Goal: Information Seeking & Learning: Learn about a topic

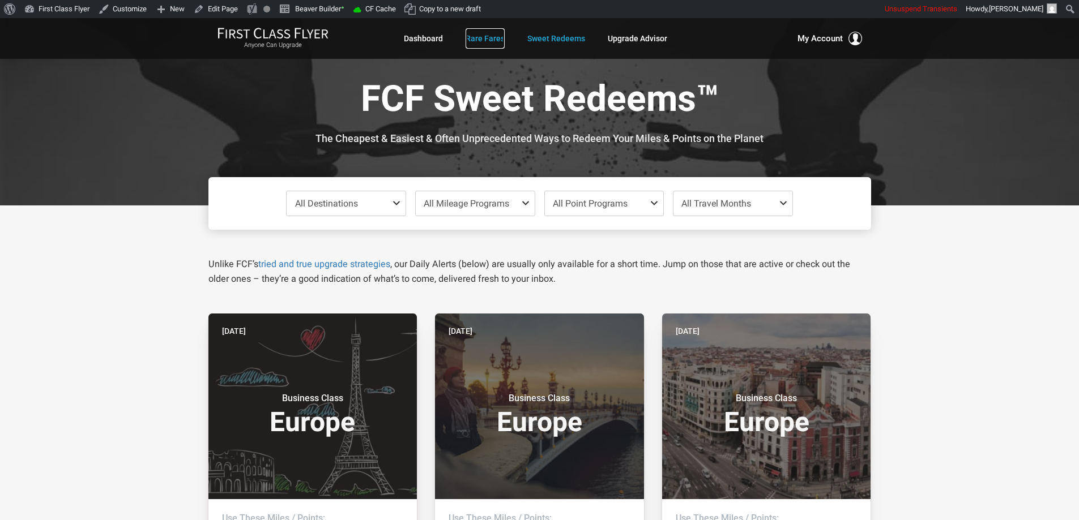
click at [496, 41] on link "Rare Fares" at bounding box center [485, 38] width 39 height 20
click at [348, 199] on span "All Destinations" at bounding box center [326, 203] width 63 height 11
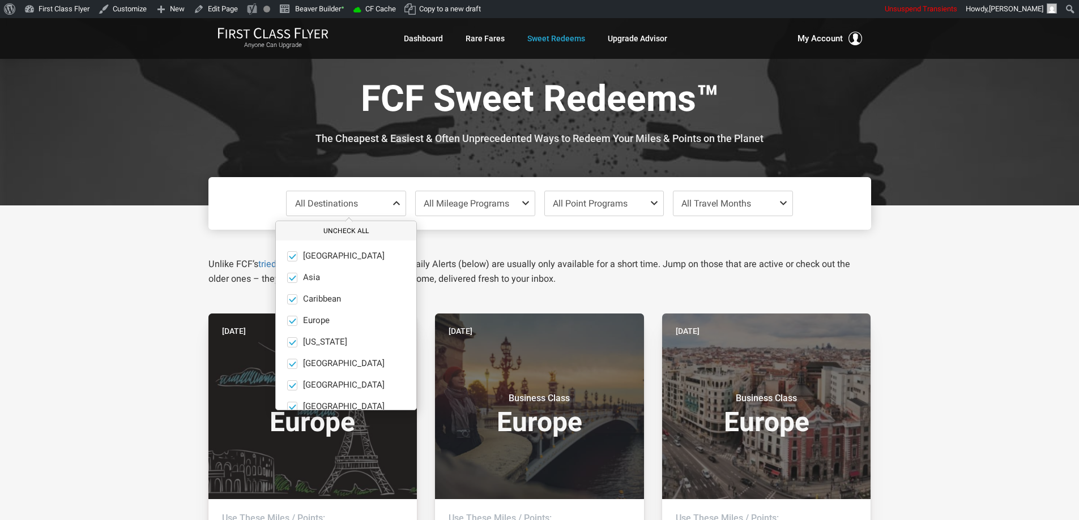
click at [347, 229] on button "Uncheck All" at bounding box center [346, 231] width 140 height 19
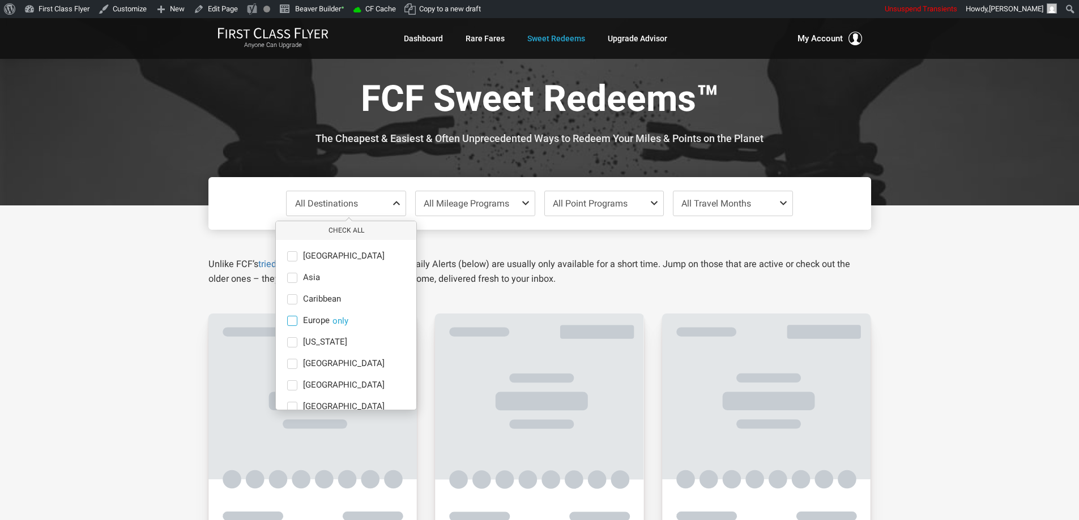
click at [293, 320] on span at bounding box center [292, 321] width 10 height 10
click at [0, 0] on input "Europe only" at bounding box center [0, 0] width 0 height 0
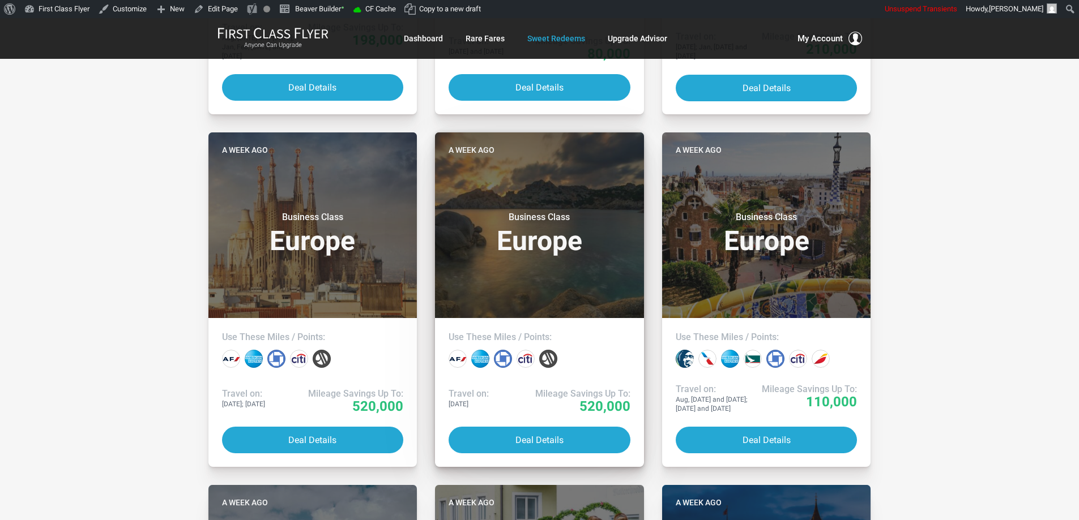
scroll to position [2341, 0]
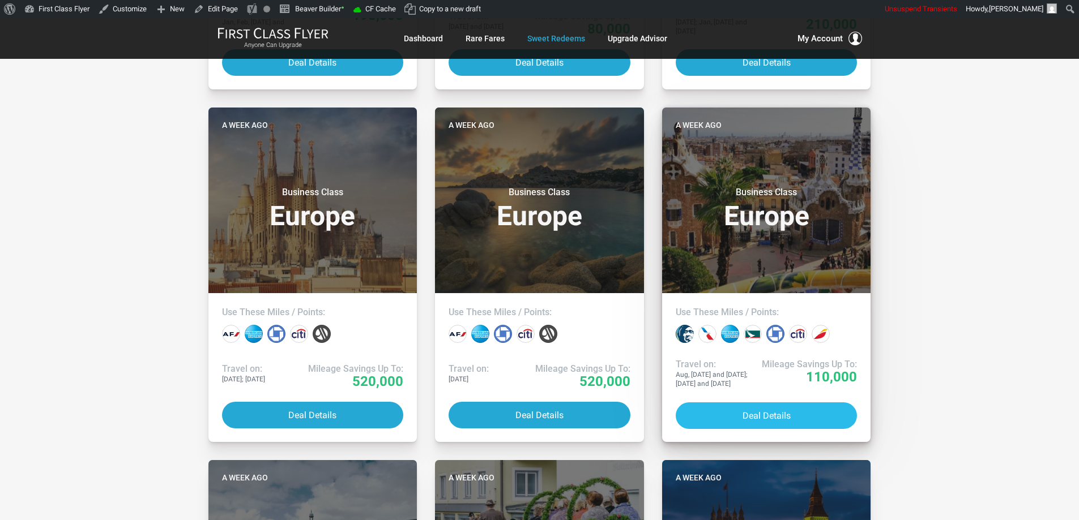
drag, startPoint x: 772, startPoint y: 404, endPoint x: 761, endPoint y: 363, distance: 42.2
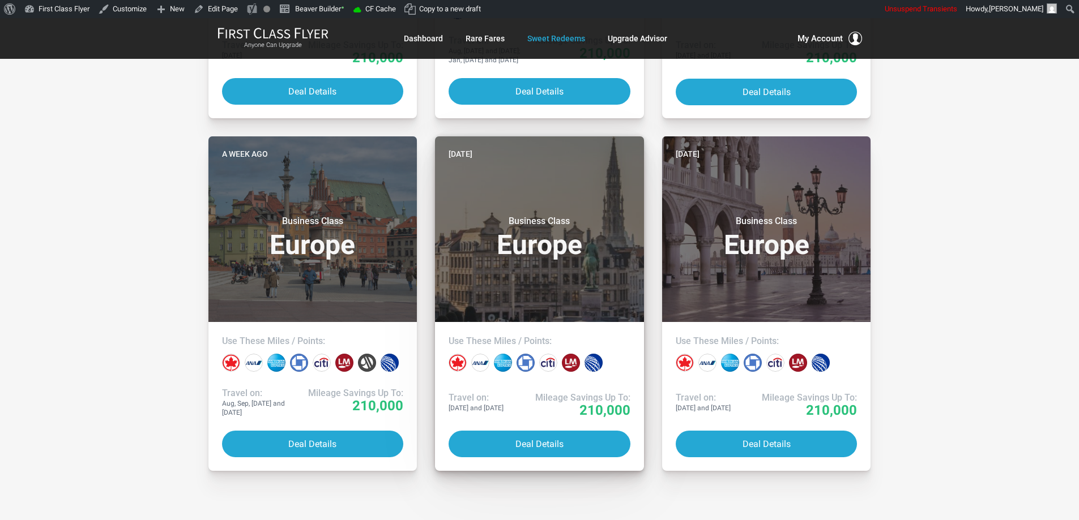
scroll to position [3417, 0]
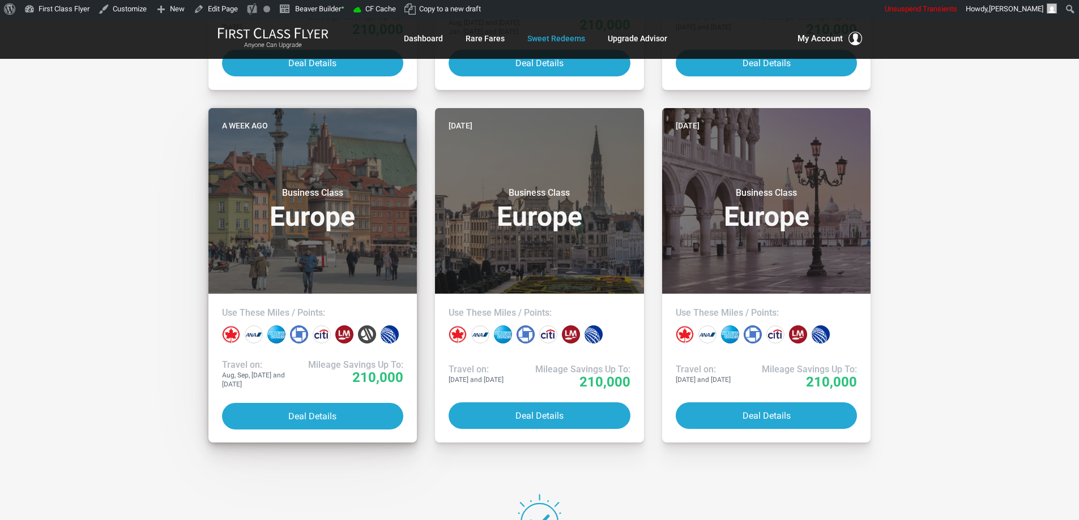
drag, startPoint x: 318, startPoint y: 404, endPoint x: 325, endPoint y: 394, distance: 12.7
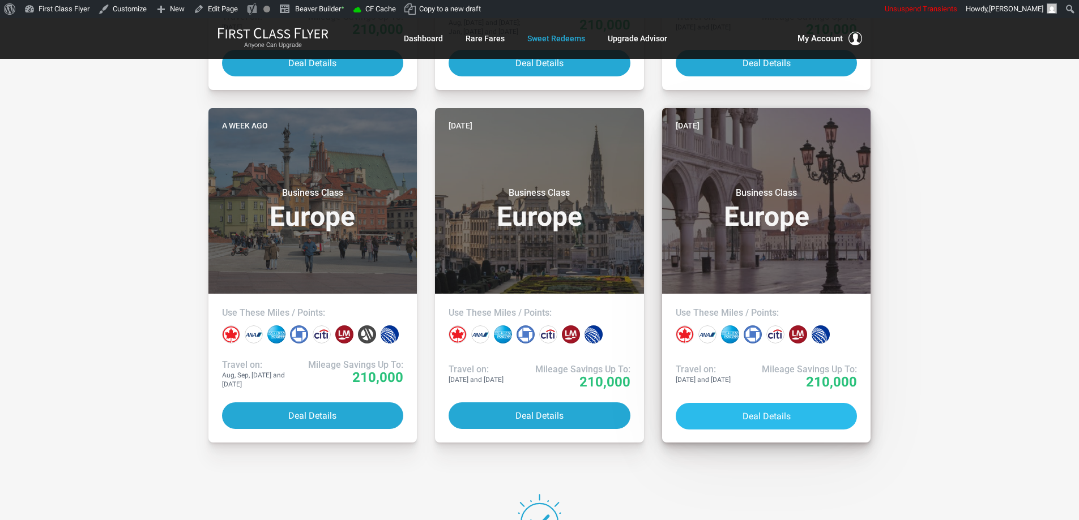
drag, startPoint x: 759, startPoint y: 417, endPoint x: 753, endPoint y: 405, distance: 13.4
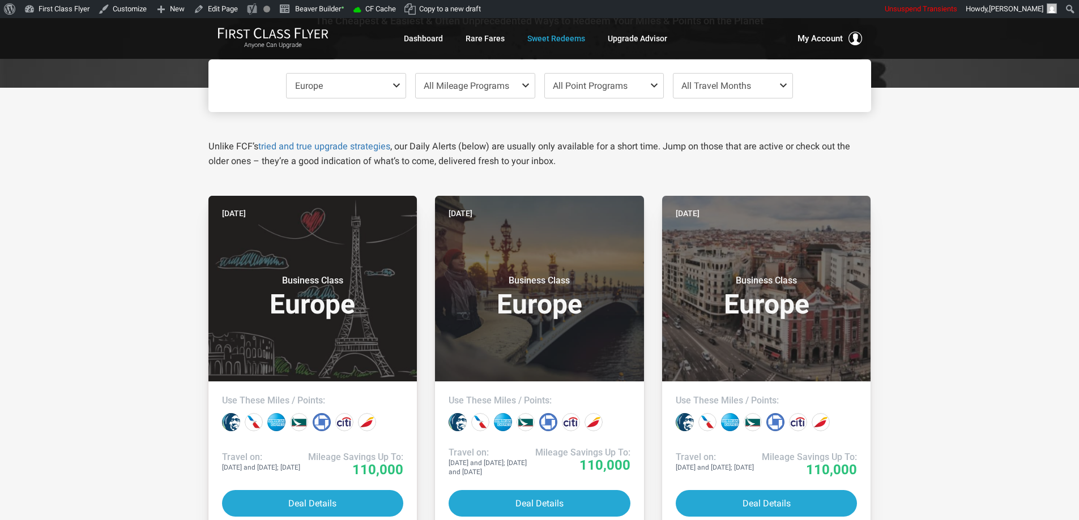
scroll to position [76, 0]
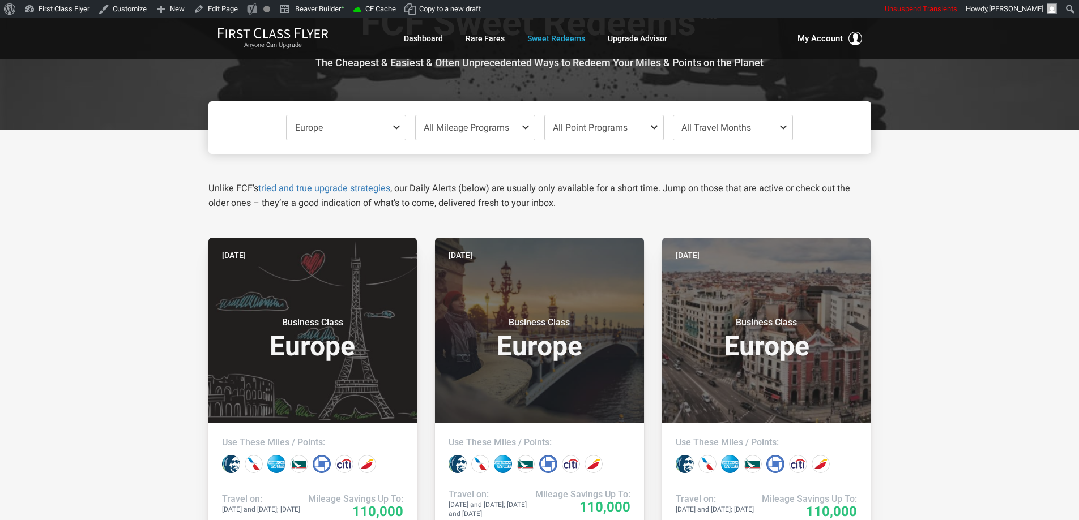
click at [399, 126] on span at bounding box center [399, 127] width 14 height 9
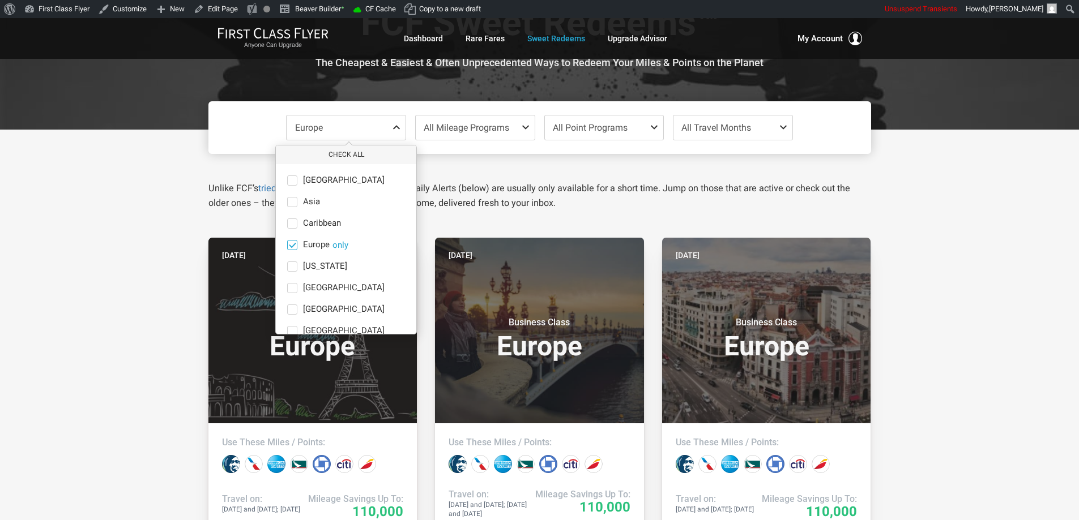
click at [294, 242] on span at bounding box center [292, 245] width 8 height 8
click at [0, 0] on input "Europe only" at bounding box center [0, 0] width 0 height 0
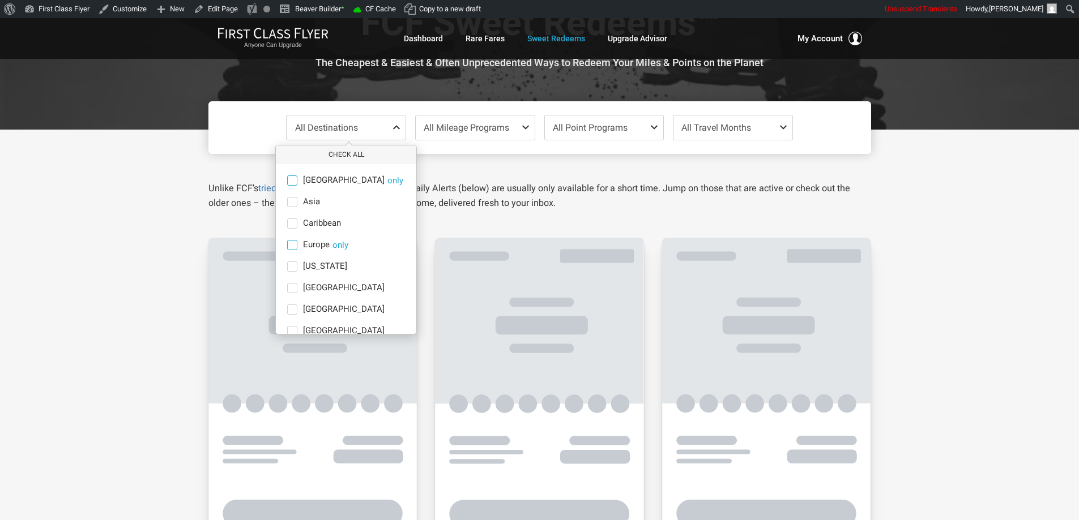
click at [293, 182] on span at bounding box center [292, 181] width 10 height 10
click at [0, 0] on input "Africa only" at bounding box center [0, 0] width 0 height 0
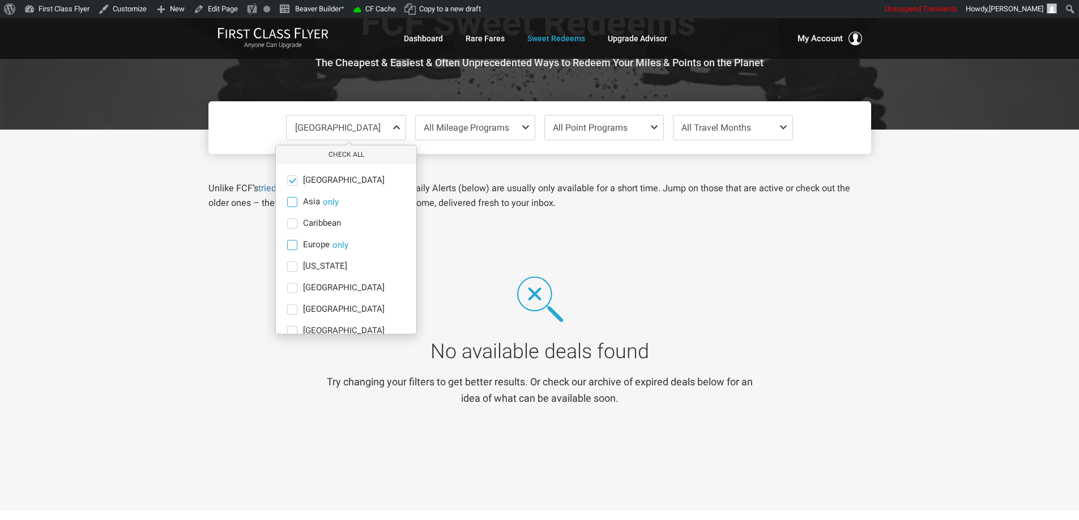
drag, startPoint x: 289, startPoint y: 183, endPoint x: 296, endPoint y: 198, distance: 16.2
click at [289, 184] on span at bounding box center [292, 180] width 8 height 8
click at [0, 0] on input "Africa only" at bounding box center [0, 0] width 0 height 0
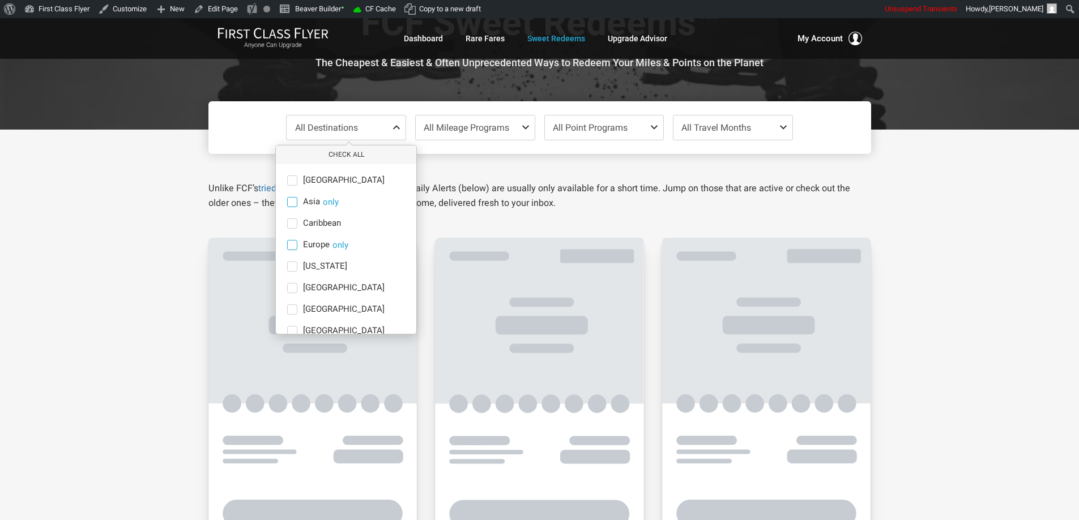
click at [294, 202] on span at bounding box center [292, 202] width 10 height 10
click at [0, 0] on input "Asia only" at bounding box center [0, 0] width 0 height 0
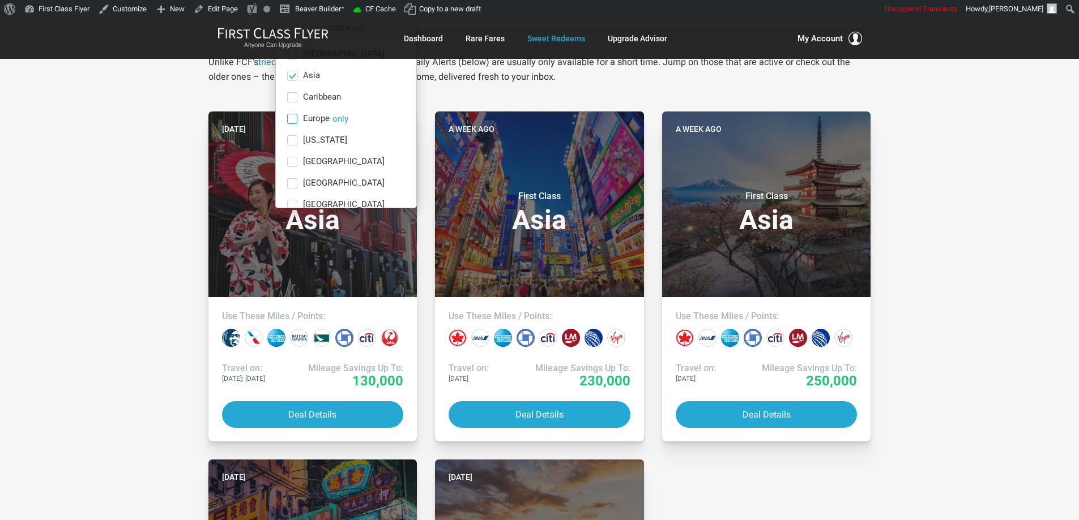
scroll to position [189, 0]
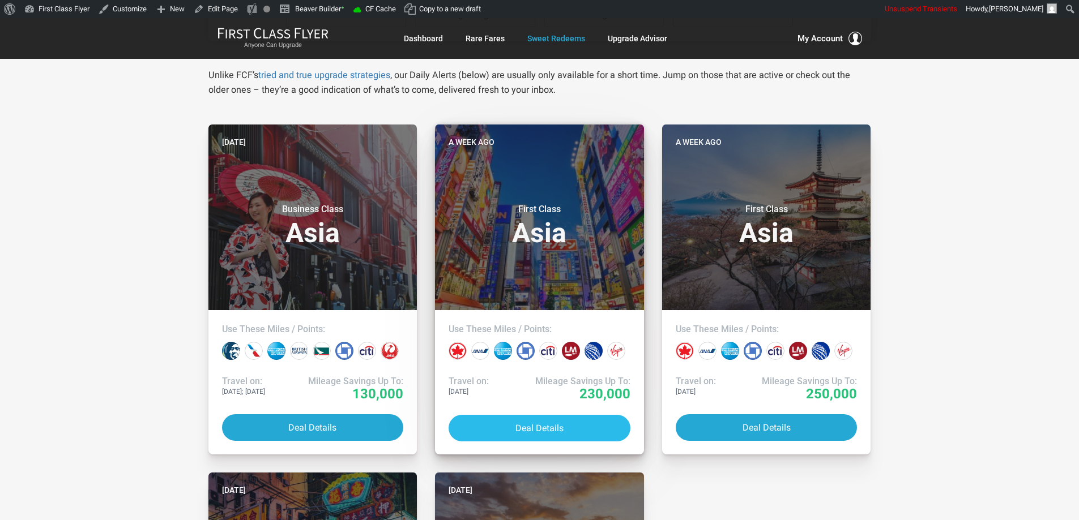
drag, startPoint x: 541, startPoint y: 430, endPoint x: 541, endPoint y: 421, distance: 9.6
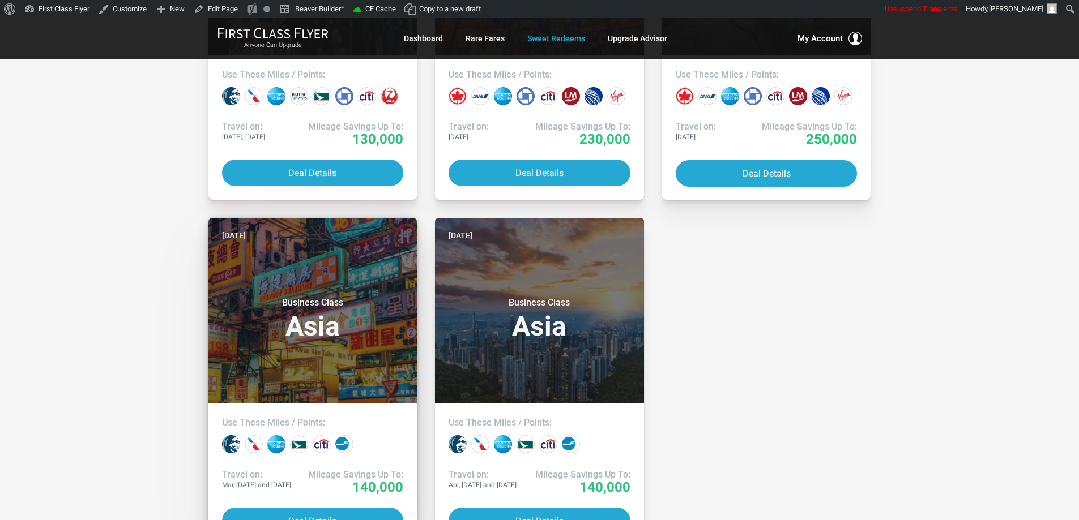
scroll to position [472, 0]
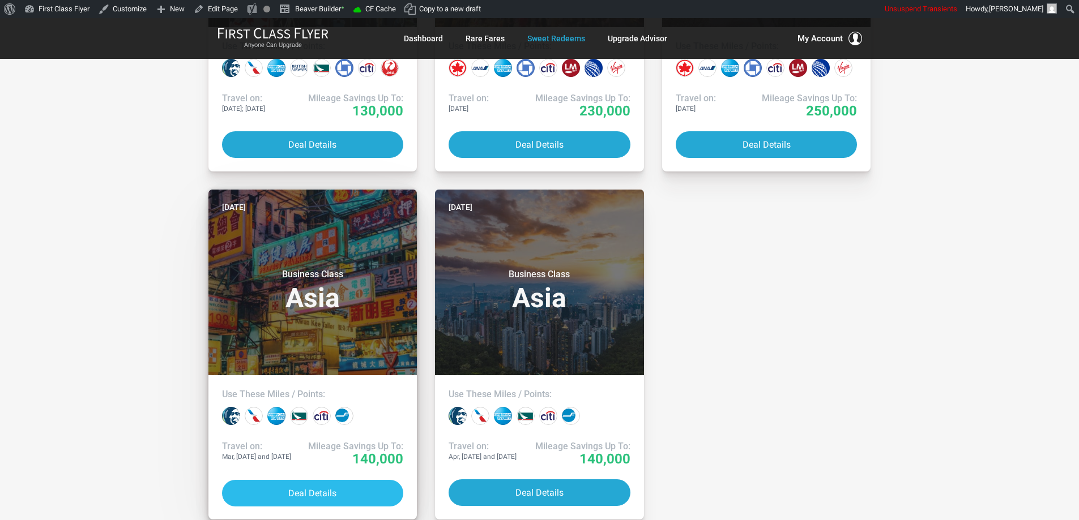
drag, startPoint x: 300, startPoint y: 490, endPoint x: 325, endPoint y: 476, distance: 29.4
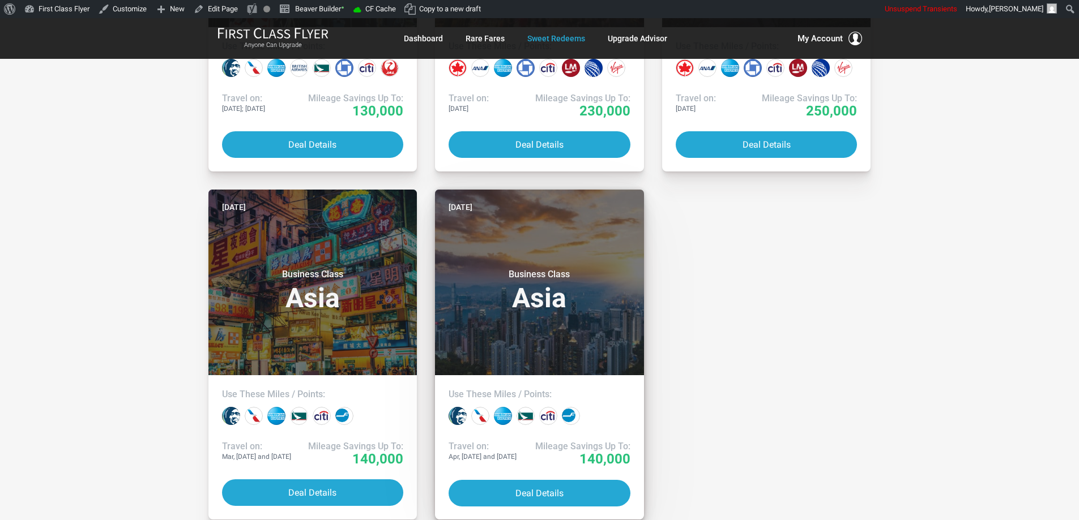
drag, startPoint x: 543, startPoint y: 483, endPoint x: 552, endPoint y: 466, distance: 19.0
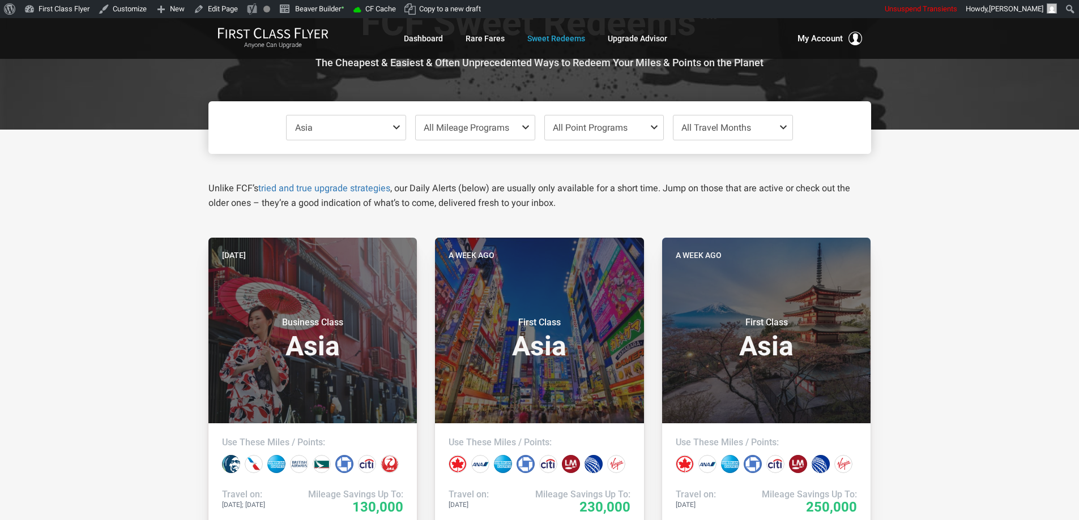
scroll to position [19, 0]
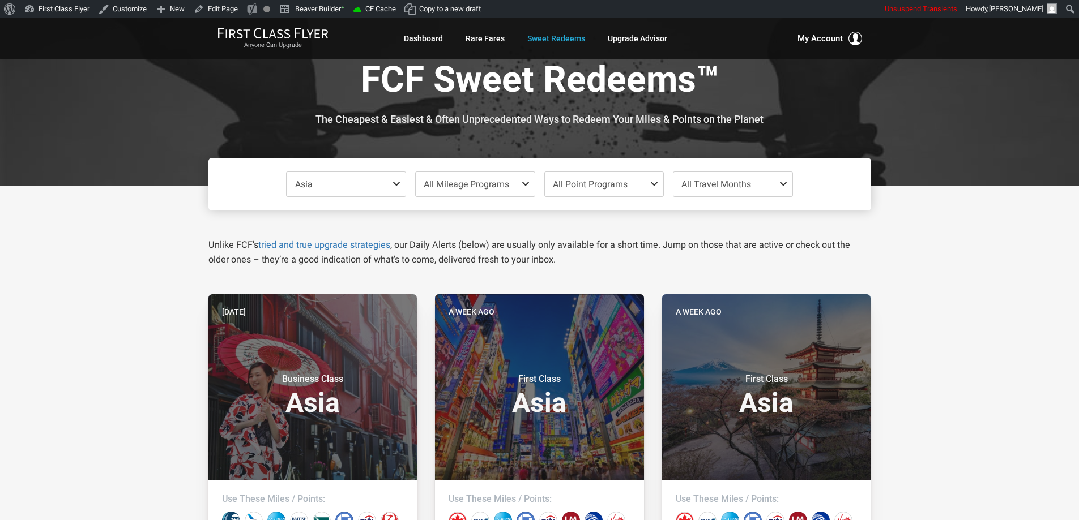
click at [360, 184] on span "Asia" at bounding box center [346, 184] width 119 height 24
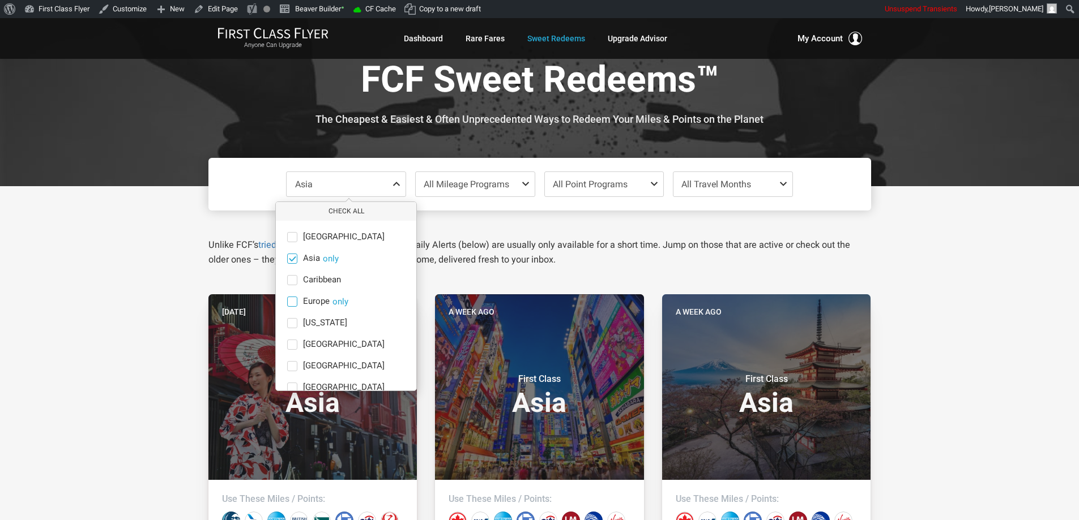
click at [294, 261] on span at bounding box center [292, 258] width 8 height 8
click at [0, 0] on input "Asia only" at bounding box center [0, 0] width 0 height 0
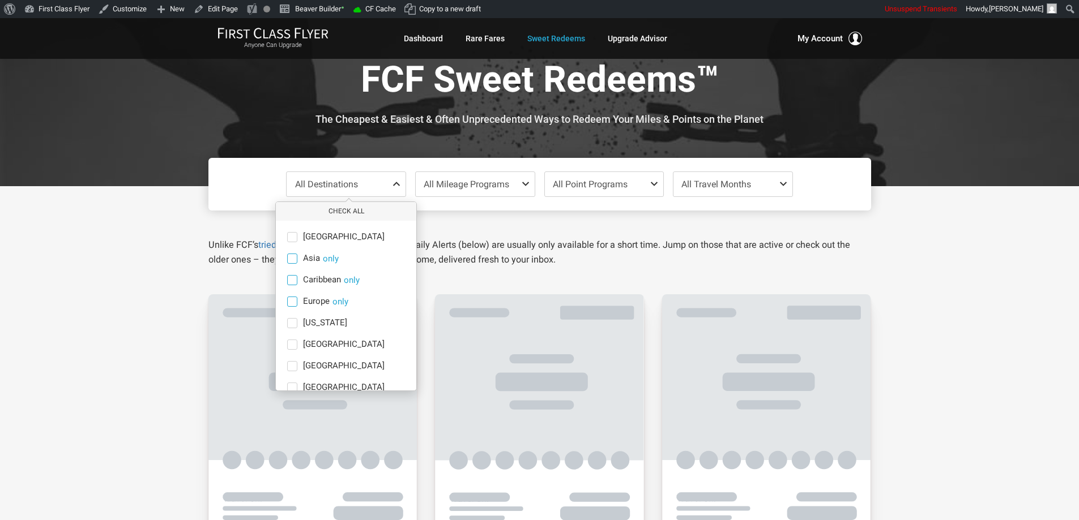
click at [296, 279] on span at bounding box center [292, 280] width 10 height 10
click at [0, 0] on input "Caribbean only" at bounding box center [0, 0] width 0 height 0
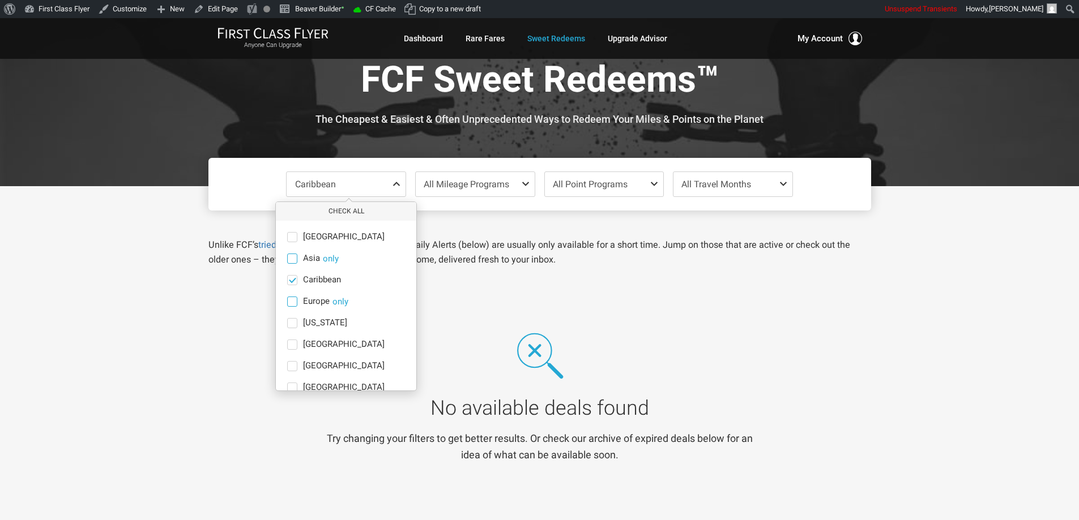
click at [344, 303] on button "only" at bounding box center [340, 302] width 16 height 10
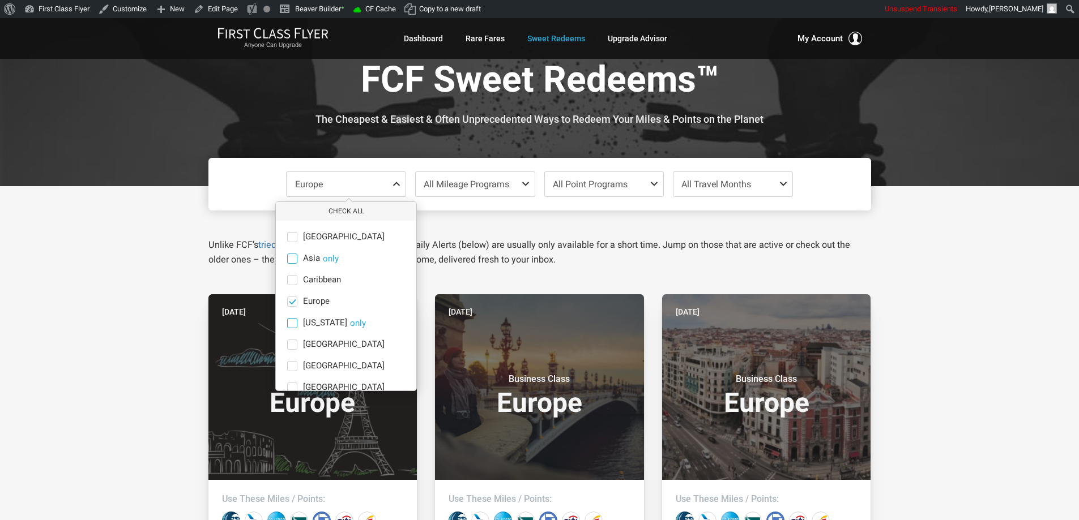
click at [350, 321] on button "only" at bounding box center [358, 323] width 16 height 10
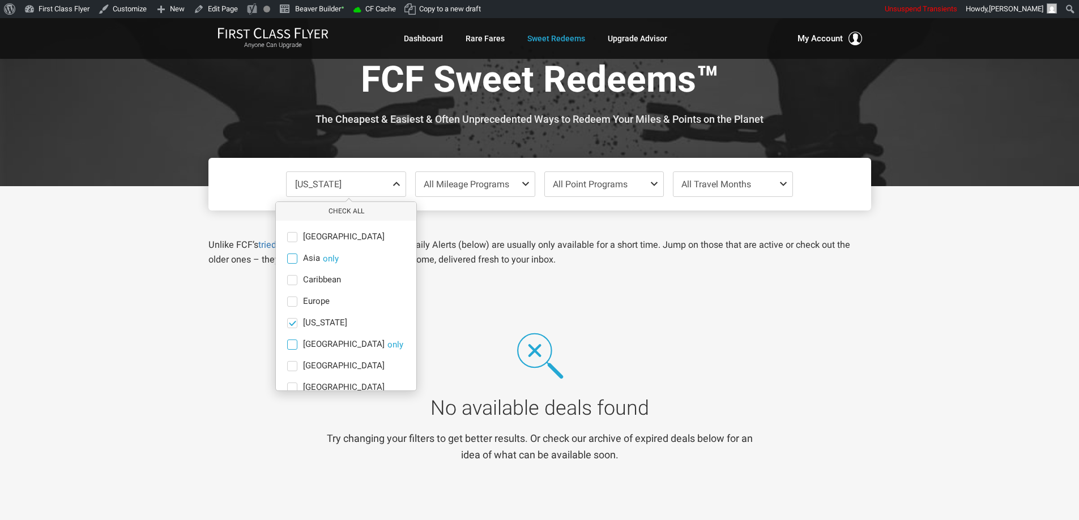
click at [387, 344] on button "only" at bounding box center [395, 345] width 16 height 10
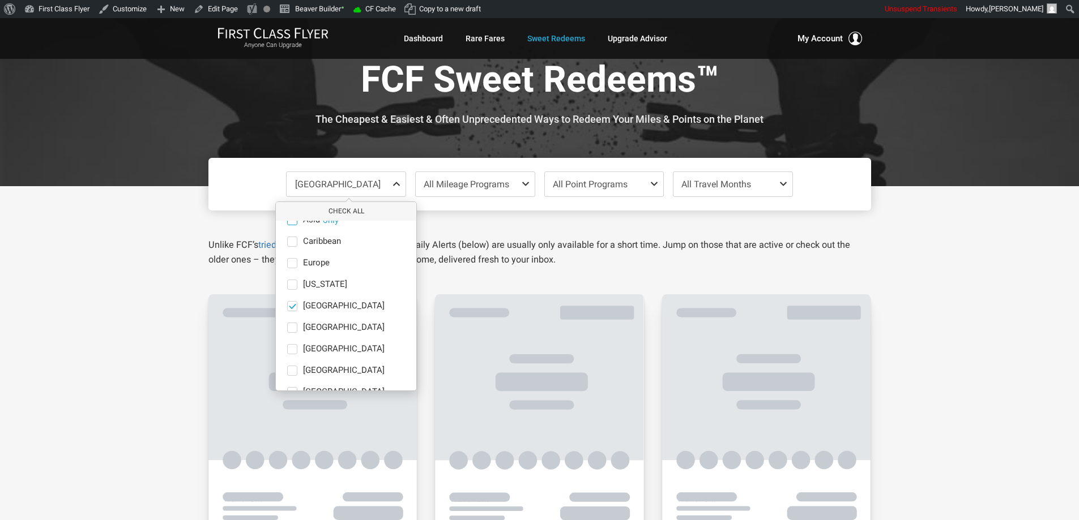
scroll to position [57, 0]
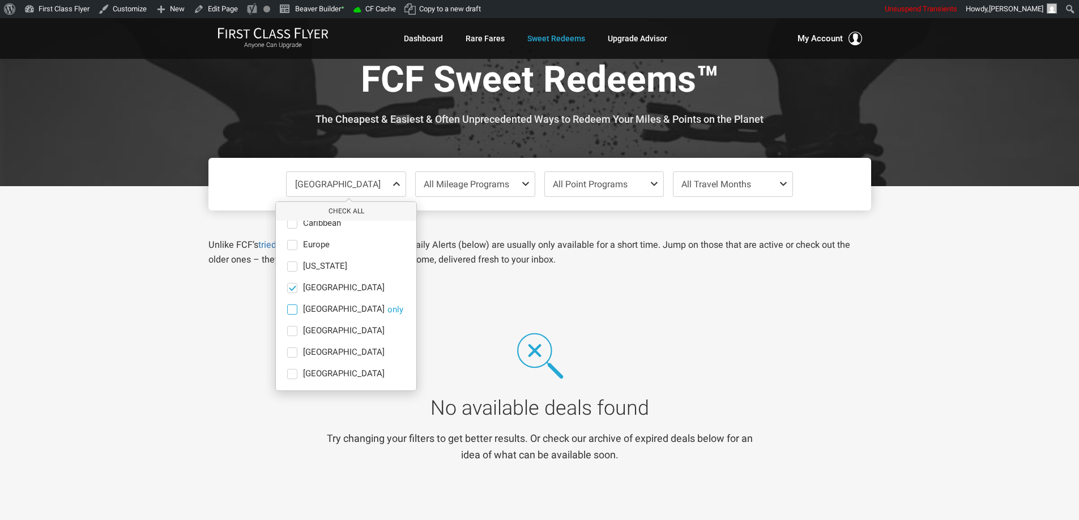
click at [387, 309] on button "only" at bounding box center [395, 310] width 16 height 10
click at [387, 312] on button "only" at bounding box center [395, 310] width 16 height 10
click at [295, 331] on span at bounding box center [292, 331] width 10 height 10
click at [0, 0] on input "North America only" at bounding box center [0, 0] width 0 height 0
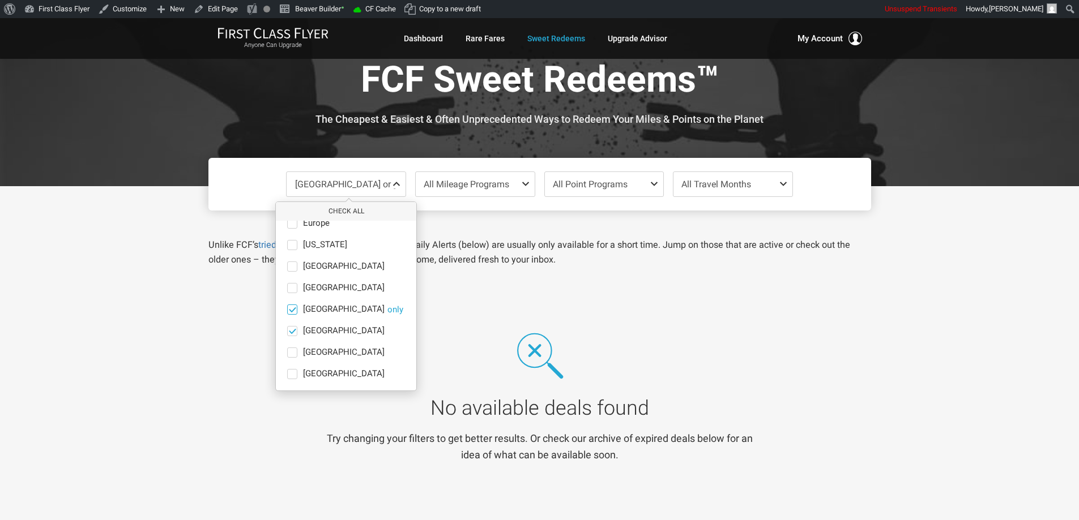
click at [296, 310] on span at bounding box center [292, 309] width 8 height 8
click at [0, 0] on input "Middle East only" at bounding box center [0, 0] width 0 height 0
click at [387, 352] on button "only" at bounding box center [395, 353] width 16 height 10
click at [387, 371] on button "only" at bounding box center [395, 374] width 16 height 10
click at [172, 239] on div "South Pacific Check All Africa only Asia only Caribbean only Europe only Hawaii…" at bounding box center [539, 353] width 1079 height 335
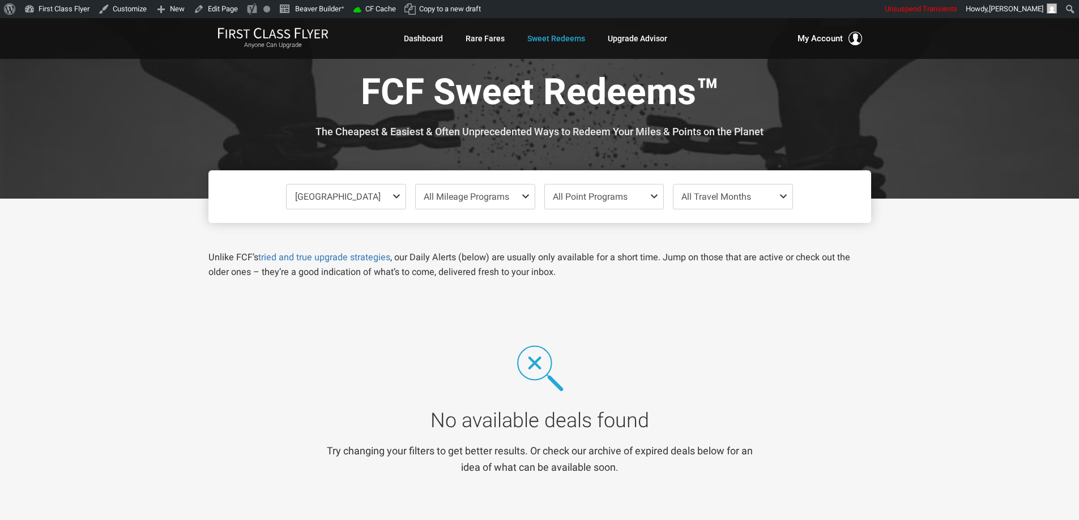
scroll to position [0, 0]
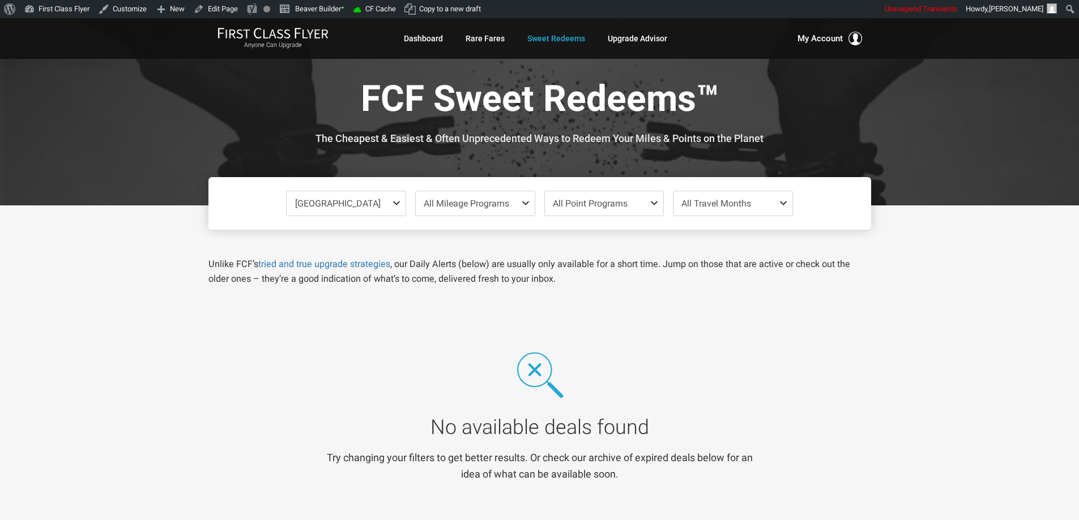
click at [396, 206] on span at bounding box center [399, 203] width 14 height 9
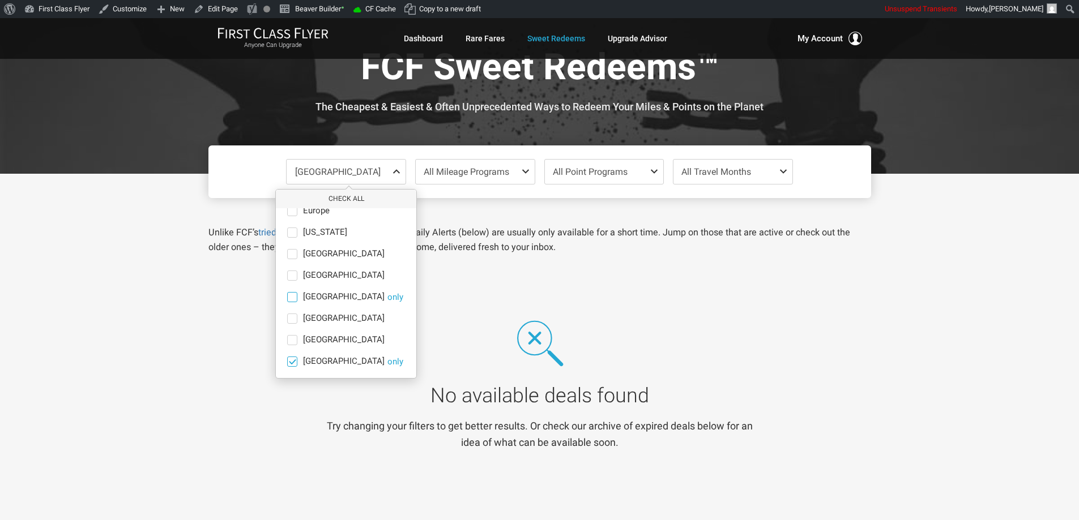
scroll to position [57, 0]
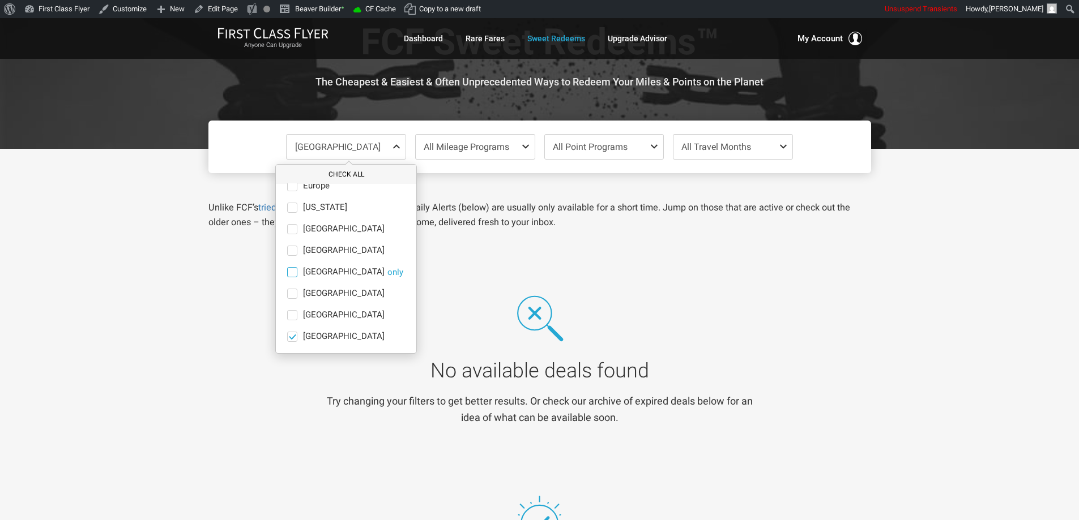
click at [335, 172] on button "Check All" at bounding box center [346, 174] width 140 height 19
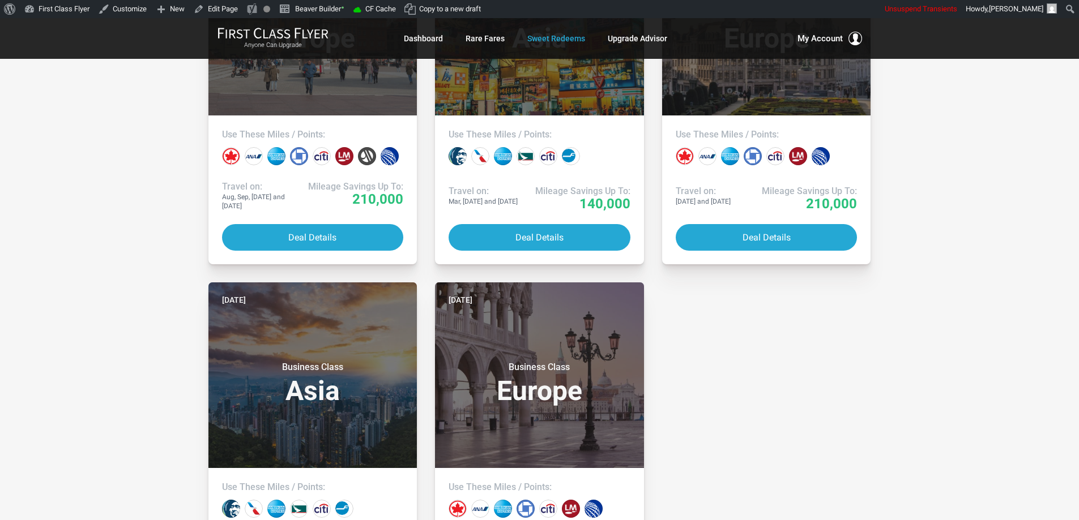
scroll to position [3964, 0]
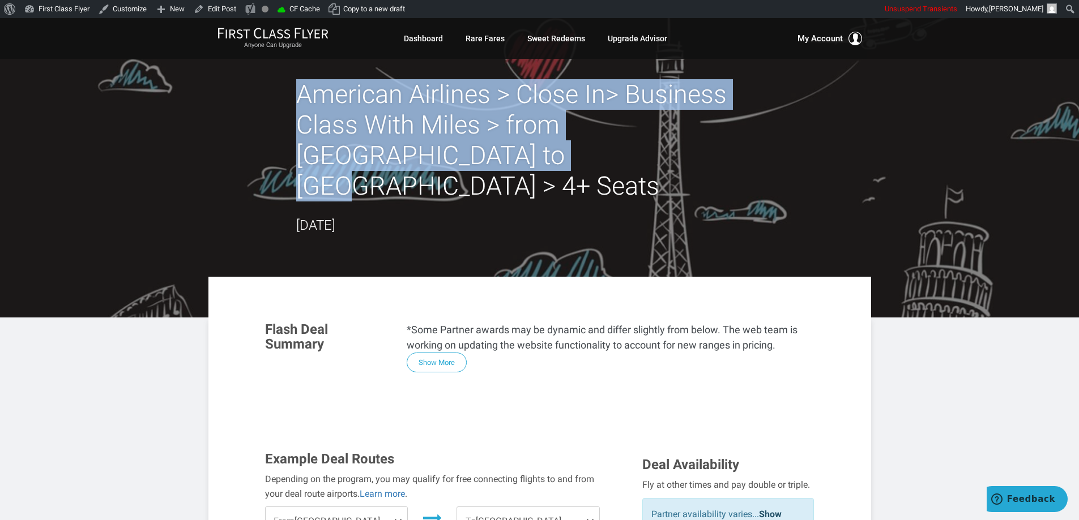
drag, startPoint x: 409, startPoint y: 157, endPoint x: 298, endPoint y: 106, distance: 121.9
click at [298, 106] on h2 "American Airlines > Close In> Business Class With Miles > from Dallas to Rome >…" at bounding box center [539, 140] width 487 height 122
copy h2 "American Airlines > Close In> Business Class With Miles > from Dallas to Rome >…"
click at [427, 151] on h2 "American Airlines > Close In> Business Class With Miles > from Dallas to Rome >…" at bounding box center [539, 140] width 487 height 122
drag, startPoint x: 409, startPoint y: 166, endPoint x: 298, endPoint y: 95, distance: 132.0
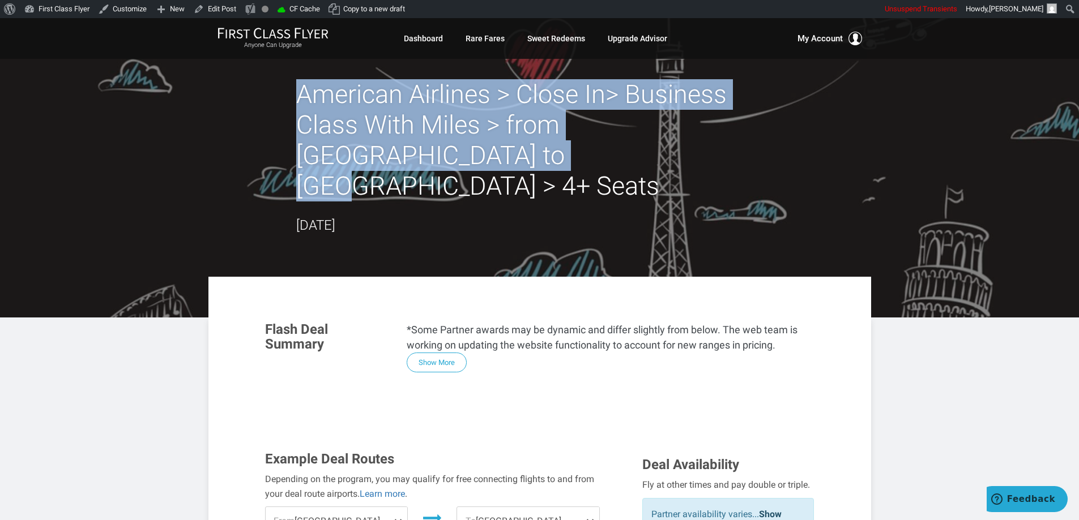
click at [298, 95] on h2 "American Airlines > Close In> Business Class With Miles > from Dallas to Rome >…" at bounding box center [539, 140] width 487 height 122
copy h2 "American Airlines > Close In> Business Class With Miles > from Dallas to Rome >…"
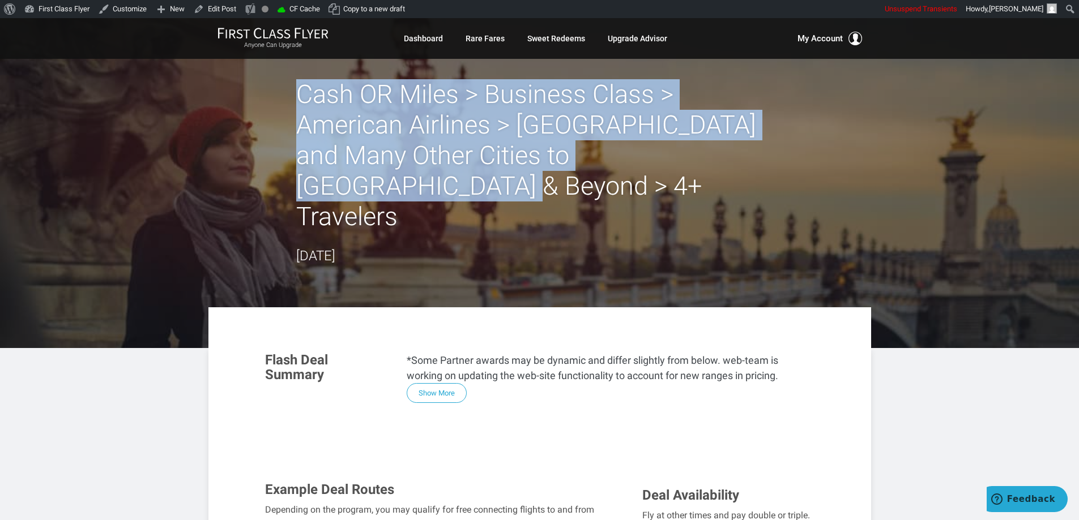
drag, startPoint x: 724, startPoint y: 161, endPoint x: 301, endPoint y: 93, distance: 428.5
click at [301, 93] on h2 "Cash OR Miles > Business Class > American Airlines > [GEOGRAPHIC_DATA] and Many…" at bounding box center [539, 155] width 487 height 153
click at [497, 96] on h2 "Cash OR Miles > Business Class > American Airlines > [GEOGRAPHIC_DATA] and Many…" at bounding box center [539, 155] width 487 height 153
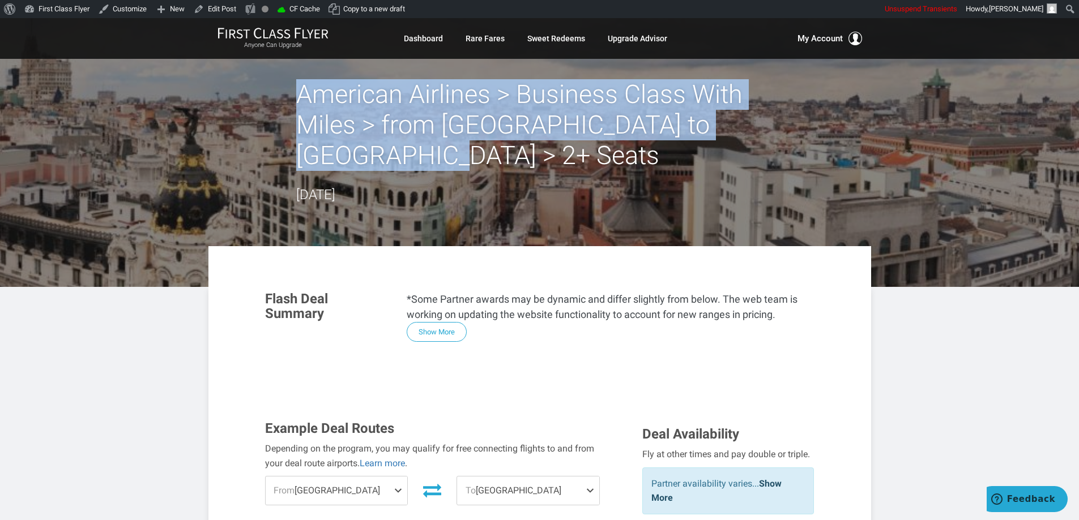
drag, startPoint x: 365, startPoint y: 159, endPoint x: 299, endPoint y: 101, distance: 87.5
click at [299, 101] on h2 "American Airlines > Business Class With Miles > from [GEOGRAPHIC_DATA] to [GEOG…" at bounding box center [539, 125] width 487 height 92
copy h2 "American Airlines > Business Class With Miles > from [GEOGRAPHIC_DATA] to [GEOG…"
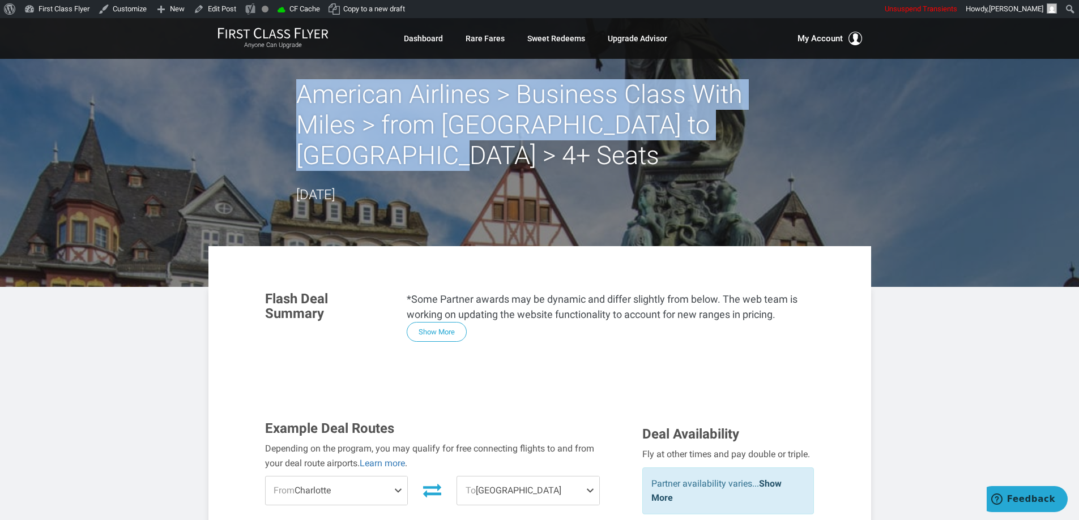
drag, startPoint x: 362, startPoint y: 159, endPoint x: 298, endPoint y: 100, distance: 87.4
click at [298, 100] on h2 "American Airlines > Business Class With Miles > from [GEOGRAPHIC_DATA] to [GEOG…" at bounding box center [539, 125] width 487 height 92
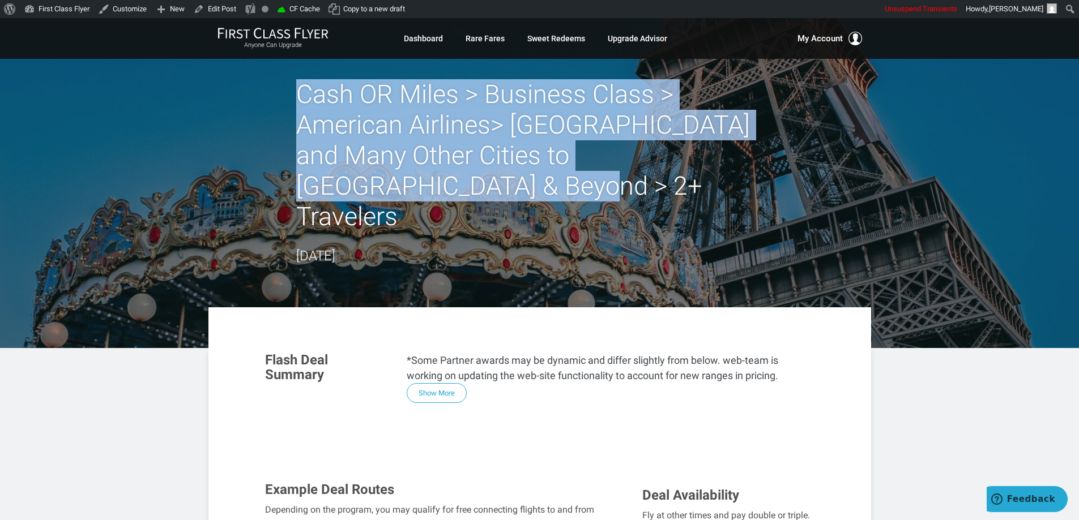
drag, startPoint x: 419, startPoint y: 193, endPoint x: 299, endPoint y: 92, distance: 156.4
click at [299, 92] on h2 "Cash OR Miles > Business Class > American Airlines> [GEOGRAPHIC_DATA] and Many …" at bounding box center [539, 155] width 487 height 153
copy h2 "Cash OR Miles > Business Class > American Airlines> [GEOGRAPHIC_DATA] and Many …"
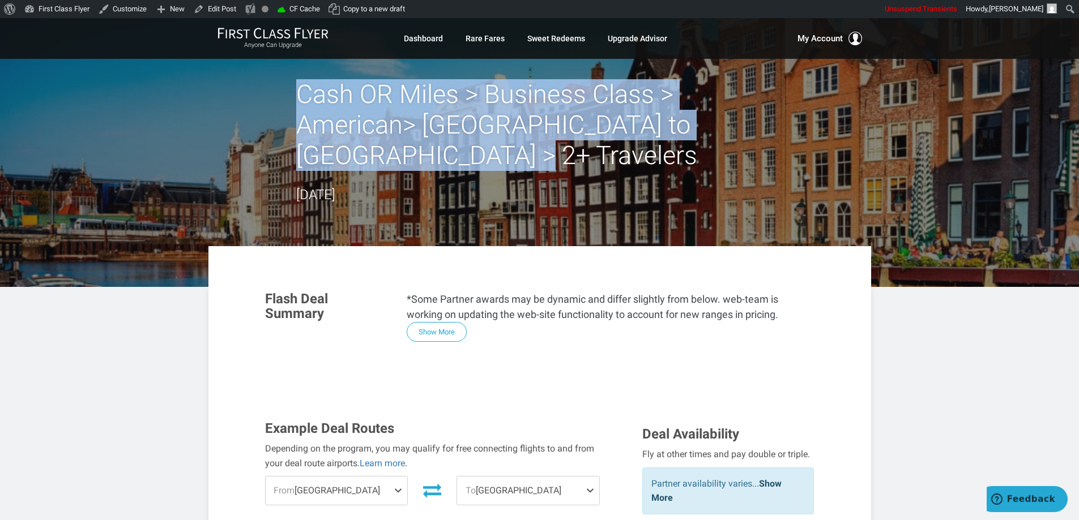
drag, startPoint x: 405, startPoint y: 155, endPoint x: 289, endPoint y: 104, distance: 126.6
click at [289, 104] on div "Cash OR Miles > Business Class > American> [GEOGRAPHIC_DATA] to [GEOGRAPHIC_DAT…" at bounding box center [539, 142] width 663 height 126
copy h2 "Cash OR Miles > Business Class > American> [GEOGRAPHIC_DATA] to [GEOGRAPHIC_DAT…"
click at [489, 143] on h2 "Cash OR Miles > Business Class > American> [GEOGRAPHIC_DATA] to [GEOGRAPHIC_DAT…" at bounding box center [539, 125] width 487 height 92
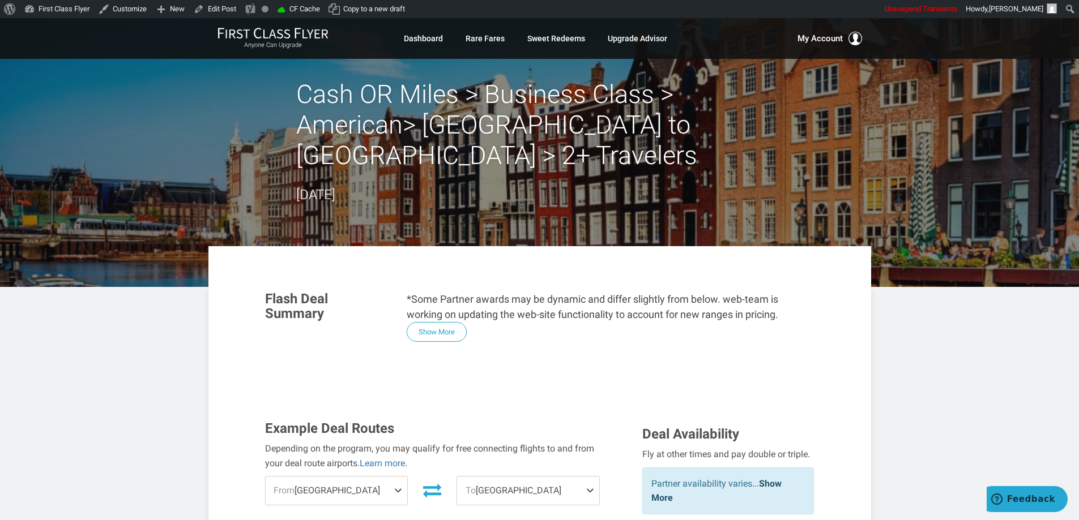
click at [513, 86] on h2 "Cash OR Miles > Business Class > American> Philadelphia to Amsterdam > 2+ Trave…" at bounding box center [539, 125] width 487 height 92
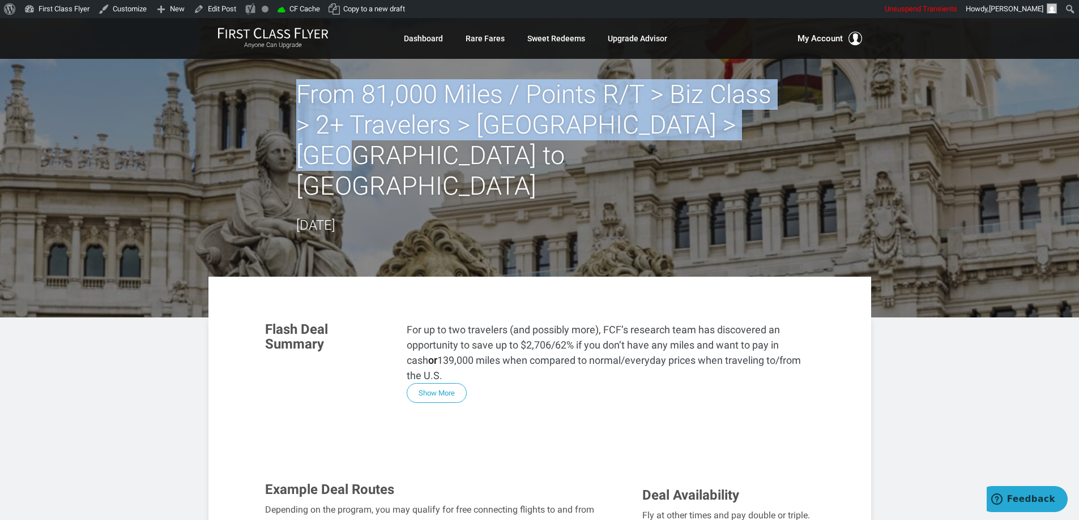
drag, startPoint x: 746, startPoint y: 127, endPoint x: 302, endPoint y: 90, distance: 445.5
click at [302, 90] on h2 "From 81,000 Miles / Points R/T > Biz Class > 2+ Travelers > Iberia > Boston to …" at bounding box center [539, 140] width 487 height 122
click at [421, 125] on h2 "From 81,000 Miles / Points R/T > Biz Class > 2+ Travelers > Iberia > Boston to …" at bounding box center [539, 140] width 487 height 122
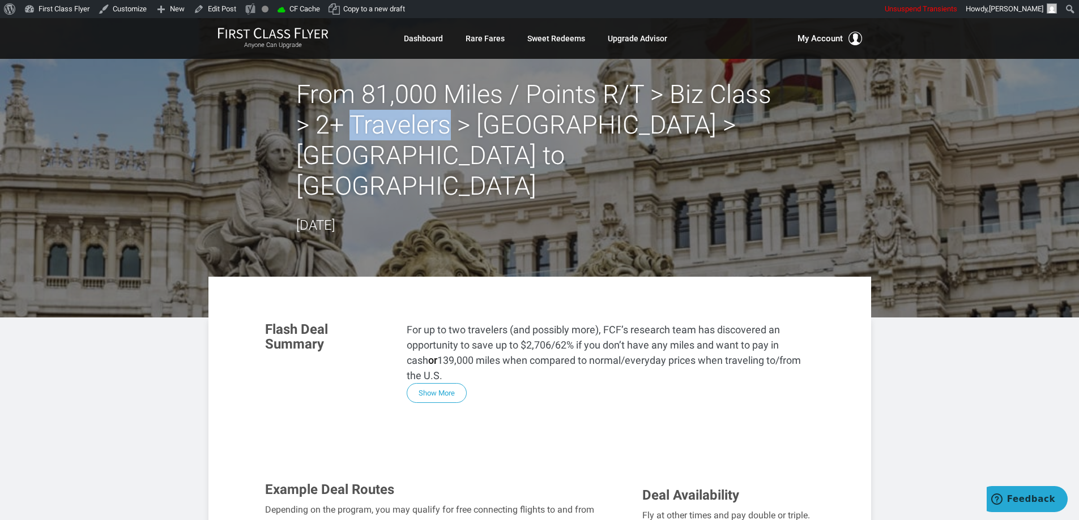
drag, startPoint x: 449, startPoint y: 127, endPoint x: 389, endPoint y: 126, distance: 60.1
click at [352, 126] on h2 "From 81,000 Miles / Points R/T > Biz Class > 2+ Travelers > Iberia > Boston to …" at bounding box center [539, 140] width 487 height 122
copy h2 "Travelers"
click at [554, 108] on h2 "From 81,000 Miles / Points R/T > Biz Class > 2+ Travelers > Iberia > Boston to …" at bounding box center [539, 140] width 487 height 122
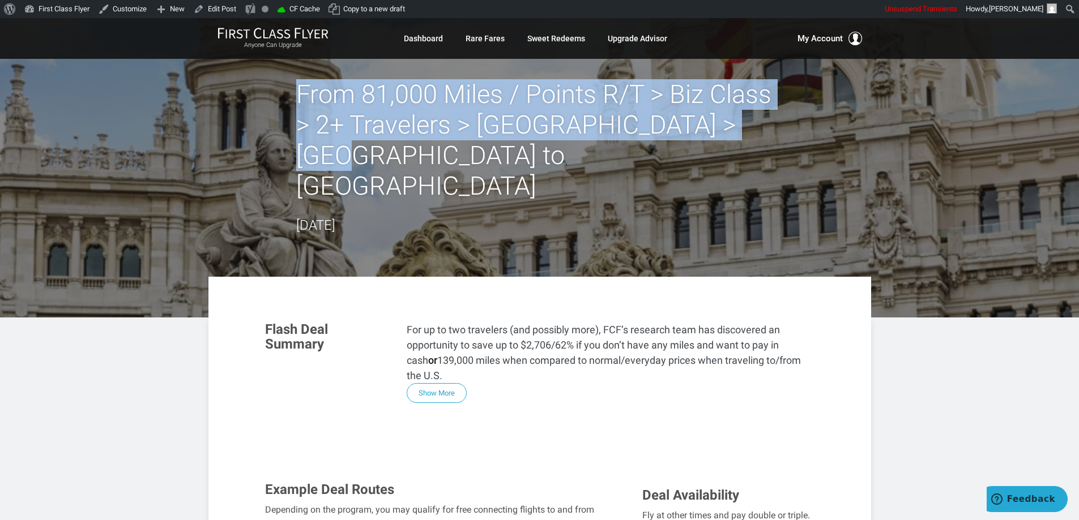
drag, startPoint x: 748, startPoint y: 131, endPoint x: 300, endPoint y: 96, distance: 449.9
click at [300, 96] on h2 "From 81,000 Miles / Points R/T > Biz Class > 2+ Travelers > Iberia > Boston to …" at bounding box center [539, 140] width 487 height 122
copy h2 "From 81,000 Miles / Points R/T > Biz Class > 2+ Travelers > Iberia > Boston to …"
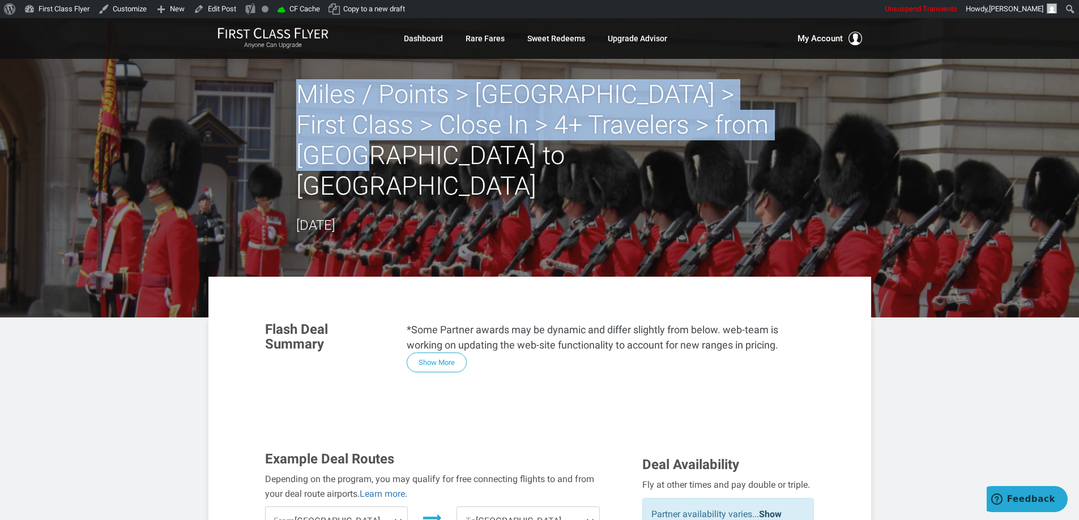
drag, startPoint x: 405, startPoint y: 166, endPoint x: 300, endPoint y: 100, distance: 124.7
click at [300, 100] on h2 "Miles / Points > London > First Class > Close In > 4+ Travelers > from Dallas t…" at bounding box center [539, 140] width 487 height 122
copy h2 "Miles / Points > London > First Class > Close In > 4+ Travelers > from Dallas t…"
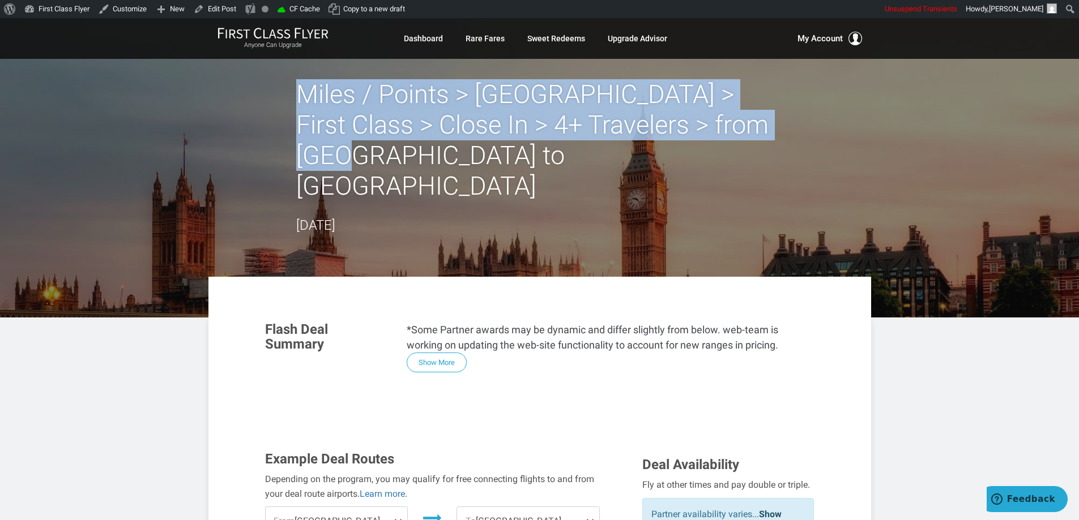
drag, startPoint x: 417, startPoint y: 170, endPoint x: 302, endPoint y: 100, distance: 135.0
click at [302, 100] on h2 "Miles / Points > [GEOGRAPHIC_DATA] > First Class > Close In > 4+ Travelers > fr…" at bounding box center [539, 140] width 487 height 122
copy h2 "Miles / Points > [GEOGRAPHIC_DATA] > First Class > Close In > 4+ Travelers > fr…"
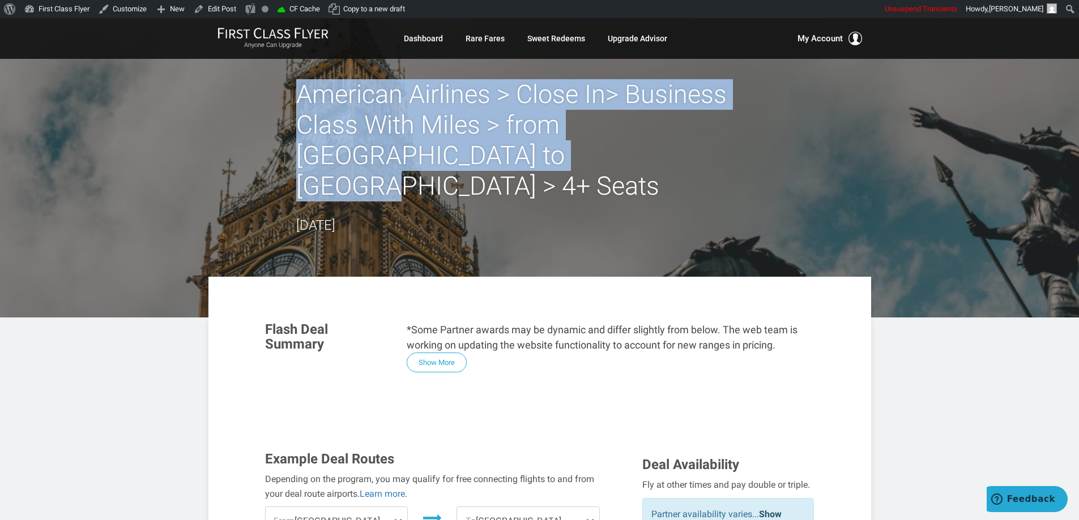
drag, startPoint x: 422, startPoint y: 164, endPoint x: 297, endPoint y: 101, distance: 139.8
click at [297, 101] on h2 "American Airlines > Close In> Business Class With Miles > from Chicago to Londo…" at bounding box center [539, 140] width 487 height 122
copy h2 "American Airlines > Close In> Business Class With Miles > from Chicago to Londo…"
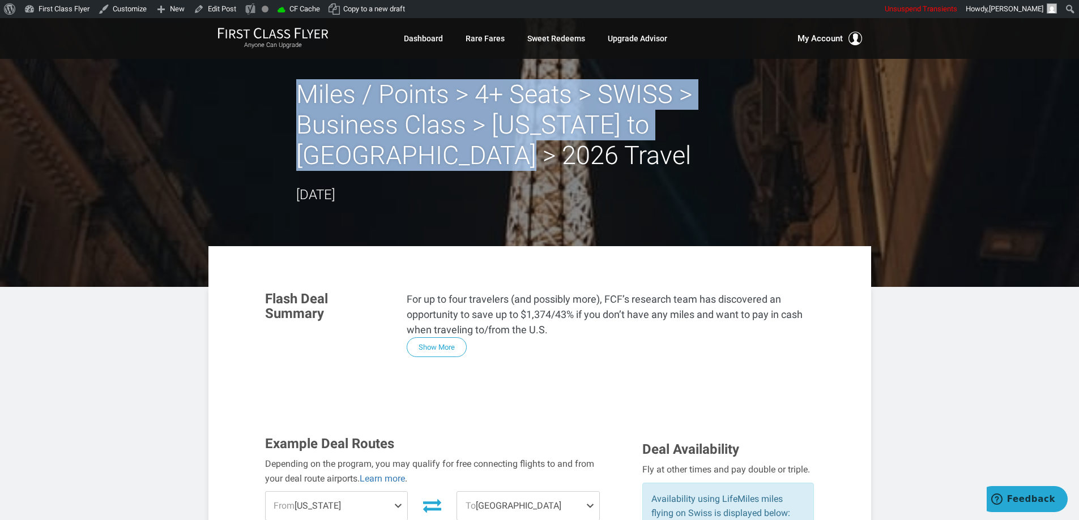
drag, startPoint x: 373, startPoint y: 160, endPoint x: 299, endPoint y: 93, distance: 99.8
click at [299, 93] on h2 "Miles / Points > 4+ Seats > SWISS > Business Class > New York to Paris > 2026 T…" at bounding box center [539, 125] width 487 height 92
copy h2 "Miles / Points > 4+ Seats > SWISS > Business Class > New York to Paris > 2026 T…"
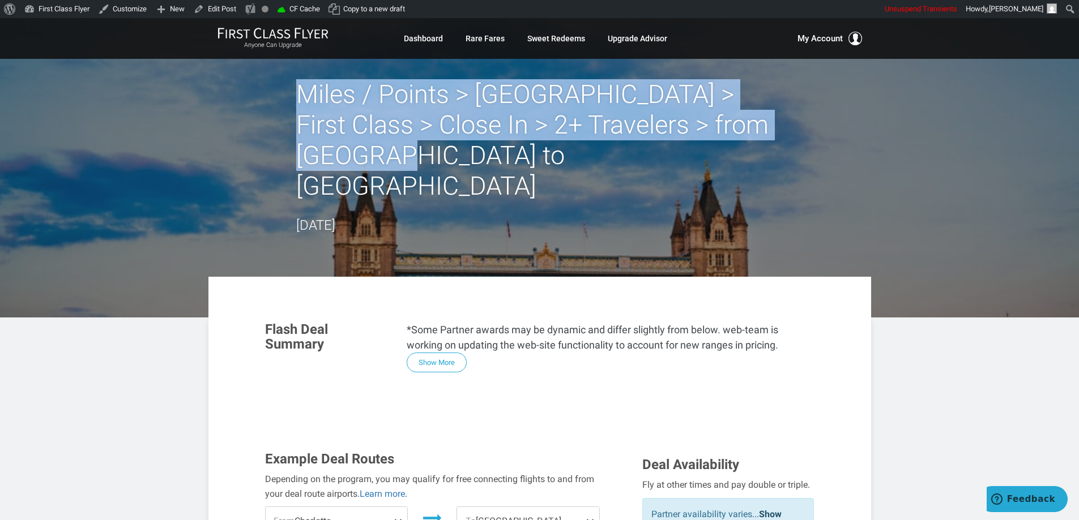
drag, startPoint x: 392, startPoint y: 161, endPoint x: 303, endPoint y: 93, distance: 111.6
click at [303, 93] on h2 "Miles / Points > London > First Class > Close In > 2+ Travelers > from Charlott…" at bounding box center [539, 140] width 487 height 122
copy h2 "Miles / Points > London > First Class > Close In > 2+ Travelers > from Charlott…"
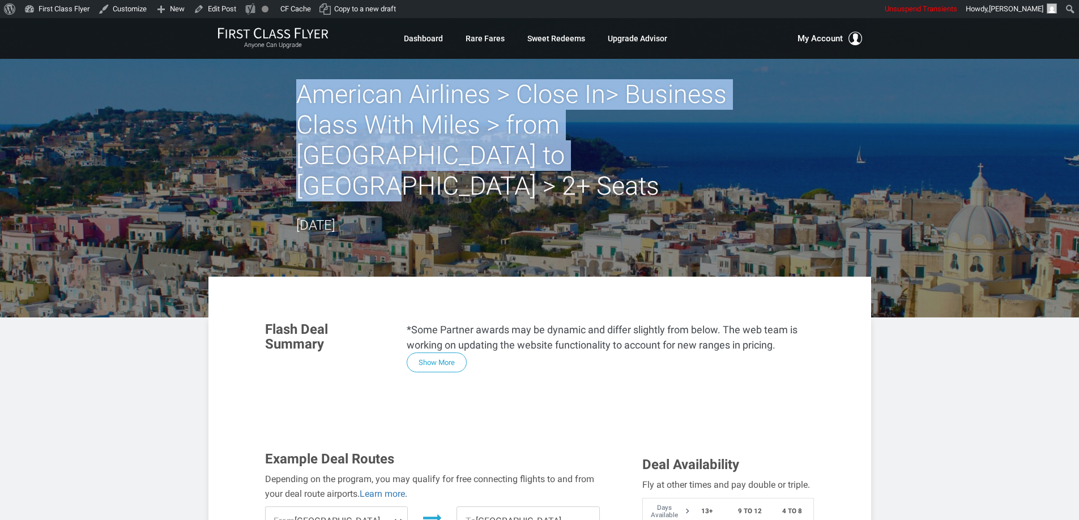
drag, startPoint x: 426, startPoint y: 157, endPoint x: 298, endPoint y: 96, distance: 142.1
click at [298, 96] on h2 "American Airlines > Close In> Business Class With Miles > from [GEOGRAPHIC_DATA…" at bounding box center [539, 140] width 487 height 122
copy h2 "American Airlines > Close In> Business Class With Miles > from Chicago to Naple…"
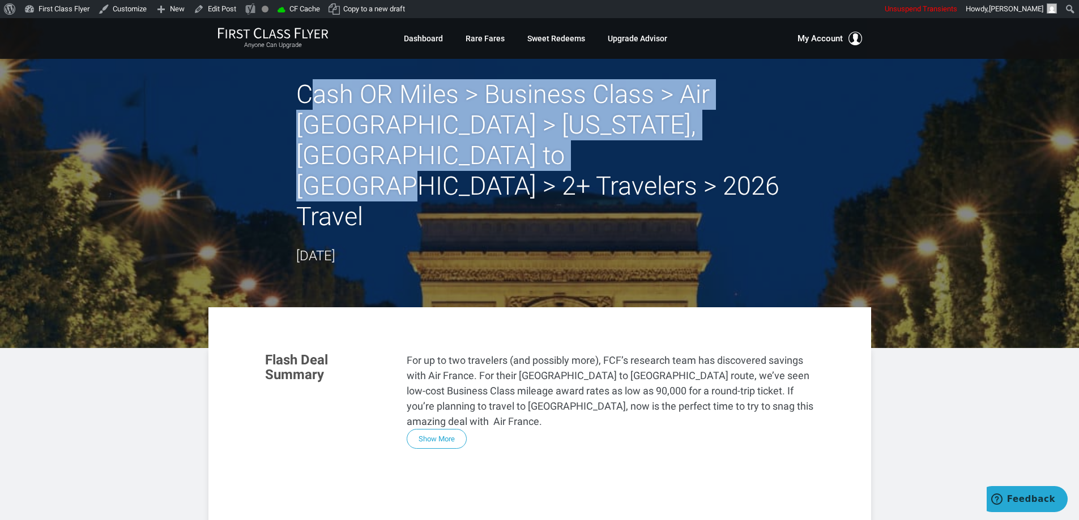
drag, startPoint x: 554, startPoint y: 165, endPoint x: 323, endPoint y: 106, distance: 238.3
click at [304, 80] on h2 "Cash OR Miles > Business Class > Air [GEOGRAPHIC_DATA] > [US_STATE], [GEOGRAPHI…" at bounding box center [539, 155] width 487 height 153
click at [562, 162] on h2 "Cash OR Miles > Business Class > Air [GEOGRAPHIC_DATA] > [US_STATE], [GEOGRAPHI…" at bounding box center [539, 155] width 487 height 153
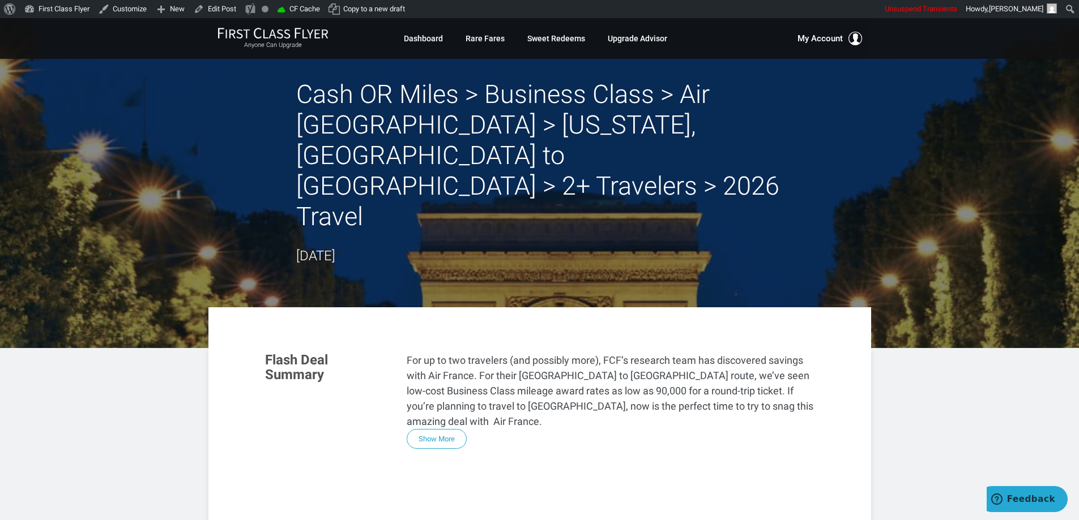
click at [578, 192] on div "Cash OR Miles > Business Class > Air France > Washington, DC to Paris > 2+ Trav…" at bounding box center [539, 172] width 487 height 187
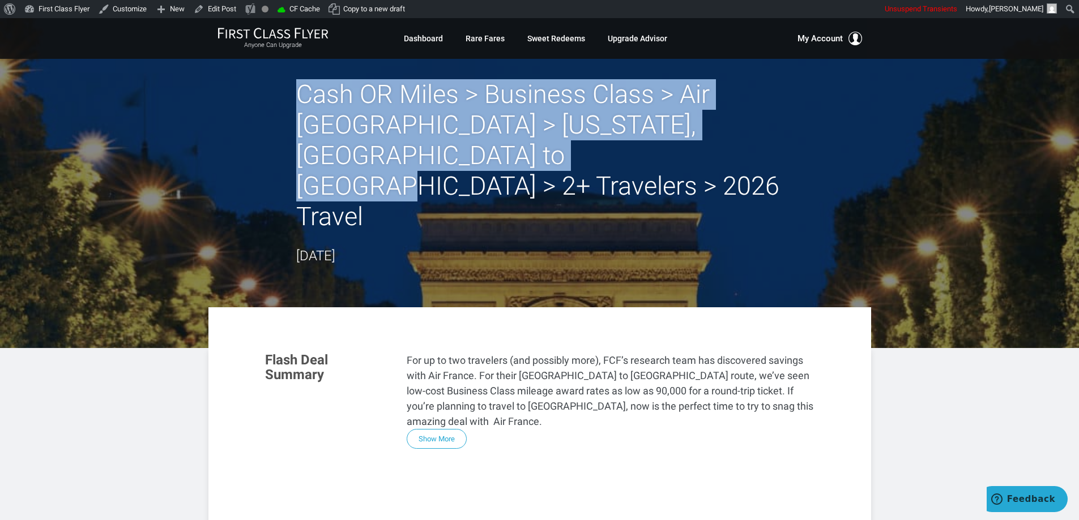
drag, startPoint x: 570, startPoint y: 165, endPoint x: 300, endPoint y: 99, distance: 278.1
click at [300, 99] on h2 "Cash OR Miles > Business Class > Air [GEOGRAPHIC_DATA] > [US_STATE], [GEOGRAPHI…" at bounding box center [539, 155] width 487 height 153
copy h2 "Cash OR Miles > Business Class > Air [GEOGRAPHIC_DATA] > [US_STATE], [GEOGRAPHI…"
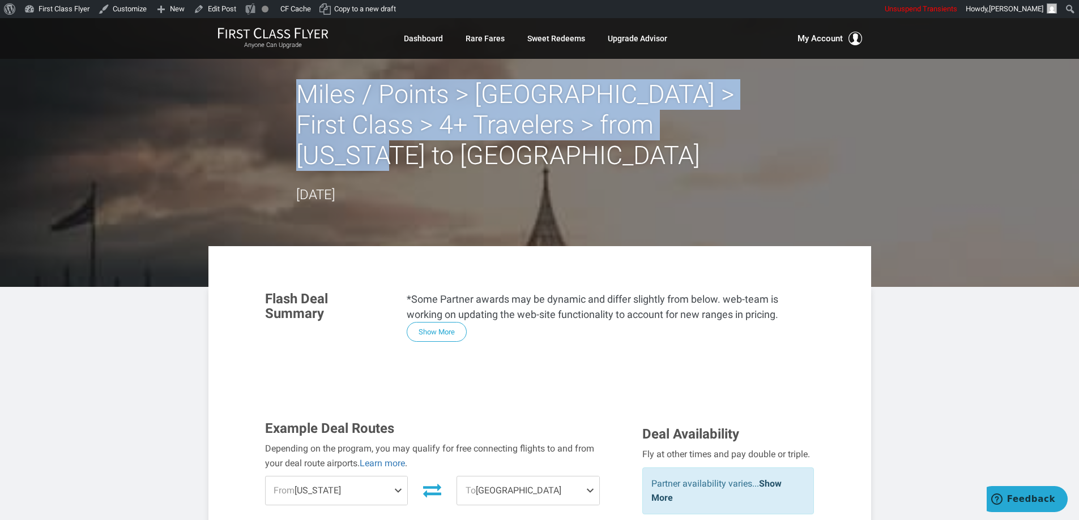
drag, startPoint x: 718, startPoint y: 123, endPoint x: 301, endPoint y: 95, distance: 418.3
click at [301, 95] on h2 "Miles / Points > [GEOGRAPHIC_DATA] > First Class > 4+ Travelers > from [US_STAT…" at bounding box center [539, 125] width 487 height 92
copy h2 "Miles / Points > [GEOGRAPHIC_DATA] > First Class > 4+ Travelers > from [US_STAT…"
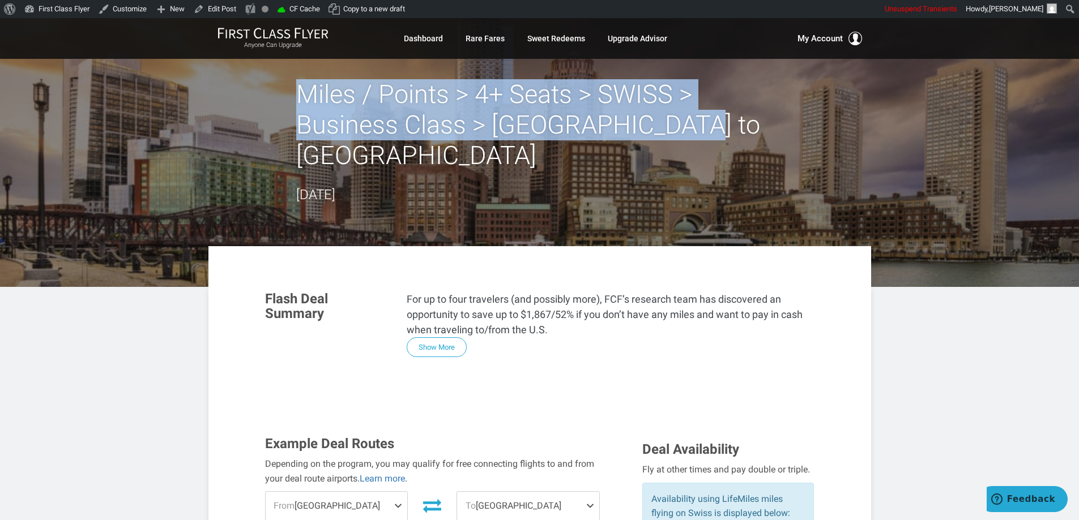
drag, startPoint x: 698, startPoint y: 129, endPoint x: 304, endPoint y: 92, distance: 395.3
click at [304, 92] on h2 "Miles / Points > 4+ Seats > SWISS > Business Class > [GEOGRAPHIC_DATA] to [GEOG…" at bounding box center [539, 125] width 487 height 92
copy h2 "Miles / Points > 4+ Seats > SWISS > Business Class > [GEOGRAPHIC_DATA] to [GEOG…"
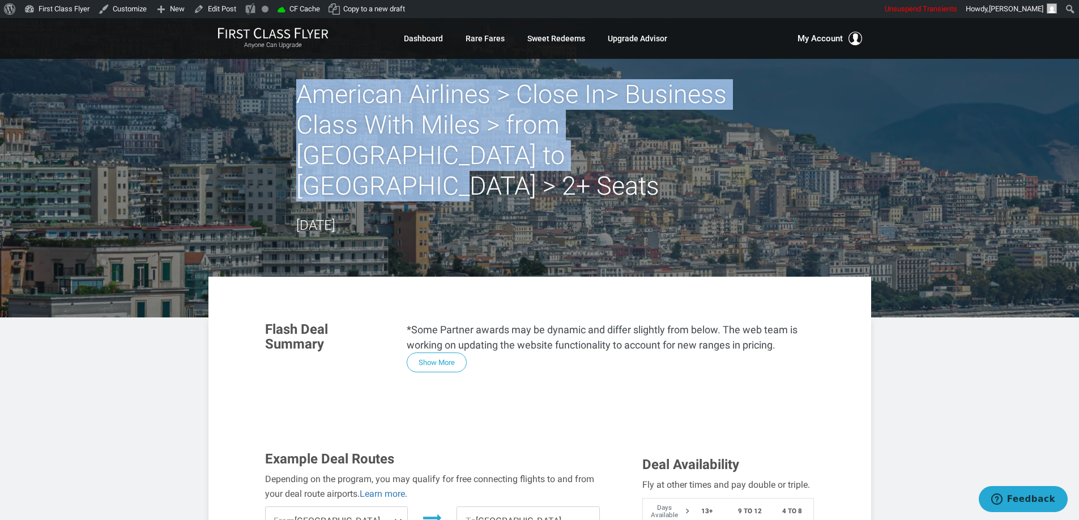
drag, startPoint x: 520, startPoint y: 160, endPoint x: 293, endPoint y: 88, distance: 238.9
click at [293, 88] on div "American Airlines > Close In> Business Class With Miles > from [GEOGRAPHIC_DATA…" at bounding box center [539, 157] width 663 height 157
copy h2 "American Airlines > Close In> Business Class With Miles > from Philadelphia to …"
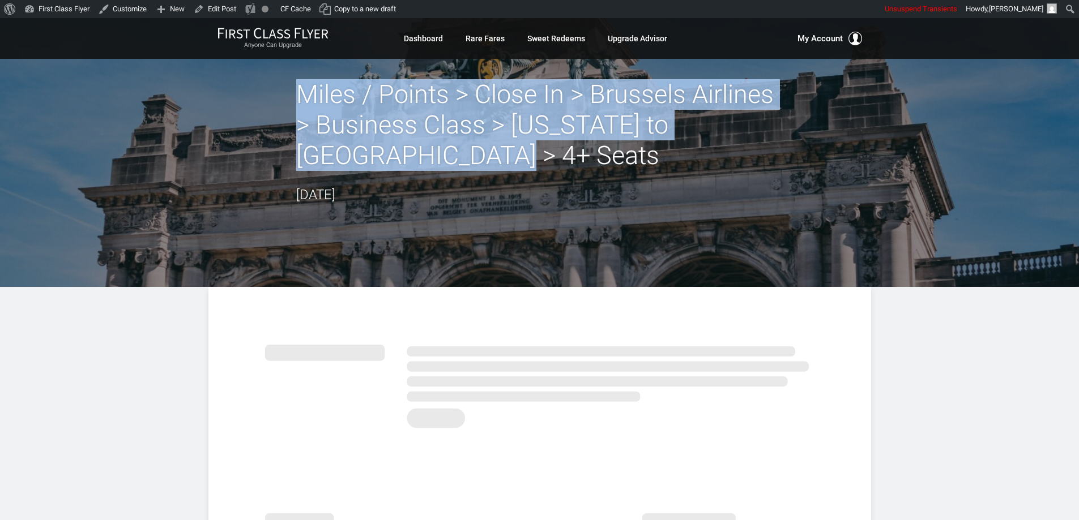
drag, startPoint x: 404, startPoint y: 154, endPoint x: 279, endPoint y: 99, distance: 136.7
click at [279, 99] on div "Miles / Points > Close In > Brussels Airlines > Business Class > New York to Br…" at bounding box center [539, 142] width 663 height 126
copy h2 "Miles / Points > Close In > Brussels Airlines > Business Class > New York to Br…"
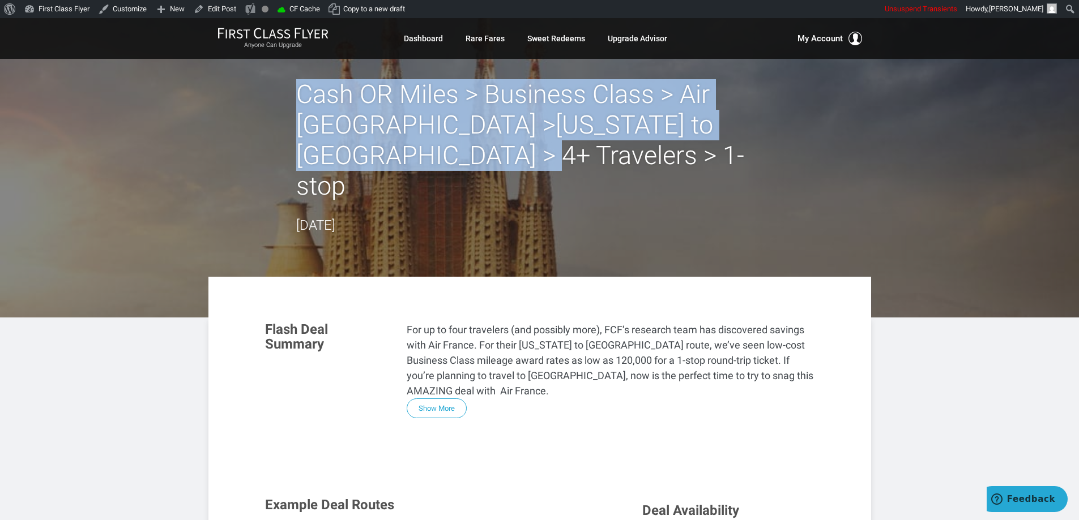
drag, startPoint x: 511, startPoint y: 166, endPoint x: 299, endPoint y: 92, distance: 224.6
click at [299, 92] on h2 "Cash OR Miles > Business Class > Air [GEOGRAPHIC_DATA] >[US_STATE] to [GEOGRAPH…" at bounding box center [539, 140] width 487 height 122
copy h2 "Cash OR Miles > Business Class > Air [GEOGRAPHIC_DATA] >[US_STATE] to [GEOGRAPH…"
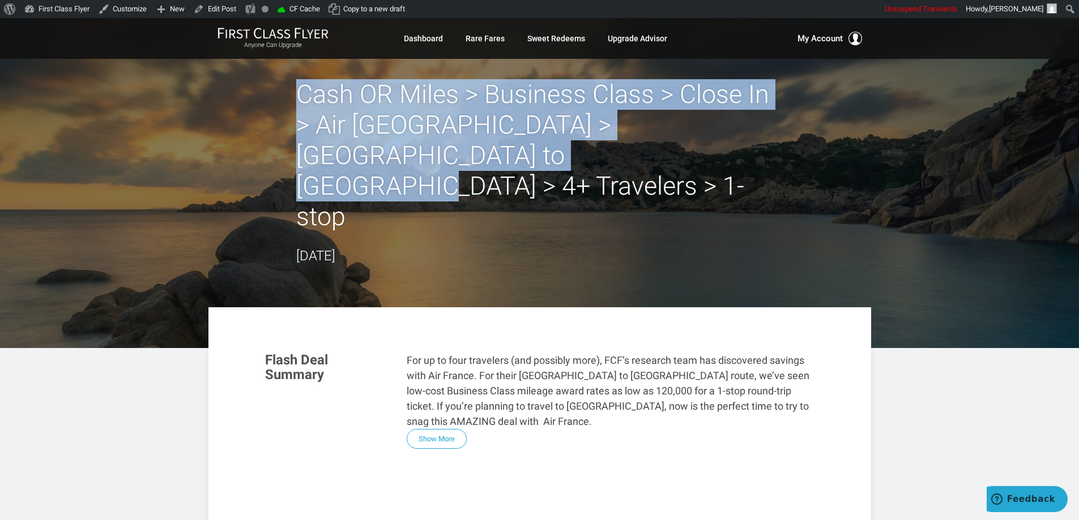
drag, startPoint x: 506, startPoint y: 156, endPoint x: 298, endPoint y: 89, distance: 217.8
click at [298, 89] on h2 "Cash OR Miles > Business Class > Close In > Air [GEOGRAPHIC_DATA] > [GEOGRAPHIC…" at bounding box center [539, 155] width 487 height 153
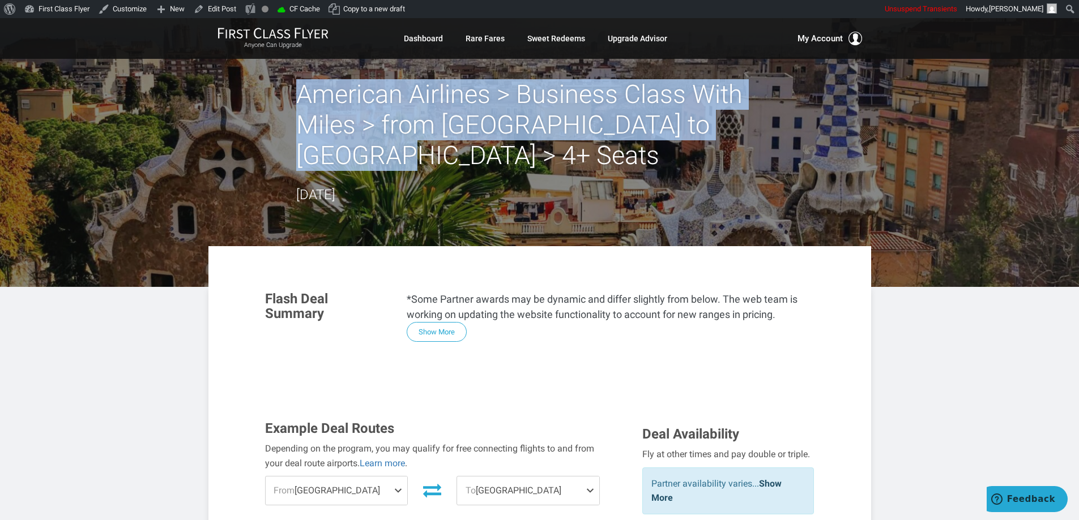
drag, startPoint x: 784, startPoint y: 122, endPoint x: 303, endPoint y: 86, distance: 482.7
click at [303, 86] on div "American Airlines > Business Class With Miles > from Miami to Barcelona > 4+ Se…" at bounding box center [539, 142] width 663 height 126
click at [253, 111] on div "American Airlines > Business Class With Miles > from Miami to Barcelona > 4+ Se…" at bounding box center [539, 142] width 663 height 126
drag, startPoint x: 782, startPoint y: 129, endPoint x: 300, endPoint y: 96, distance: 483.1
click at [300, 96] on h2 "American Airlines > Business Class With Miles > from Miami to Barcelona > 4+ Se…" at bounding box center [539, 125] width 487 height 92
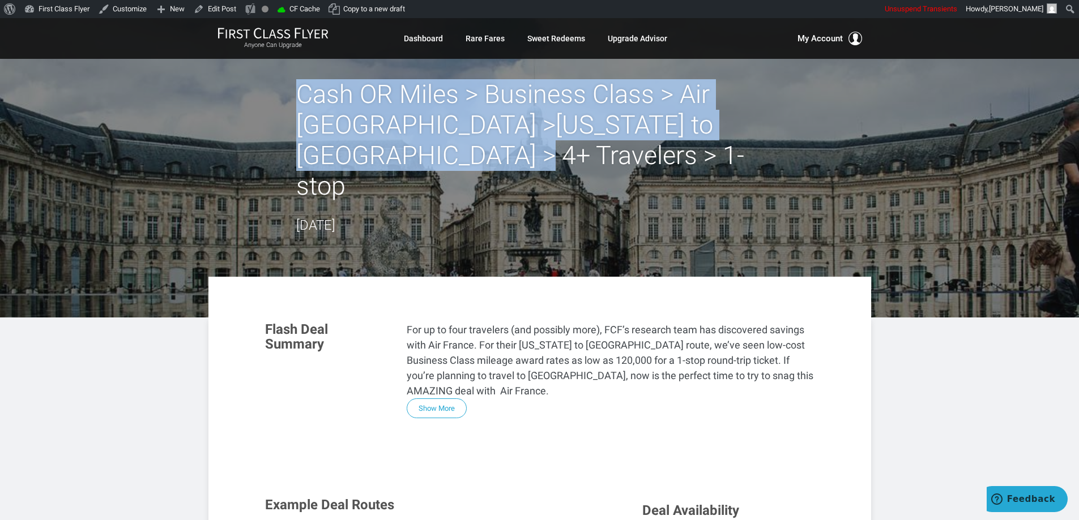
drag, startPoint x: 509, startPoint y: 156, endPoint x: 300, endPoint y: 90, distance: 218.7
click at [300, 90] on h2 "Cash OR Miles > Business Class > Air France >New York to Bordeaux > 4+ Traveler…" at bounding box center [539, 140] width 487 height 122
copy h2 "Cash OR Miles > Business Class > Air France >New York to Bordeaux > 4+ Traveler…"
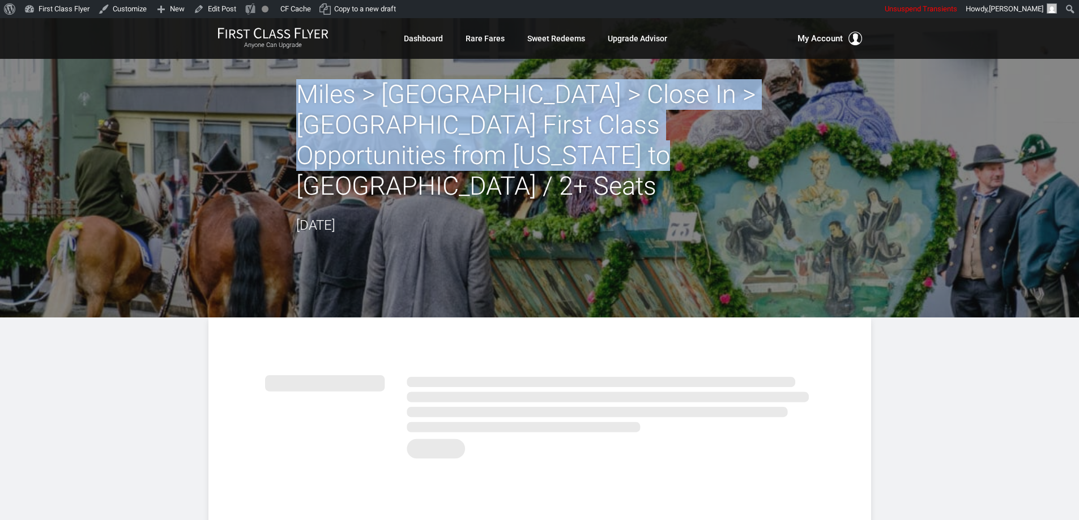
drag, startPoint x: 534, startPoint y: 161, endPoint x: 301, endPoint y: 99, distance: 240.9
click at [301, 99] on h2 "Miles > Europe > Close In > Singapore First Class Opportunities from New York t…" at bounding box center [539, 140] width 487 height 122
copy h2 "Miles > Europe > Close In > Singapore First Class Opportunities from New York t…"
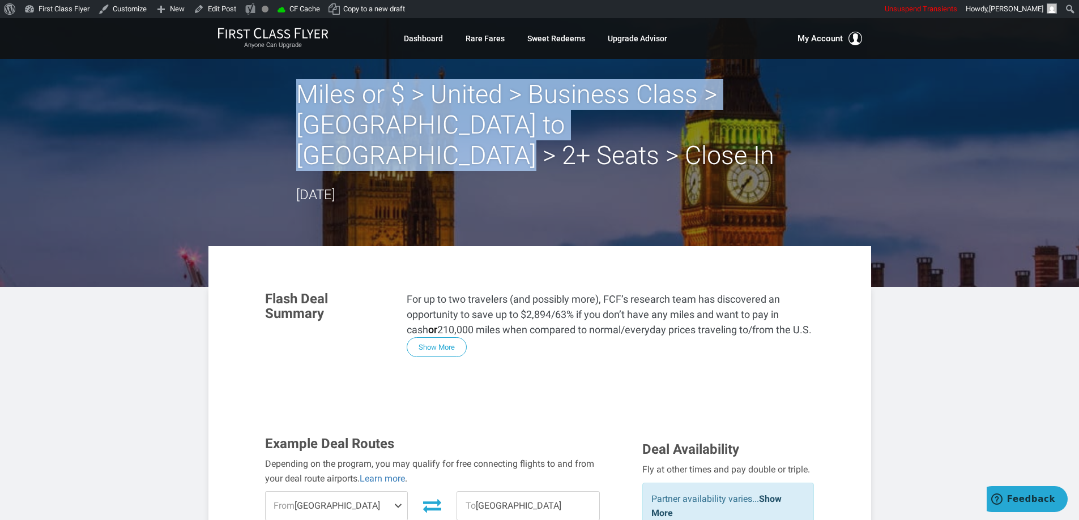
drag, startPoint x: 550, startPoint y: 113, endPoint x: 301, endPoint y: 93, distance: 250.5
click at [301, 93] on h2 "Miles or $ > United > Business Class > ‎[GEOGRAPHIC_DATA] to [GEOGRAPHIC_DATA] …" at bounding box center [539, 125] width 487 height 92
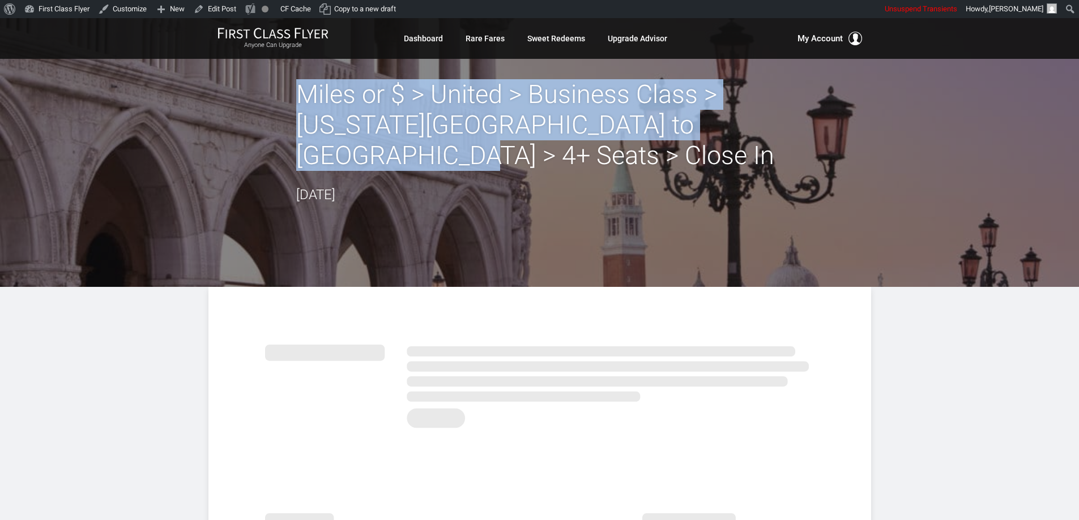
drag, startPoint x: 375, startPoint y: 154, endPoint x: 298, endPoint y: 87, distance: 102.0
click at [298, 87] on h2 "Miles or $ > United > Business Class > ‎[US_STATE][GEOGRAPHIC_DATA] to [GEOGRAP…" at bounding box center [539, 125] width 487 height 92
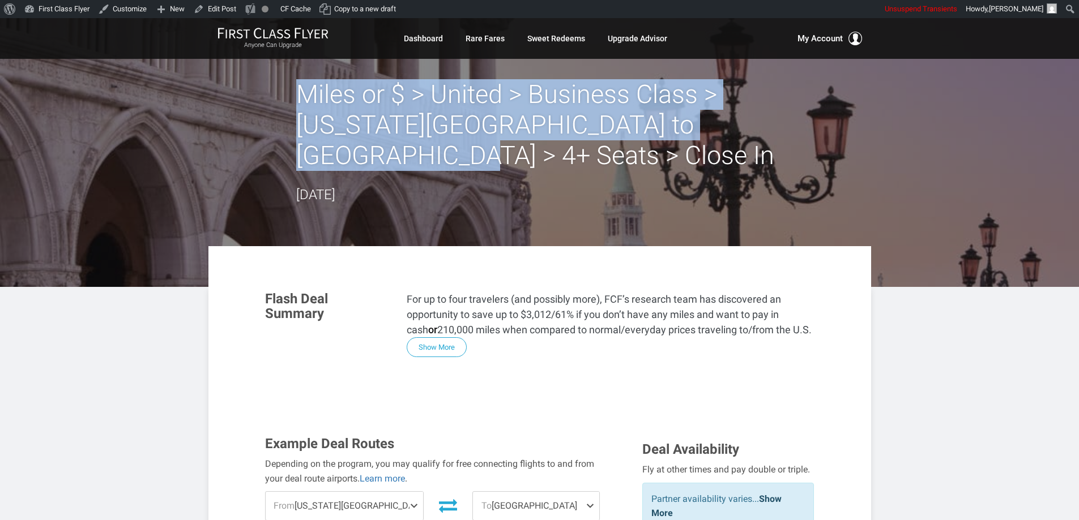
copy h2 "Miles or $ > United > Business Class > ‎[US_STATE][GEOGRAPHIC_DATA] to [GEOGRAP…"
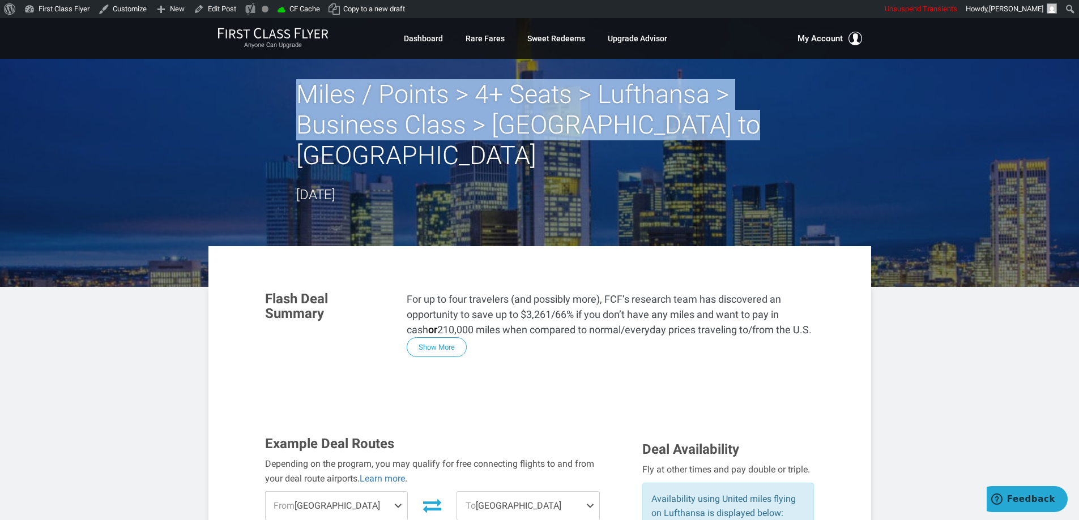
drag, startPoint x: 720, startPoint y: 131, endPoint x: 303, endPoint y: 93, distance: 419.0
click at [303, 93] on h2 "Miles / Points > 4+ Seats > Lufthansa > Business Class > [GEOGRAPHIC_DATA] to […" at bounding box center [539, 125] width 487 height 92
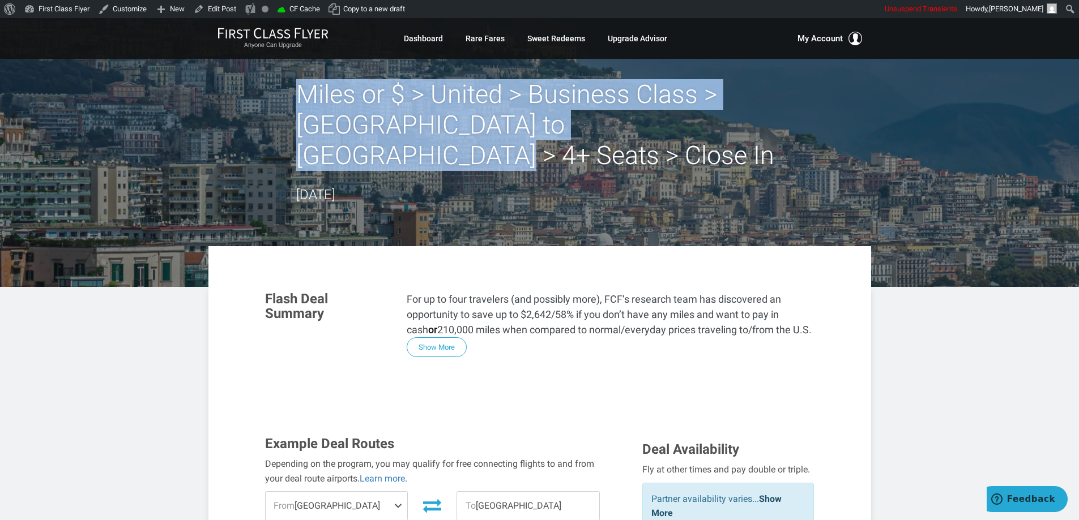
drag, startPoint x: 741, startPoint y: 126, endPoint x: 304, endPoint y: 96, distance: 438.8
click at [304, 96] on h2 "Miles or $ > United > Business Class > ‎[GEOGRAPHIC_DATA] to [GEOGRAPHIC_DATA] …" at bounding box center [539, 125] width 487 height 92
copy h2 "Miles or $ > United > Business Class > ‎[GEOGRAPHIC_DATA] to [GEOGRAPHIC_DATA] …"
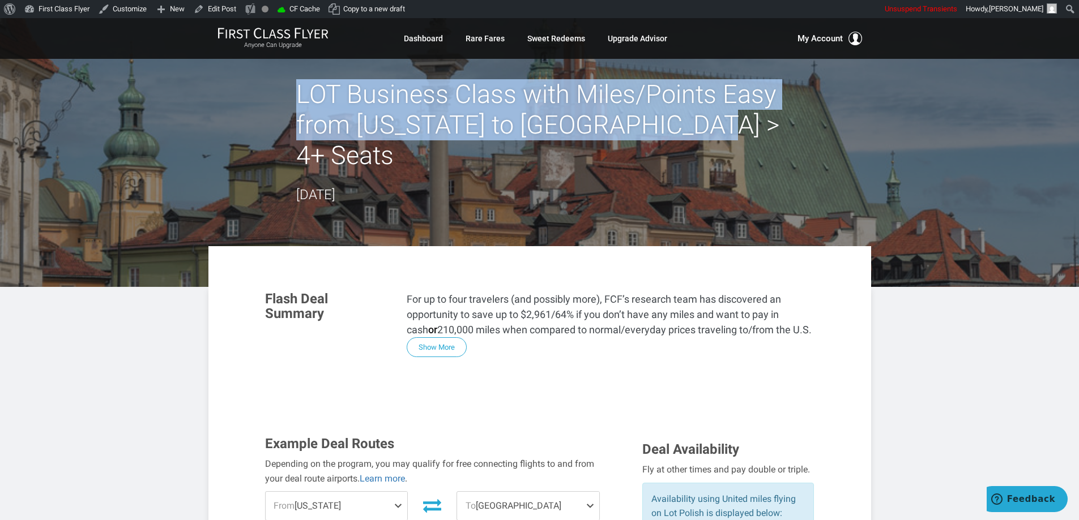
drag, startPoint x: 727, startPoint y: 133, endPoint x: 296, endPoint y: 85, distance: 433.1
click at [296, 85] on h2 "LOT Business Class with Miles/Points Easy from New York to Warsaw > 4+ Seats" at bounding box center [539, 125] width 487 height 92
copy h2 "LOT Business Class with Miles/Points Easy from New York to Warsaw > 4+ Seats"
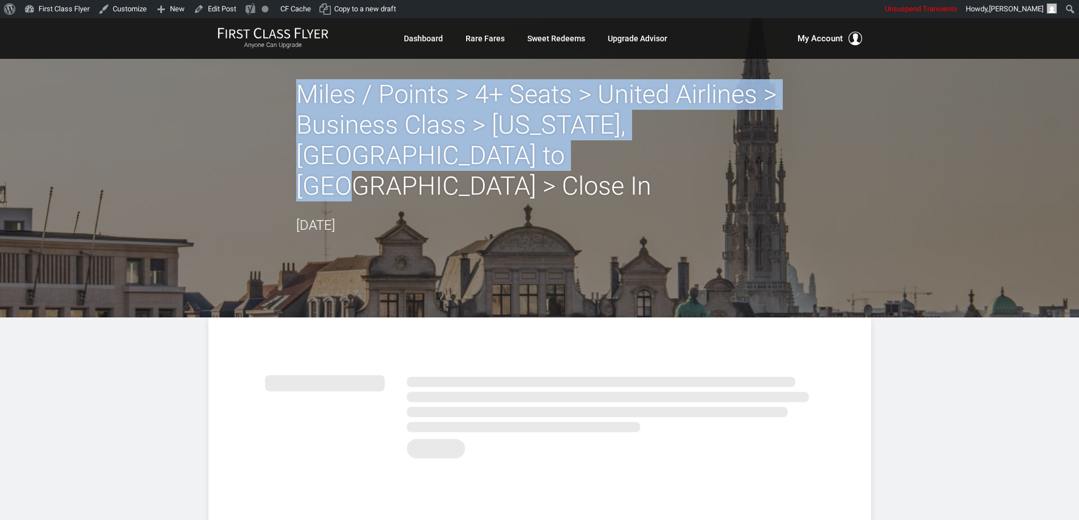
drag, startPoint x: 526, startPoint y: 162, endPoint x: 279, endPoint y: 101, distance: 253.8
click at [279, 101] on div "Miles / Points > 4+ Seats > United Airlines > Business Class > [US_STATE], [GEO…" at bounding box center [539, 157] width 663 height 157
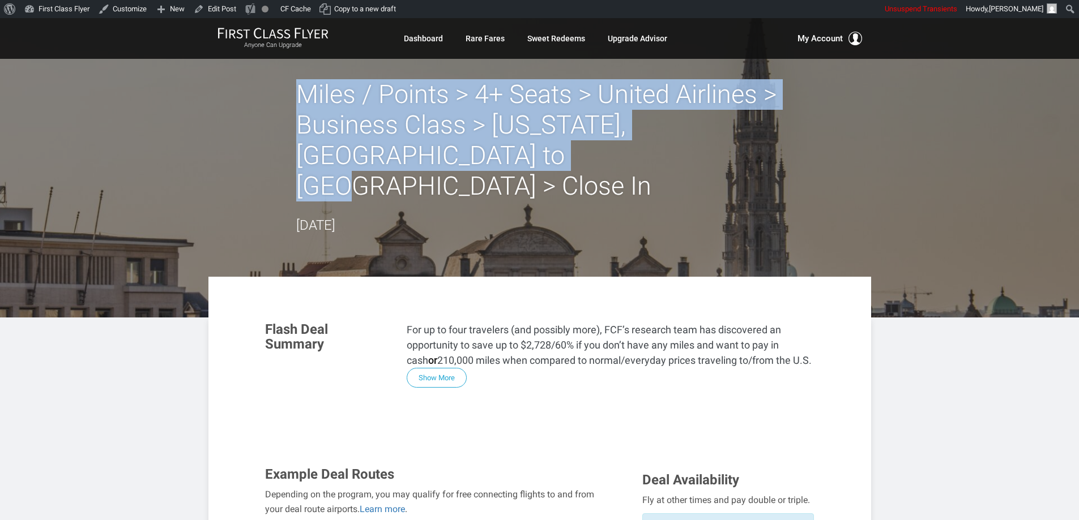
copy h2 "Miles / Points > 4+ Seats > United Airlines > Business Class > [US_STATE], [GEO…"
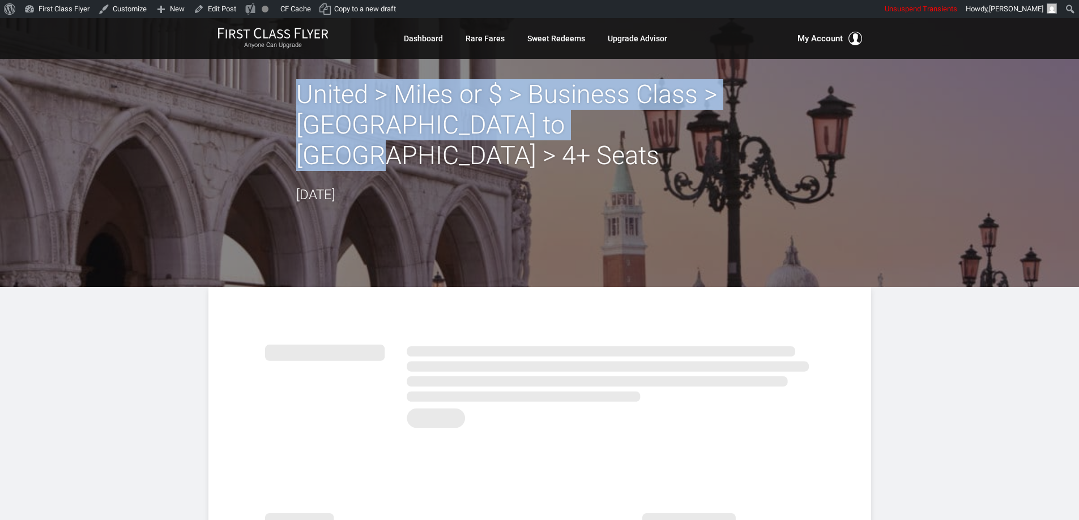
drag, startPoint x: 621, startPoint y: 128, endPoint x: 279, endPoint y: 100, distance: 343.2
click at [279, 100] on div "United > Miles or $ > Business Class > ‎Newark to Venice > 4+ Seats July 30, 20…" at bounding box center [539, 142] width 663 height 126
copy h2 "United > Miles or $ > Business Class > ‎Newark to Venice > 4+ Seats"
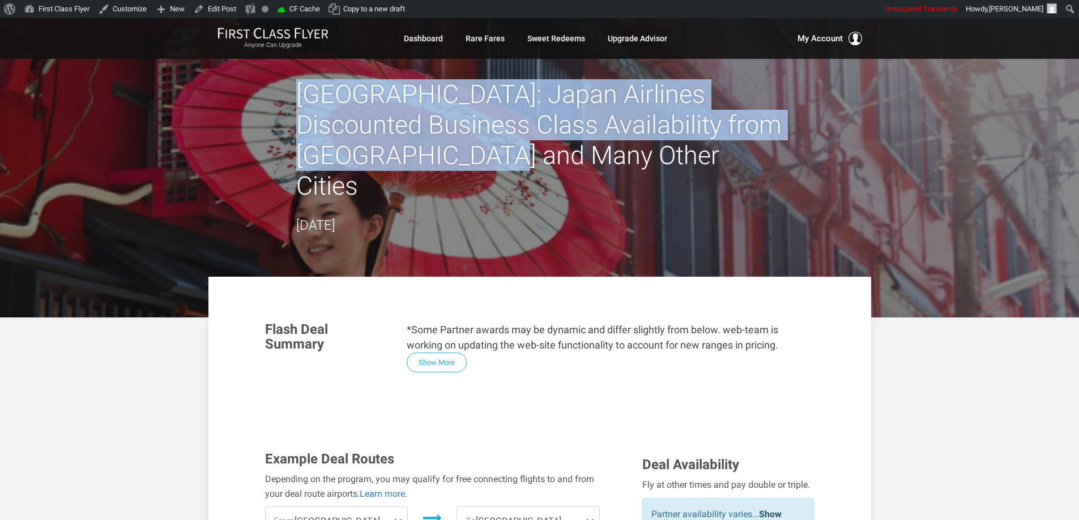
drag, startPoint x: 437, startPoint y: 161, endPoint x: 301, endPoint y: 92, distance: 153.0
click at [301, 92] on h2 "Tokyo: Japan Airlines Discounted Business Class Availability from Dallas and Ma…" at bounding box center [539, 140] width 487 height 122
copy h2 "Tokyo: Japan Airlines Discounted Business Class Availability from Dallas and Ma…"
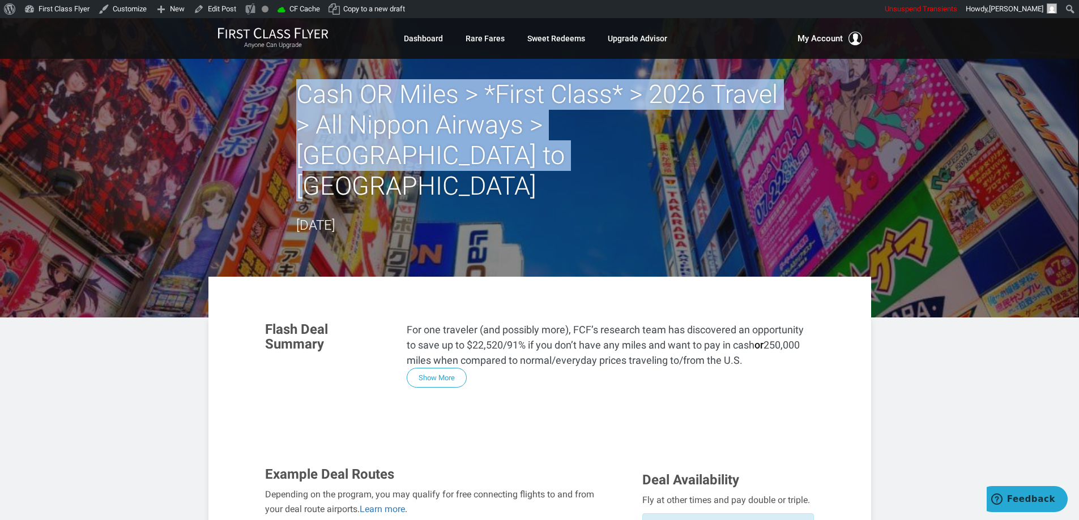
drag, startPoint x: 378, startPoint y: 155, endPoint x: 297, endPoint y: 90, distance: 103.6
click at [297, 90] on h2 "Cash OR Miles > *First Class* > 2026 Travel > All Nippon Airways > San Francisc…" at bounding box center [539, 140] width 487 height 122
copy h2 "Cash OR Miles > *First Class* > 2026 Travel > All Nippon Airways > San Francisc…"
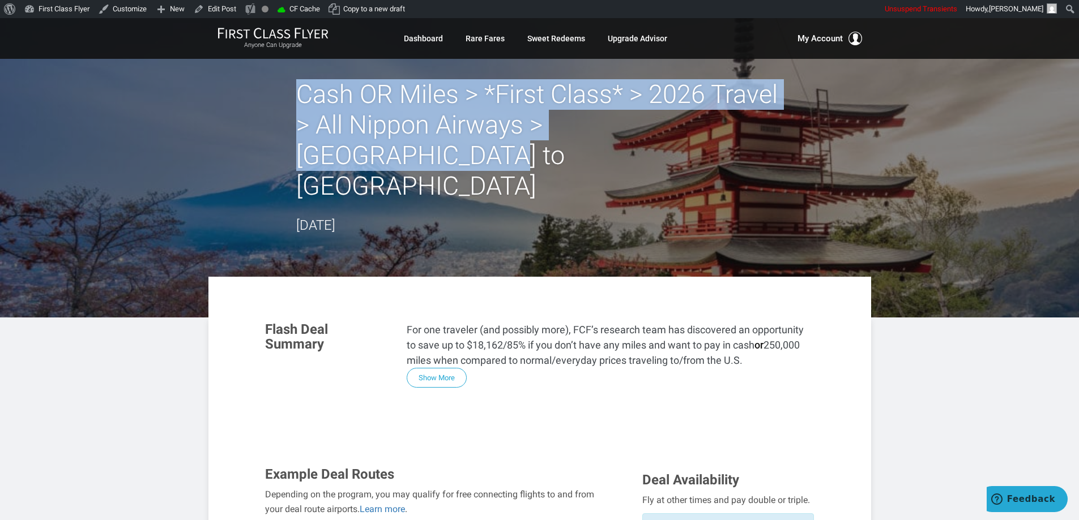
drag, startPoint x: 753, startPoint y: 129, endPoint x: 298, endPoint y: 91, distance: 456.3
click at [298, 91] on h2 "Cash OR Miles > *First Class* > 2026 Travel > All Nippon Airways > Chicago to T…" at bounding box center [539, 140] width 487 height 122
copy h2 "Cash OR Miles > *First Class* > 2026 Travel > All Nippon Airways > Chicago to T…"
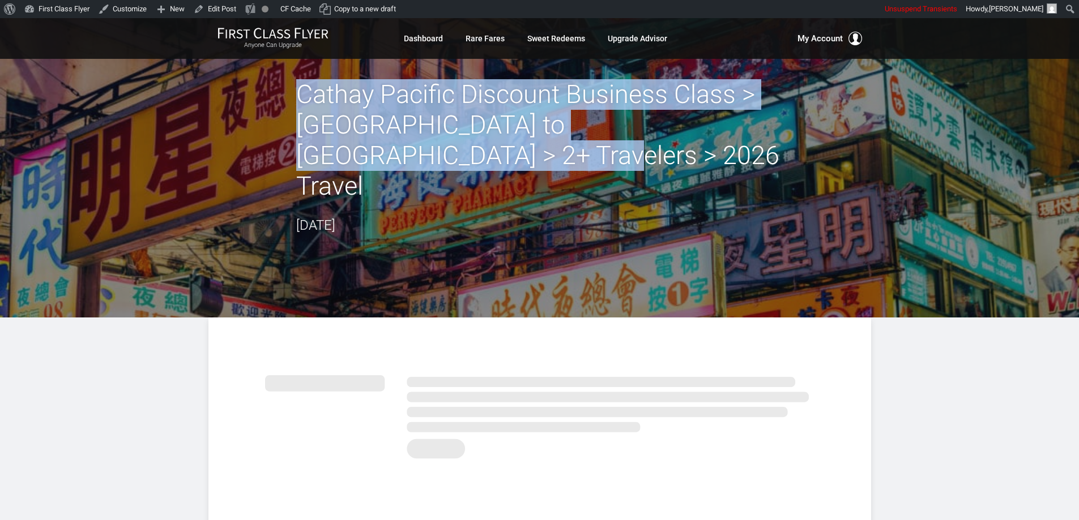
drag, startPoint x: 378, startPoint y: 156, endPoint x: 297, endPoint y: 97, distance: 100.9
click at [297, 97] on h2 "Cathay Pacific Discount Business Class > Boston to Hong Kong > 2+ Travelers > 2…" at bounding box center [539, 140] width 487 height 122
copy h2 "Cathay Pacific Discount Business Class > Boston to Hong Kong > 2+ Travelers > 2…"
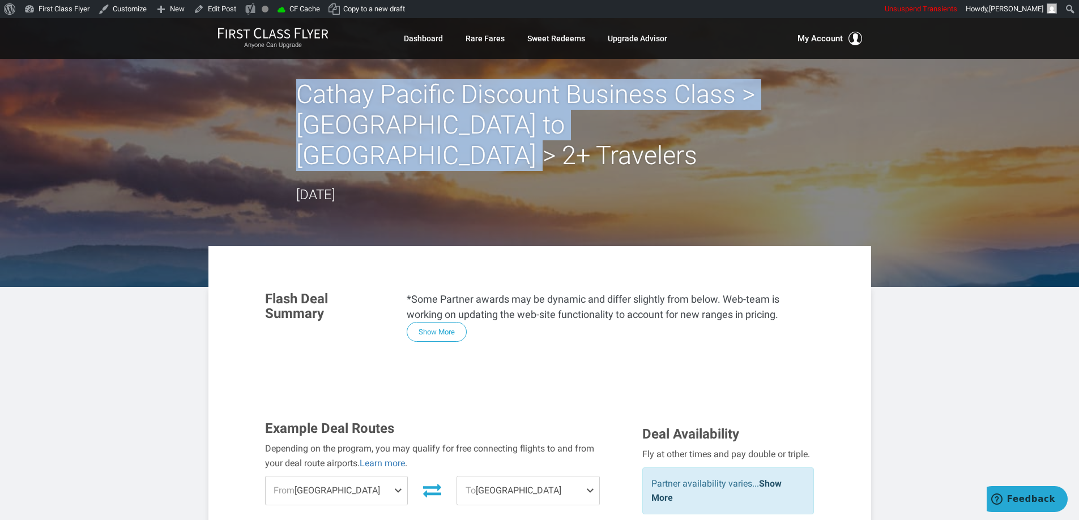
drag, startPoint x: 781, startPoint y: 125, endPoint x: 302, endPoint y: 100, distance: 479.2
click at [302, 100] on h2 "Cathay Pacific Discount Business Class > Los Angeles to Hong Kong > 2+ Travelers" at bounding box center [539, 125] width 487 height 92
copy h2 "Cathay Pacific Discount Business Class > Los Angeles to Hong Kong > 2+ Travelers"
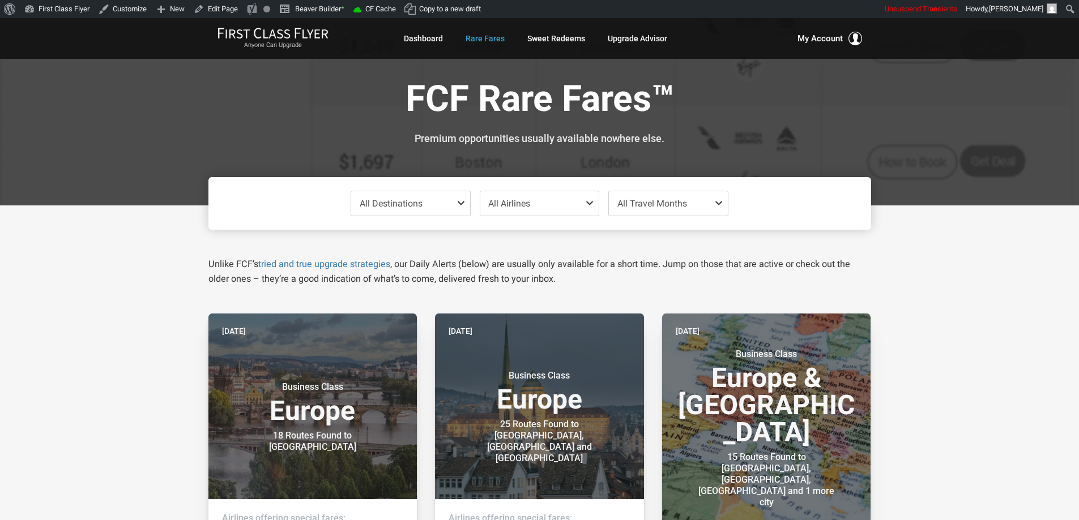
click at [451, 205] on span "All Destinations" at bounding box center [410, 203] width 119 height 24
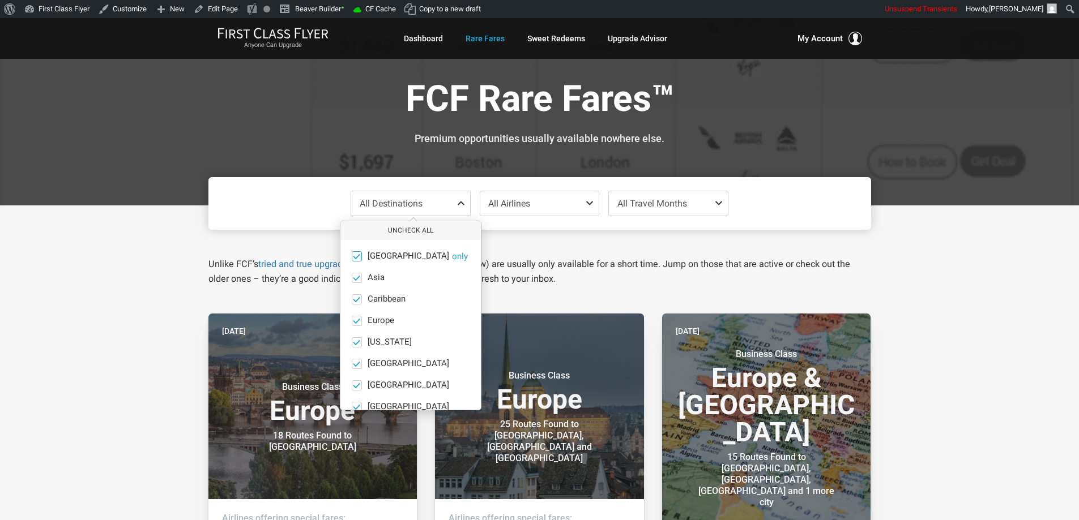
click at [452, 257] on button "only" at bounding box center [460, 256] width 16 height 10
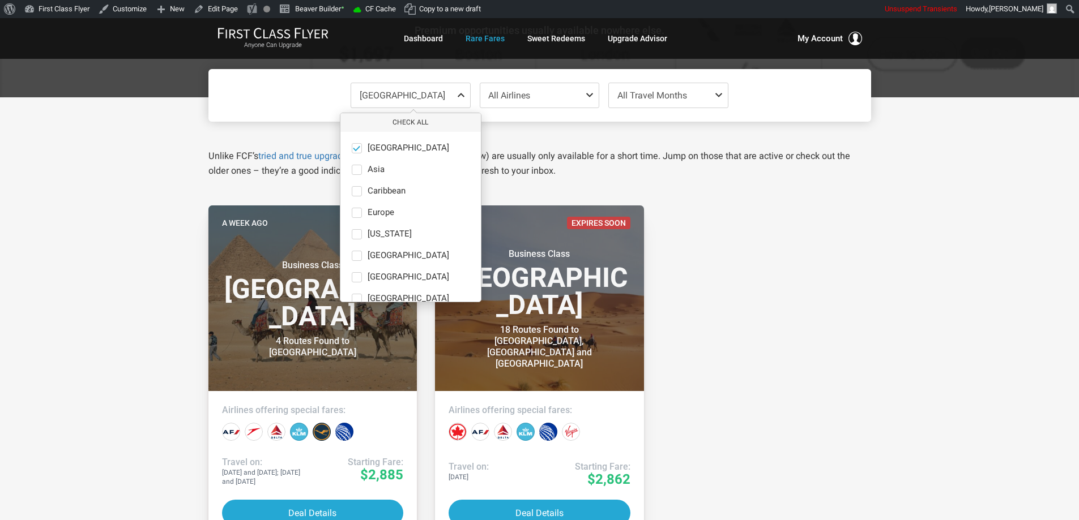
scroll to position [113, 0]
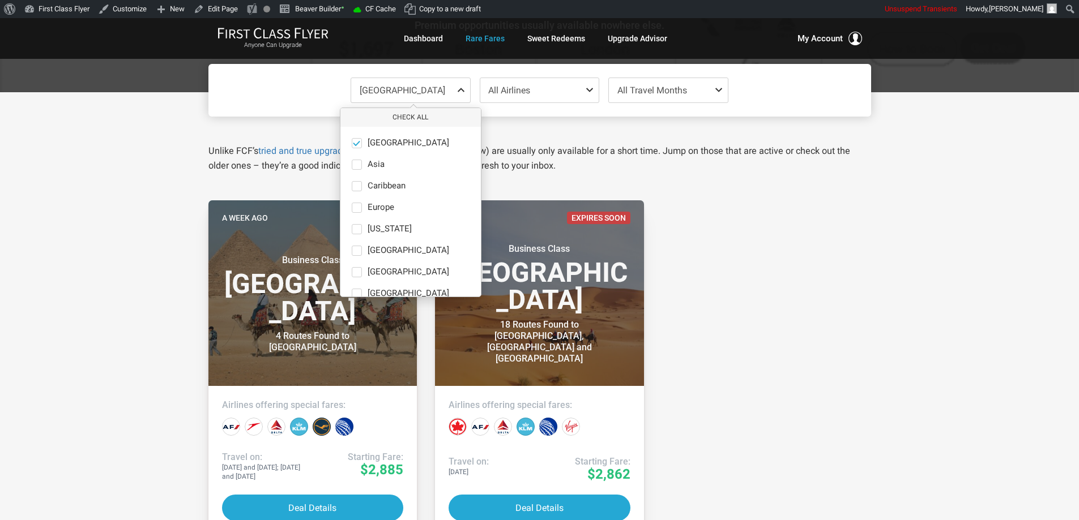
click at [735, 250] on div "A week ago Business Class Africa 4 Routes Found to Cairo Airlines offering spec…" at bounding box center [539, 479] width 681 height 558
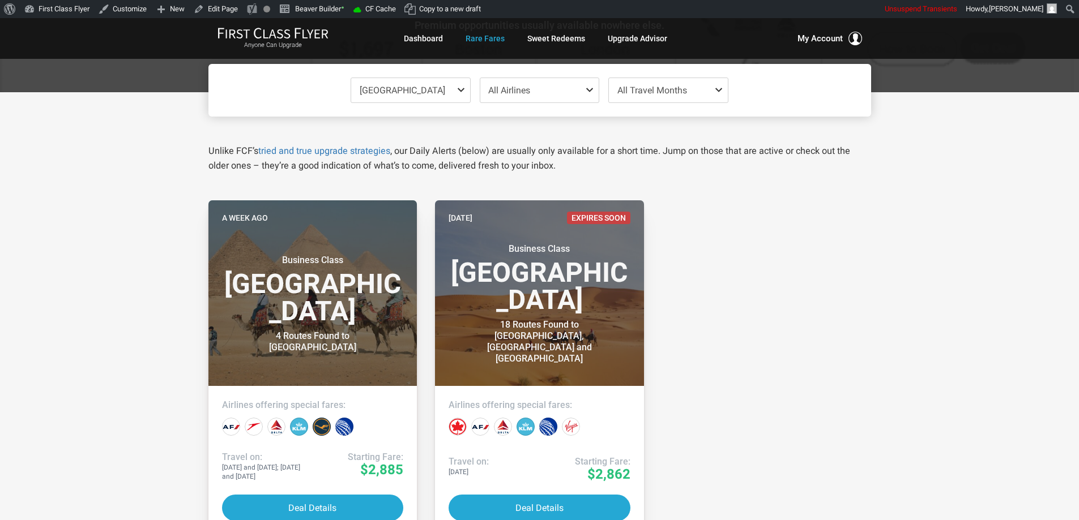
click at [461, 87] on span at bounding box center [463, 90] width 14 height 9
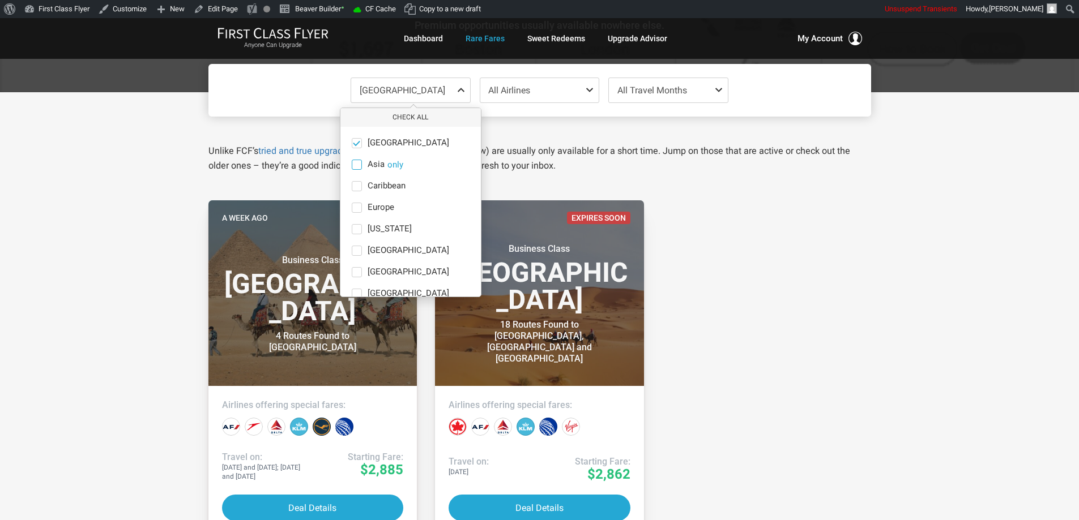
click at [387, 163] on button "only" at bounding box center [395, 165] width 16 height 10
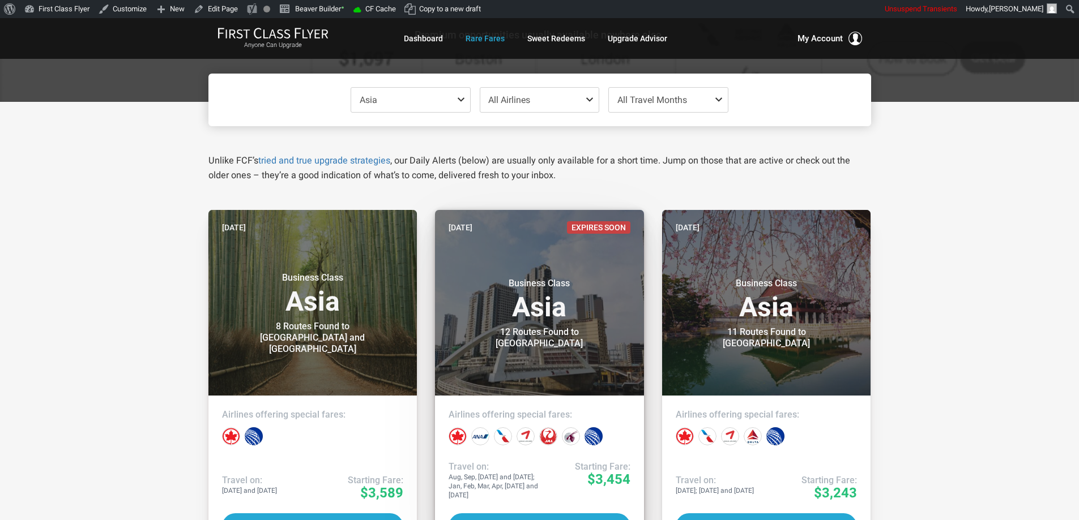
scroll to position [57, 0]
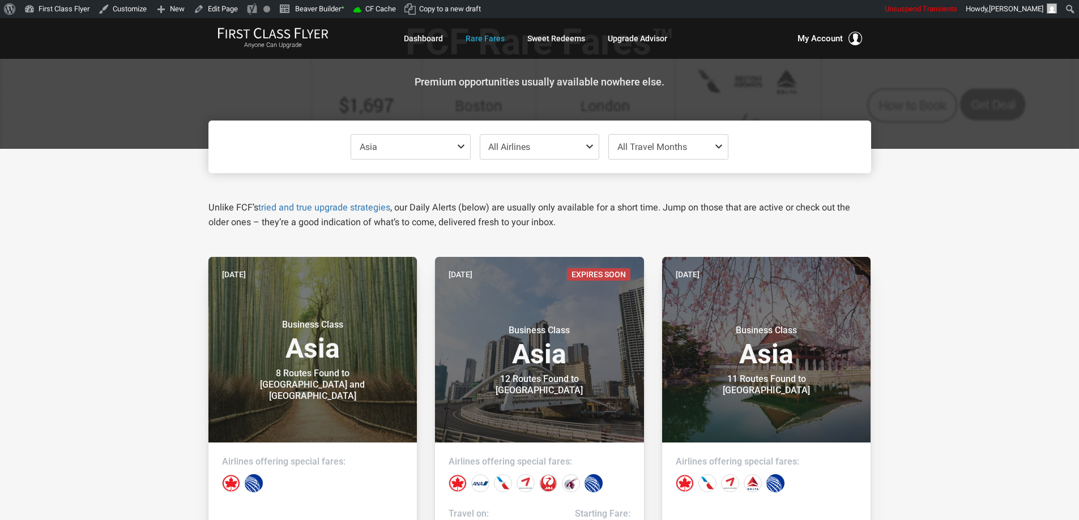
click at [460, 147] on span at bounding box center [463, 146] width 14 height 9
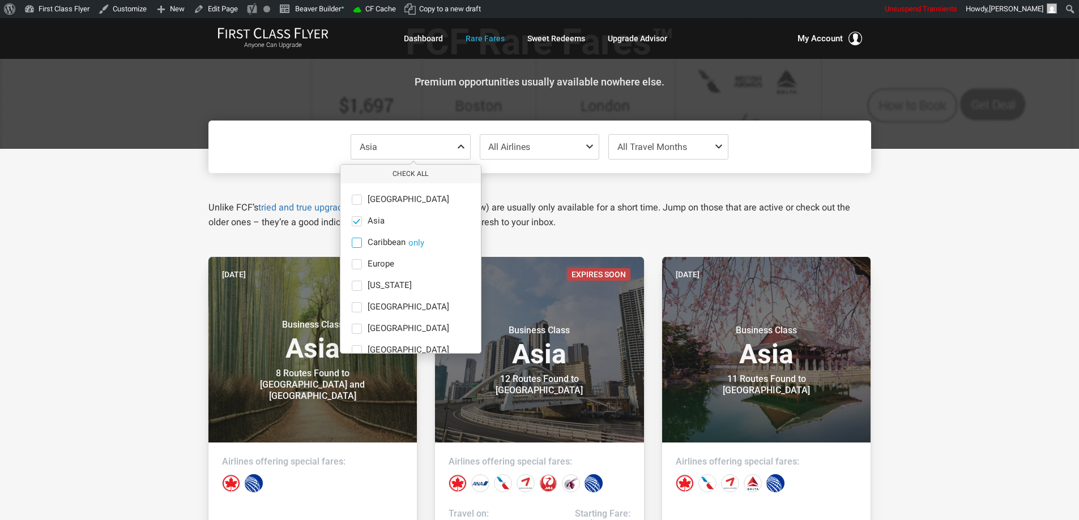
click at [415, 244] on button "only" at bounding box center [416, 243] width 16 height 10
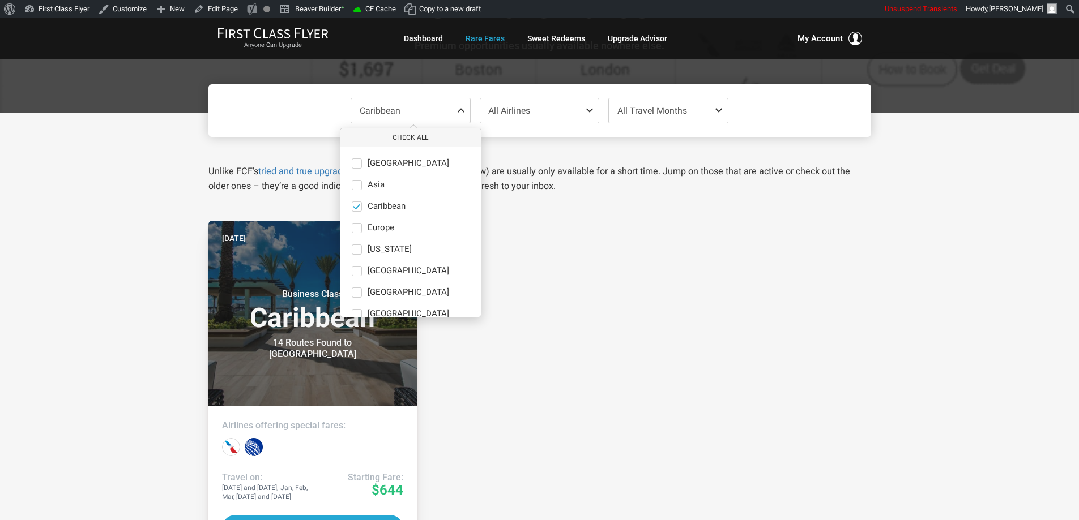
scroll to position [113, 0]
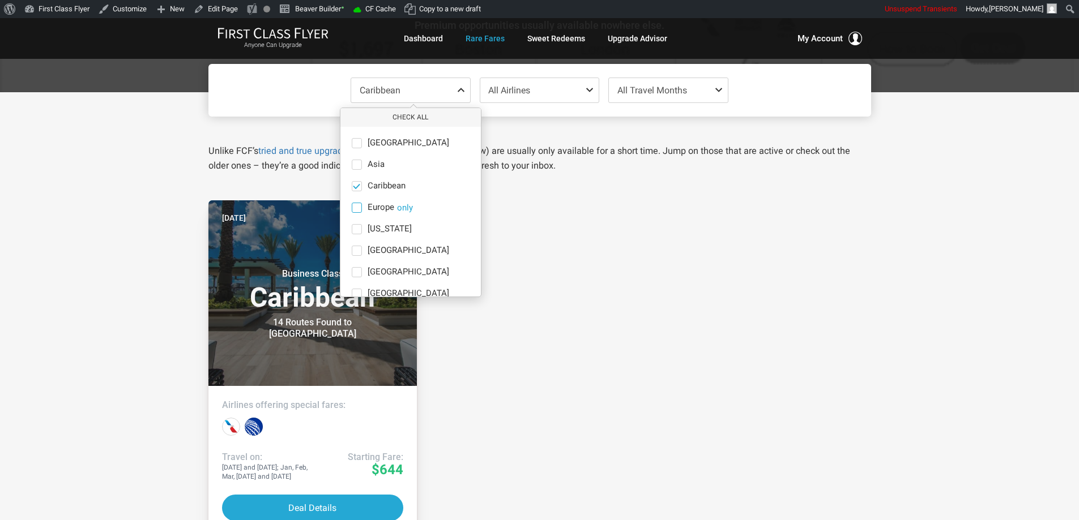
click at [405, 207] on button "only" at bounding box center [405, 208] width 16 height 10
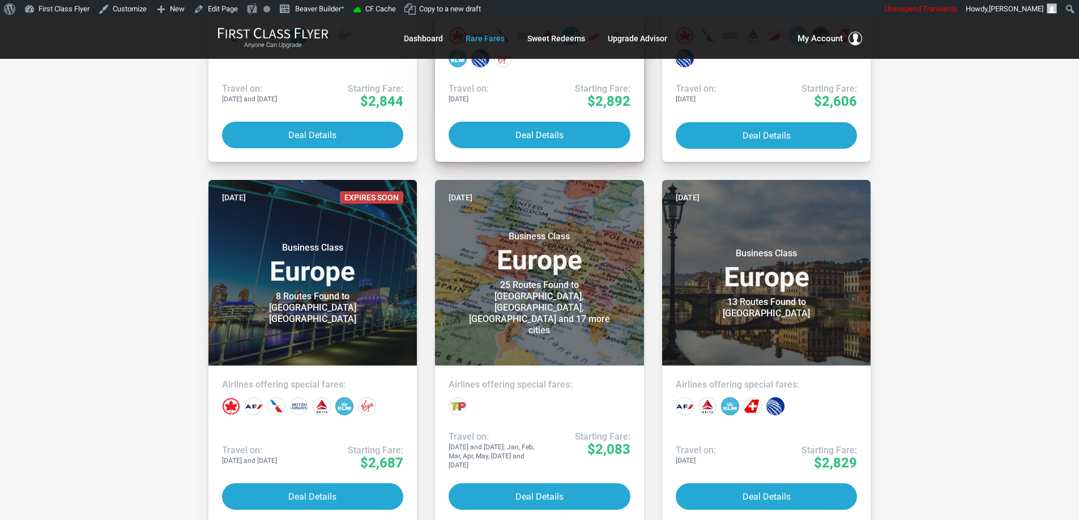
scroll to position [941, 0]
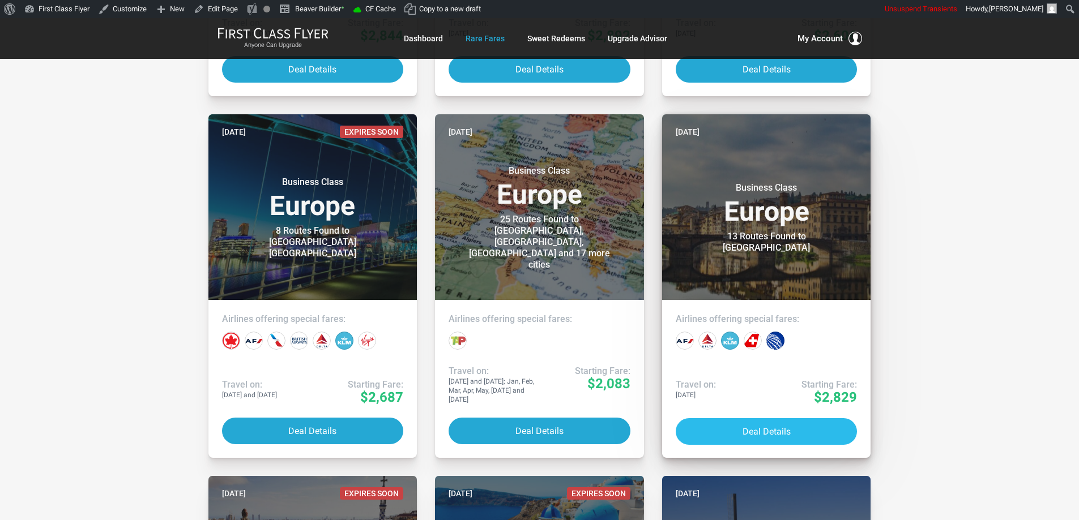
drag, startPoint x: 763, startPoint y: 430, endPoint x: 766, endPoint y: 419, distance: 11.7
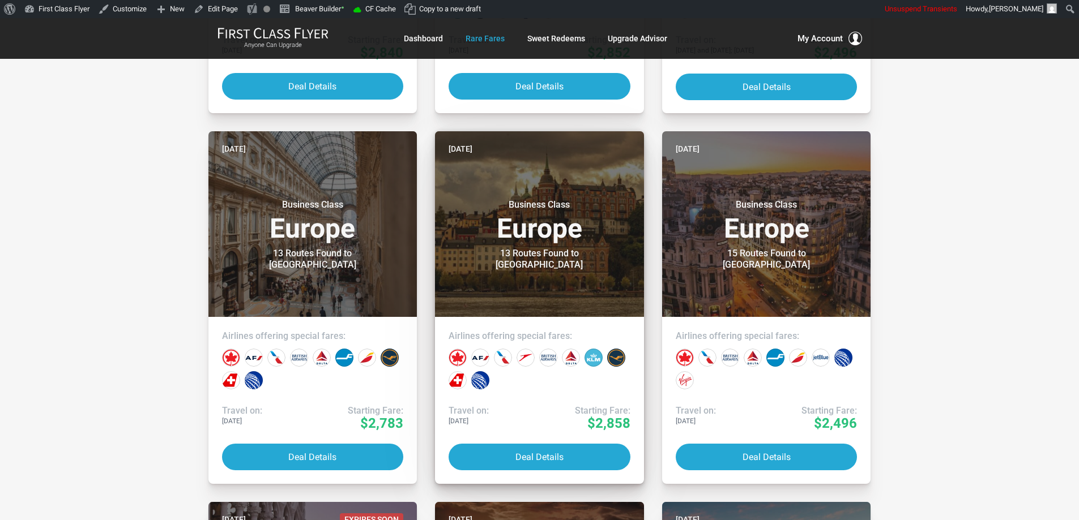
scroll to position [1677, 0]
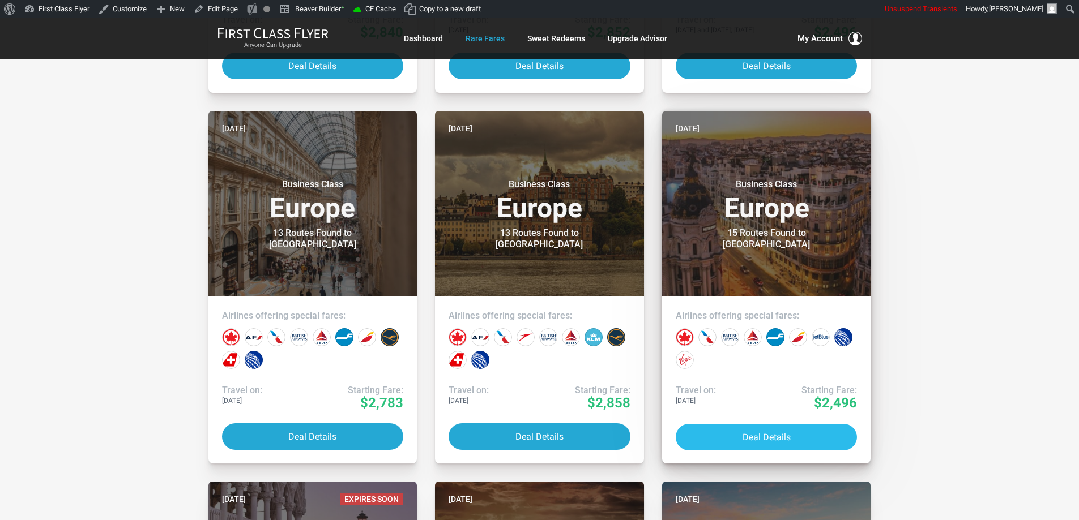
drag, startPoint x: 745, startPoint y: 441, endPoint x: 744, endPoint y: 433, distance: 7.4
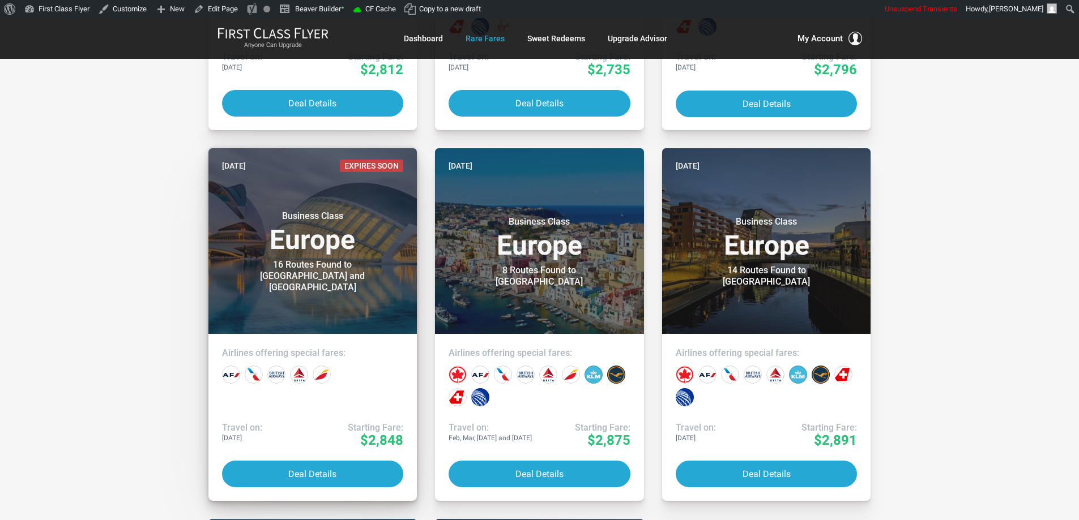
scroll to position [2810, 0]
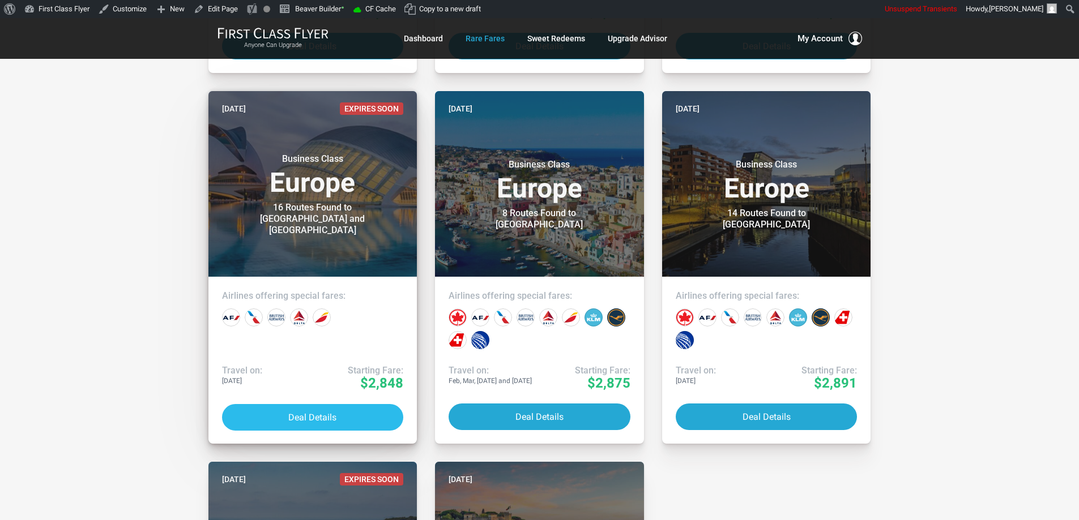
drag, startPoint x: 315, startPoint y: 414, endPoint x: 319, endPoint y: 406, distance: 8.9
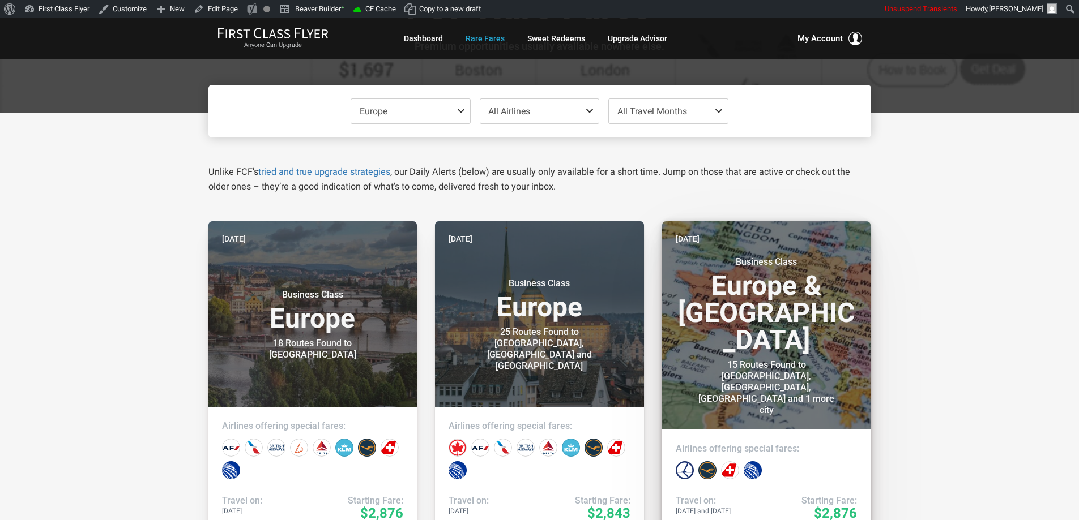
scroll to position [92, 0]
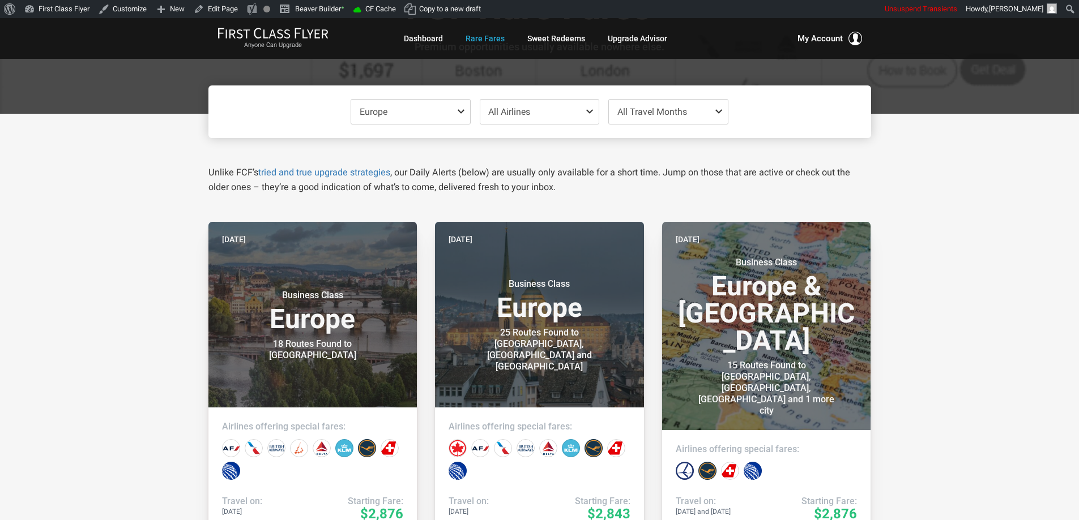
click at [463, 109] on span at bounding box center [463, 111] width 14 height 9
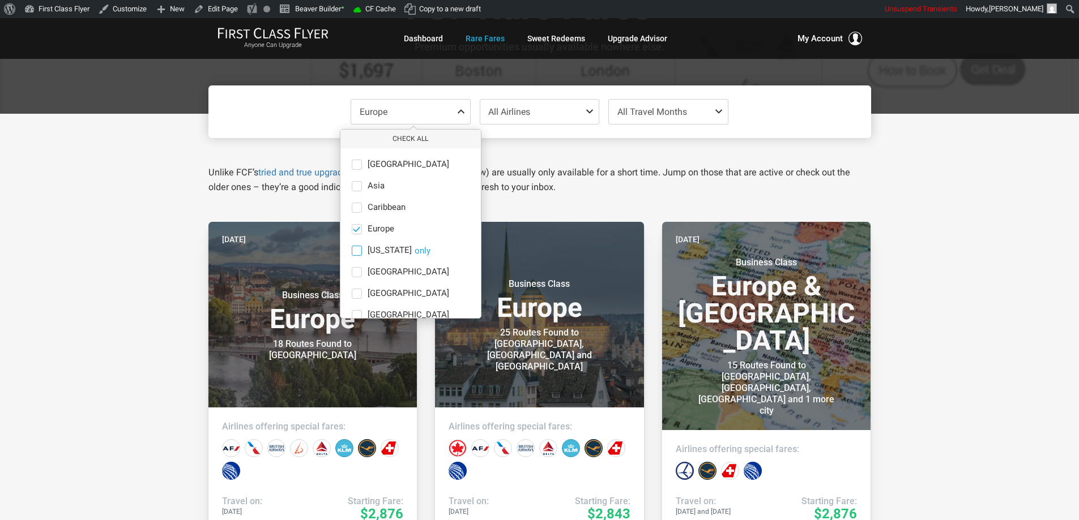
click at [395, 249] on label "Hawaii only" at bounding box center [410, 251] width 140 height 10
click at [0, 0] on input "Hawaii only" at bounding box center [0, 0] width 0 height 0
click at [357, 228] on span at bounding box center [356, 229] width 8 height 8
click at [0, 0] on input "Europe only" at bounding box center [0, 0] width 0 height 0
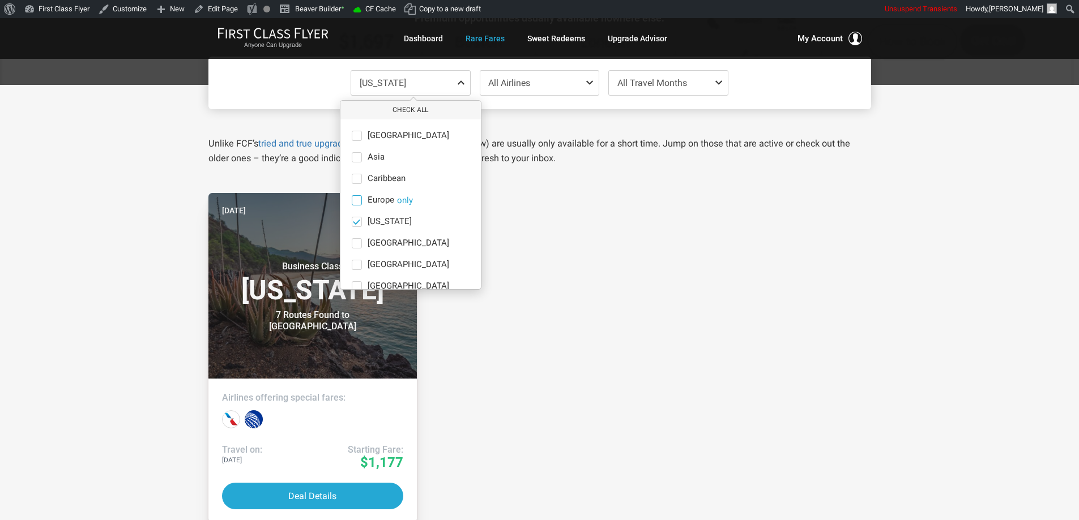
scroll to position [148, 0]
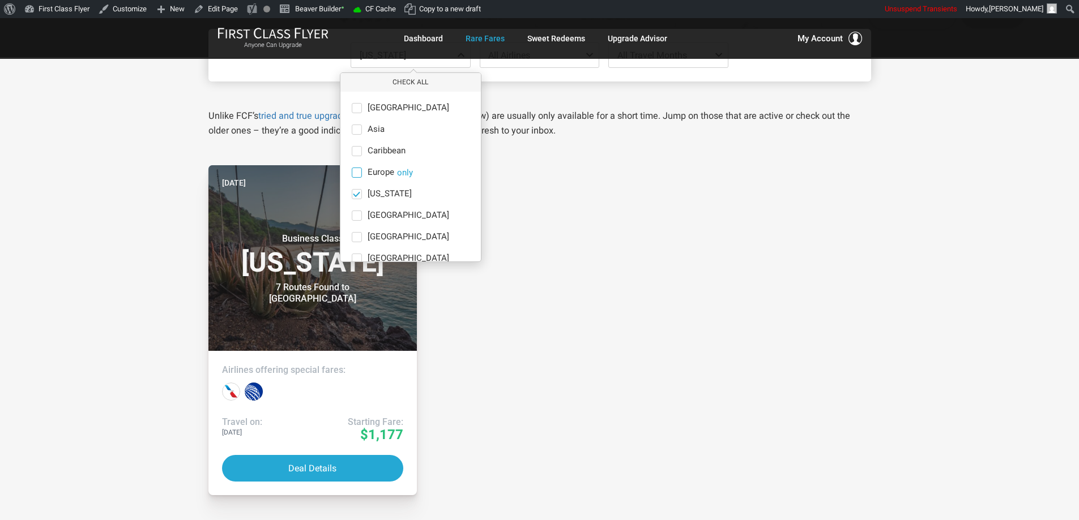
click at [637, 289] on div "Jun 30 Expires Soon Business Class Hawaii 7 Routes Found to Maui Airlines offer…" at bounding box center [539, 442] width 681 height 554
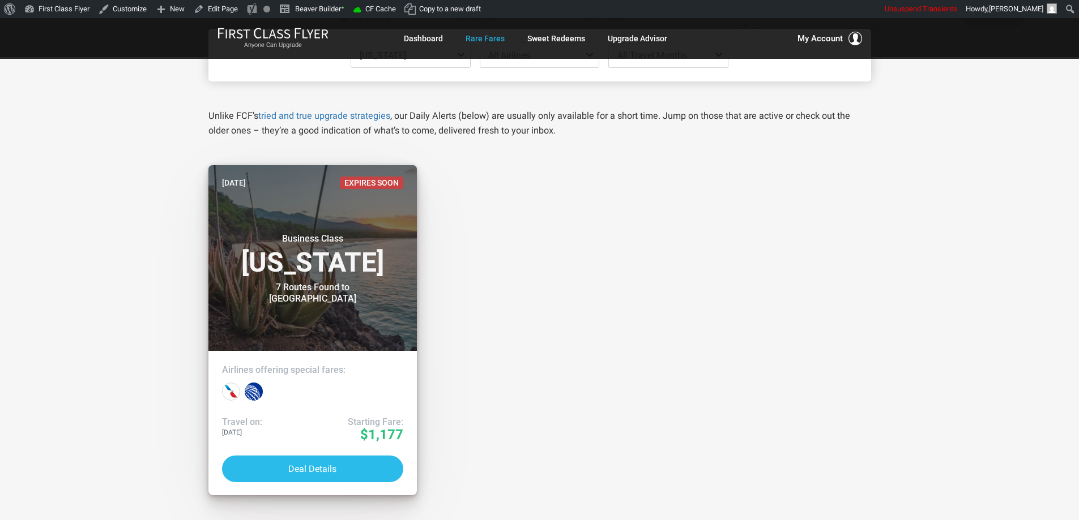
drag, startPoint x: 323, startPoint y: 467, endPoint x: 367, endPoint y: 438, distance: 52.6
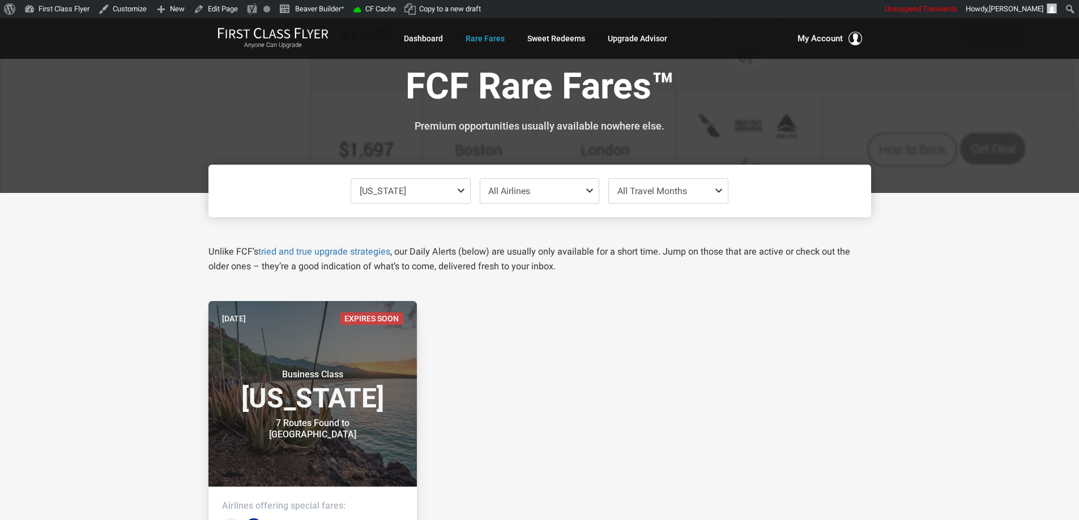
scroll to position [0, 0]
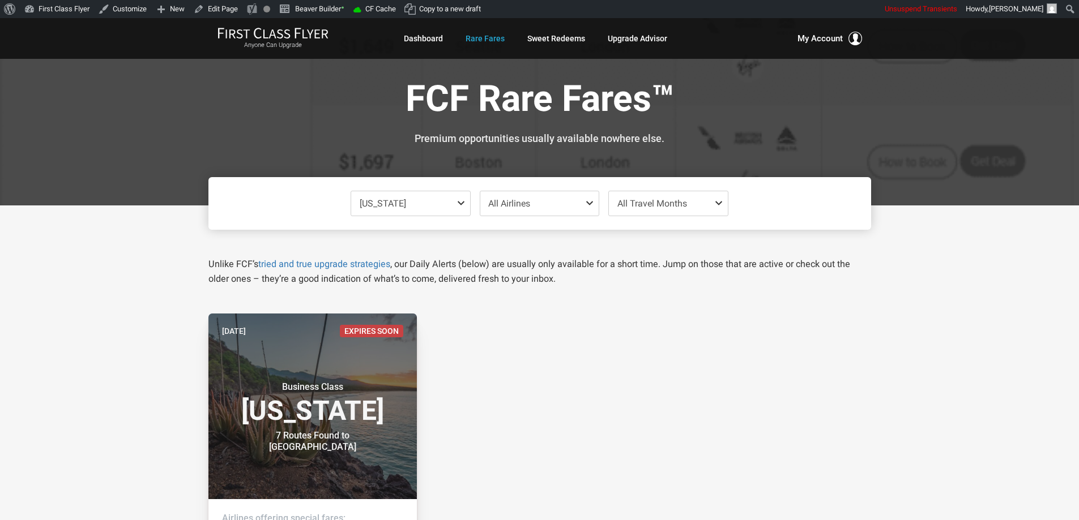
click at [375, 204] on span "Hawaii" at bounding box center [383, 203] width 46 height 11
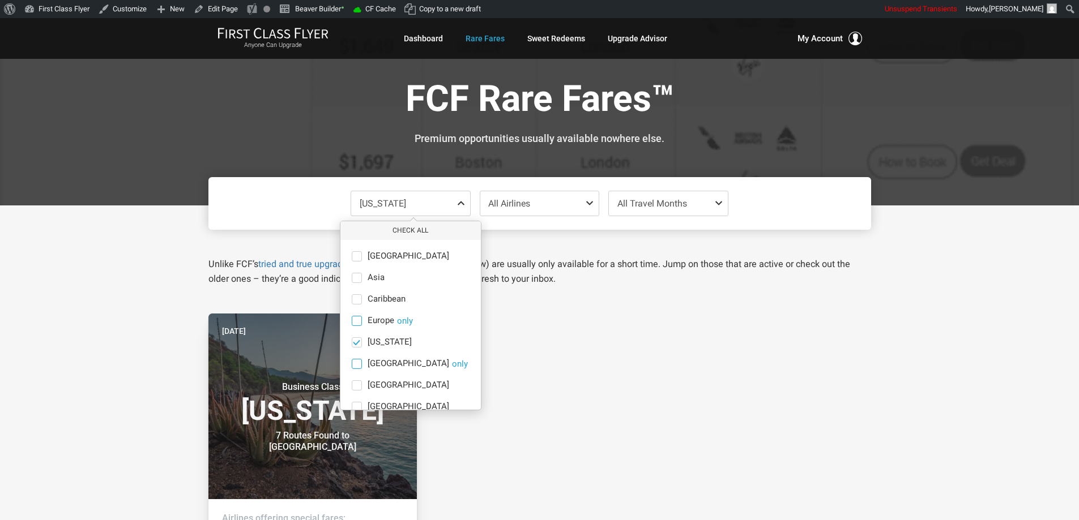
click at [452, 366] on button "only" at bounding box center [460, 364] width 16 height 10
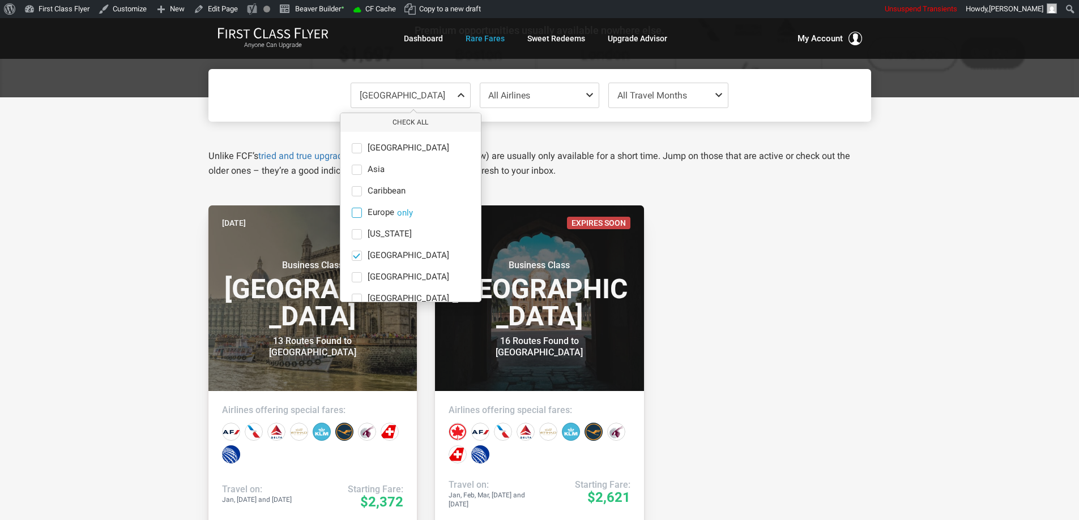
scroll to position [113, 0]
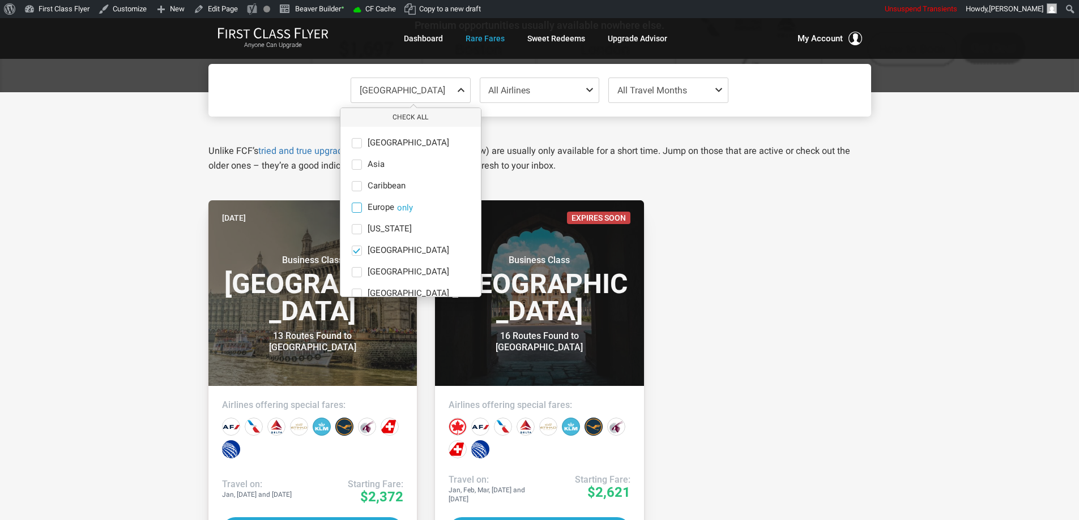
click at [685, 265] on div "2 weeks ago Business Class India 13 Routes Found to Mumbai Airlines offering sp…" at bounding box center [539, 490] width 681 height 581
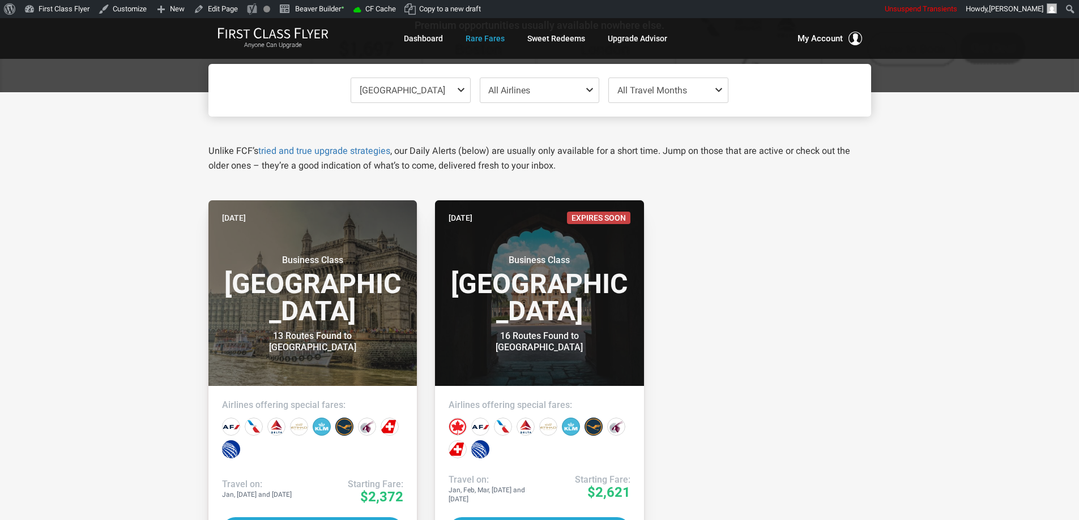
click at [407, 89] on span "India" at bounding box center [410, 90] width 119 height 24
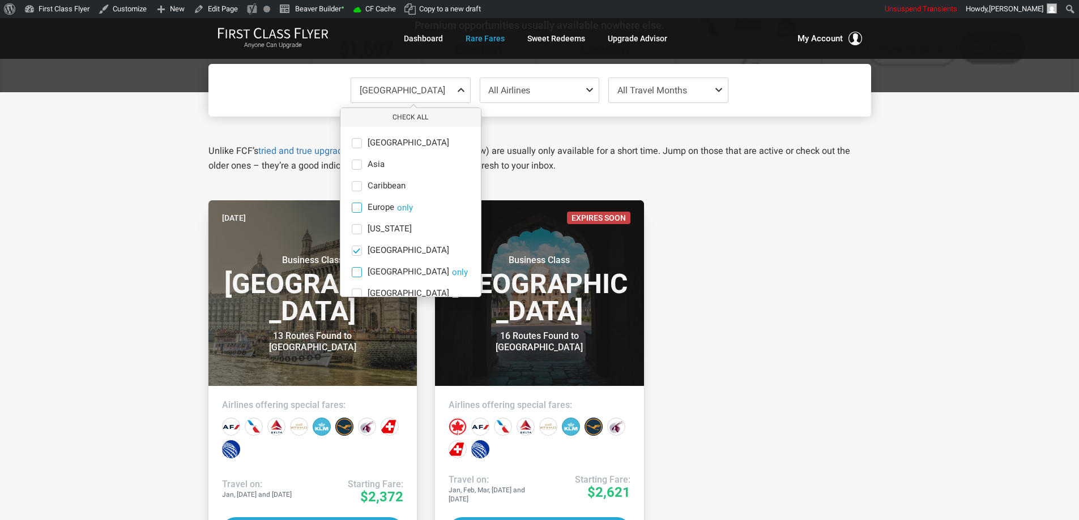
click at [452, 274] on button "only" at bounding box center [460, 272] width 16 height 10
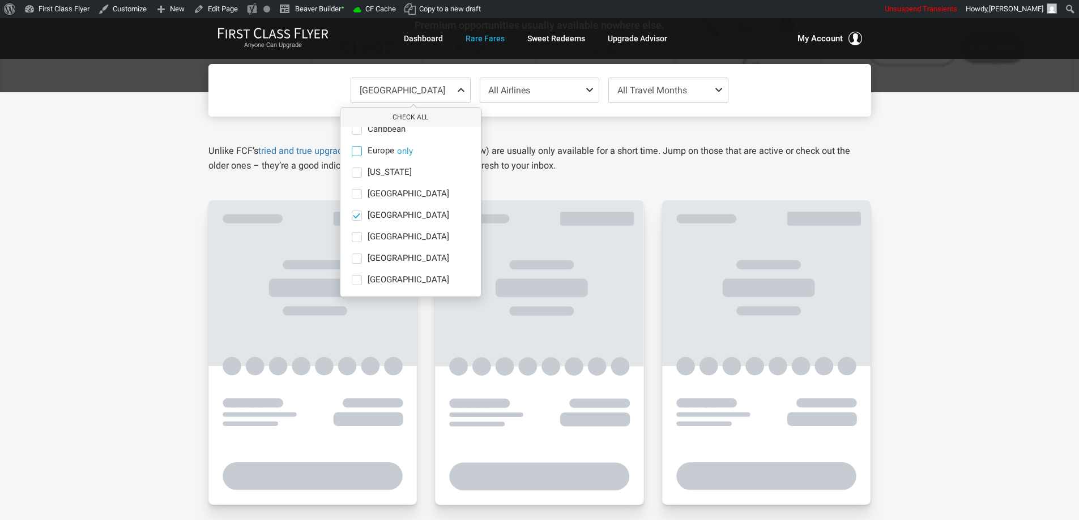
scroll to position [78, 0]
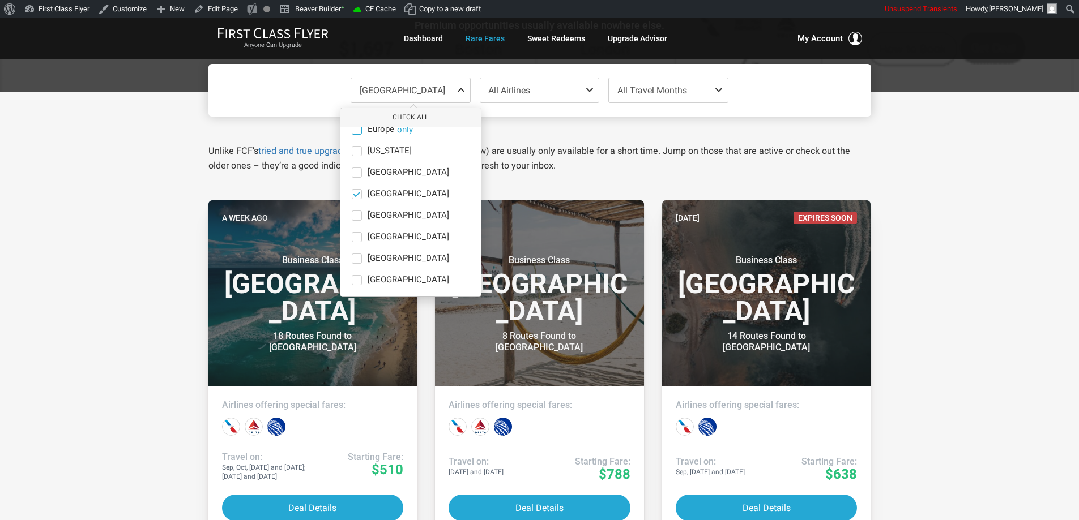
click at [932, 232] on div "Mexico Check All Africa only Asia only Caribbean only Europe only Hawaii only I…" at bounding box center [539, 451] width 1079 height 719
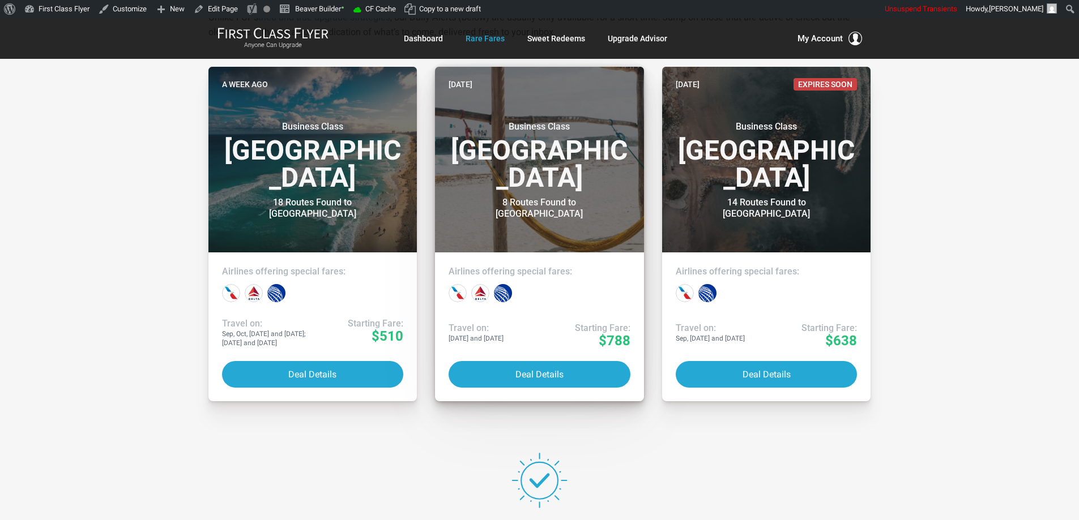
scroll to position [227, 0]
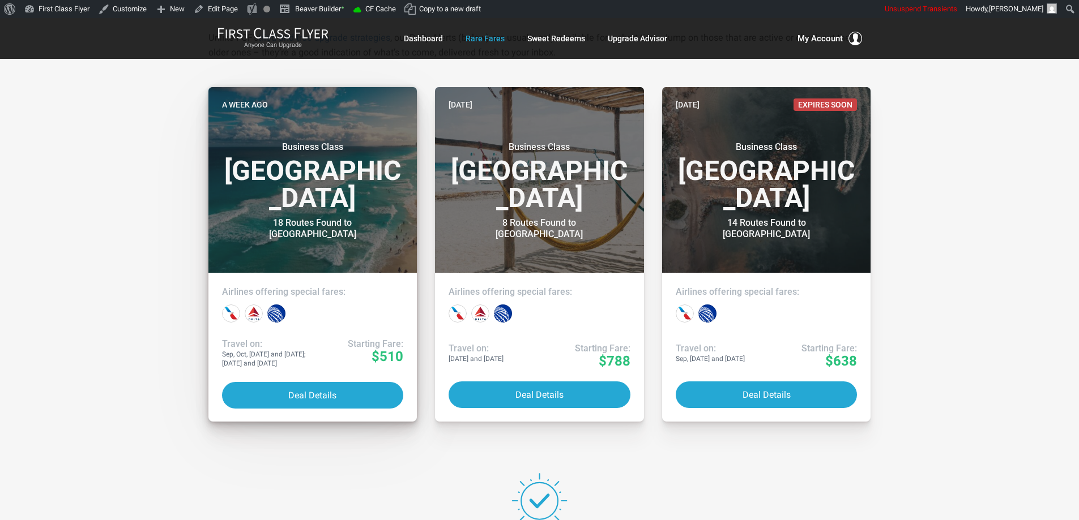
drag, startPoint x: 338, startPoint y: 388, endPoint x: 345, endPoint y: 379, distance: 11.7
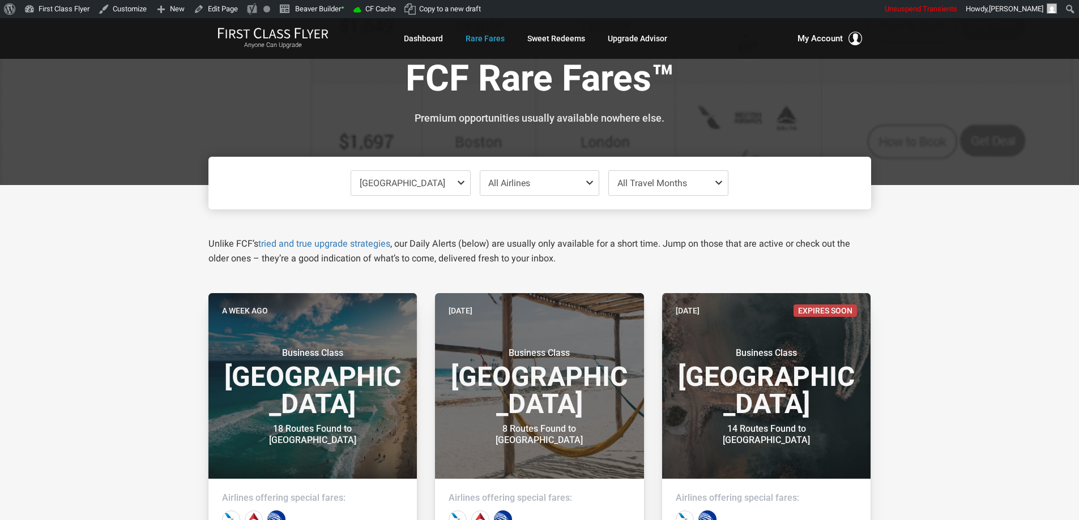
scroll to position [0, 0]
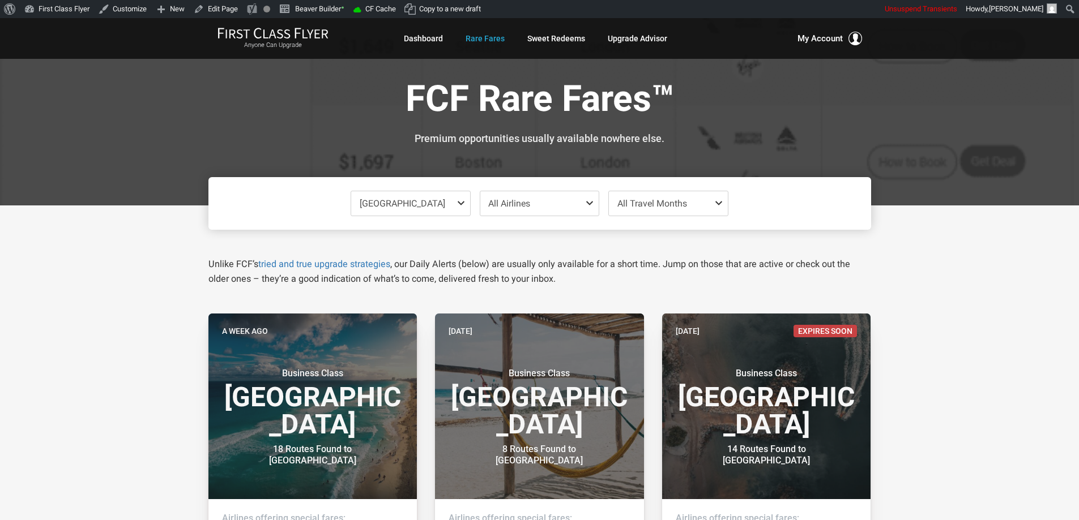
click at [396, 202] on span "[GEOGRAPHIC_DATA]" at bounding box center [410, 203] width 119 height 24
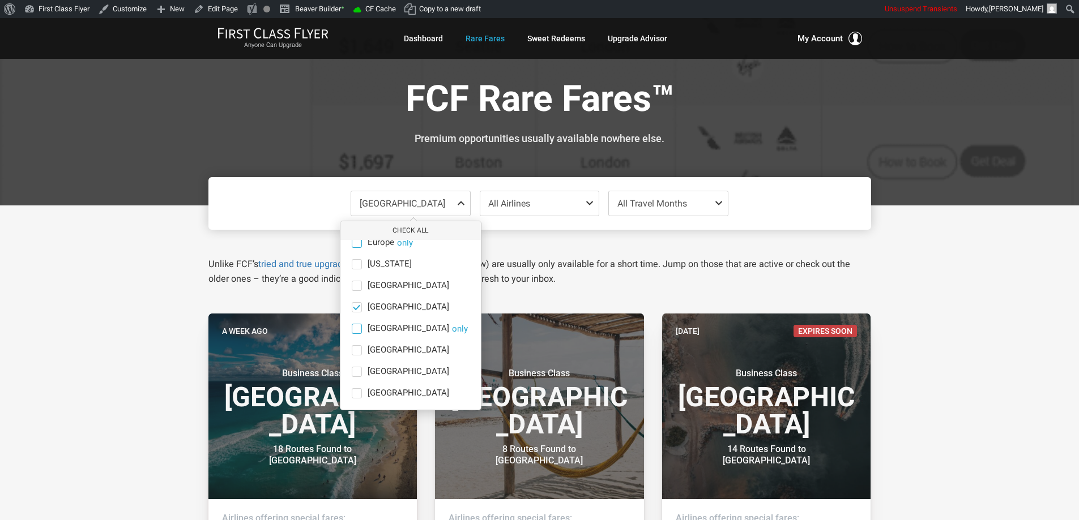
click at [452, 328] on button "only" at bounding box center [460, 329] width 16 height 10
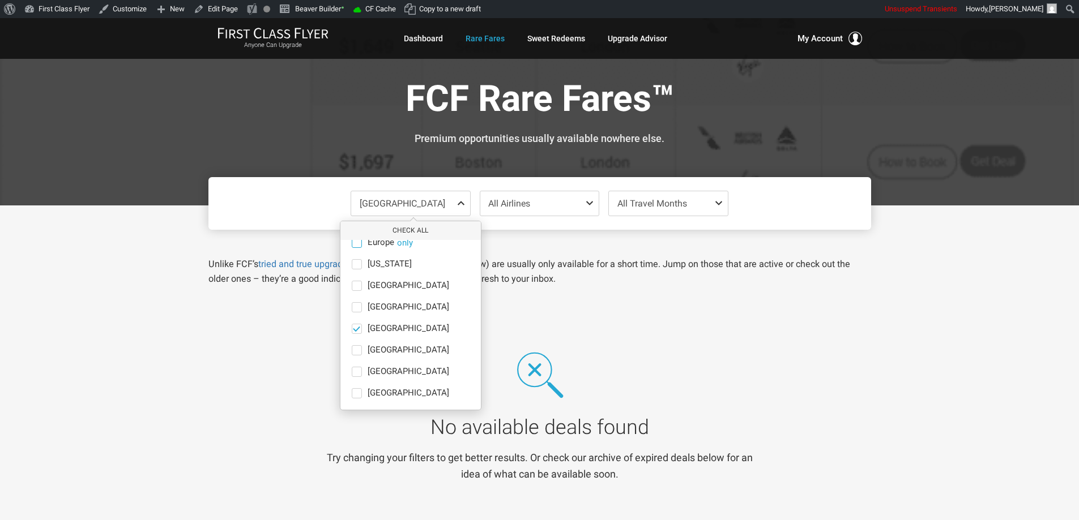
click at [410, 204] on span "Middle East" at bounding box center [410, 203] width 119 height 24
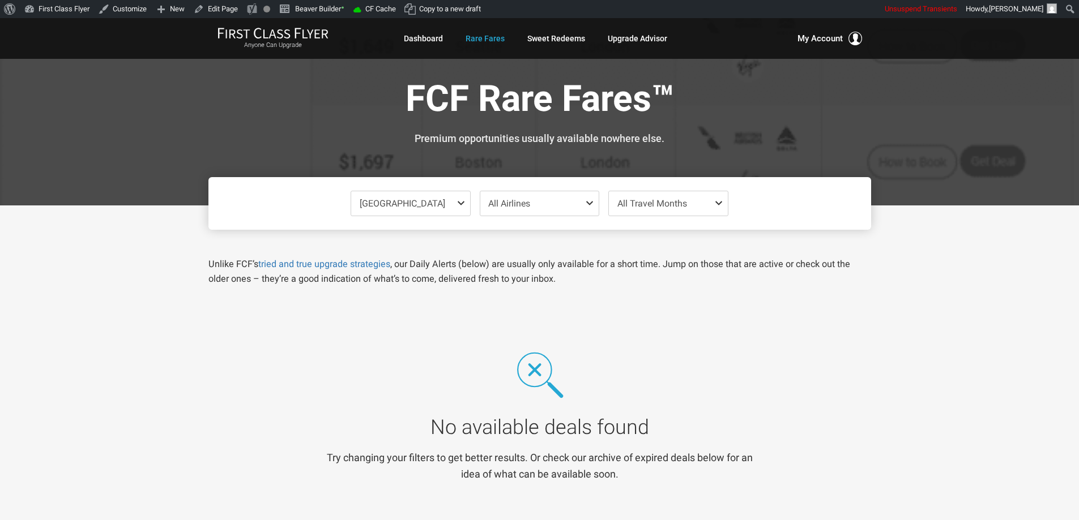
click at [410, 204] on span "Middle East" at bounding box center [410, 203] width 119 height 24
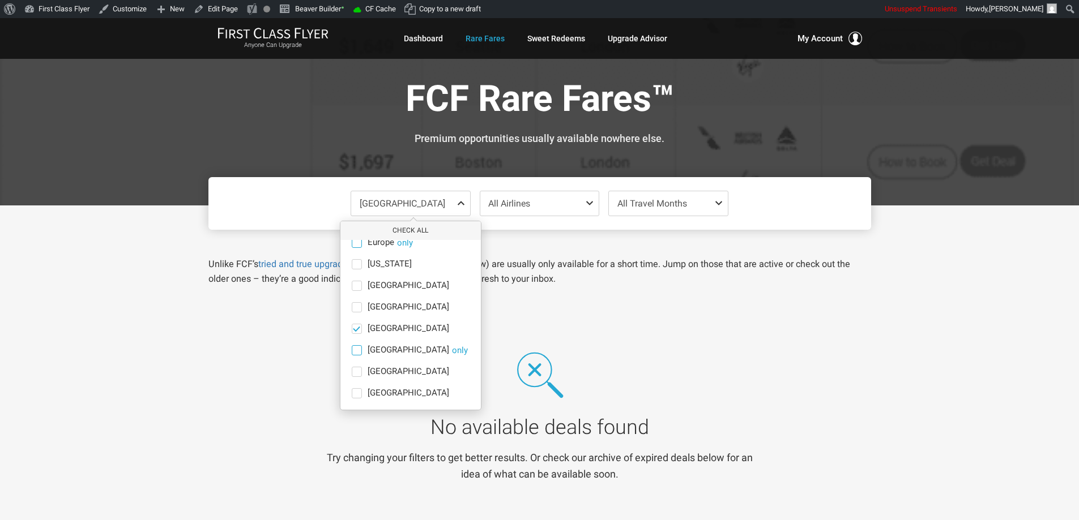
click at [452, 351] on button "only" at bounding box center [460, 350] width 16 height 10
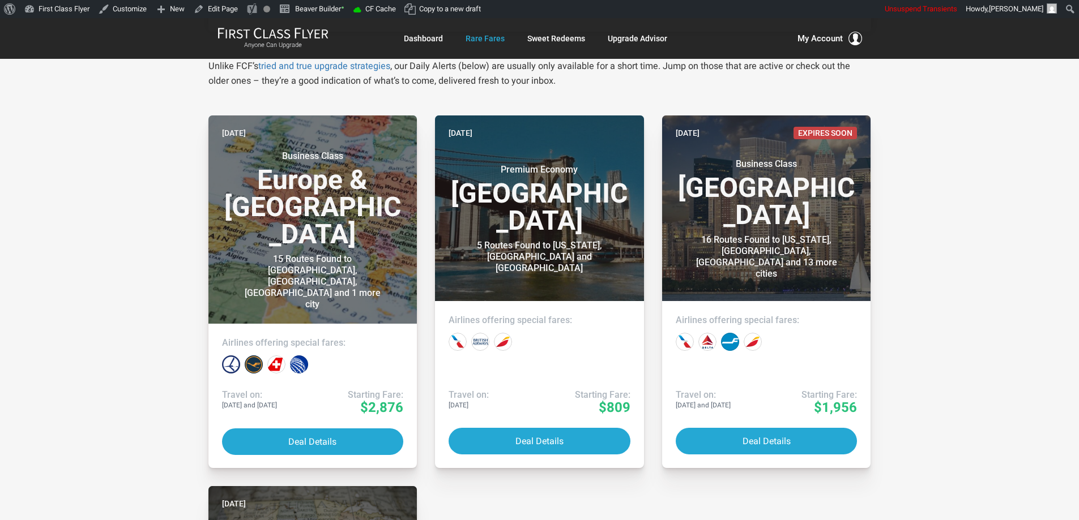
scroll to position [170, 0]
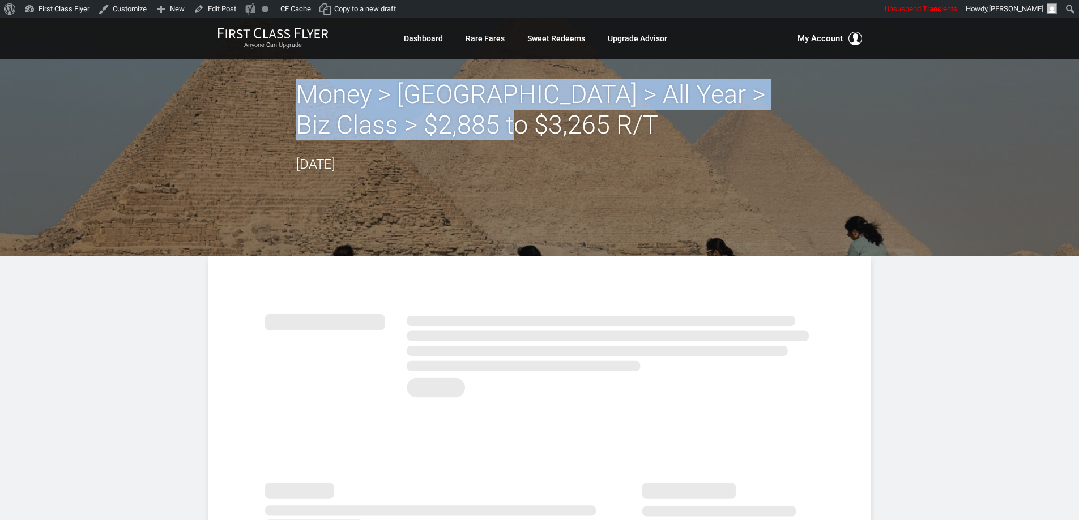
drag, startPoint x: 530, startPoint y: 128, endPoint x: 297, endPoint y: 91, distance: 235.1
click at [297, 91] on h2 "Money > [GEOGRAPHIC_DATA] > All Year > Biz Class > $2,885 to $3,265 R/T" at bounding box center [539, 109] width 487 height 61
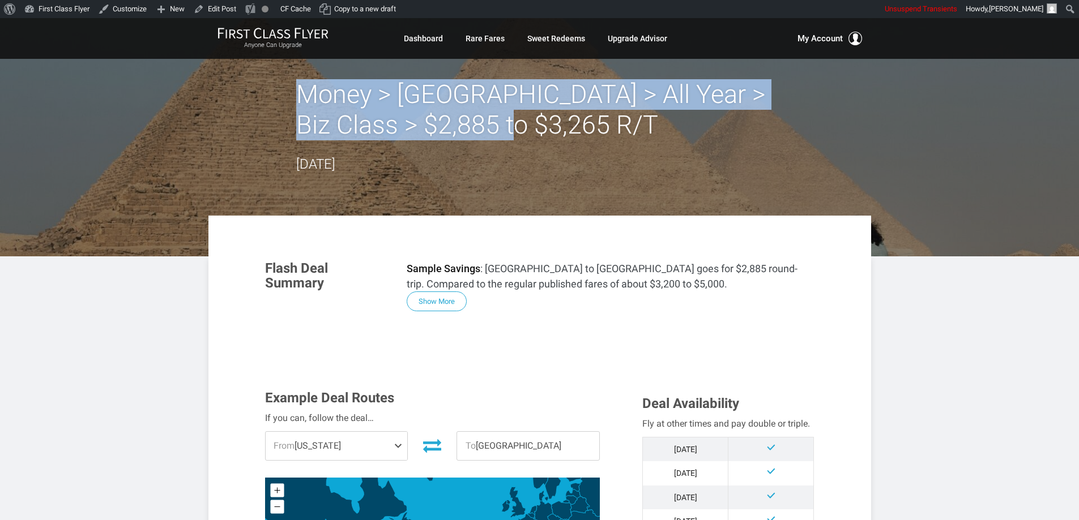
copy h2 "Money > [GEOGRAPHIC_DATA] > All Year > Biz Class > $2,885 to $3,265 R/T"
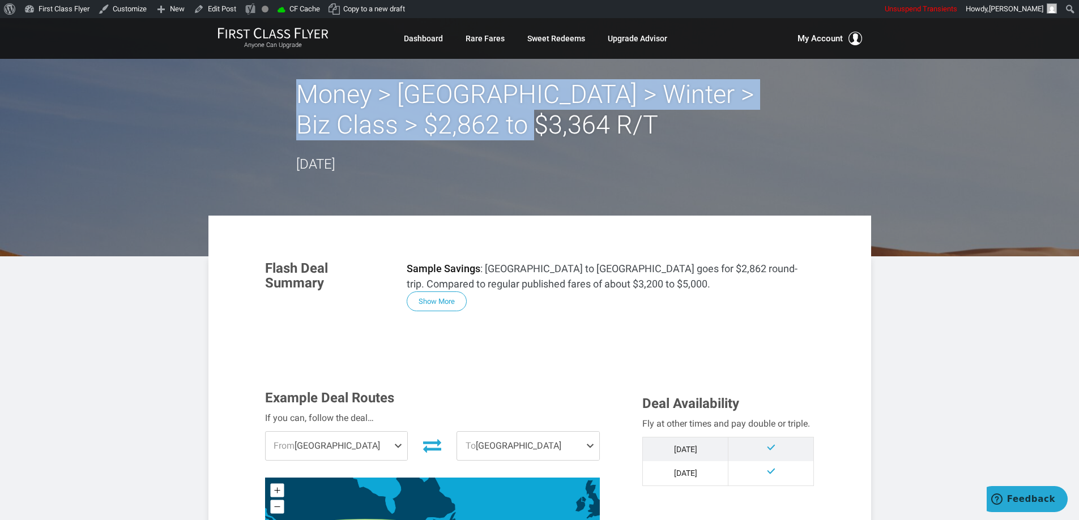
drag, startPoint x: 539, startPoint y: 127, endPoint x: 300, endPoint y: 88, distance: 241.5
click at [300, 88] on h2 "Money > Morocco > Winter > Biz Class > $2,862 to $3,364 R/T" at bounding box center [539, 109] width 487 height 61
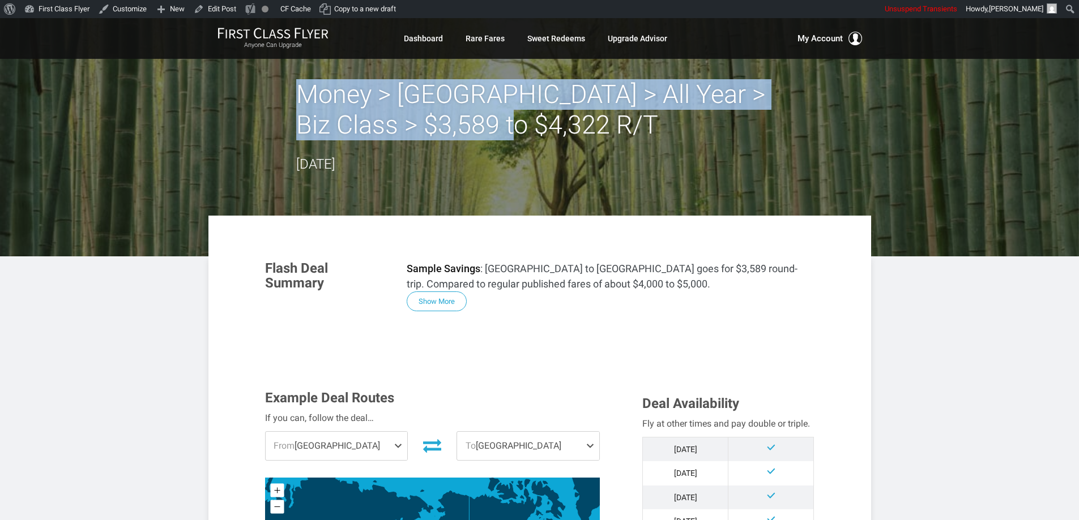
drag, startPoint x: 539, startPoint y: 133, endPoint x: 297, endPoint y: 103, distance: 243.6
click at [297, 103] on h2 "Money > Japan > All Year > Biz Class > $3,589 to $4,322 R/T" at bounding box center [539, 109] width 487 height 61
copy h2 "Money > Japan > All Year > Biz Class > $3,589 to $4,322 R/T"
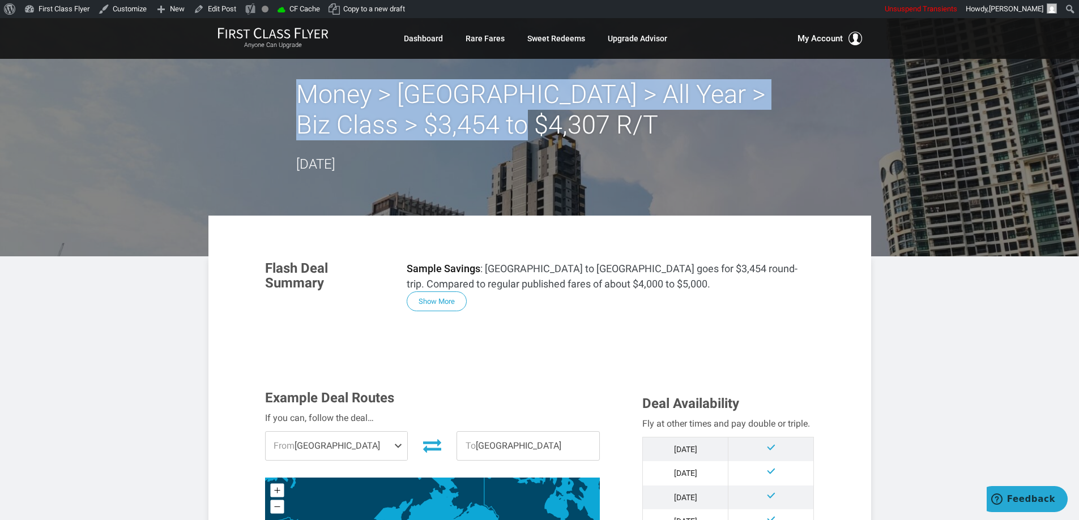
drag, startPoint x: 530, startPoint y: 123, endPoint x: 302, endPoint y: 91, distance: 229.9
click at [302, 91] on h2 "Money > Manila > All Year > Biz Class > $3,454 to $4,307 R/T" at bounding box center [539, 109] width 487 height 61
copy h2 "Money > Manila > All Year > Biz Class > $3,454 to $4,307 R/T"
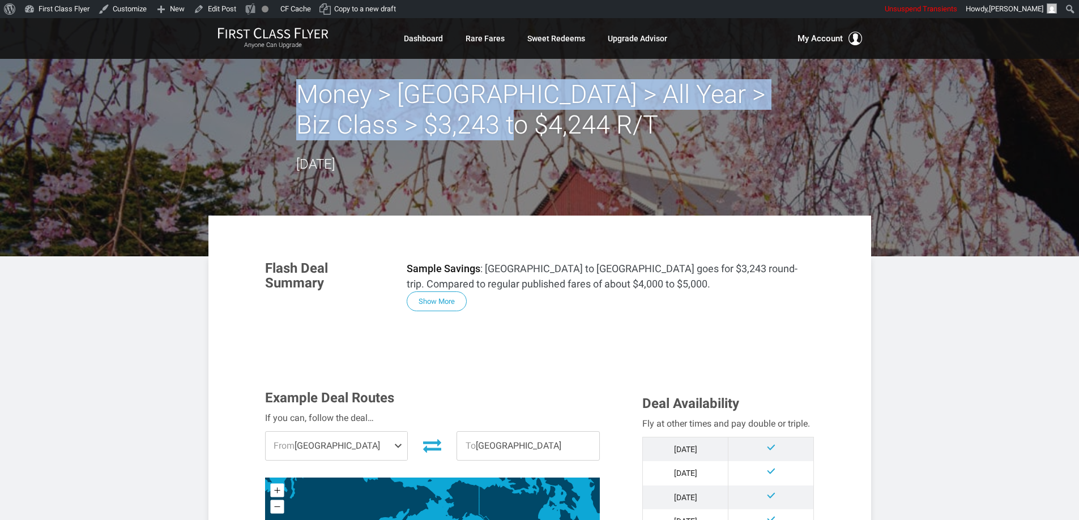
drag, startPoint x: 549, startPoint y: 128, endPoint x: 302, endPoint y: 95, distance: 249.1
click at [302, 95] on h2 "Money > [GEOGRAPHIC_DATA] > All Year > Biz Class > $3,243 to $4,244 R/T" at bounding box center [539, 109] width 487 height 61
copy h2 "Money > [GEOGRAPHIC_DATA] > All Year > Biz Class > $3,243 to $4,244 R/T"
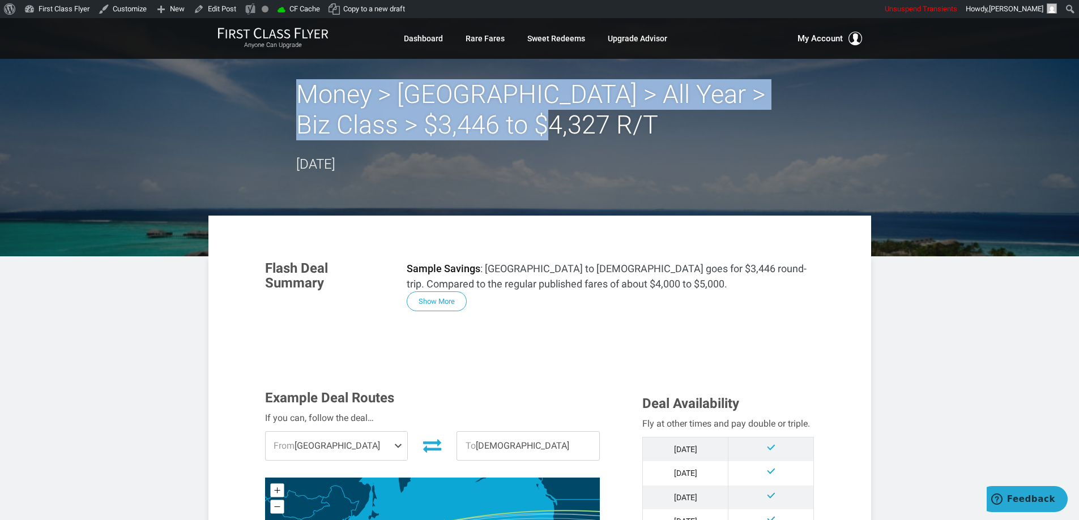
drag, startPoint x: 543, startPoint y: 118, endPoint x: 301, endPoint y: 83, distance: 243.9
click at [301, 83] on h2 "Money > Maldives > All Year > Biz Class > $3,446 to $4,327 R/T" at bounding box center [539, 109] width 487 height 61
copy h2 "Money > Maldives > All Year > Biz Class > $3,446 to $4,327 R/T"
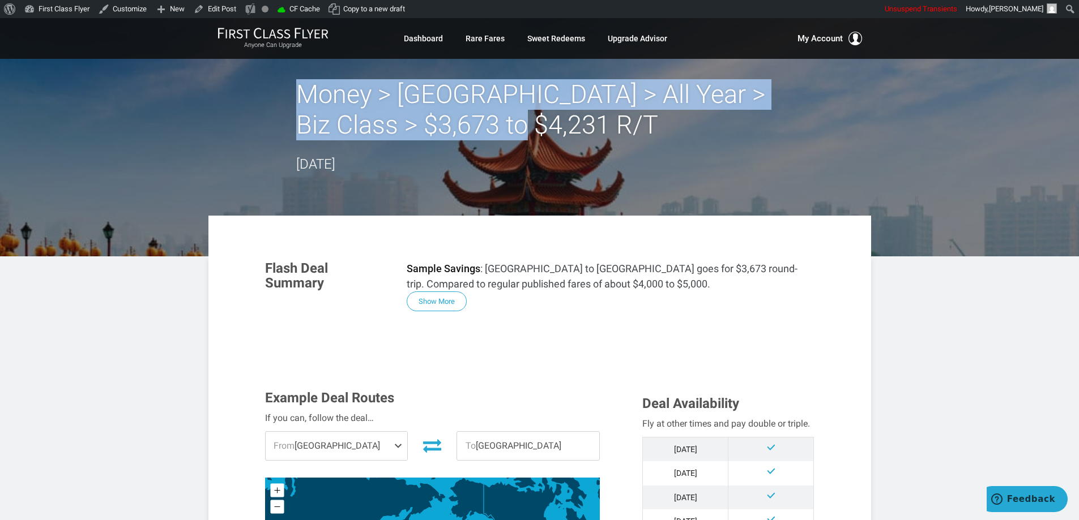
drag, startPoint x: 544, startPoint y: 126, endPoint x: 302, endPoint y: 92, distance: 243.6
click at [302, 92] on h2 "Money > Taiwan > All Year > Biz Class > $3,673 to $4,231 R/T" at bounding box center [539, 109] width 487 height 61
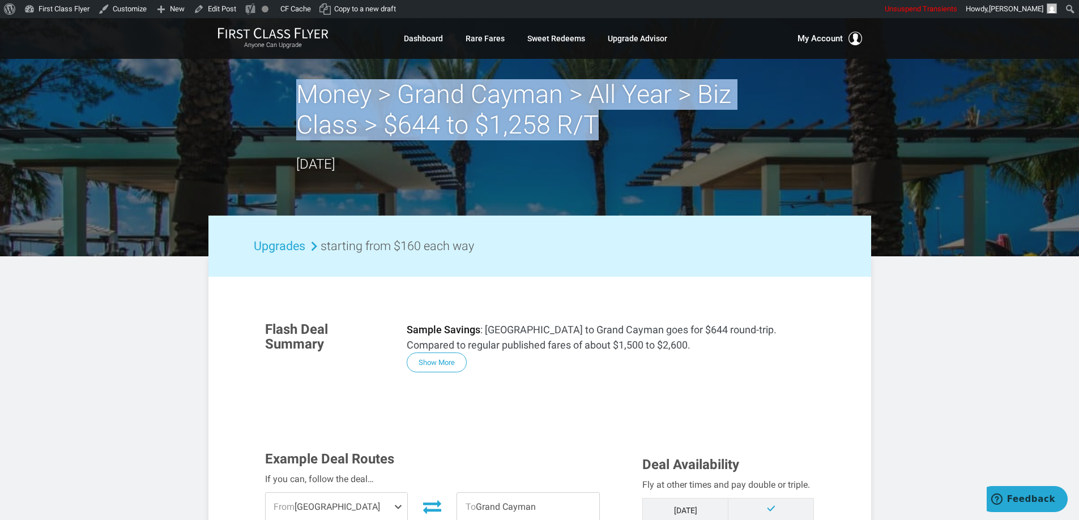
drag, startPoint x: 609, startPoint y: 130, endPoint x: 298, endPoint y: 99, distance: 312.5
click at [298, 99] on h2 "Money > Grand Cayman > All Year > Biz Class > $644 to $1,258 R/T" at bounding box center [539, 109] width 487 height 61
copy h2 "Money > Grand Cayman > All Year > Biz Class > $644 to $1,258 R/T"
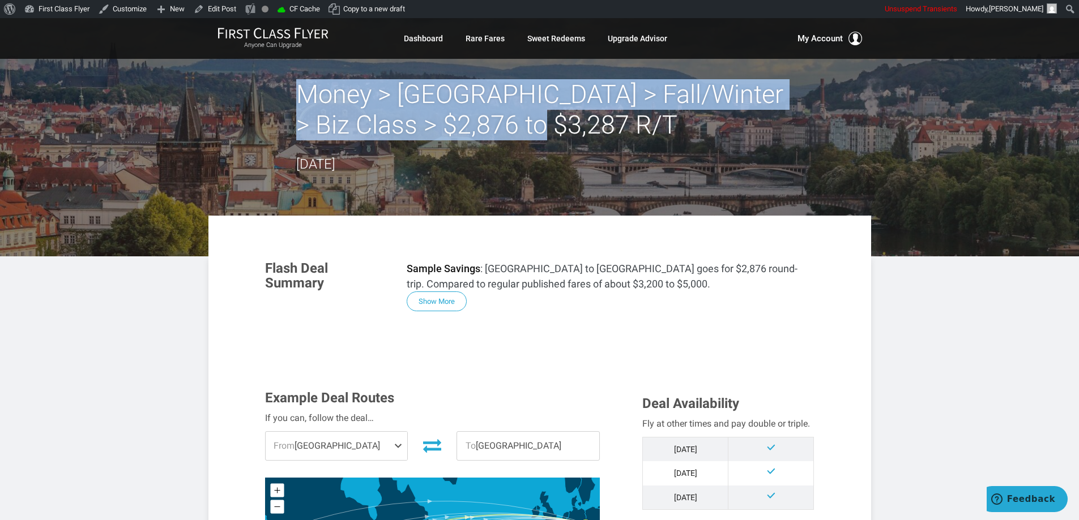
drag, startPoint x: 545, startPoint y: 130, endPoint x: 256, endPoint y: 89, distance: 291.7
click at [256, 89] on div "Money > Prague > Fall/Winter > Biz Class > $2,876 to $3,287 R/T August 12, 2025" at bounding box center [539, 127] width 663 height 96
copy h2 "Money > Prague > Fall/Winter > Biz Class > $2,876 to $3,287 R/T"
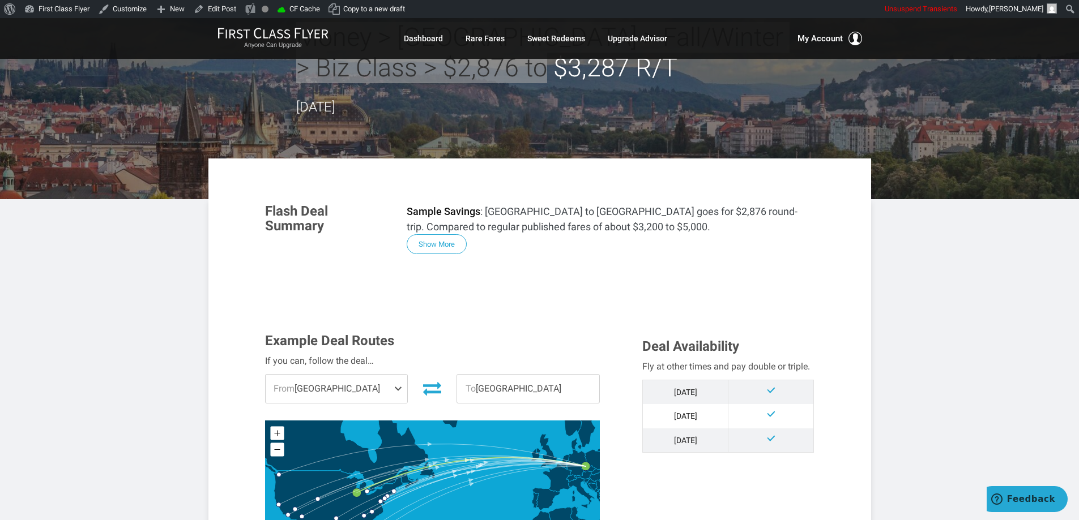
scroll to position [57, 0]
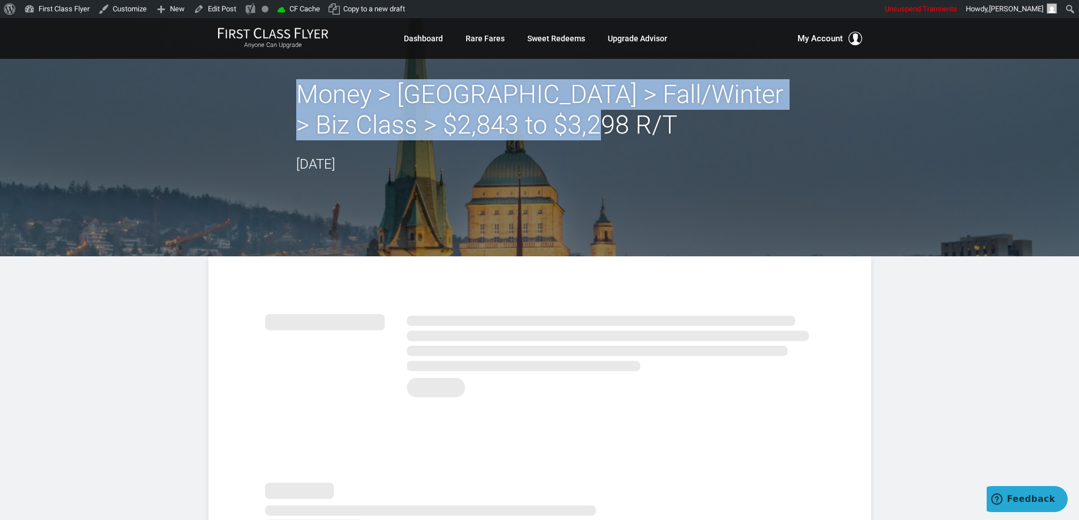
drag, startPoint x: 610, startPoint y: 130, endPoint x: 303, endPoint y: 96, distance: 309.3
click at [303, 96] on h2 "Money > [GEOGRAPHIC_DATA] > Fall/Winter > Biz Class > $2,843 to $3,298 R/T" at bounding box center [539, 109] width 487 height 61
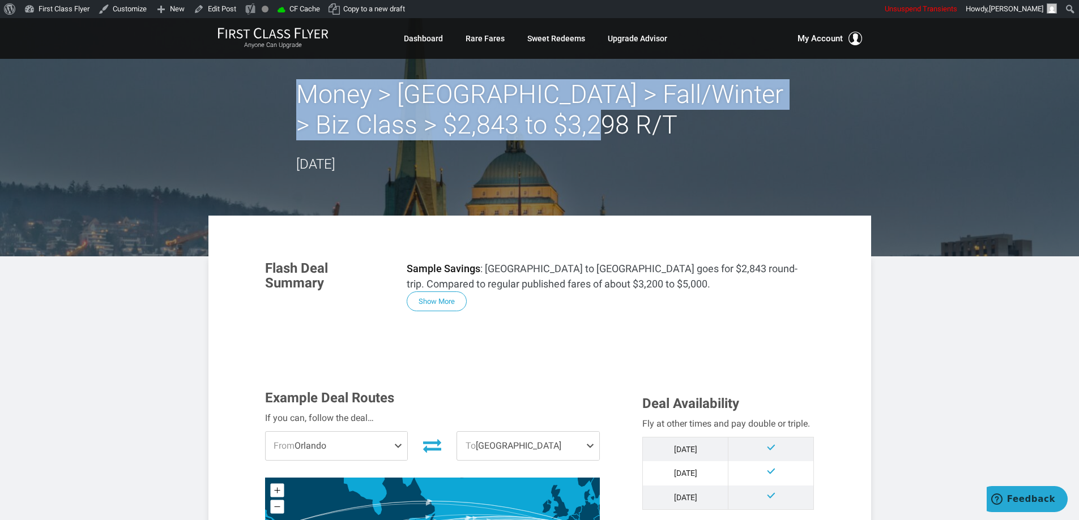
copy h2 "Money > [GEOGRAPHIC_DATA] > Fall/Winter > Biz Class > $2,843 to $3,298 R/T"
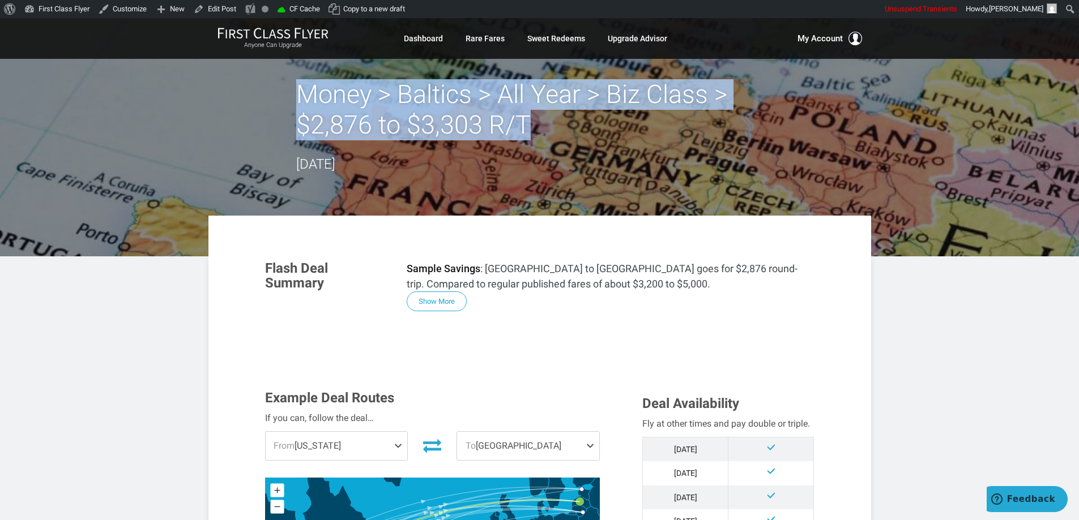
drag, startPoint x: 536, startPoint y: 129, endPoint x: 305, endPoint y: 88, distance: 234.6
click at [305, 88] on h2 "Money > Baltics > All Year > Biz Class > $2,876 to $3,303 R/T" at bounding box center [539, 109] width 487 height 61
copy h2 "Money > Baltics > All Year > Biz Class > $2,876 to $3,303 R/T"
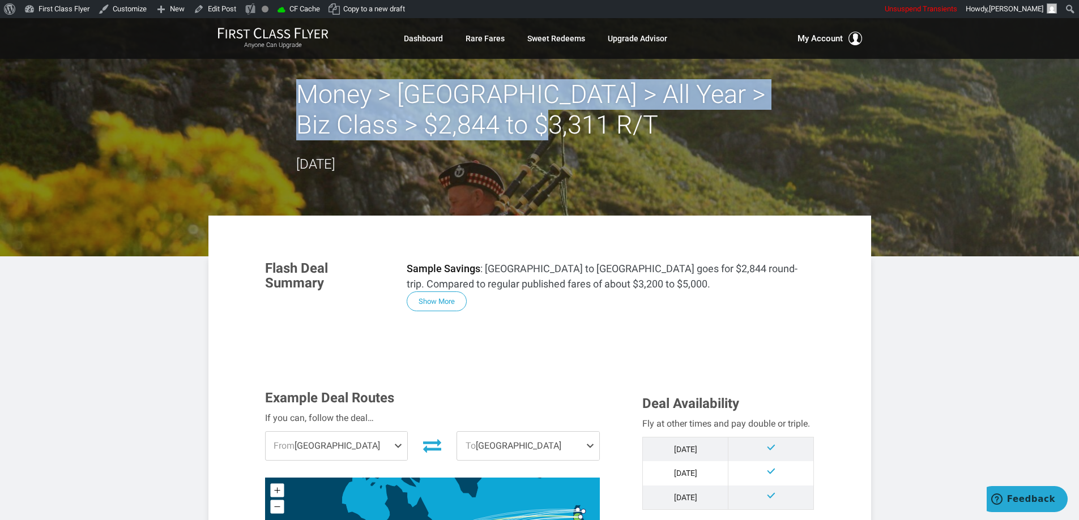
drag, startPoint x: 546, startPoint y: 122, endPoint x: 303, endPoint y: 96, distance: 244.3
click at [303, 96] on h2 "Money > [GEOGRAPHIC_DATA] > All Year > Biz Class > $2,844 to $3,311 R/T" at bounding box center [539, 109] width 487 height 61
copy h2 "Money > [GEOGRAPHIC_DATA] > All Year > Biz Class > $2,844 to $3,311 R/T"
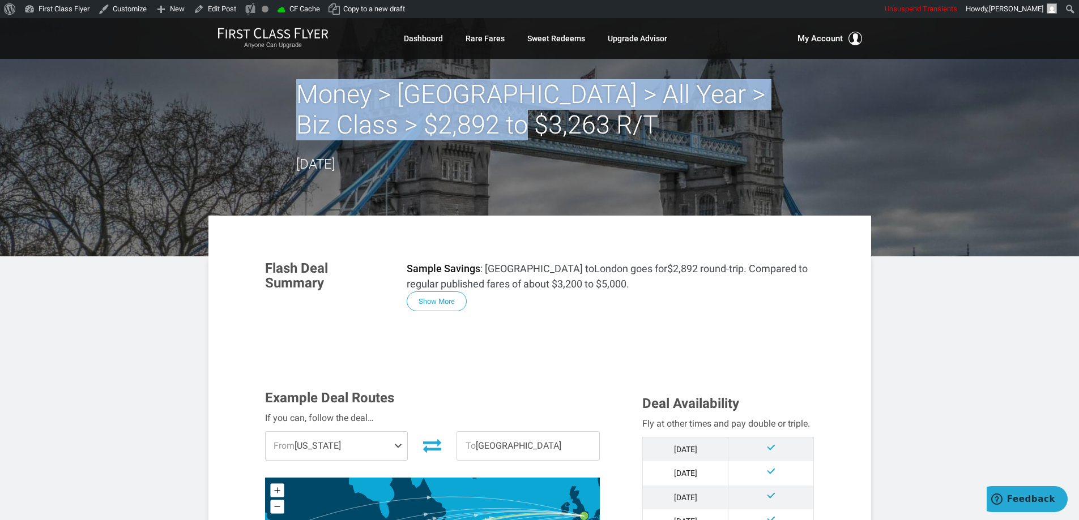
drag, startPoint x: 545, startPoint y: 121, endPoint x: 301, endPoint y: 92, distance: 245.7
click at [301, 92] on h2 "Money > [GEOGRAPHIC_DATA] > All Year > Biz Class > $2,892 to $3,263 R/T" at bounding box center [539, 109] width 487 height 61
copy h2 "Money > [GEOGRAPHIC_DATA] > All Year > Biz Class > $2,892 to $3,263 R/T"
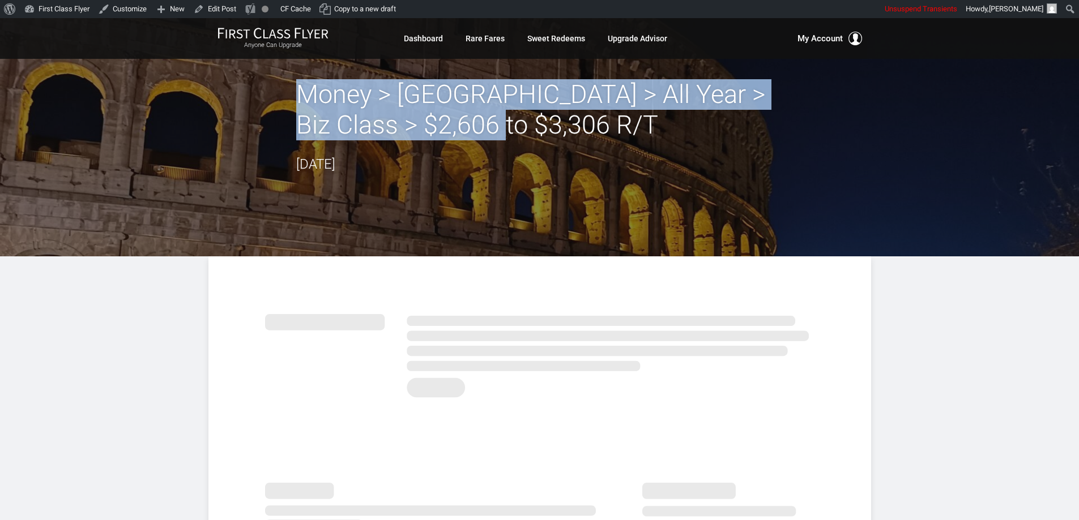
drag, startPoint x: 543, startPoint y: 122, endPoint x: 298, endPoint y: 91, distance: 246.1
click at [298, 91] on h2 "Money > Rome > All Year > Biz Class > $2,606 to $3,306 R/T" at bounding box center [539, 109] width 487 height 61
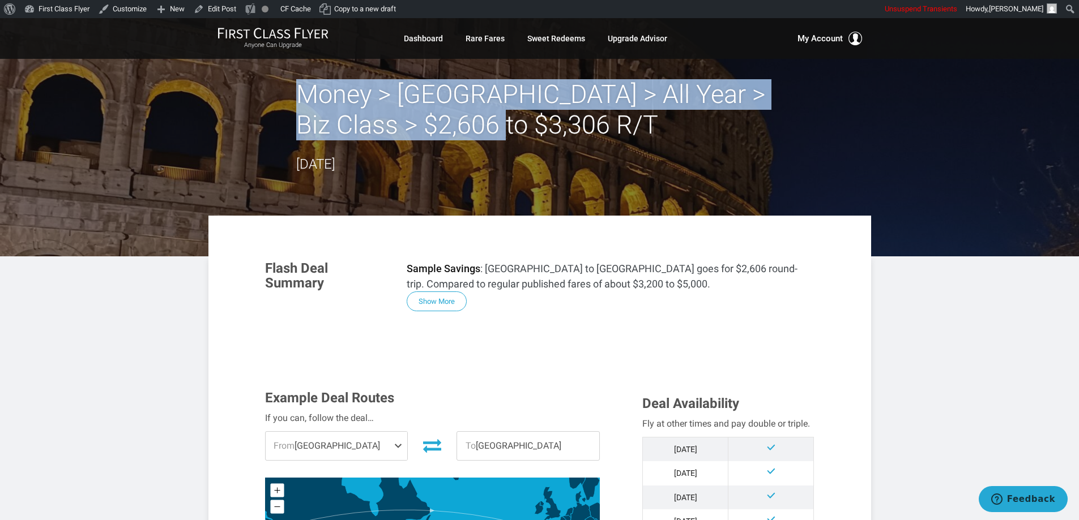
copy h2 "Money > Rome > All Year > Biz Class > $2,606 to $3,306 R/T"
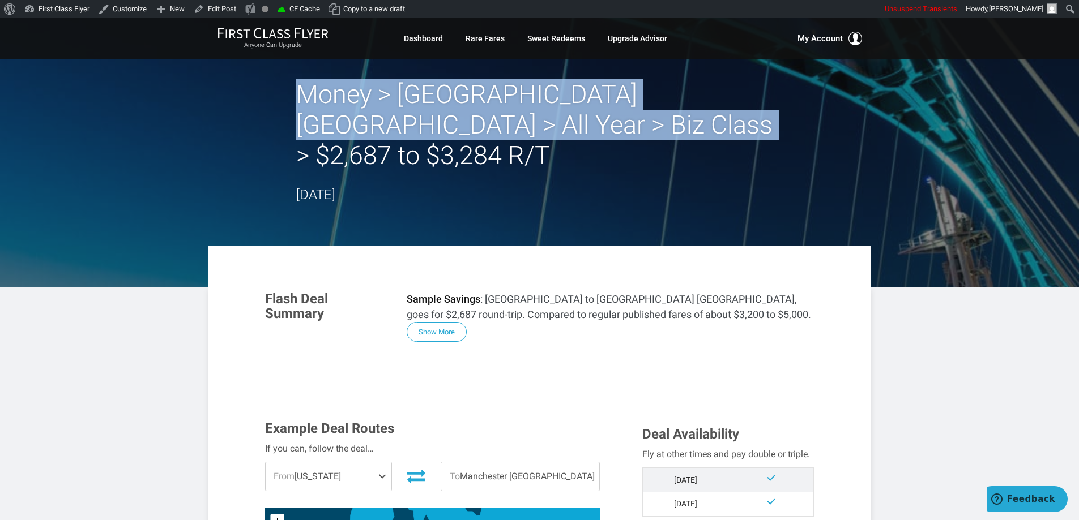
drag, startPoint x: 650, startPoint y: 124, endPoint x: 286, endPoint y: 87, distance: 366.0
click at [286, 87] on div "Money > [GEOGRAPHIC_DATA] [GEOGRAPHIC_DATA] > All Year > Biz Class > $2,687 to …" at bounding box center [539, 142] width 663 height 126
copy h2 "Money > [GEOGRAPHIC_DATA] [GEOGRAPHIC_DATA] > All Year > Biz Class > $2,687 to …"
click at [210, 111] on div "Money > Manchester UK > All Year > Biz Class > $2,687 to $3,284 R/T July 25, 20…" at bounding box center [539, 142] width 663 height 126
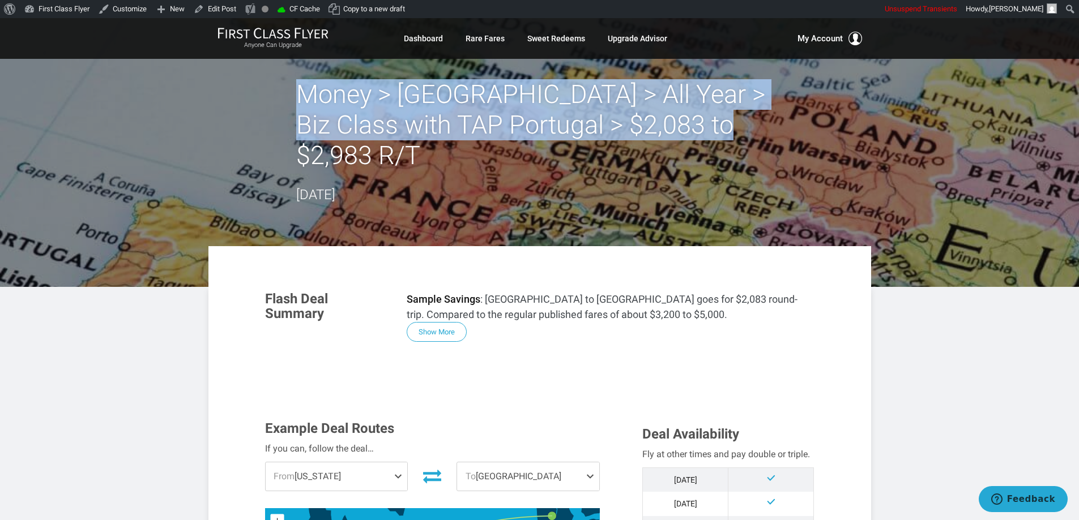
drag, startPoint x: 701, startPoint y: 125, endPoint x: 306, endPoint y: 95, distance: 395.9
click at [306, 95] on h2 "Money > [GEOGRAPHIC_DATA] > All Year > Biz Class with TAP Portugal > $2,083 to …" at bounding box center [539, 125] width 487 height 92
copy h2 "Money > Europe > All Year > Biz Class with TAP Portugal > $2,083 to $2,983 R/T"
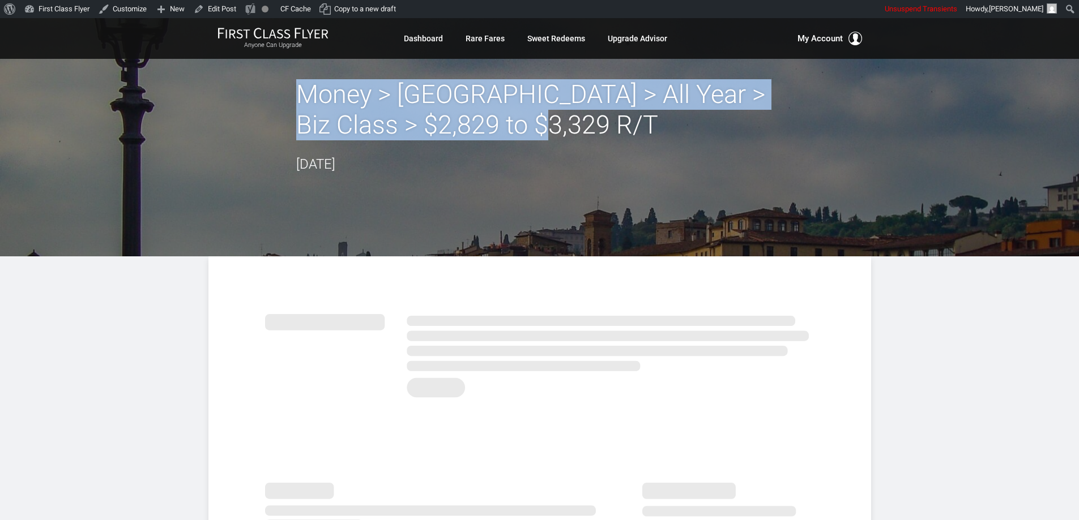
drag, startPoint x: 527, startPoint y: 116, endPoint x: 302, endPoint y: 93, distance: 225.5
click at [302, 93] on h2 "Money > Florence > All Year > Biz Class > $2,829 to $3,329 R/T" at bounding box center [539, 109] width 487 height 61
copy h2 "Money > Florence > All Year > Biz Class > $2,829 to $3,329 R/T"
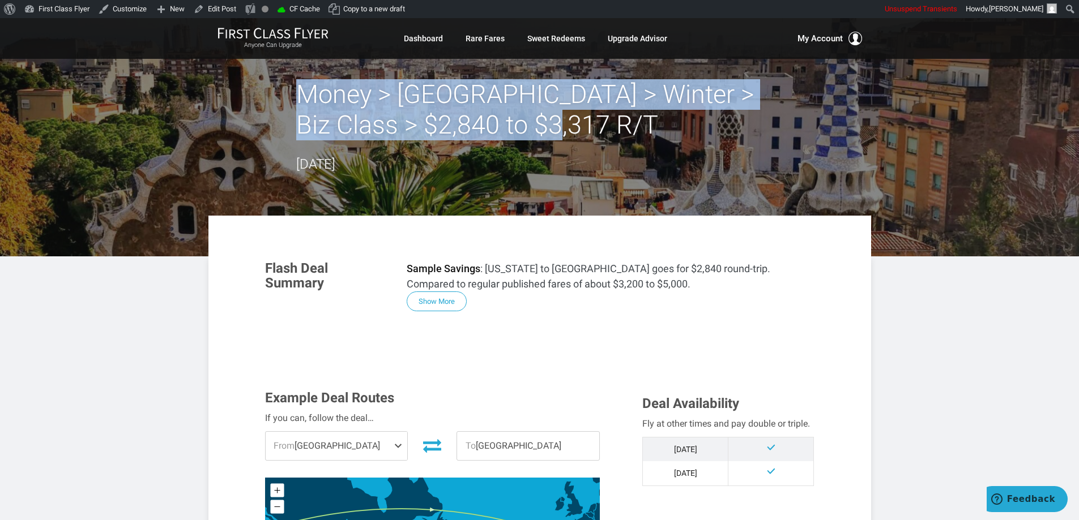
drag, startPoint x: 540, startPoint y: 123, endPoint x: 304, endPoint y: 92, distance: 237.6
click at [304, 92] on h2 "Money > Barcelona > Winter > Biz Class > $2,840 to $3,317 R/T" at bounding box center [539, 109] width 487 height 61
copy h2 "Money > Barcelona > Winter > Biz Class > $2,840 to $3,317 R/T"
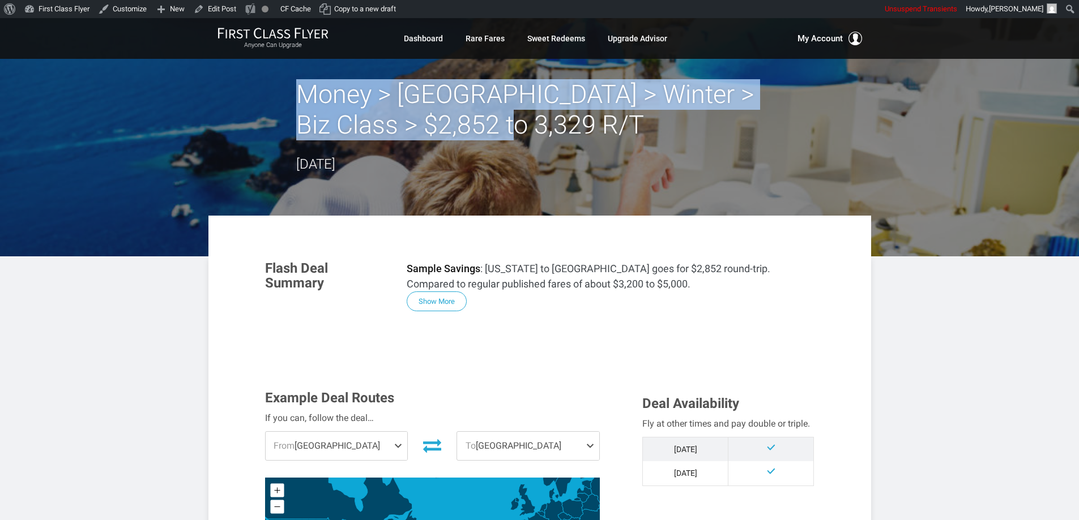
drag, startPoint x: 533, startPoint y: 118, endPoint x: 300, endPoint y: 89, distance: 235.2
click at [300, 89] on h2 "Money > Greece > Winter > Biz Class > $2,852 to 3,329 R/T" at bounding box center [539, 109] width 487 height 61
copy h2 "Money > Greece > Winter > Biz Class > $2,852 to 3,329 R/T"
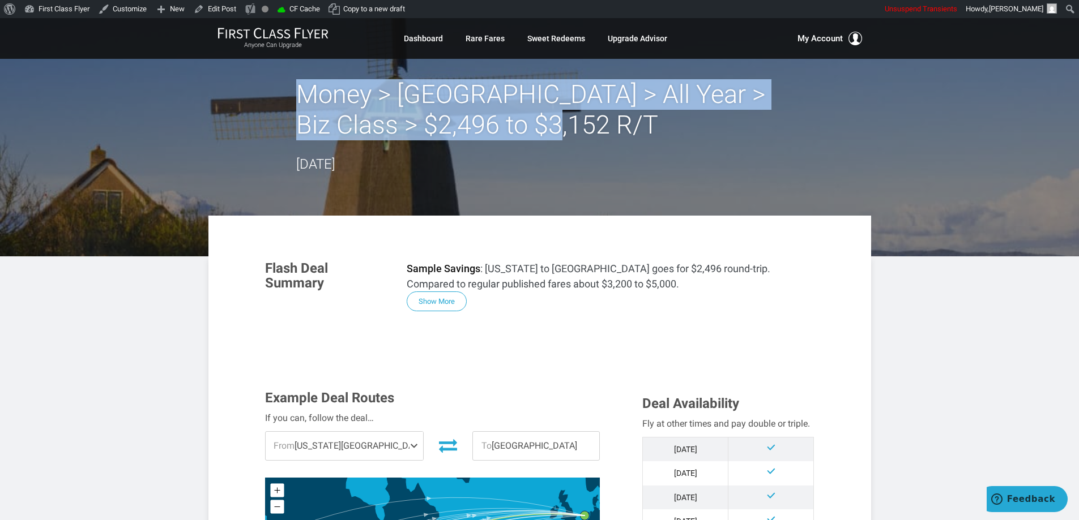
drag, startPoint x: 506, startPoint y: 127, endPoint x: 297, endPoint y: 97, distance: 211.1
click at [297, 97] on h2 "Money > Amsterdam > All Year > Biz Class > $2,496 to $3,152 R/T" at bounding box center [539, 109] width 487 height 61
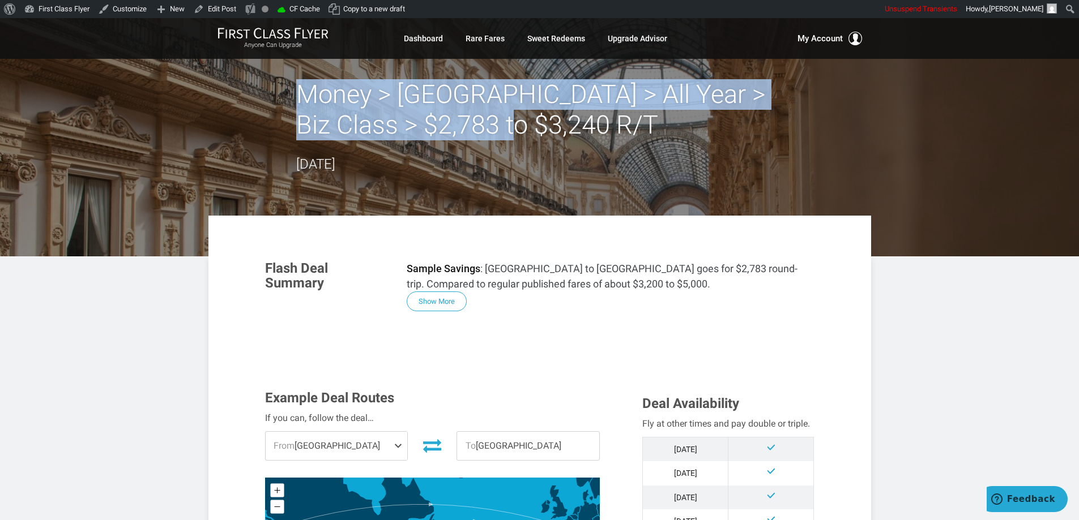
drag, startPoint x: 522, startPoint y: 122, endPoint x: 300, endPoint y: 93, distance: 223.9
click at [300, 93] on h2 "Money > Milan > All Year > Biz Class > $2,783 to $3,240 R/T" at bounding box center [539, 109] width 487 height 61
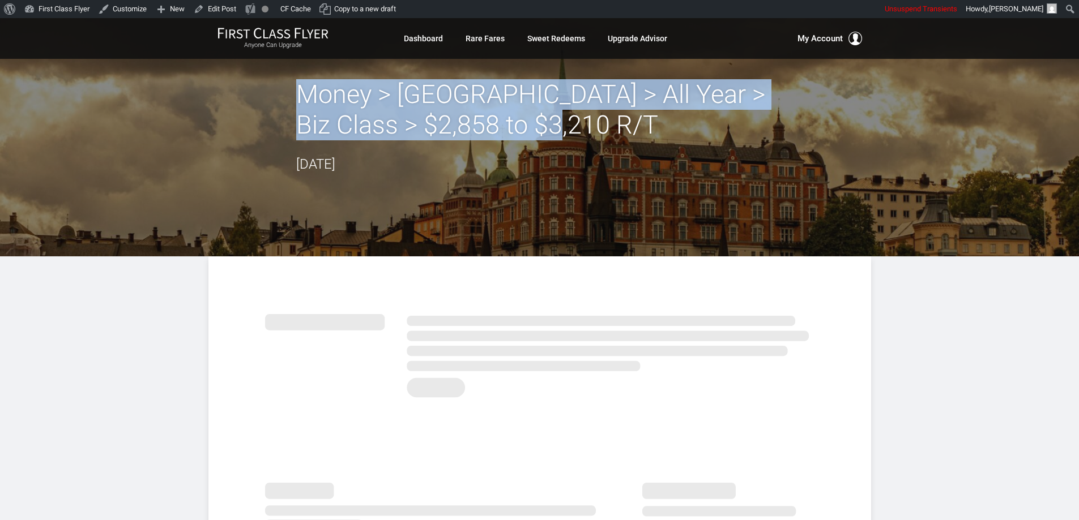
drag, startPoint x: 546, startPoint y: 125, endPoint x: 303, endPoint y: 95, distance: 245.4
click at [303, 95] on h2 "Money > [GEOGRAPHIC_DATA] > All Year > Biz Class > $2,858 to $3,210 R/T" at bounding box center [539, 109] width 487 height 61
copy h2 "Money > [GEOGRAPHIC_DATA] > All Year > Biz Class > $2,858 to $3,210 R/T"
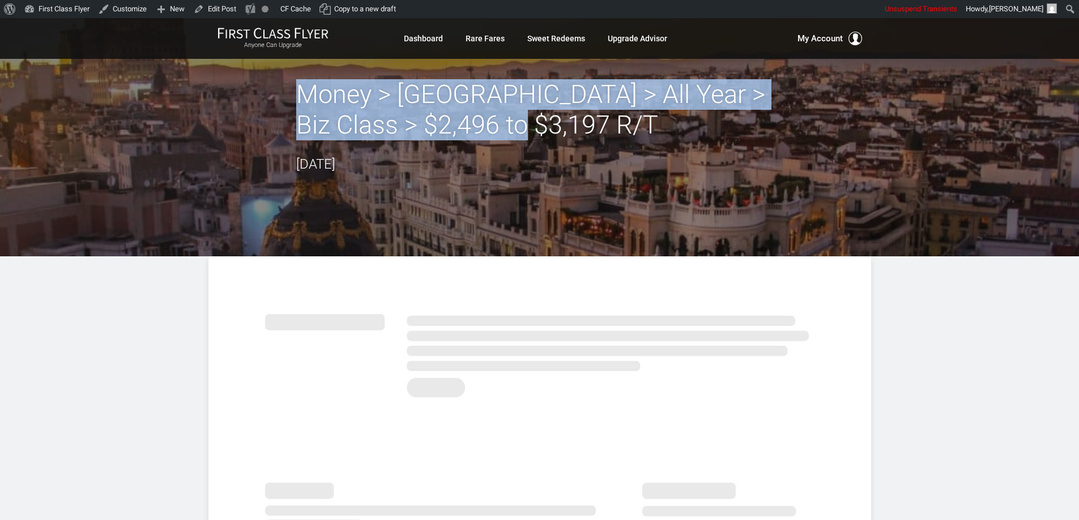
drag, startPoint x: 554, startPoint y: 130, endPoint x: 300, endPoint y: 91, distance: 257.3
click at [300, 91] on h2 "Money > Madrid > All Year > Biz Class > $2,496 to $3,197 R/T" at bounding box center [539, 109] width 487 height 61
copy h2 "Money > Madrid > All Year > Biz Class > $2,496 to $3,197 R/T"
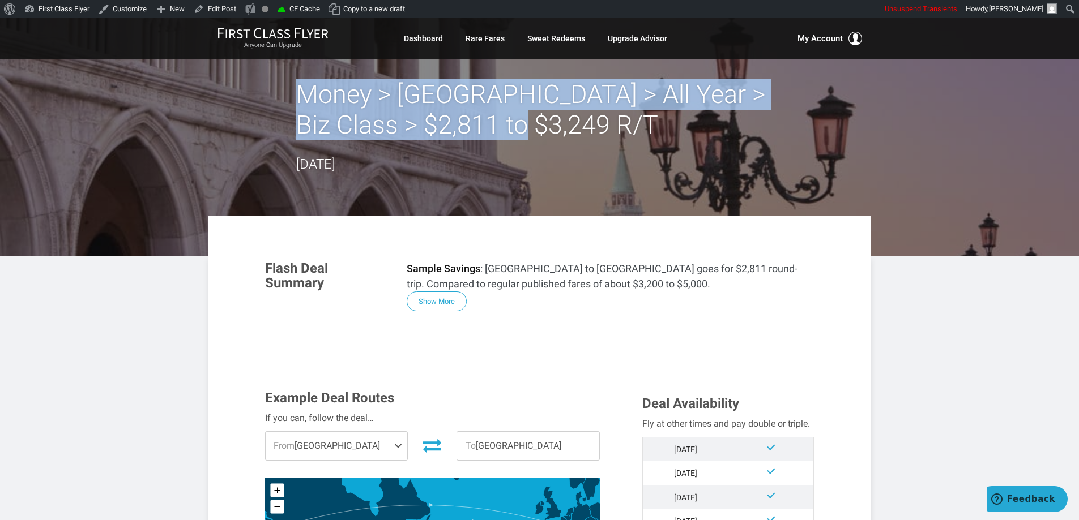
drag, startPoint x: 546, startPoint y: 126, endPoint x: 304, endPoint y: 102, distance: 244.1
click at [304, 102] on h2 "Money > [GEOGRAPHIC_DATA] > All Year > Biz Class > $2,811 to $3,249 R/T" at bounding box center [539, 109] width 487 height 61
copy h2 "Money > [GEOGRAPHIC_DATA] > All Year > Biz Class > $2,811 to $3,249 R/T"
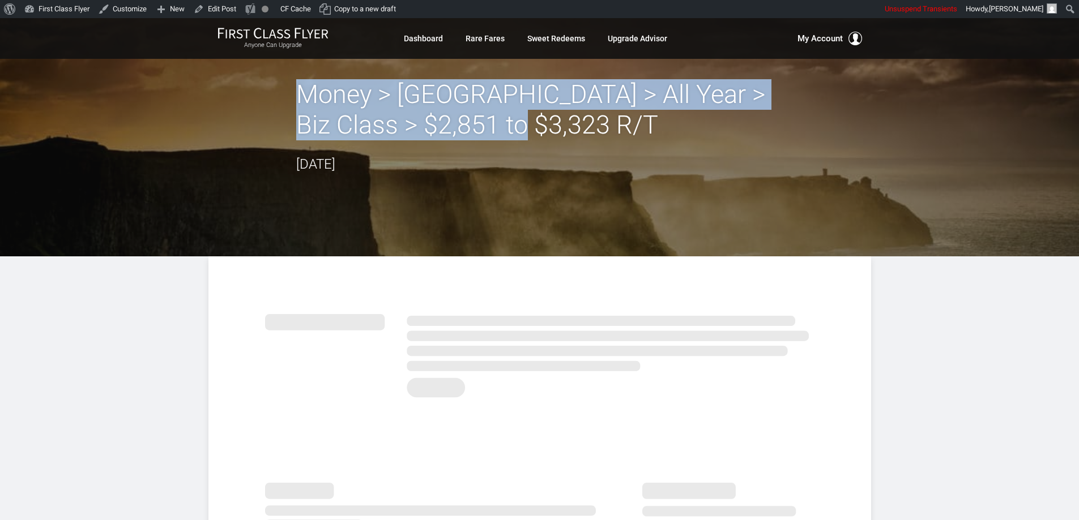
drag, startPoint x: 548, startPoint y: 129, endPoint x: 289, endPoint y: 105, distance: 259.9
click at [289, 105] on div "Money > [GEOGRAPHIC_DATA] > All Year > Biz Class > $2,851 to $3,323 R/T [DATE]" at bounding box center [539, 127] width 663 height 96
copy h2 "Money > [GEOGRAPHIC_DATA] > All Year > Biz Class > $2,851 to $3,323 R/T"
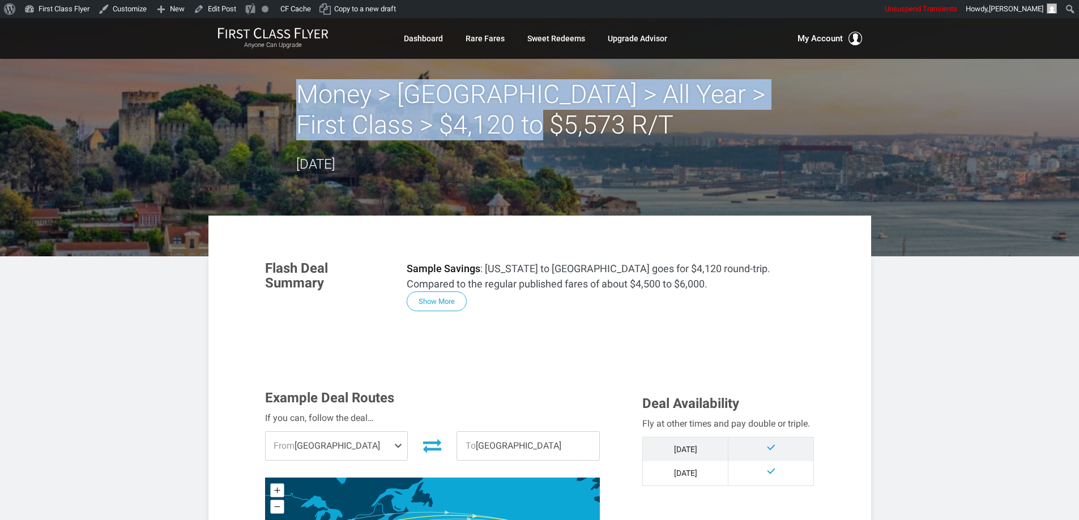
drag, startPoint x: 559, startPoint y: 130, endPoint x: 299, endPoint y: 86, distance: 263.7
click at [299, 86] on h2 "Money > Lisbon > All Year > First Class > $4,120 to $5,573 R/T" at bounding box center [539, 109] width 487 height 61
copy h2 "Money > Lisbon > All Year > First Class > $4,120 to $5,573 R/T"
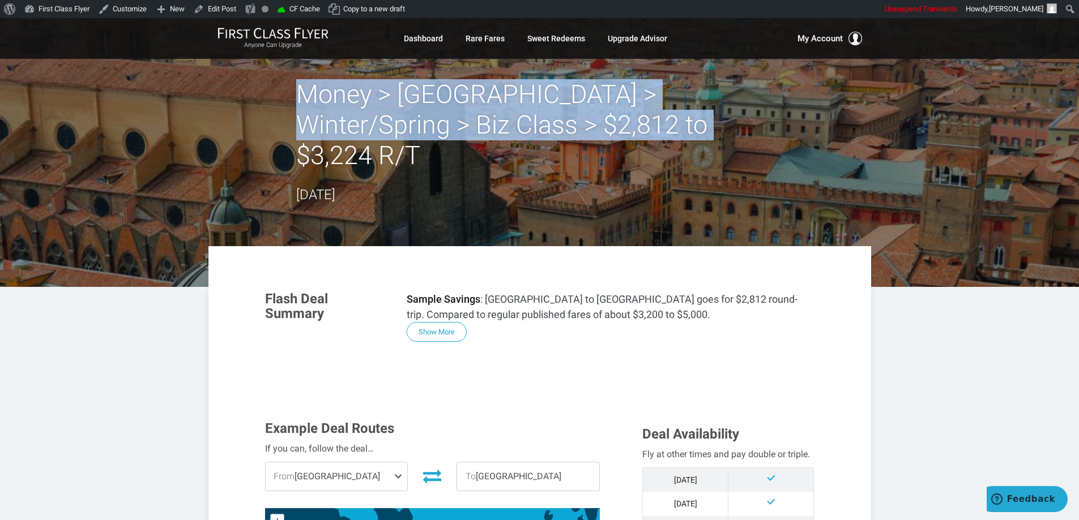
drag, startPoint x: 622, startPoint y: 132, endPoint x: 304, endPoint y: 98, distance: 320.6
click at [304, 98] on h2 "Money > [GEOGRAPHIC_DATA] > Winter/Spring > Biz Class > $2,812 to $3,224 R/T" at bounding box center [539, 125] width 487 height 92
copy h2 "Money > [GEOGRAPHIC_DATA] > Winter/Spring > Biz Class > $2,812 to $3,224 R/T"
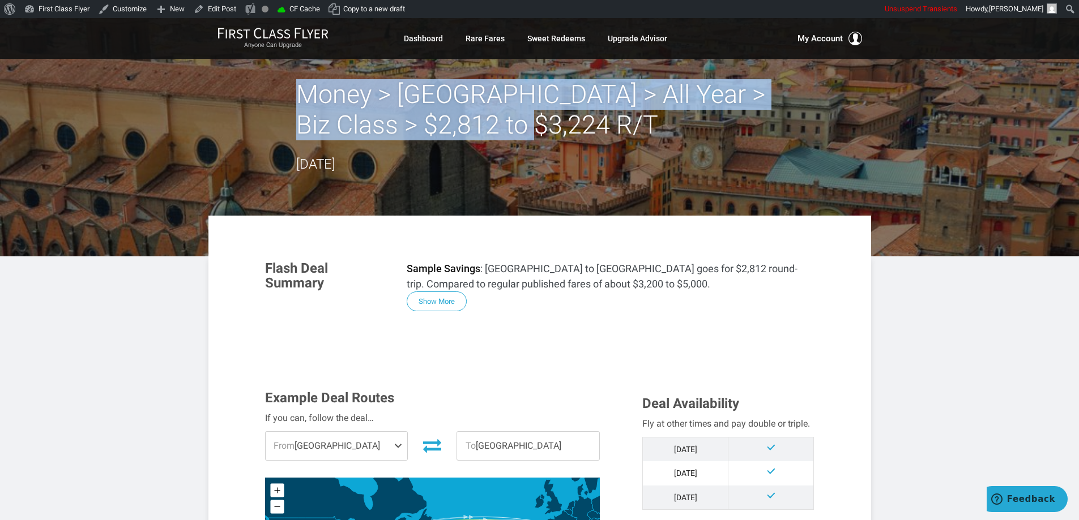
drag, startPoint x: 533, startPoint y: 134, endPoint x: 302, endPoint y: 89, distance: 235.2
click at [302, 89] on h2 "Money > [GEOGRAPHIC_DATA] > All Year > Biz Class > $2,812 to $3,224 R/T" at bounding box center [539, 109] width 487 height 61
copy h2 "Money > [GEOGRAPHIC_DATA] > All Year > Biz Class > $2,812 to $3,224 R/T"
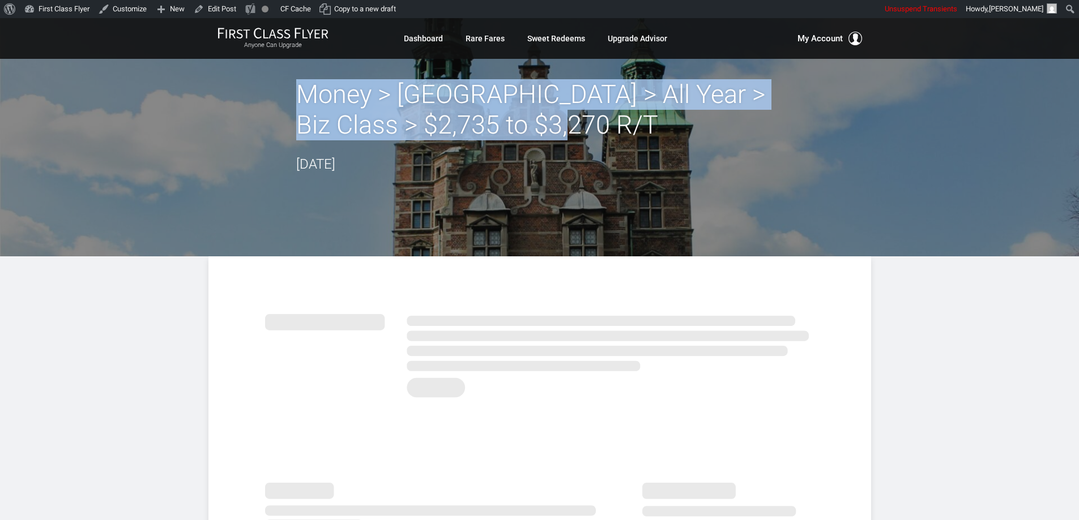
drag, startPoint x: 554, startPoint y: 127, endPoint x: 293, endPoint y: 95, distance: 263.0
click at [293, 95] on div "Money > Copenhagen > All Year > Biz Class > $2,735 to $3,270 R/T June 30, 2025" at bounding box center [539, 127] width 663 height 96
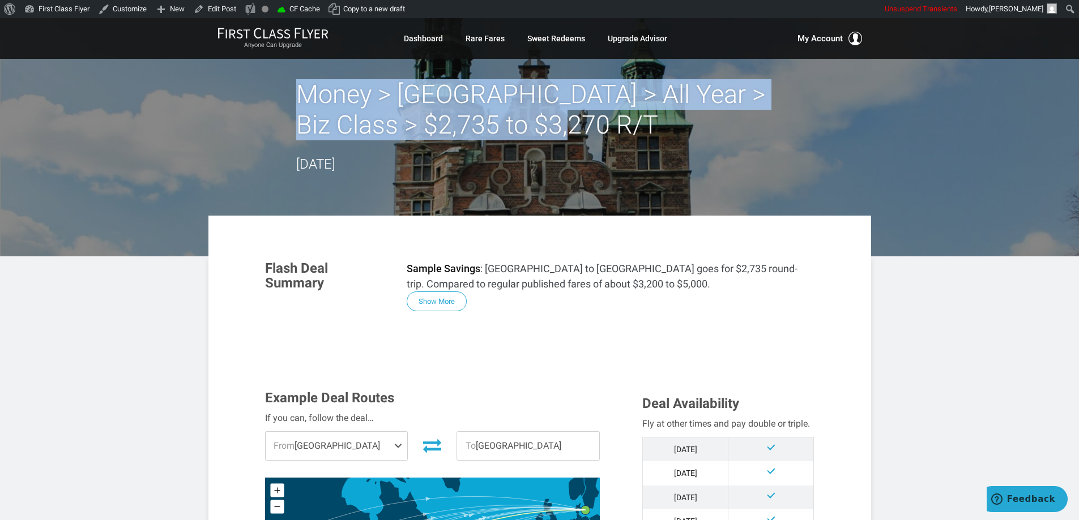
copy h2 "Money > Copenhagen > All Year > Biz Class > $2,735 to $3,270 R/T"
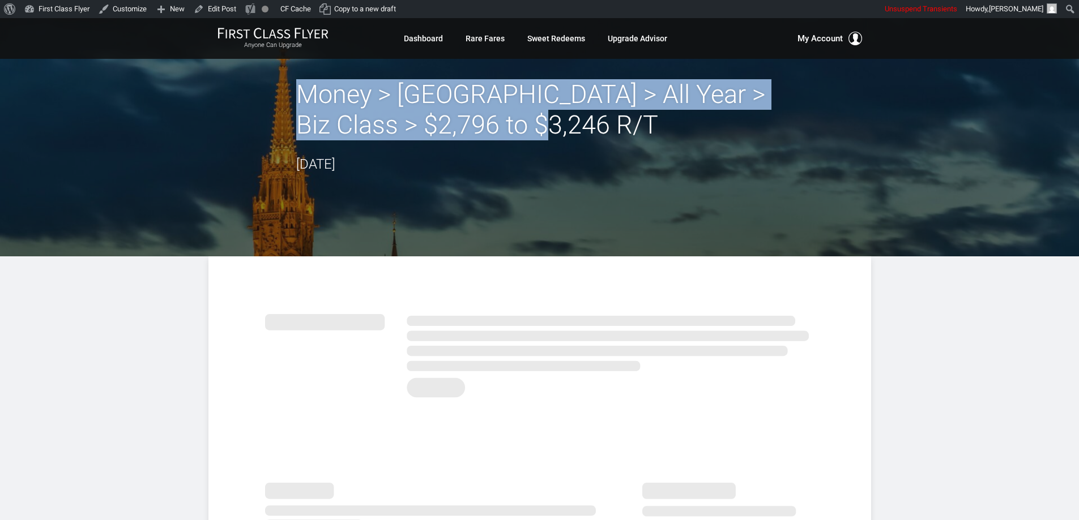
drag, startPoint x: 543, startPoint y: 133, endPoint x: 301, endPoint y: 93, distance: 245.0
click at [301, 93] on h2 "Money > Budapest > All Year > Biz Class > $2,796 to $3,246 R/T" at bounding box center [539, 109] width 487 height 61
copy h2 "Money > Budapest > All Year > Biz Class > $2,796 to $3,246 R/T"
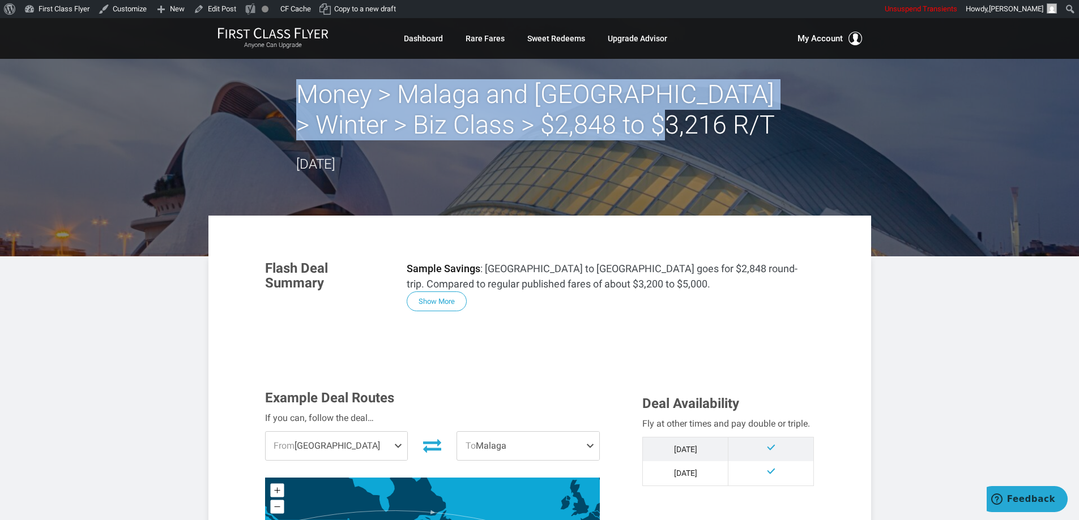
drag, startPoint x: 667, startPoint y: 130, endPoint x: 306, endPoint y: 93, distance: 363.2
click at [306, 93] on h2 "Money > Malaga and [GEOGRAPHIC_DATA] > Winter > Biz Class > $2,848 to $3,216 R/T" at bounding box center [539, 109] width 487 height 61
copy h2 "Money > Malaga and [GEOGRAPHIC_DATA] > Winter > Biz Class > $2,848 to $3,216 R/T"
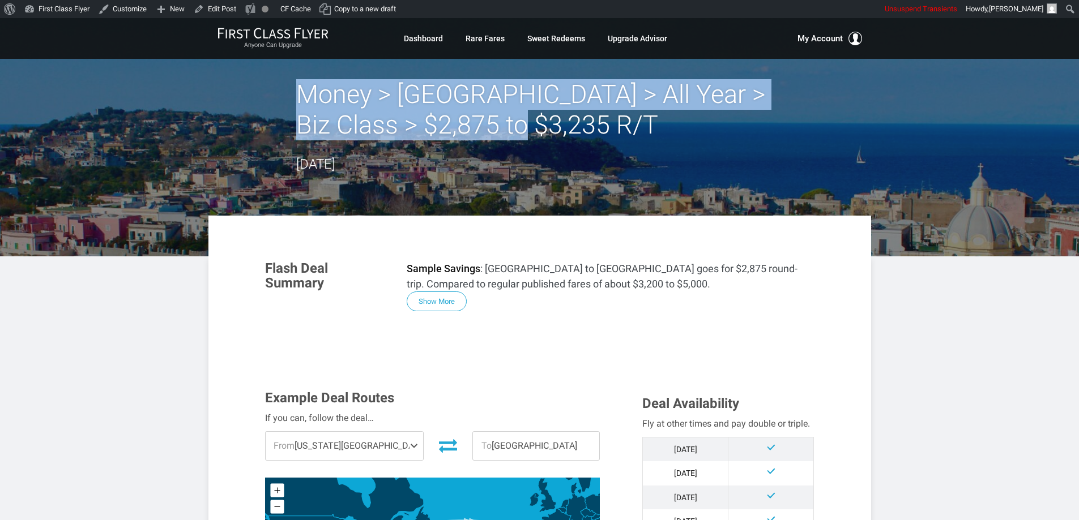
drag, startPoint x: 541, startPoint y: 126, endPoint x: 294, endPoint y: 100, distance: 248.2
click at [294, 100] on div "Money > Naples > All Year > Biz Class > $2,875 to $3,235 R/T June 20, 2025" at bounding box center [539, 127] width 663 height 96
copy h2 "Money > Naples > All Year > Biz Class > $2,875 to $3,235 R/T"
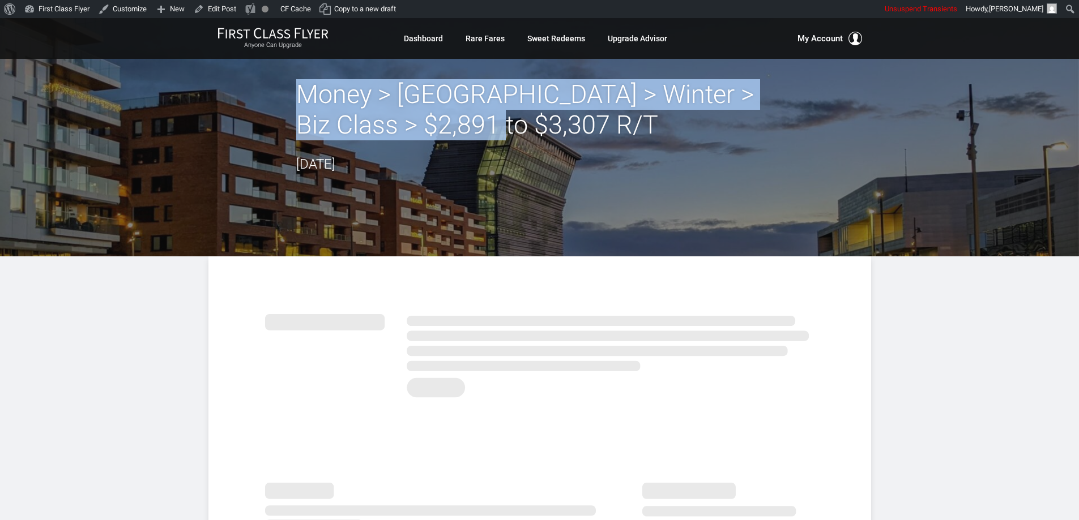
drag, startPoint x: 457, startPoint y: 132, endPoint x: 278, endPoint y: 91, distance: 183.7
click at [278, 91] on div "Money > [GEOGRAPHIC_DATA] > Winter > Biz Class > $2,891 to $3,307 R/T [DATE]" at bounding box center [539, 127] width 663 height 96
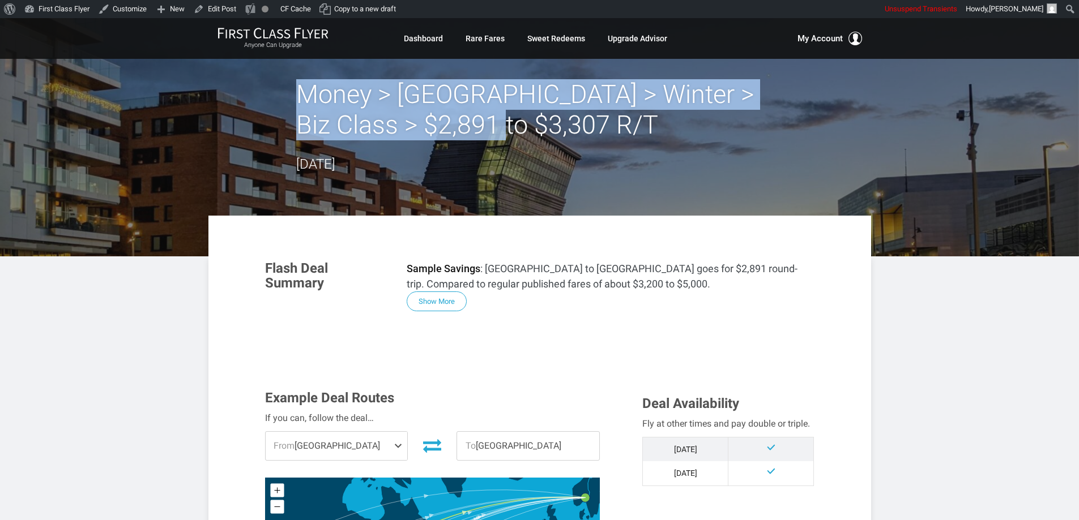
copy h2 "Money > [GEOGRAPHIC_DATA] > Winter > Biz Class > $2,891 to $3,307 R/T"
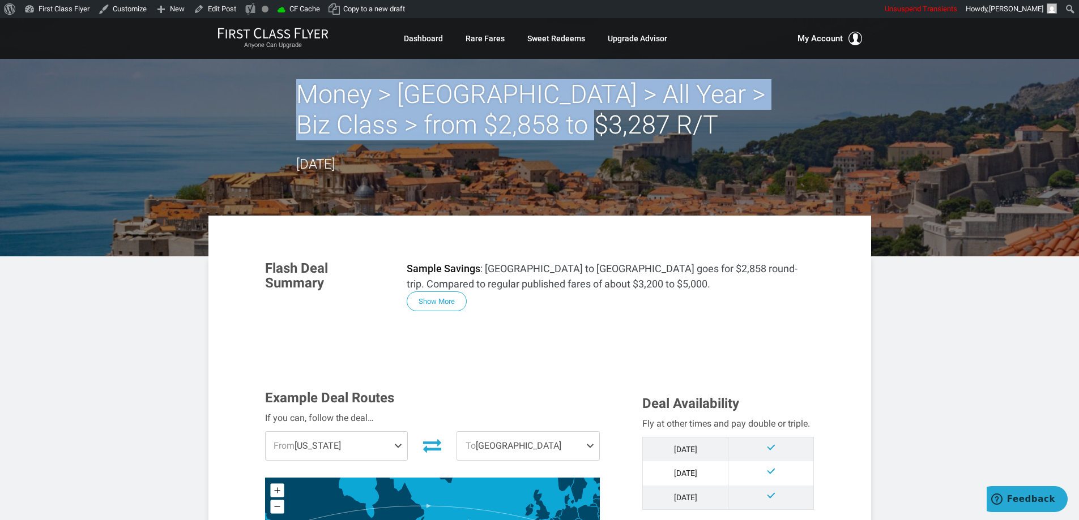
drag, startPoint x: 596, startPoint y: 123, endPoint x: 298, endPoint y: 93, distance: 299.3
click at [298, 93] on h2 "Money > Croatia > All Year > Biz Class > from $2,858 to $3,287 R/T" at bounding box center [539, 109] width 487 height 61
copy h2 "Money > Croatia > All Year > Biz Class > from $2,858 to $3,287 R/T"
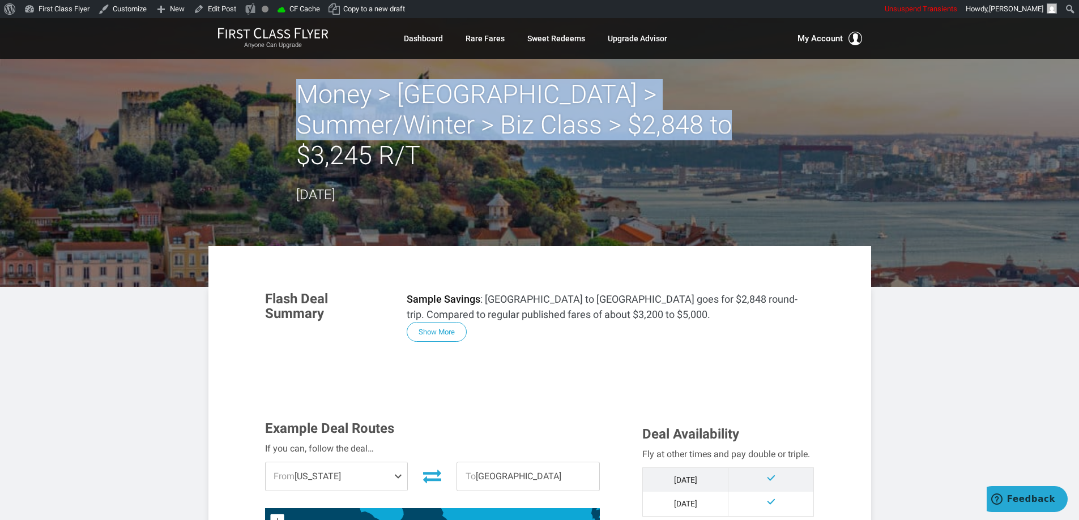
drag, startPoint x: 621, startPoint y: 126, endPoint x: 302, endPoint y: 92, distance: 320.6
click at [302, 92] on h2 "Money > Lisbon > Summer/Winter > Biz Class > $2,848 to $3,245 R/T" at bounding box center [539, 125] width 487 height 92
copy h2 "Money > Lisbon > Summer/Winter > Biz Class > $2,848 to $3,245 R/T"
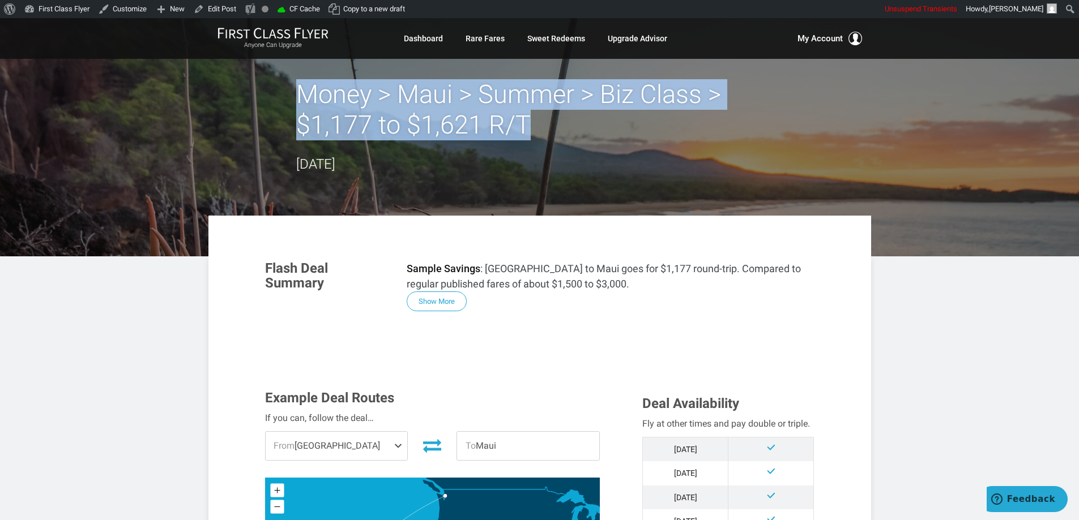
drag, startPoint x: 536, startPoint y: 126, endPoint x: 300, endPoint y: 103, distance: 237.2
click at [300, 103] on h2 "Money > Maui > Summer > Biz Class > $1,177 to $1,621 R/T" at bounding box center [539, 109] width 487 height 61
copy h2 "Money > Maui > Summer > Biz Class > $1,177 to $1,621 R/T"
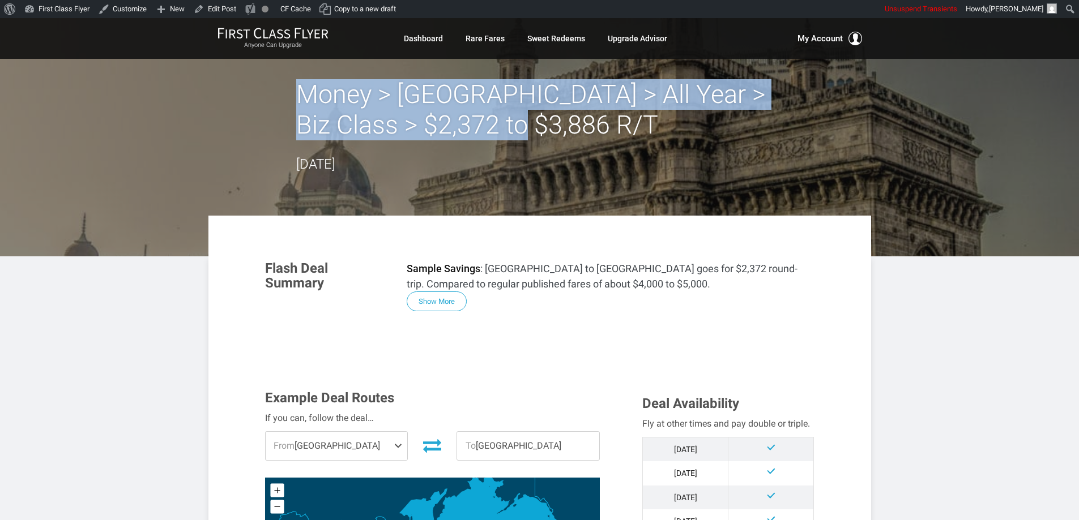
drag, startPoint x: 533, startPoint y: 130, endPoint x: 302, endPoint y: 96, distance: 233.0
click at [302, 96] on h2 "Money > [GEOGRAPHIC_DATA] > All Year > Biz Class > $2,372 to $3,886 R/T" at bounding box center [539, 109] width 487 height 61
copy h2 "Money > [GEOGRAPHIC_DATA] > All Year > Biz Class > $2,372 to $3,886 R/T"
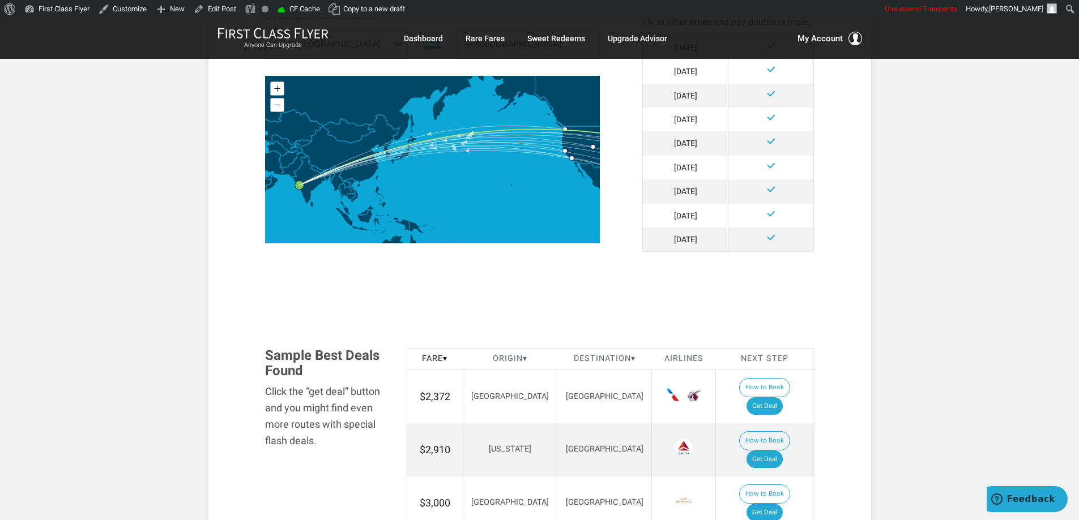
scroll to position [510, 0]
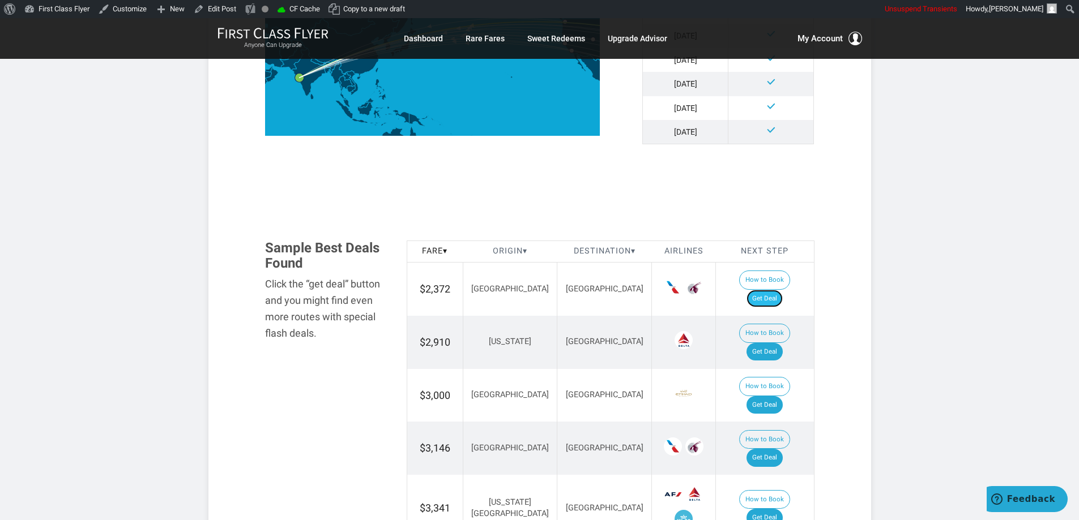
click at [767, 290] on link "Get Deal" at bounding box center [764, 299] width 36 height 18
click at [223, 4] on link "Edit Post" at bounding box center [215, 9] width 52 height 18
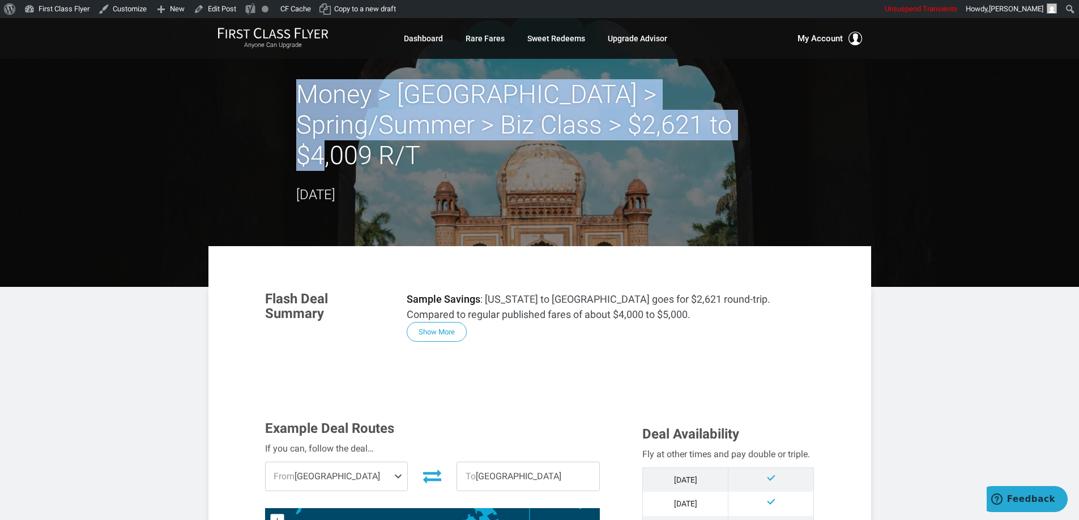
drag, startPoint x: 623, startPoint y: 131, endPoint x: 304, endPoint y: 94, distance: 321.0
click at [304, 94] on h2 "Money > New Delhi > Spring/Summer > Biz Class > $2,621 to $4,009 R/T" at bounding box center [539, 125] width 487 height 92
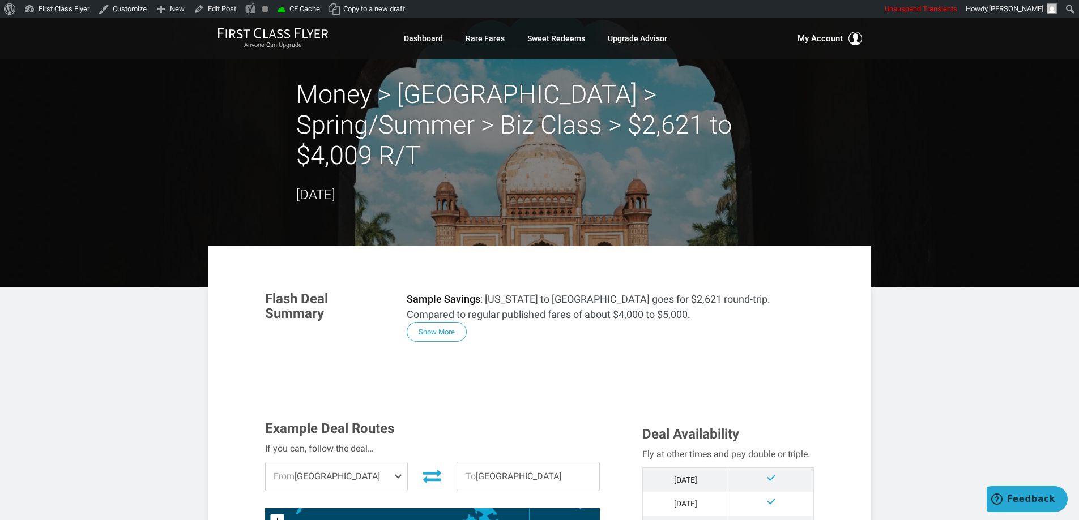
click at [946, 180] on header "Money > New Delhi > Spring/Summer > Biz Class > $2,621 to $4,009 R/T June 25, 2…" at bounding box center [539, 152] width 1079 height 269
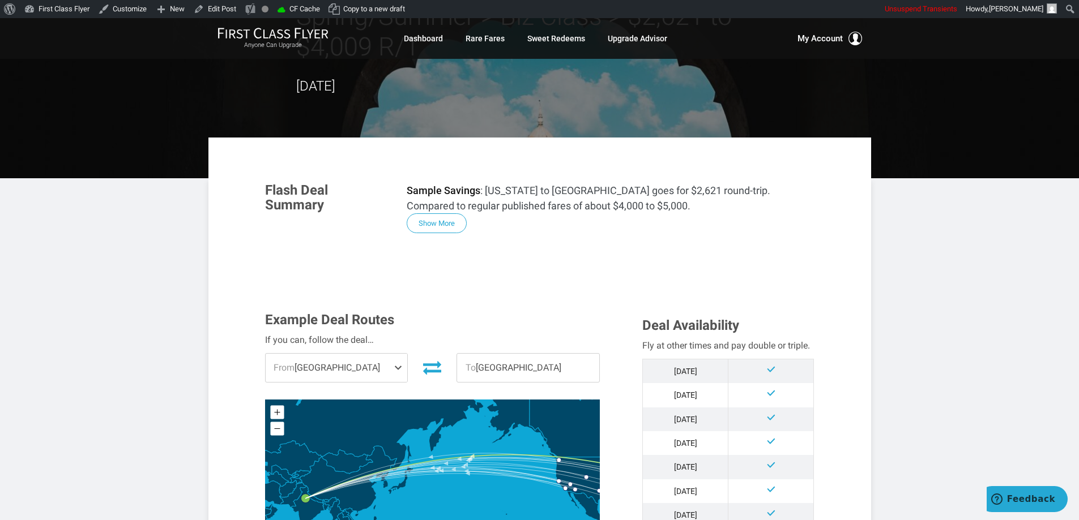
scroll to position [57, 0]
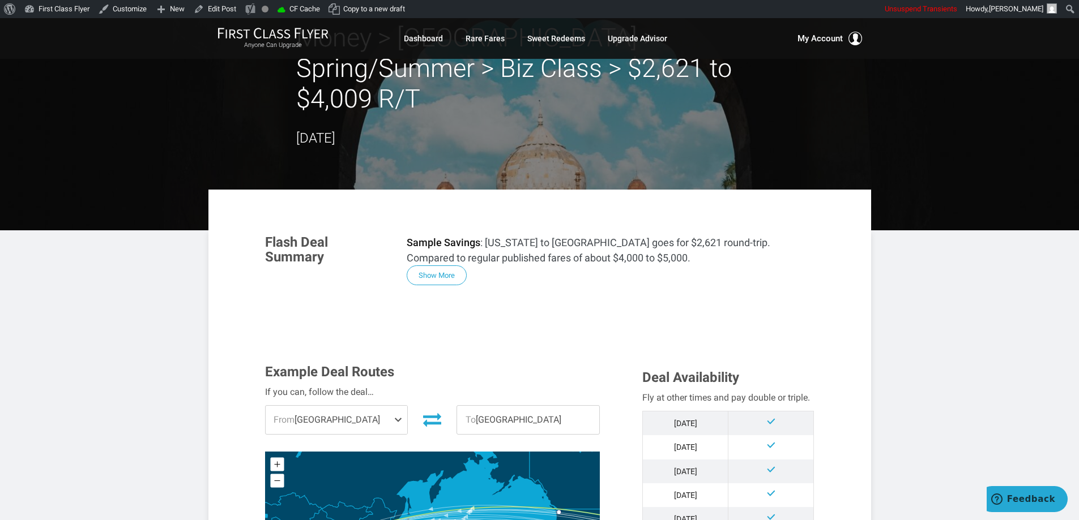
click at [27, 116] on header "Money > New Delhi > Spring/Summer > Biz Class > $2,621 to $4,009 R/T June 25, 2…" at bounding box center [539, 95] width 1079 height 269
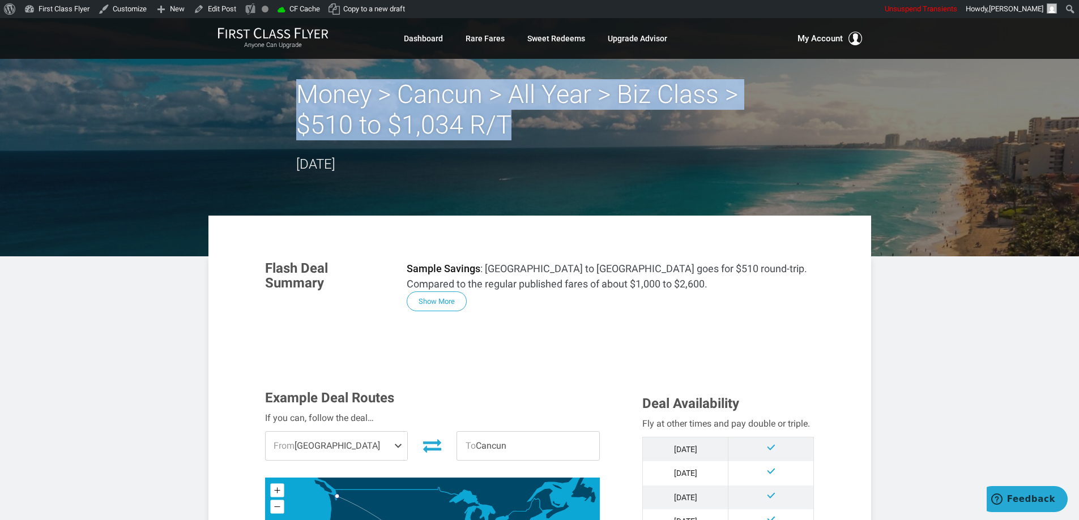
drag, startPoint x: 527, startPoint y: 133, endPoint x: 304, endPoint y: 93, distance: 226.2
click at [304, 93] on h2 "Money > Cancun > All Year > Biz Class > $510 to $1,034 R/T" at bounding box center [539, 109] width 487 height 61
copy h2 "Money > Cancun > All Year > Biz Class > $510 to $1,034 R/T"
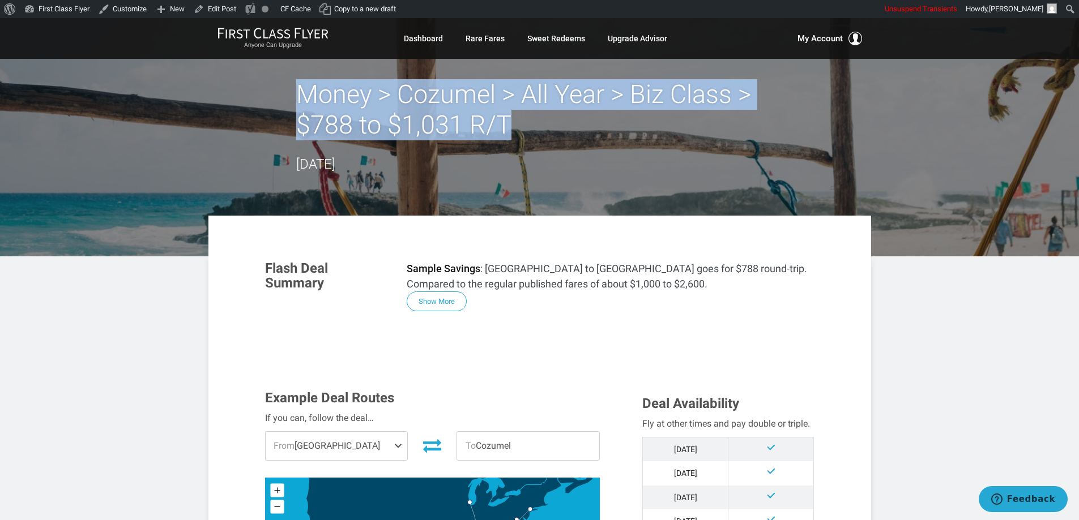
drag, startPoint x: 517, startPoint y: 127, endPoint x: 298, endPoint y: 103, distance: 219.9
click at [298, 103] on h2 "Money > Cozumel > All Year > Biz Class > $788 to $1,031 R/T" at bounding box center [539, 109] width 487 height 61
copy h2 "Money > Cozumel > All Year > Biz Class > $788 to $1,031 R/T"
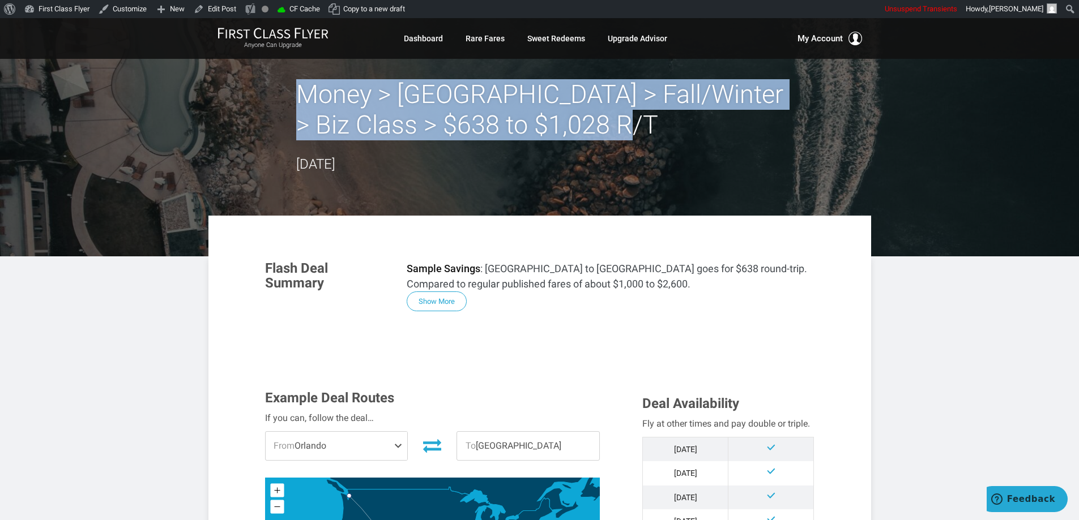
drag, startPoint x: 624, startPoint y: 116, endPoint x: 299, endPoint y: 91, distance: 325.4
click at [299, 91] on h2 "Money > [GEOGRAPHIC_DATA] > Fall/Winter > Biz Class > $638 to $1,028 R/T" at bounding box center [539, 109] width 487 height 61
copy h2 "Money > [GEOGRAPHIC_DATA] > Fall/Winter > Biz Class > $638 to $1,028 R/T"
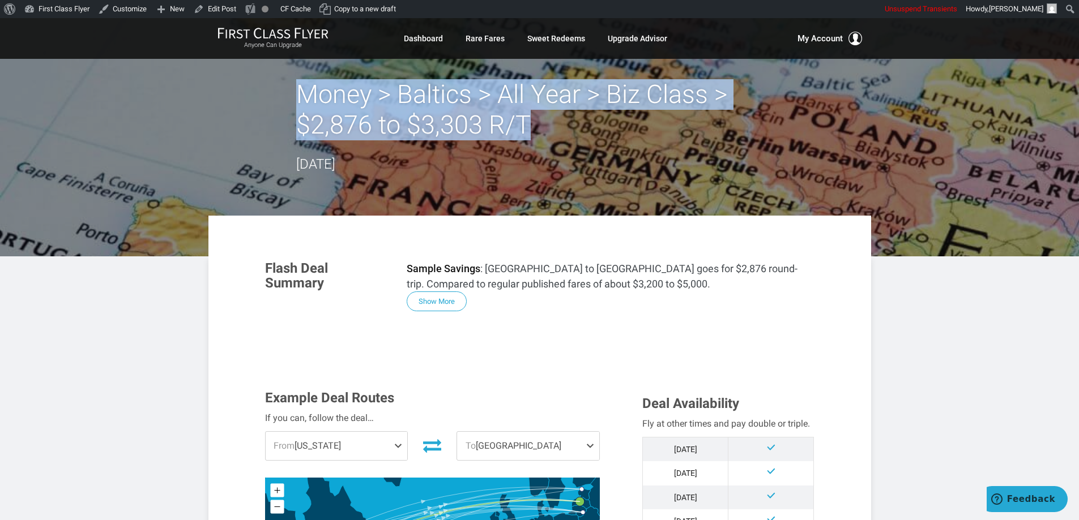
drag, startPoint x: 536, startPoint y: 123, endPoint x: 306, endPoint y: 88, distance: 233.1
click at [306, 88] on h2 "Money > Baltics > All Year > Biz Class > $2,876 to $3,303 R/T" at bounding box center [539, 109] width 487 height 61
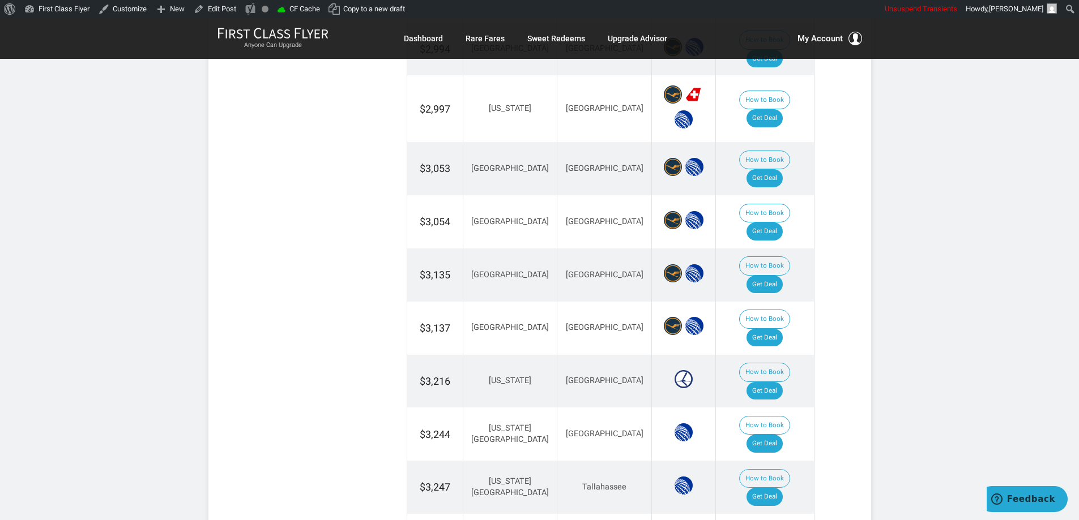
scroll to position [1076, 0]
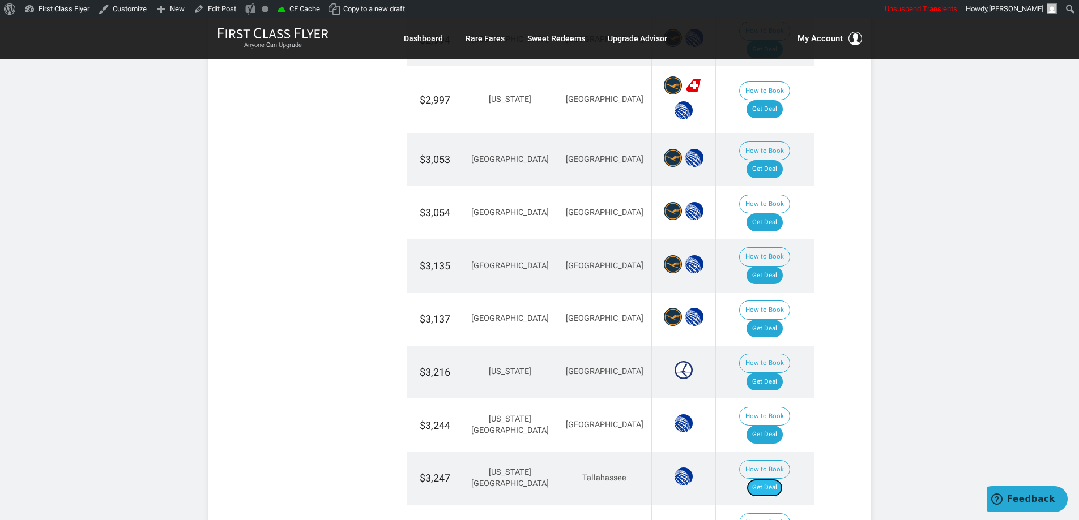
click at [771, 479] on link "Get Deal" at bounding box center [764, 488] width 36 height 18
click at [219, 9] on link "Edit Post" at bounding box center [215, 9] width 52 height 18
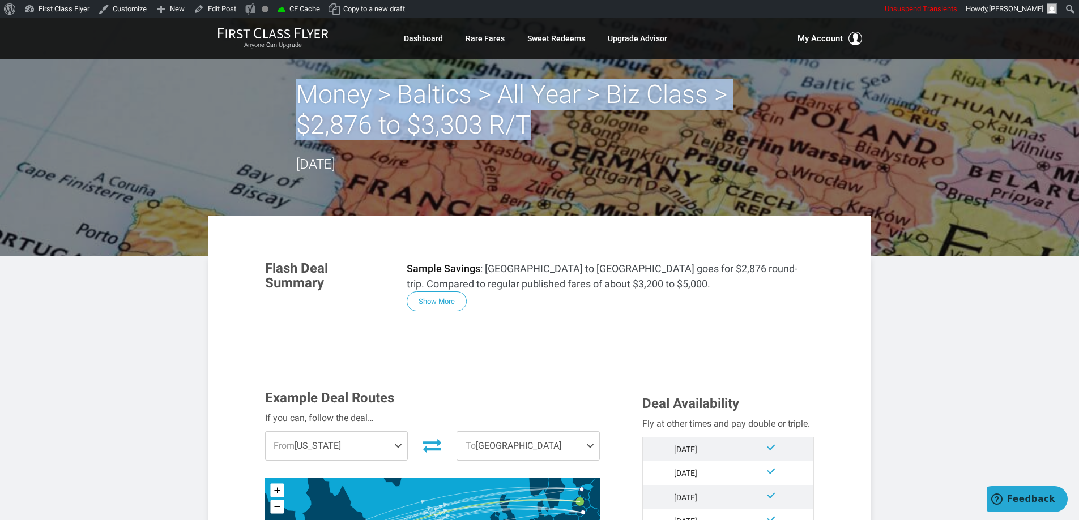
drag, startPoint x: 552, startPoint y: 121, endPoint x: 300, endPoint y: 101, distance: 253.4
click at [300, 101] on h2 "Money > Baltics > All Year > Biz Class > $2,876 to $3,303 R/T" at bounding box center [539, 109] width 487 height 61
copy h2 "Money > Baltics > All Year > Biz Class > $2,876 to $3,303 R/T"
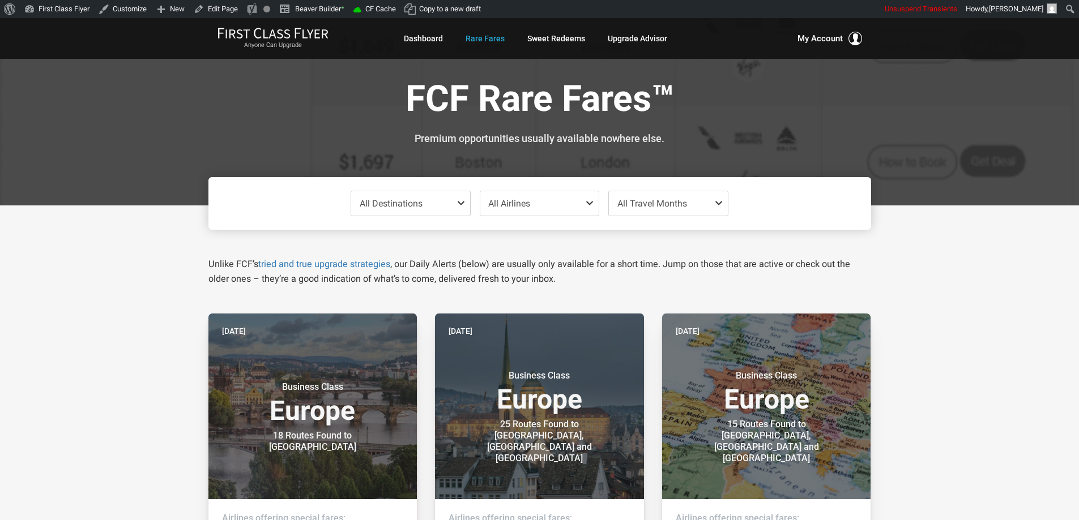
click at [408, 203] on span "All Destinations" at bounding box center [391, 203] width 63 height 11
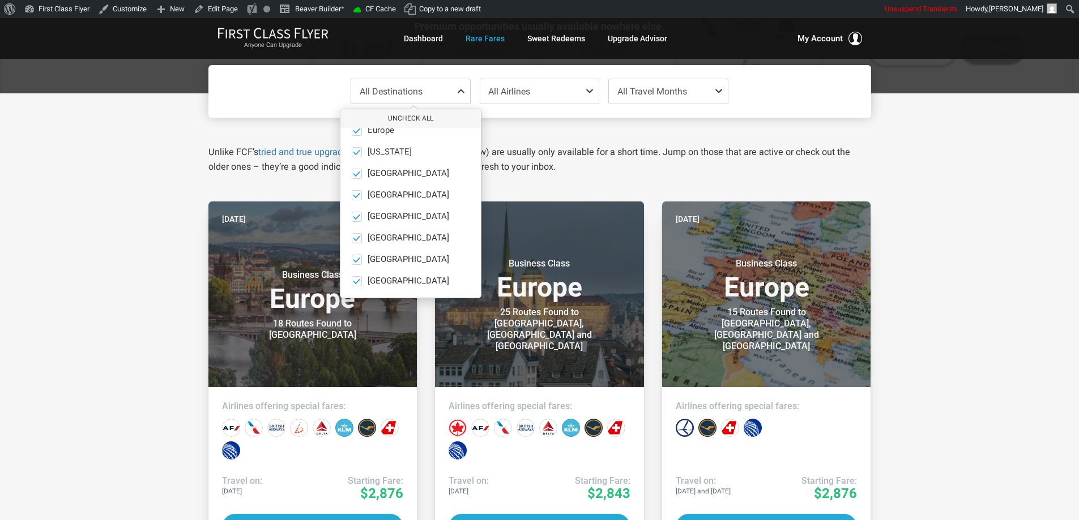
scroll to position [113, 0]
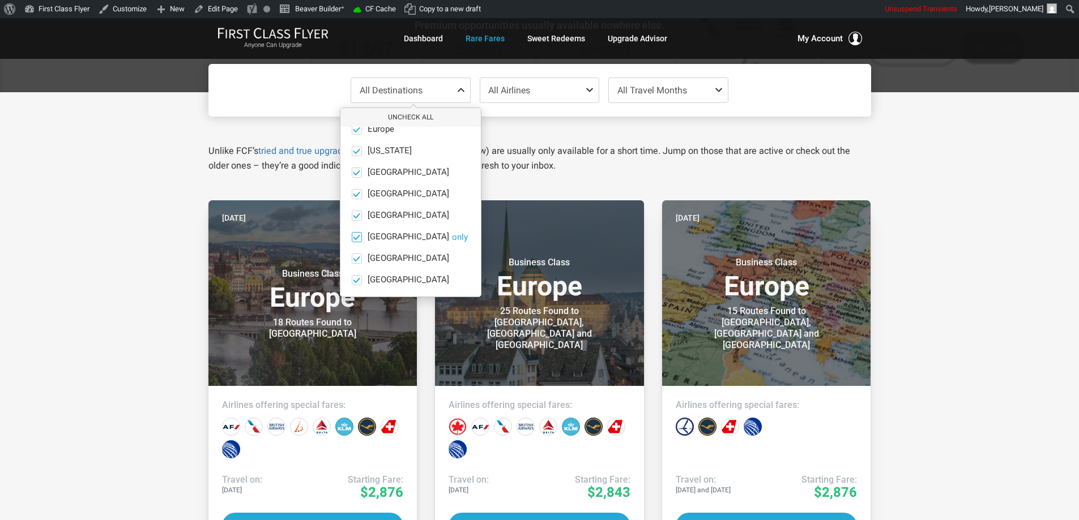
click at [452, 236] on button "only" at bounding box center [460, 237] width 16 height 10
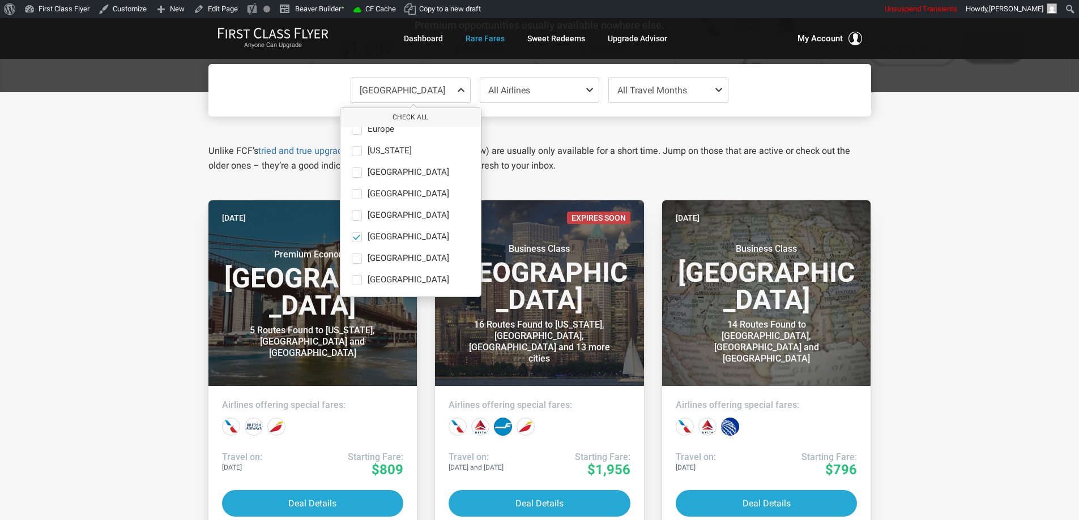
click at [910, 311] on div "[GEOGRAPHIC_DATA] Check All Africa only Asia only [GEOGRAPHIC_DATA] only [GEOGR…" at bounding box center [539, 449] width 1079 height 715
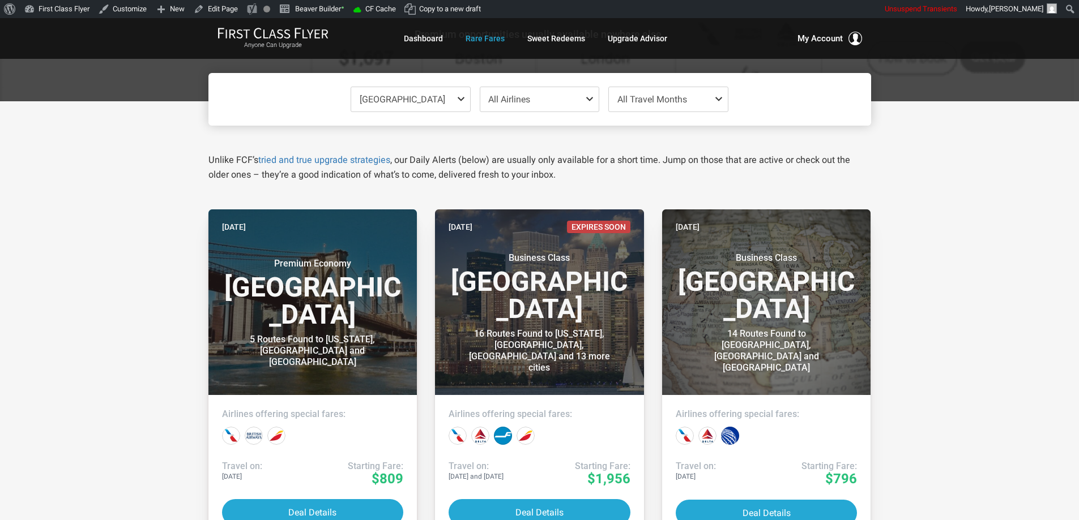
scroll to position [57, 0]
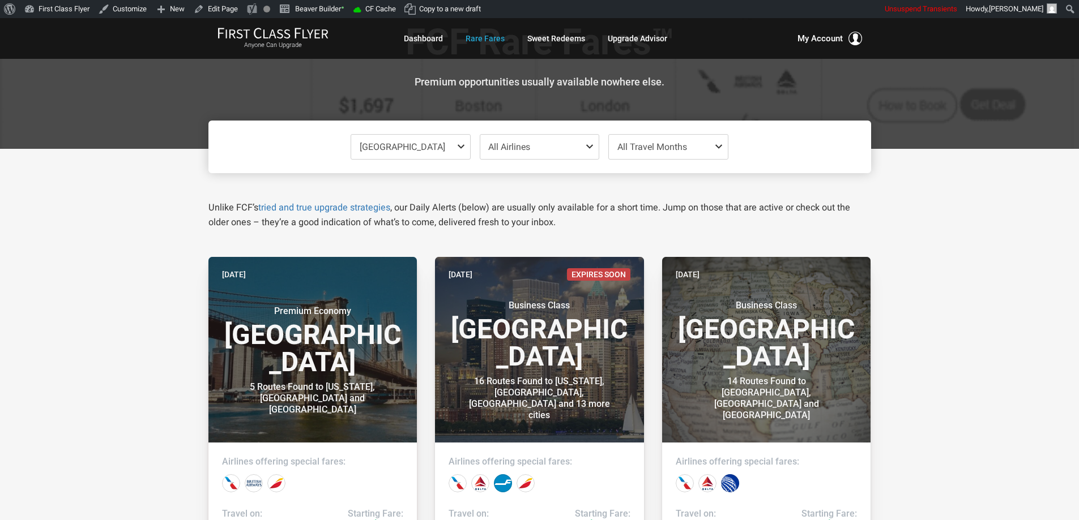
click at [418, 147] on span "[GEOGRAPHIC_DATA]" at bounding box center [403, 147] width 86 height 11
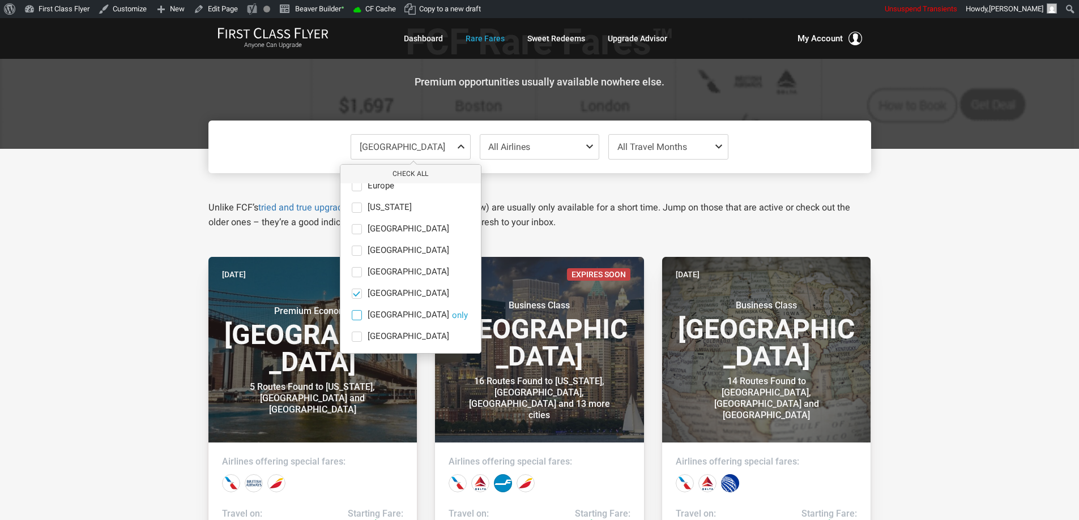
click at [452, 315] on button "only" at bounding box center [460, 315] width 16 height 10
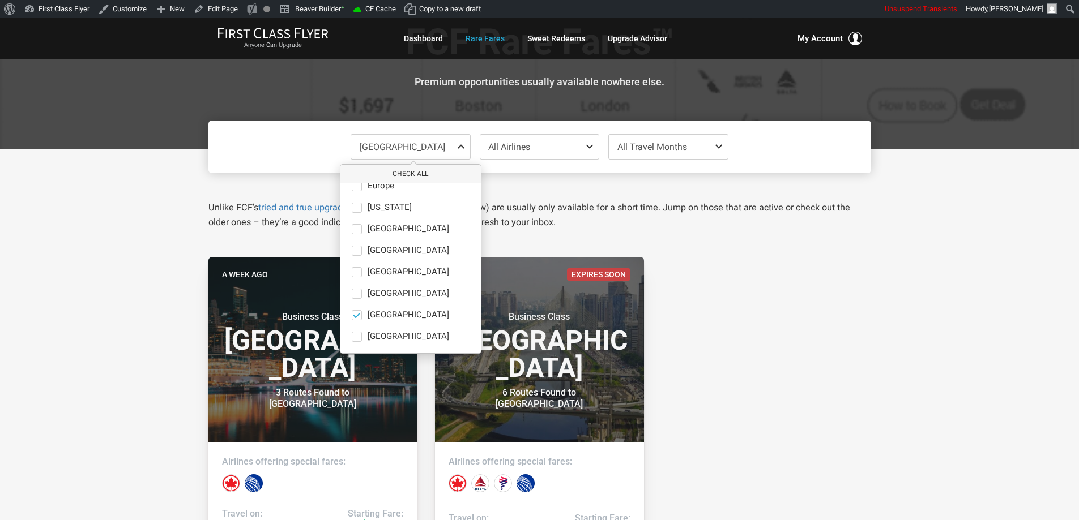
click at [42, 233] on div "[GEOGRAPHIC_DATA] Check All Africa only Asia only Caribbean only [GEOGRAPHIC_DA…" at bounding box center [539, 508] width 1079 height 719
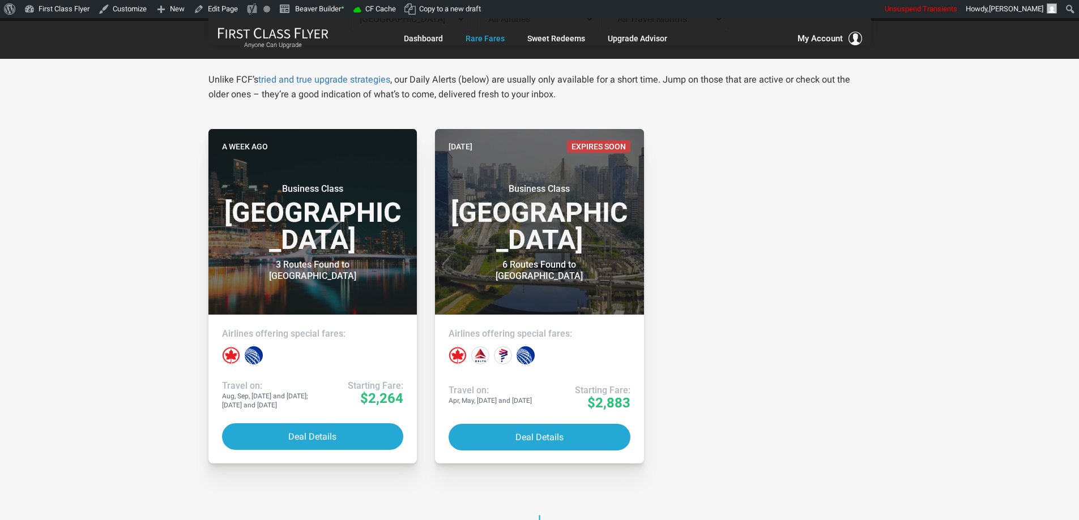
scroll to position [113, 0]
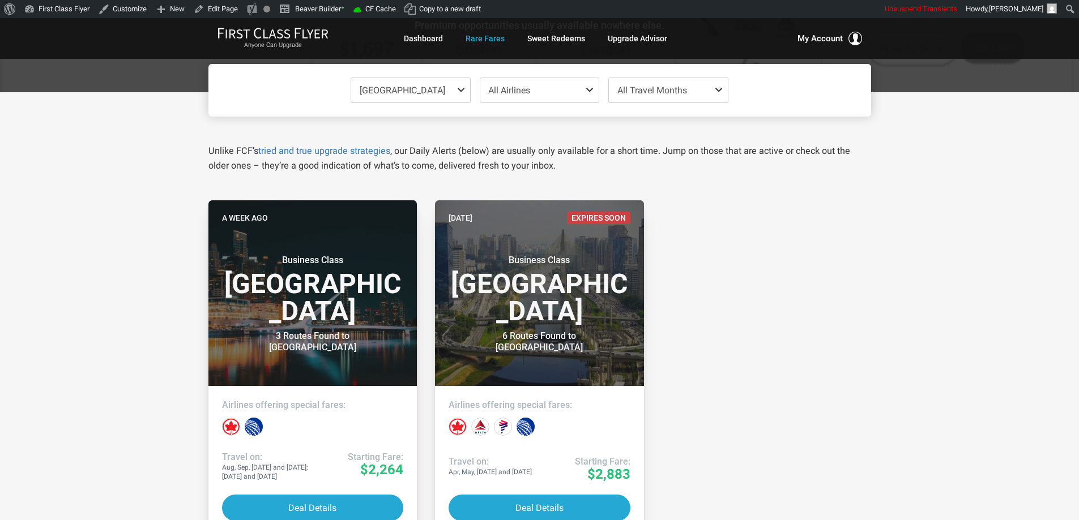
click at [382, 83] on span "[GEOGRAPHIC_DATA]" at bounding box center [410, 90] width 119 height 24
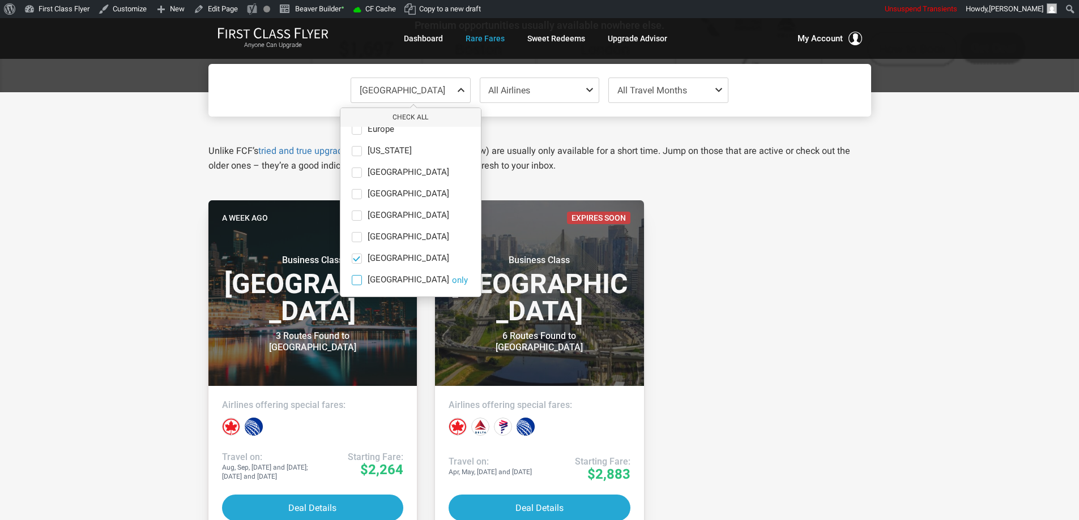
click at [452, 278] on button "only" at bounding box center [460, 280] width 16 height 10
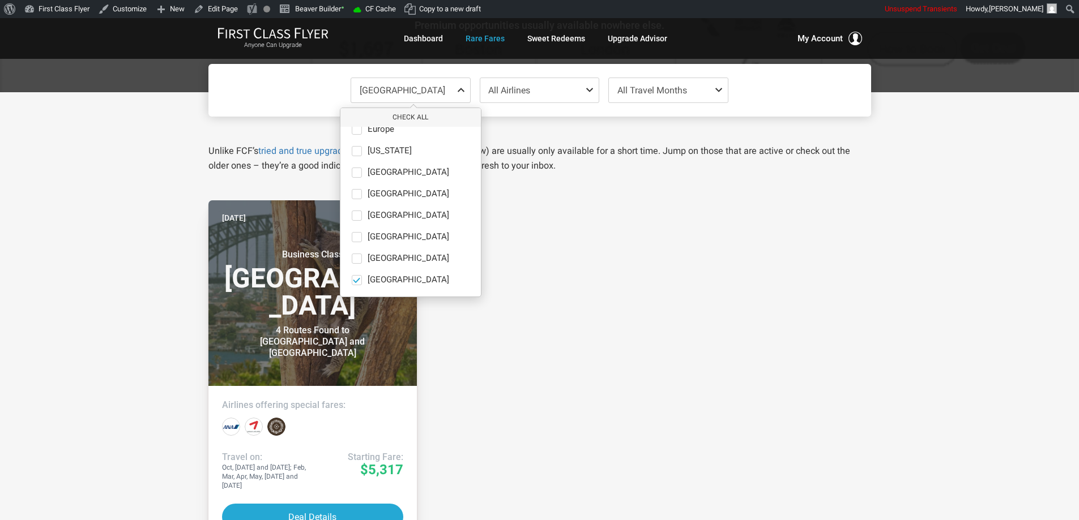
click at [900, 217] on div "South Pacific Check All Africa only Asia only Caribbean only [GEOGRAPHIC_DATA] …" at bounding box center [539, 456] width 1079 height 728
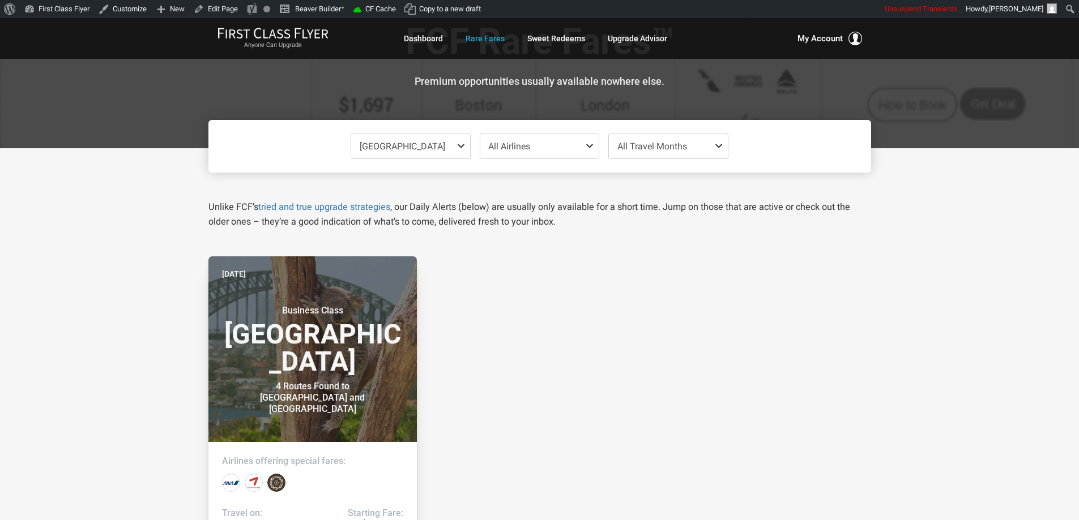
scroll to position [57, 0]
click at [396, 144] on span "[GEOGRAPHIC_DATA]" at bounding box center [403, 147] width 86 height 11
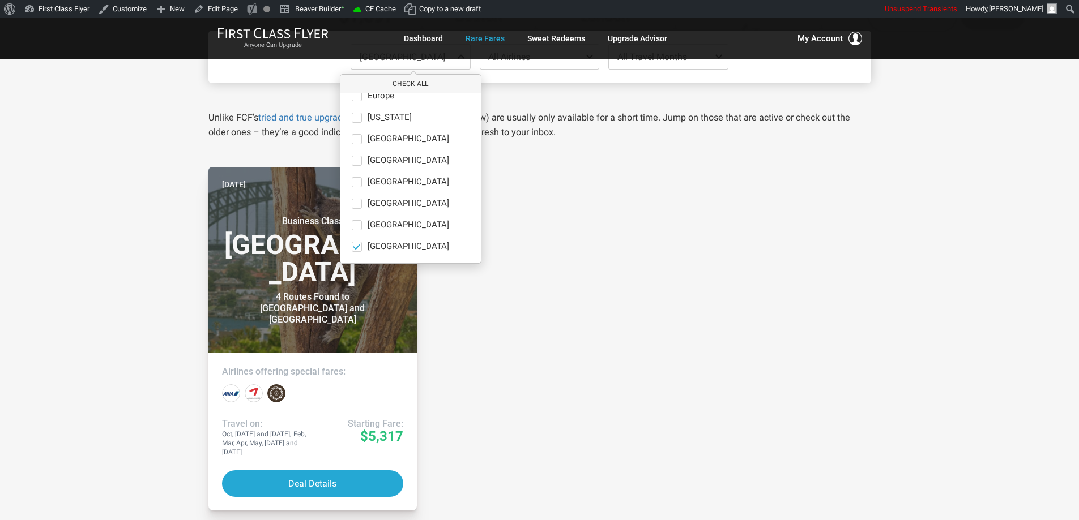
scroll to position [170, 0]
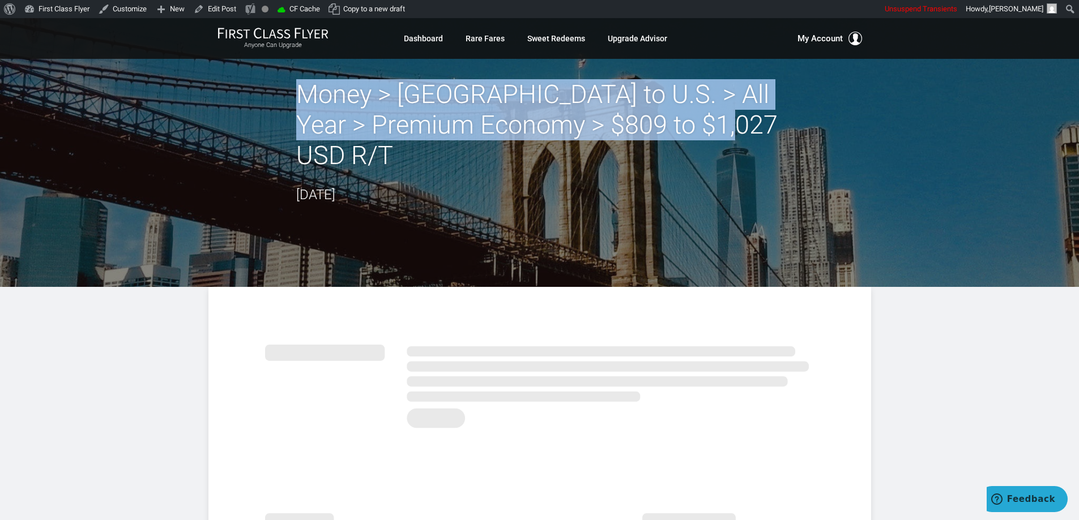
drag, startPoint x: 348, startPoint y: 146, endPoint x: 304, endPoint y: 89, distance: 71.7
click at [304, 89] on h2 "Money > [GEOGRAPHIC_DATA] to U.S. > All Year > Premium Economy > $809 to $1,027…" at bounding box center [539, 125] width 487 height 92
copy h2 "Money > [GEOGRAPHIC_DATA] to U.S. > All Year > Premium Economy > $809 to $1,027…"
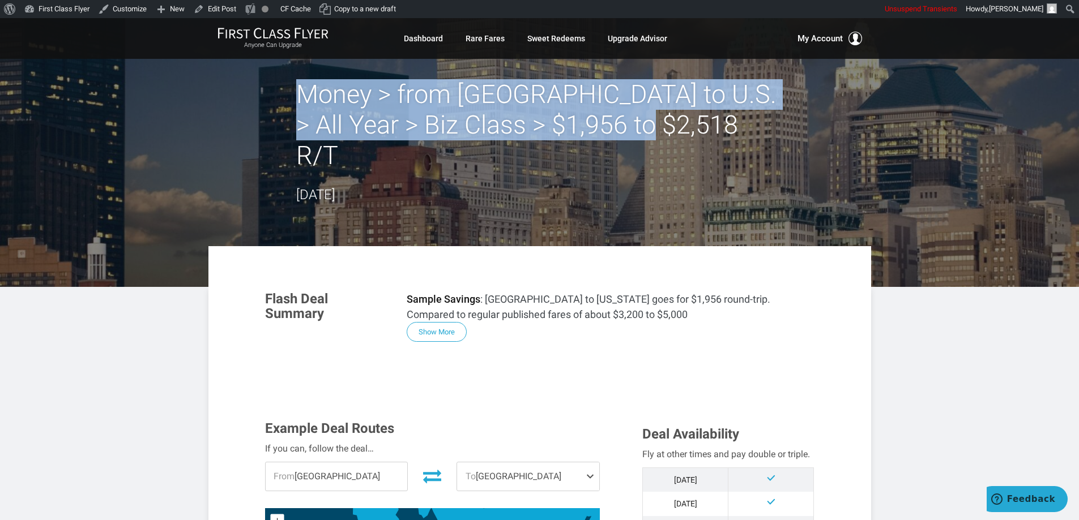
drag, startPoint x: 633, startPoint y: 126, endPoint x: 303, endPoint y: 99, distance: 331.3
click at [303, 99] on h2 "Money > from [GEOGRAPHIC_DATA] to U.S. > All Year > Biz Class > $1,956 to $2,51…" at bounding box center [539, 125] width 487 height 92
copy h2 "Money > from [GEOGRAPHIC_DATA] to U.S. > All Year > Biz Class > $1,956 to $2,51…"
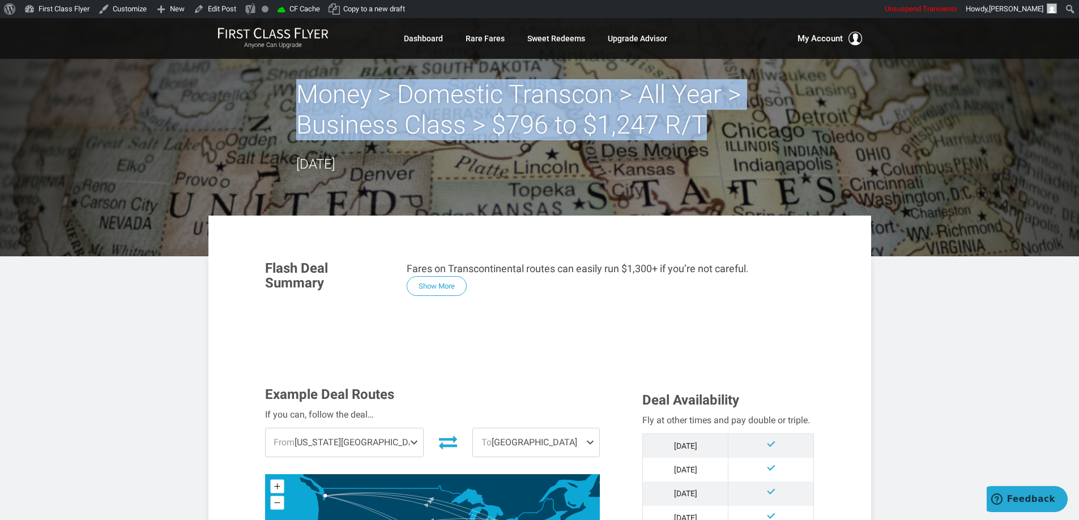
drag, startPoint x: 709, startPoint y: 126, endPoint x: 303, endPoint y: 95, distance: 407.2
click at [303, 95] on h2 "Money > Domestic Transcon > All Year > Business Class > $796 to $1,247 R/T" at bounding box center [539, 109] width 487 height 61
copy h2 "Money > Domestic Transcon > All Year > Business Class > $796 to $1,247 R/T"
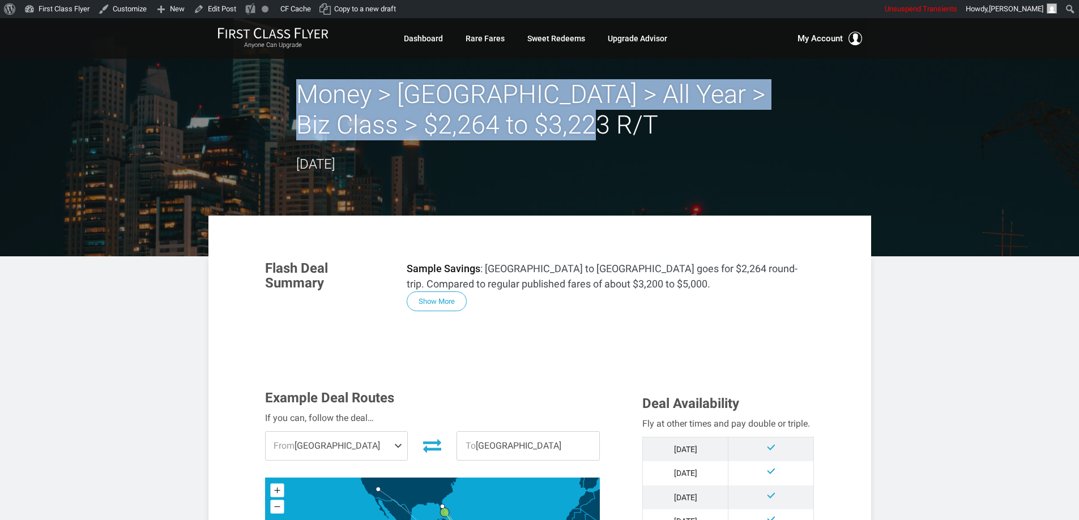
drag, startPoint x: 564, startPoint y: 128, endPoint x: 301, endPoint y: 99, distance: 264.9
click at [301, 99] on h2 "Money > [GEOGRAPHIC_DATA] > All Year > Biz Class > $2,264 to $3,223 R/T" at bounding box center [539, 109] width 487 height 61
copy h2 "Money > [GEOGRAPHIC_DATA] > All Year > Biz Class > $2,264 to $3,223 R/T"
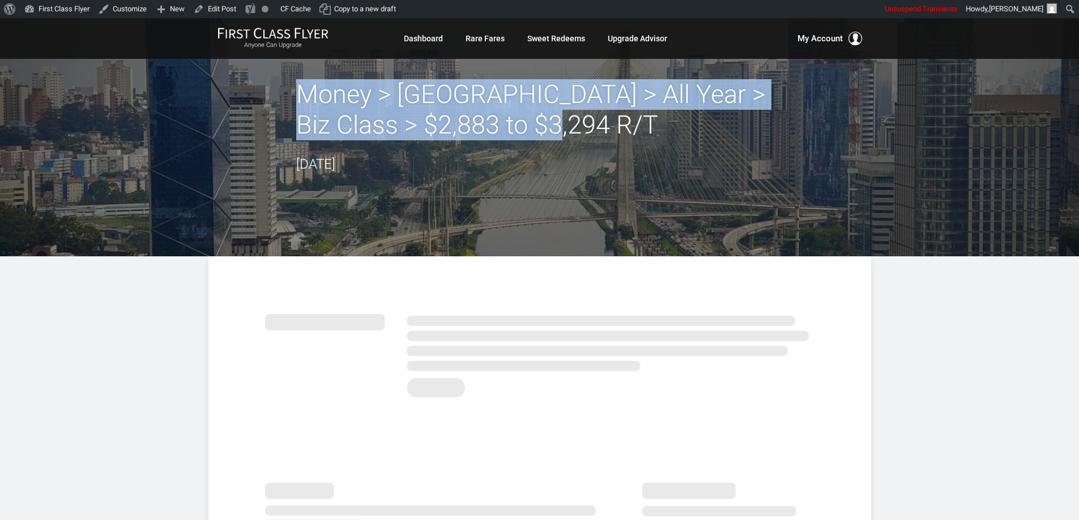
drag, startPoint x: 534, startPoint y: 126, endPoint x: 293, endPoint y: 104, distance: 242.3
click at [293, 104] on div "Money > Sao Paulo > All Year > Biz Class > $2,883 to $3,294 R/T July 14, 2025" at bounding box center [539, 127] width 663 height 96
copy h2 "Money > [GEOGRAPHIC_DATA] > All Year > Biz Class > $2,883 to $3,294 R/T"
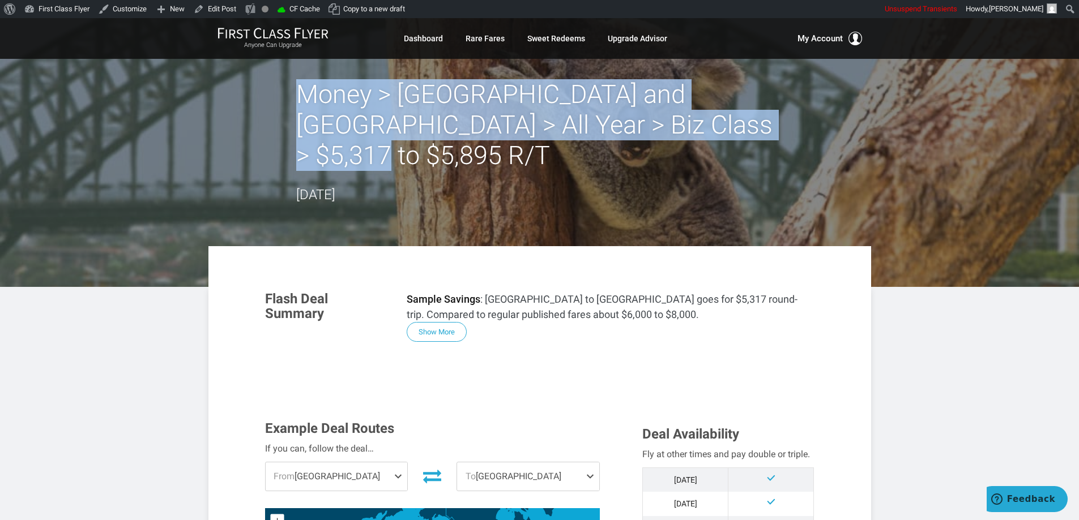
drag, startPoint x: 746, startPoint y: 121, endPoint x: 305, endPoint y: 99, distance: 441.2
click at [305, 99] on h2 "Money > [GEOGRAPHIC_DATA] and [GEOGRAPHIC_DATA] > All Year > Biz Class > $5,317…" at bounding box center [539, 125] width 487 height 92
copy h2 "Money > [GEOGRAPHIC_DATA] and [GEOGRAPHIC_DATA] > All Year > Biz Class > $5,317…"
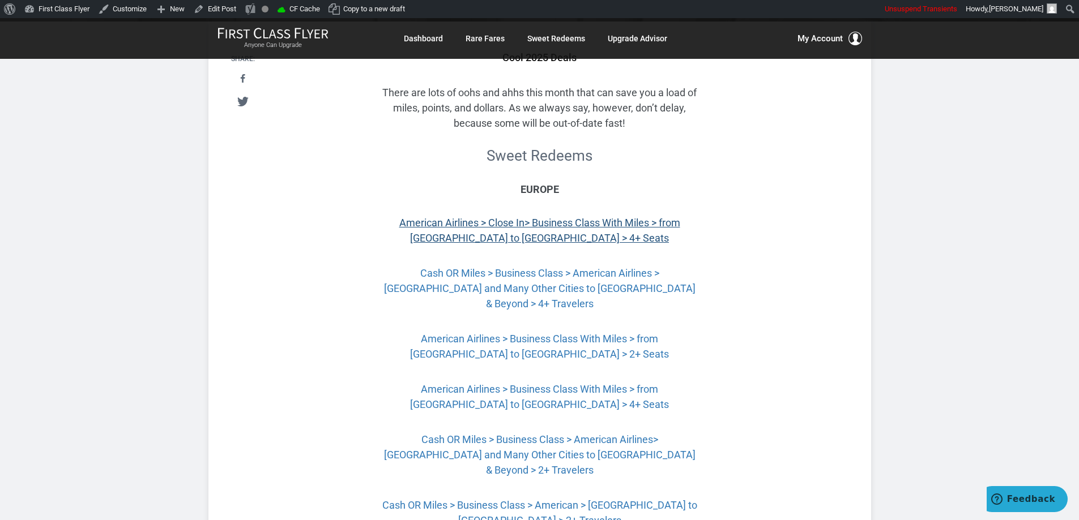
scroll to position [254, 0]
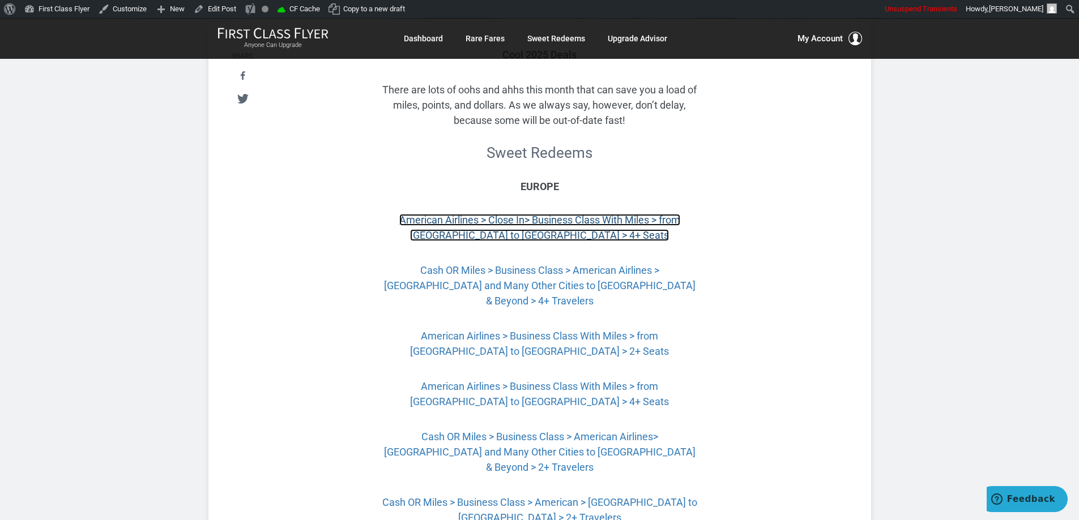
click at [604, 219] on link "American Airlines > Close In> Business Class With Miles > from [GEOGRAPHIC_DATA…" at bounding box center [539, 227] width 281 height 27
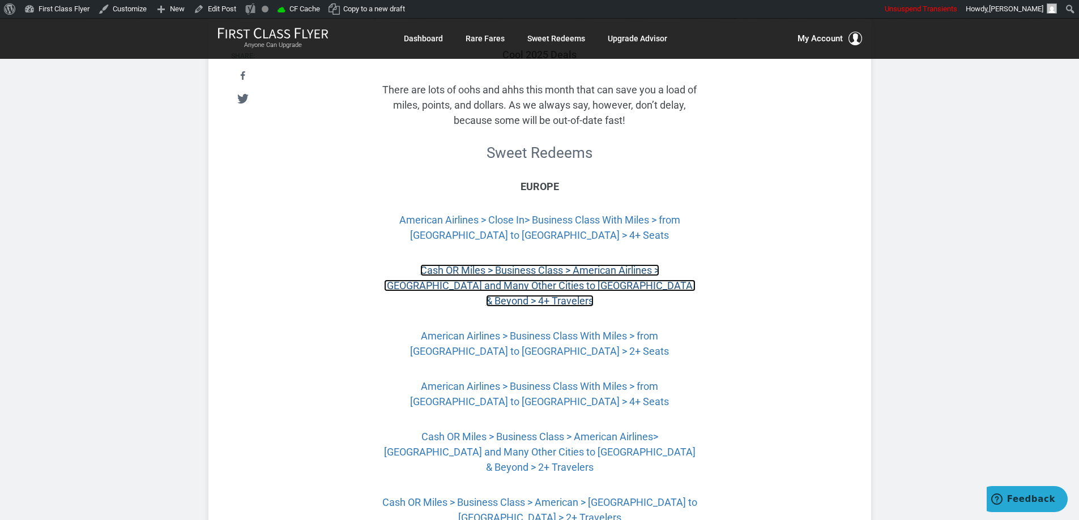
click at [596, 270] on link "Cash OR Miles > Business Class > American Airlines > [GEOGRAPHIC_DATA] and Many…" at bounding box center [539, 285] width 311 height 42
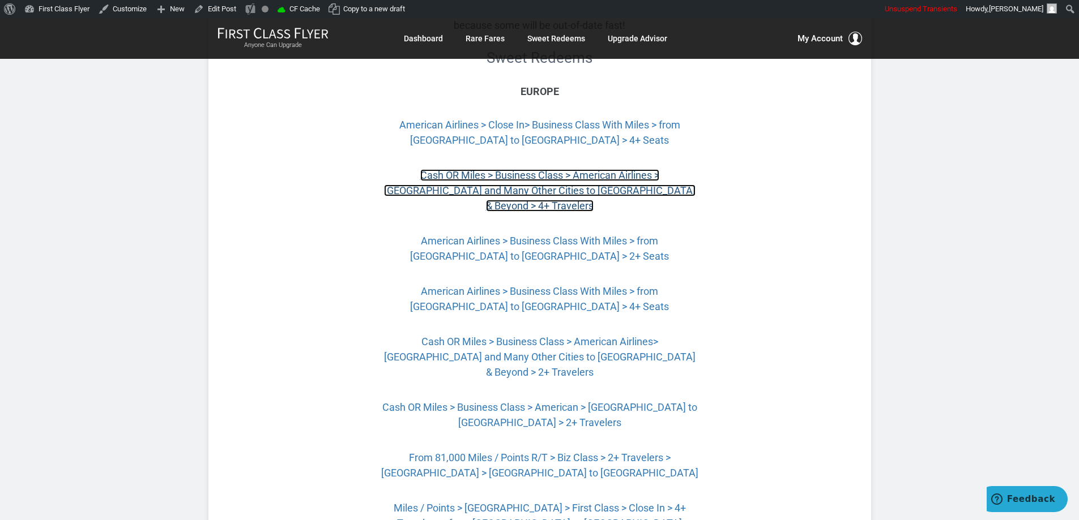
scroll to position [367, 0]
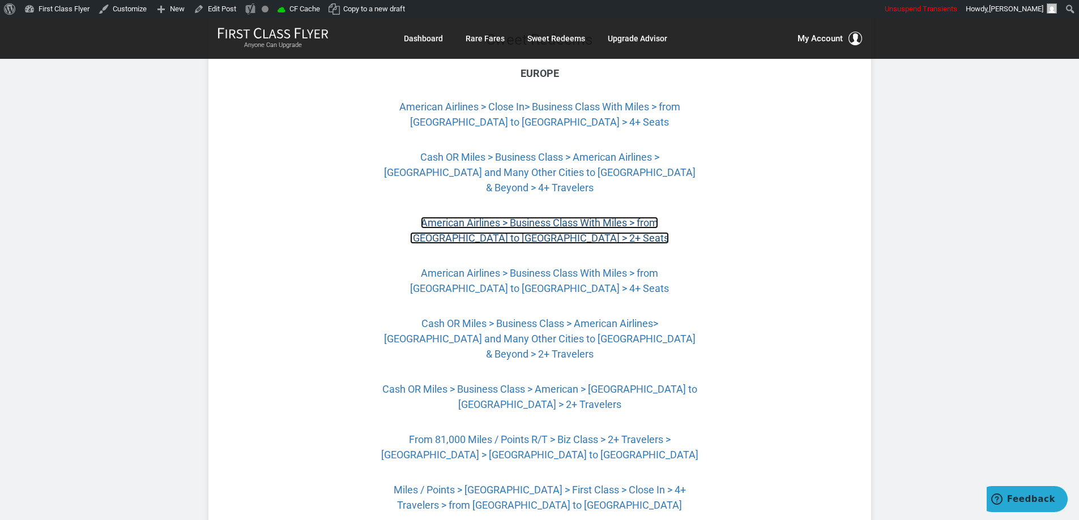
click at [638, 217] on link "American Airlines > Business Class With Miles > from [GEOGRAPHIC_DATA] to [GEOG…" at bounding box center [539, 230] width 259 height 27
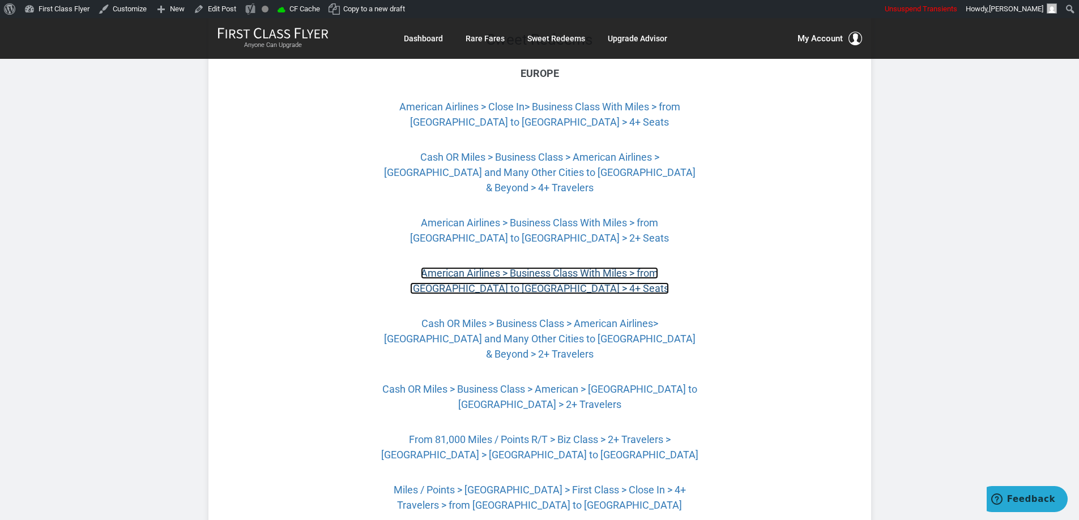
click at [586, 267] on link "American Airlines > Business Class With Miles > from [GEOGRAPHIC_DATA] to [GEOG…" at bounding box center [539, 280] width 259 height 27
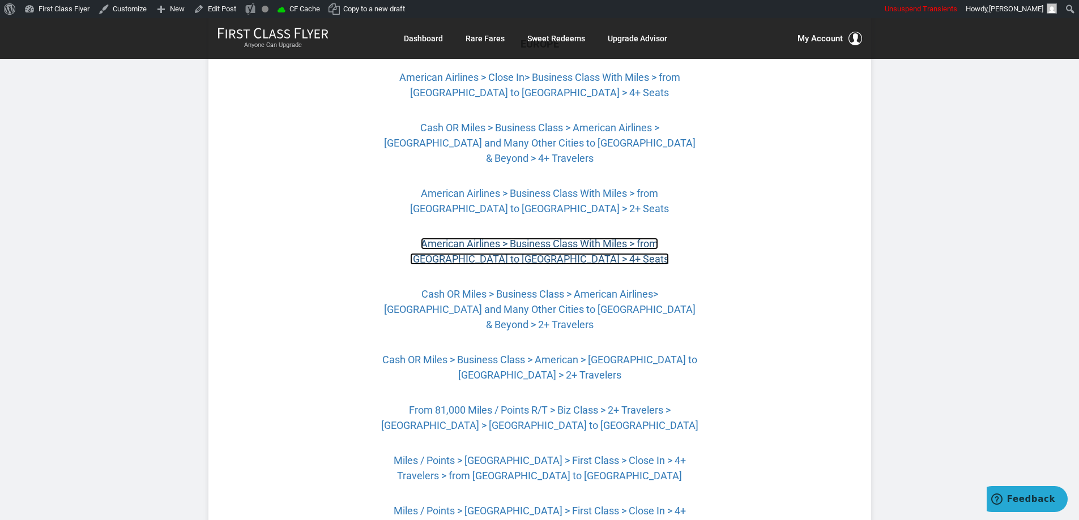
scroll to position [424, 0]
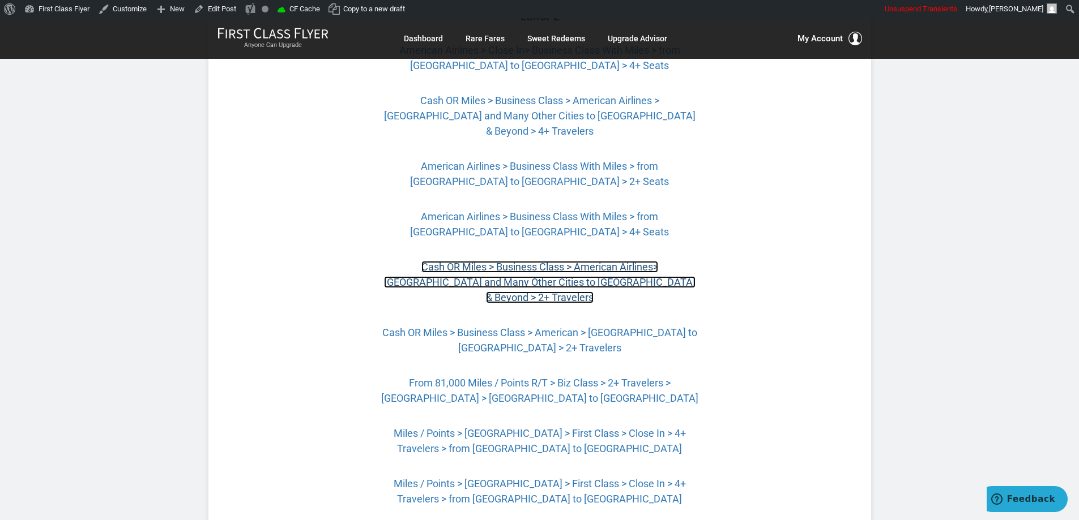
click at [570, 265] on link "Cash OR Miles > Business Class > American Airlines> [GEOGRAPHIC_DATA] and Many …" at bounding box center [539, 282] width 311 height 42
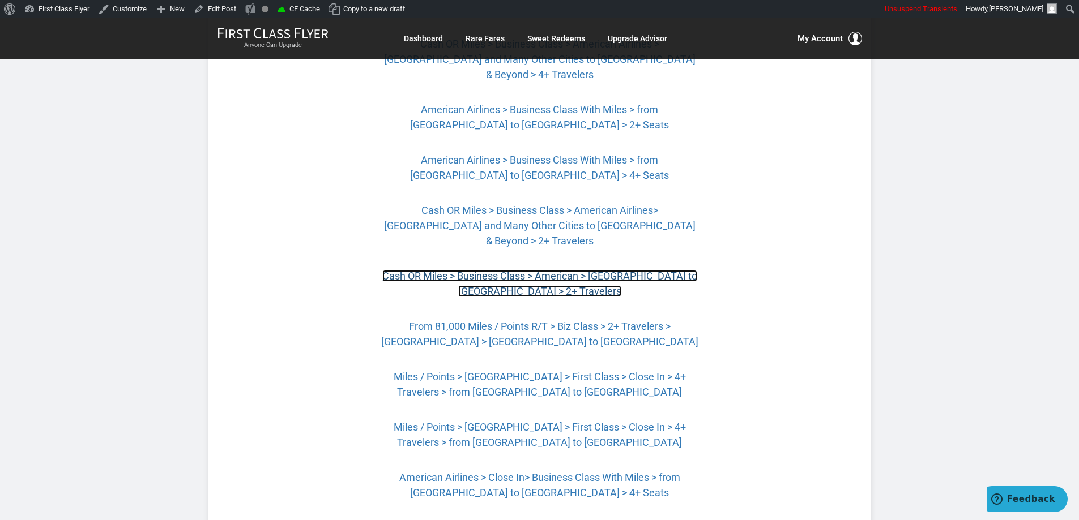
click at [582, 270] on link "Cash OR Miles > Business Class > American > [GEOGRAPHIC_DATA] to [GEOGRAPHIC_DA…" at bounding box center [539, 283] width 315 height 27
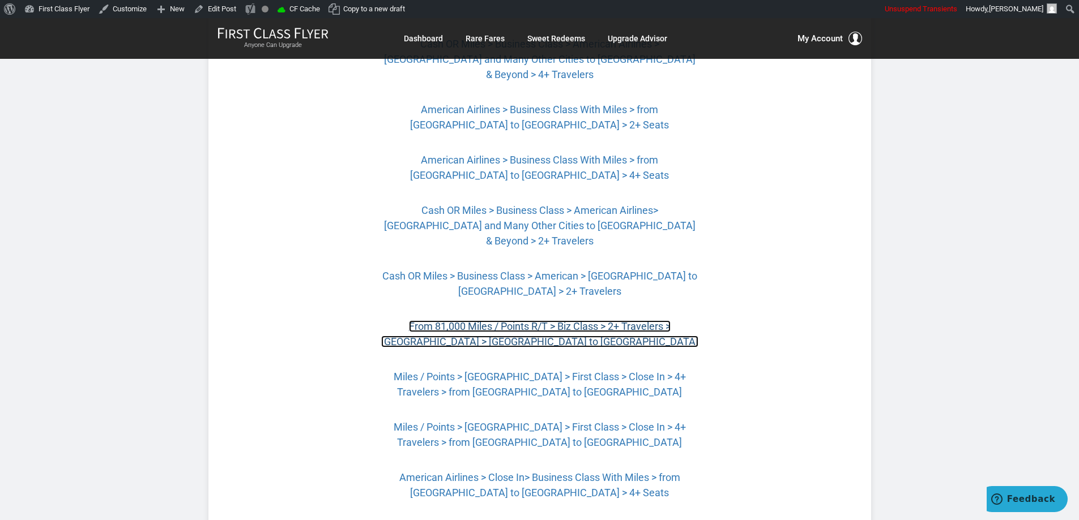
click at [581, 321] on link "From 81,000 Miles / Points R/T > Biz Class > 2+ Travelers > [GEOGRAPHIC_DATA] >…" at bounding box center [539, 334] width 317 height 27
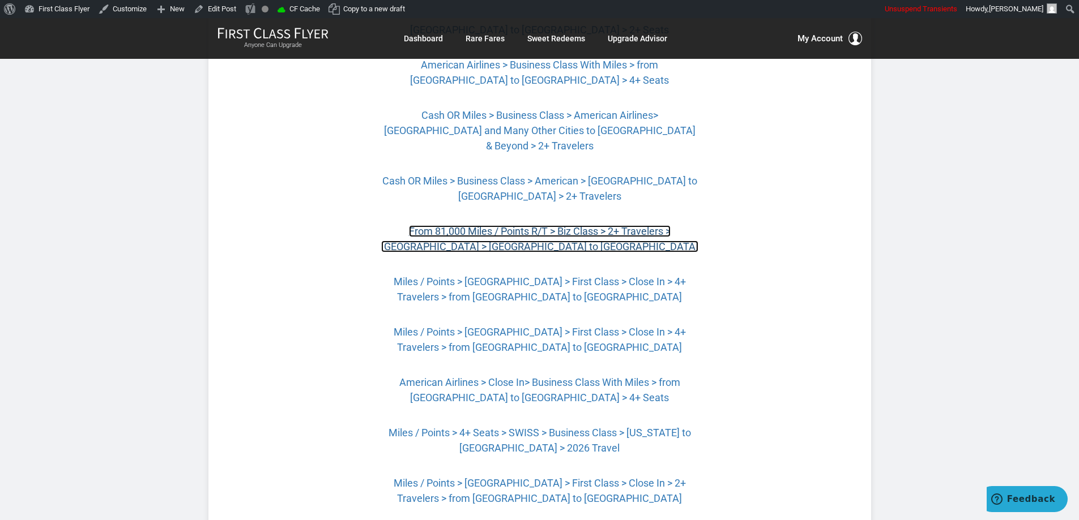
scroll to position [593, 0]
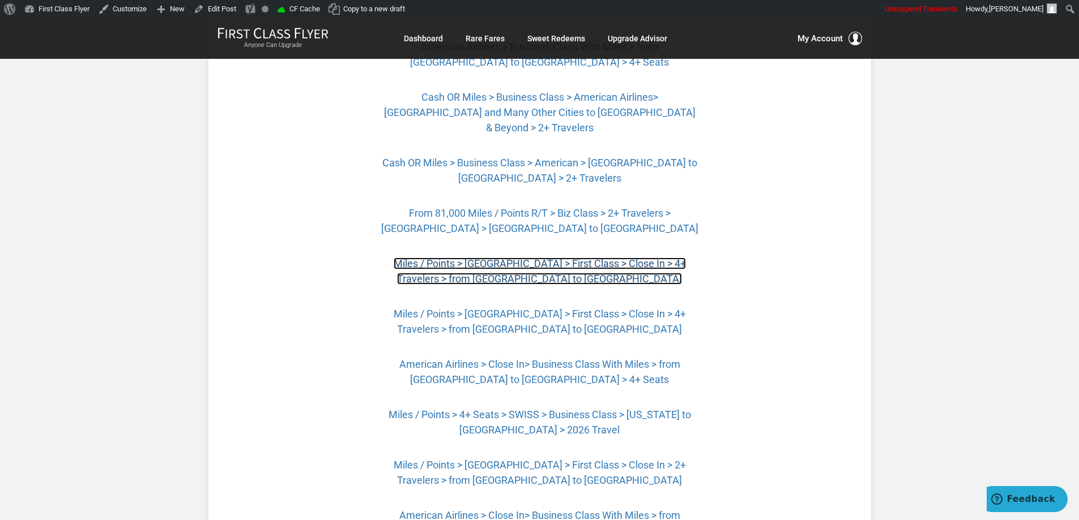
click at [567, 258] on link "Miles / Points > [GEOGRAPHIC_DATA] > First Class > Close In > 4+ Travelers > fr…" at bounding box center [540, 271] width 292 height 27
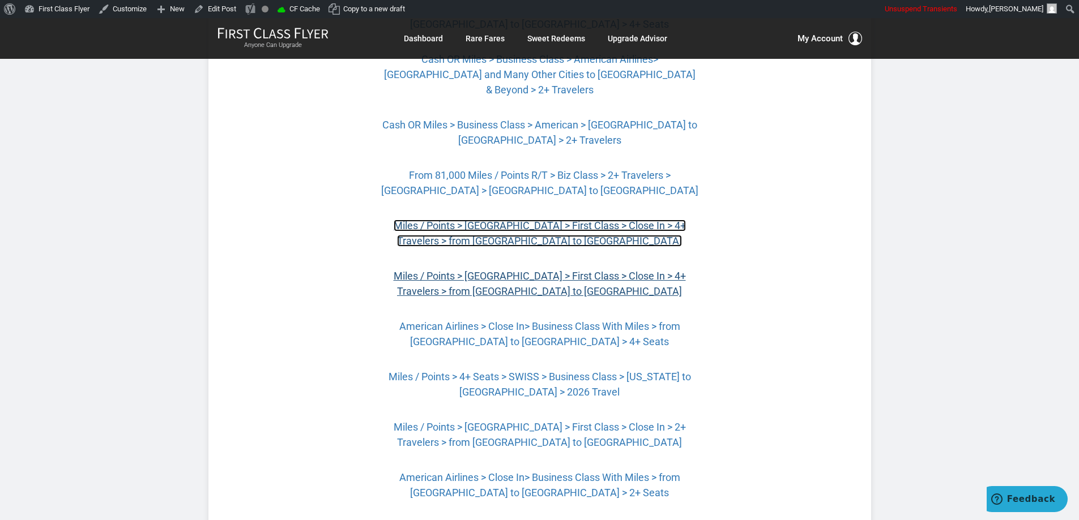
scroll to position [650, 0]
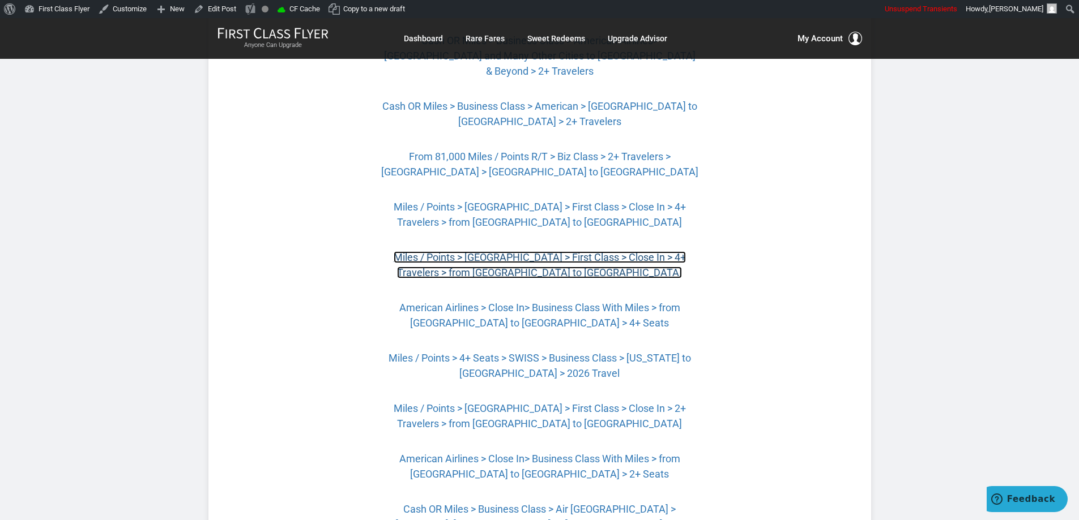
click at [615, 251] on link "Miles / Points > [GEOGRAPHIC_DATA] > First Class > Close In > 4+ Travelers > fr…" at bounding box center [540, 264] width 292 height 27
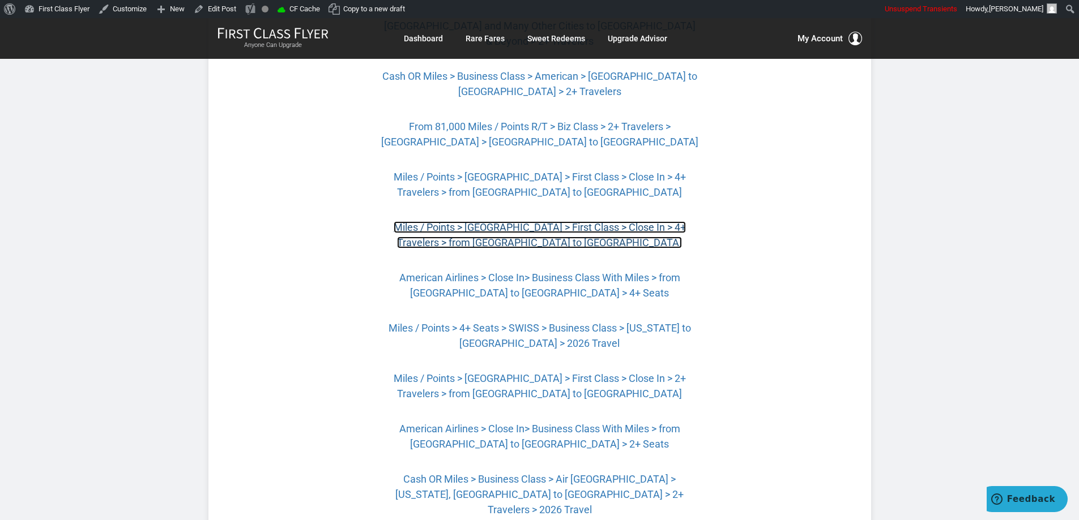
scroll to position [707, 0]
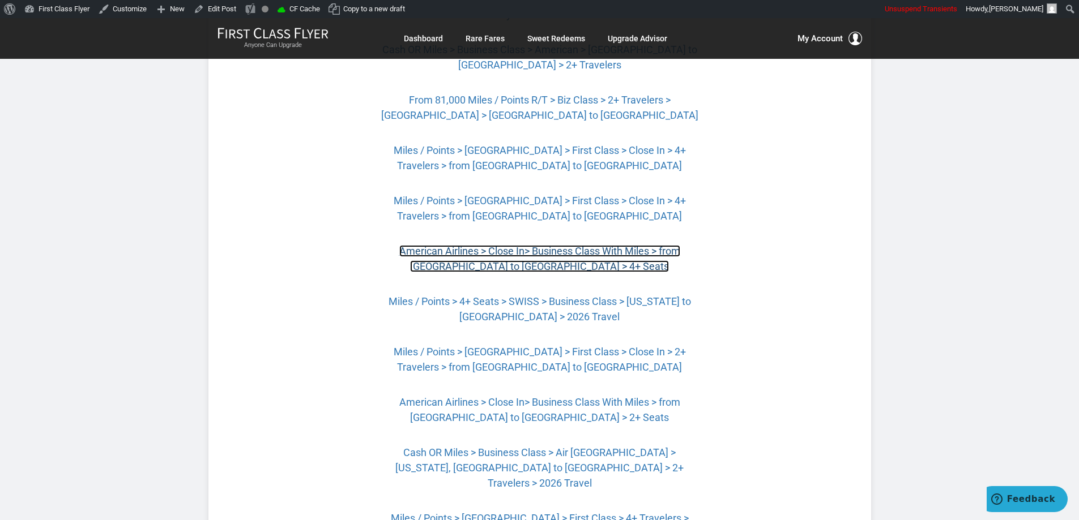
click at [638, 245] on link "American Airlines > Close In> Business Class With Miles > from [GEOGRAPHIC_DATA…" at bounding box center [539, 258] width 281 height 27
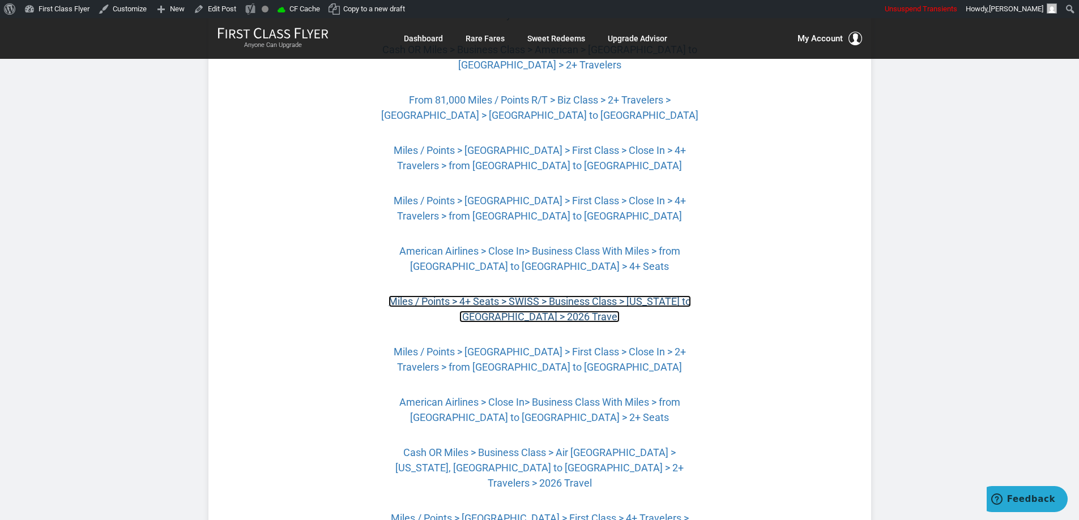
click at [599, 296] on link "Miles / Points > 4+ Seats > SWISS > Business Class > [US_STATE] to [GEOGRAPHIC_…" at bounding box center [539, 309] width 302 height 27
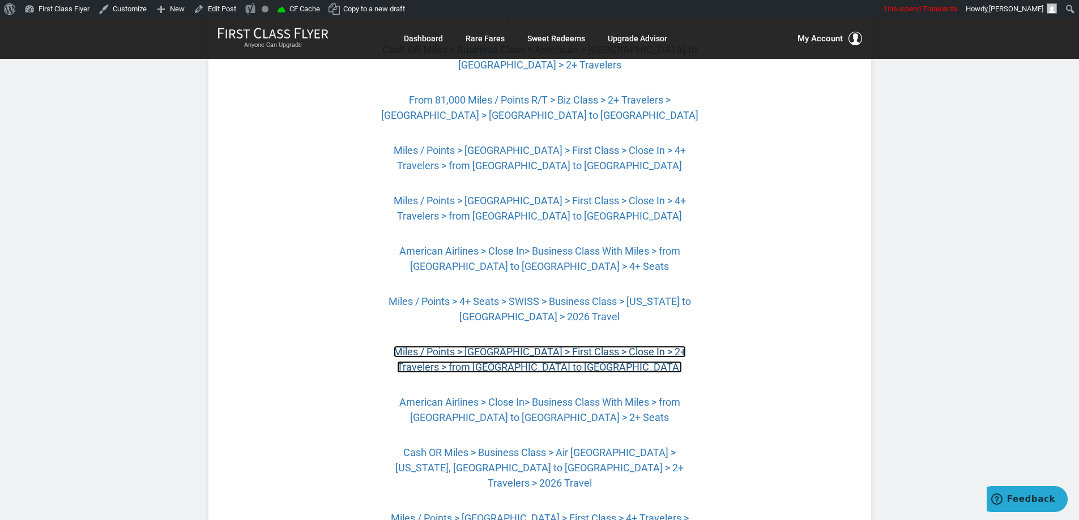
click at [571, 346] on link "Miles / Points > London > First Class > Close In > 2+ Travelers > from Charlott…" at bounding box center [540, 359] width 292 height 27
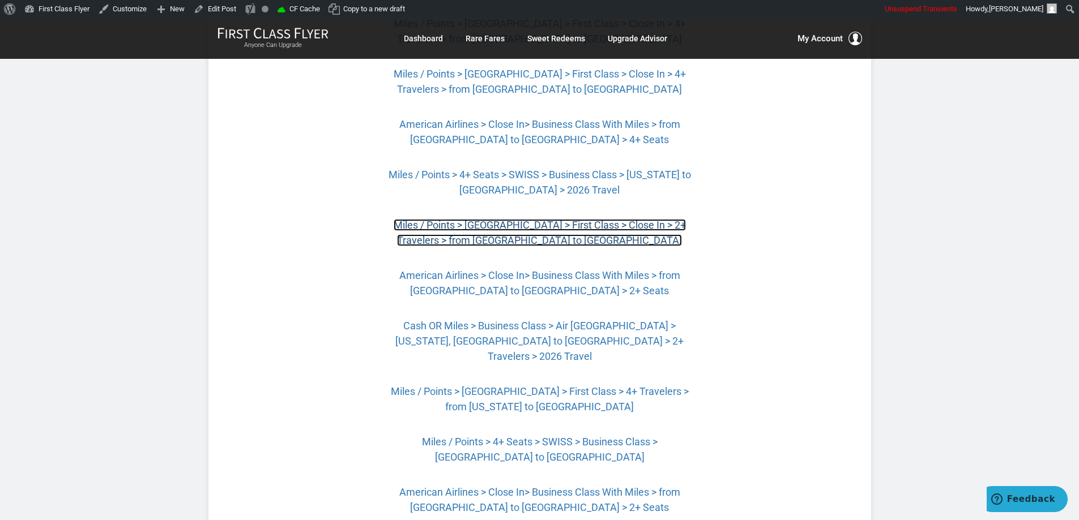
scroll to position [877, 0]
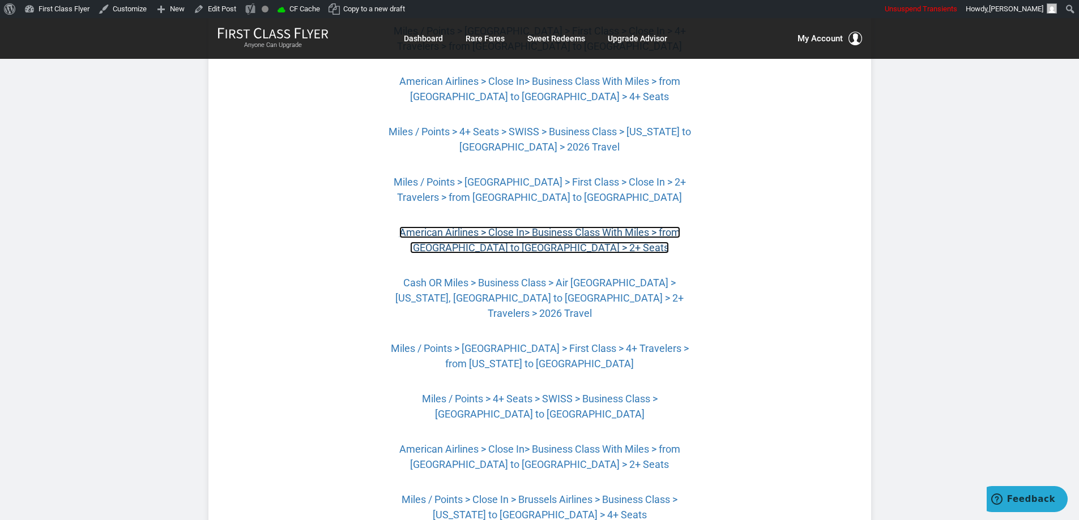
click at [590, 227] on link "American Airlines > Close In> Business Class With Miles > from [GEOGRAPHIC_DATA…" at bounding box center [539, 240] width 281 height 27
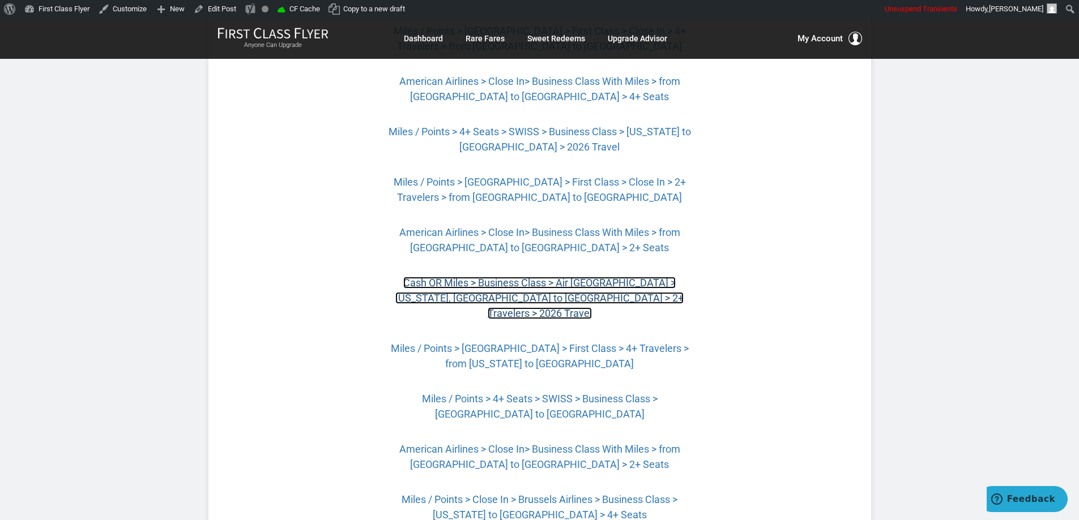
click at [595, 277] on link "Cash OR Miles > Business Class > Air France > Washington, DC to Paris > 2+ Trav…" at bounding box center [539, 298] width 288 height 42
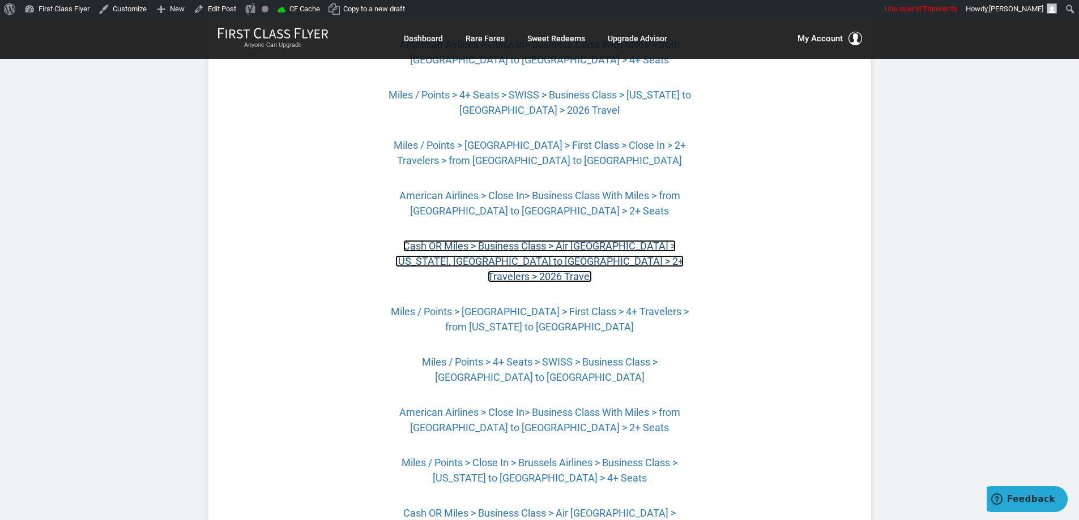
scroll to position [933, 0]
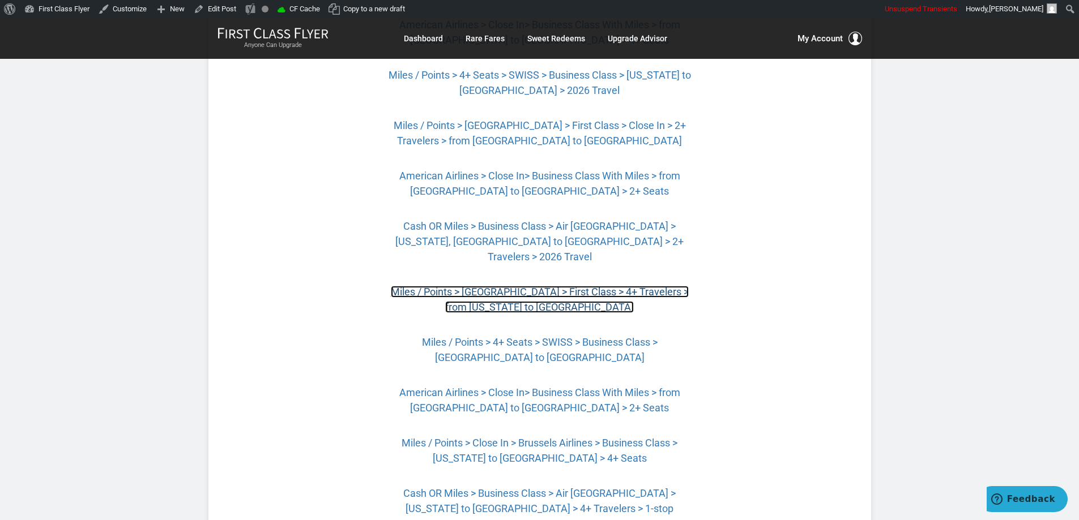
click at [573, 286] on link "Miles / Points > London > First Class > 4+ Travelers > from New York to London" at bounding box center [540, 299] width 298 height 27
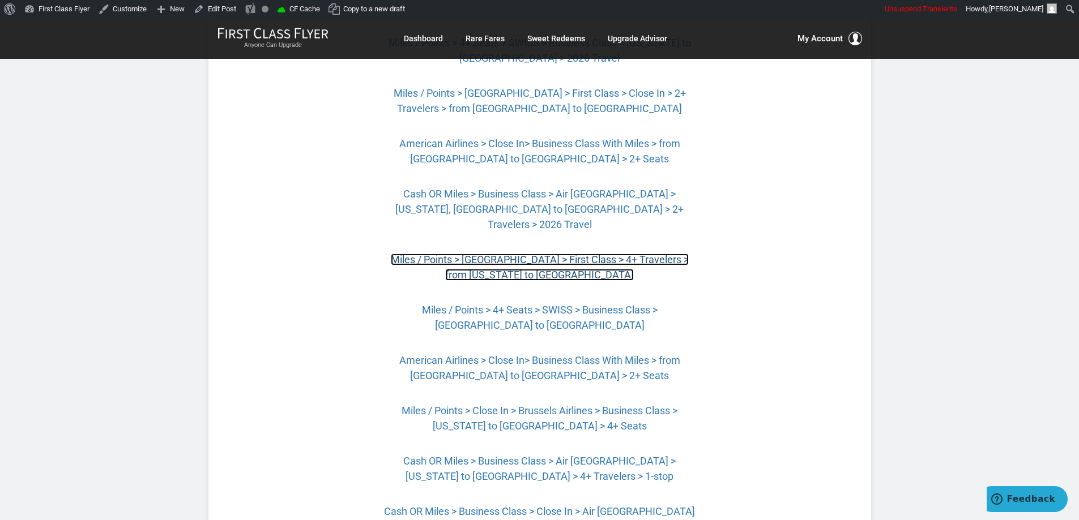
scroll to position [1047, 0]
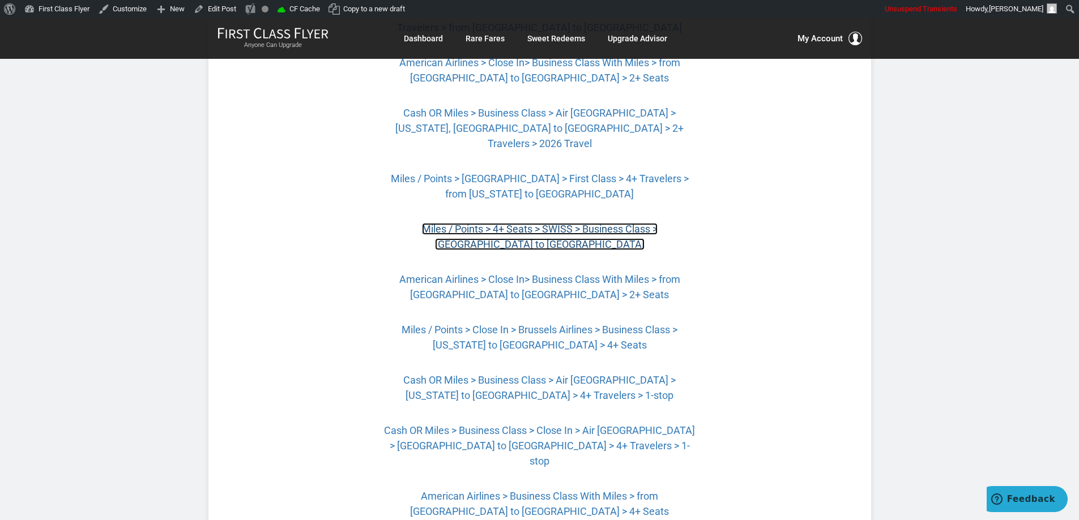
click at [590, 223] on link "Miles / Points > 4+ Seats > SWISS > Business Class > Boston to Geneva" at bounding box center [540, 236] width 236 height 27
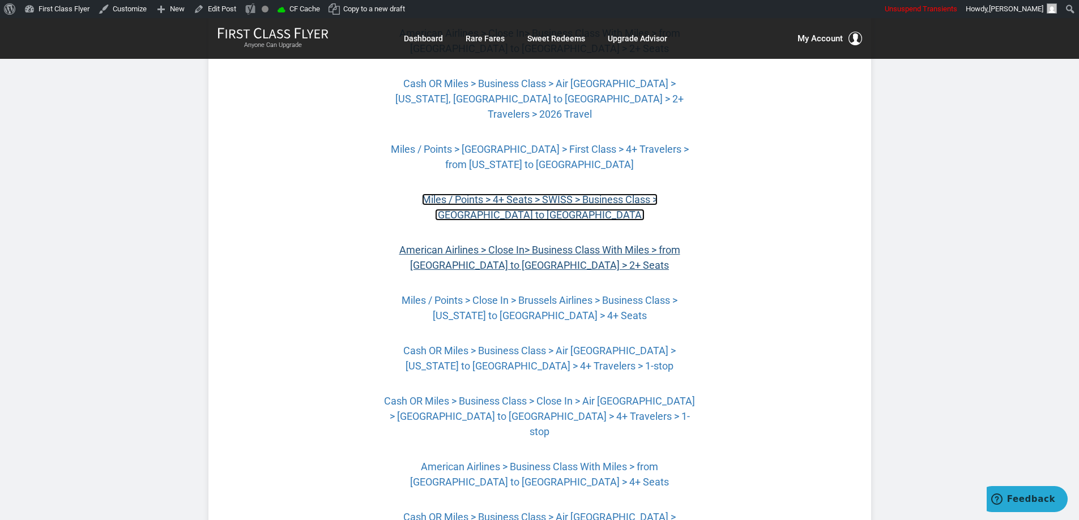
scroll to position [1103, 0]
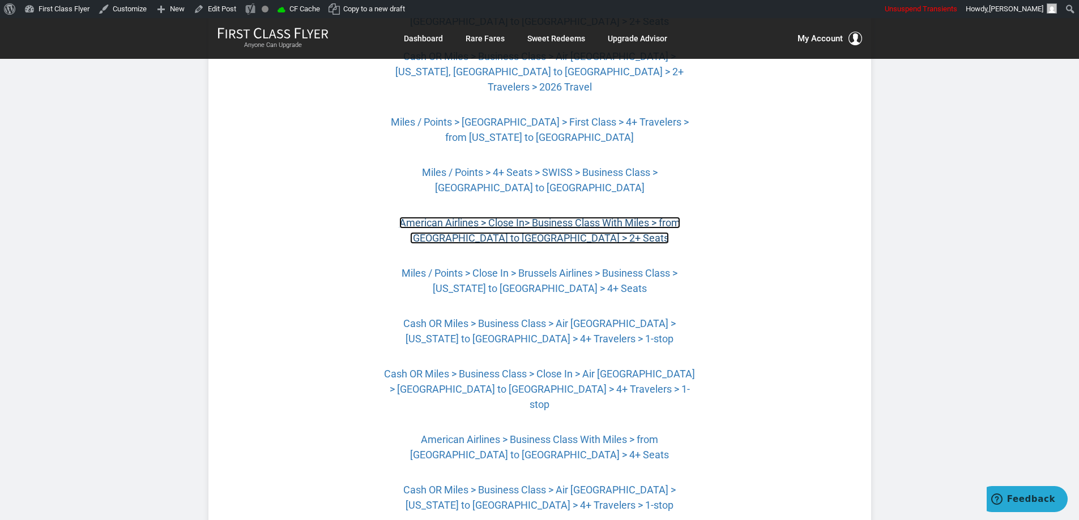
click at [543, 217] on link "American Airlines > Close In> Business Class With Miles > from [GEOGRAPHIC_DATA…" at bounding box center [539, 230] width 281 height 27
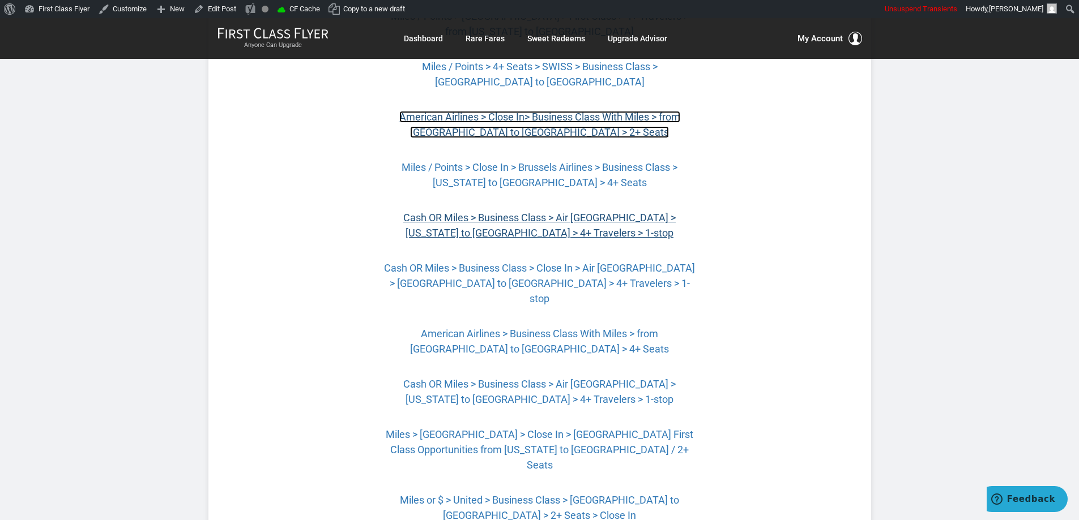
scroll to position [1216, 0]
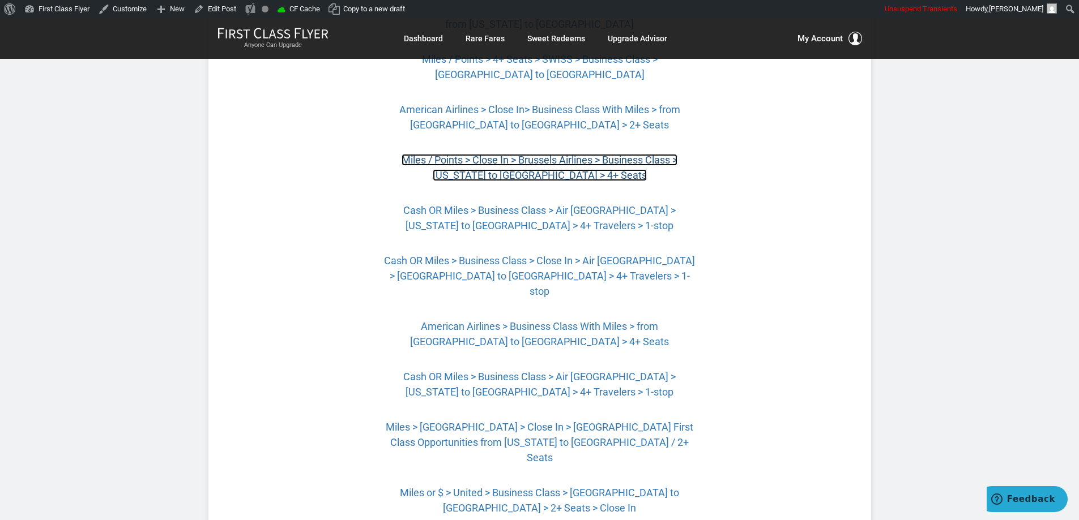
click at [575, 154] on link "Miles / Points > Close In > Brussels Airlines > Business Class > New York to Br…" at bounding box center [540, 167] width 276 height 27
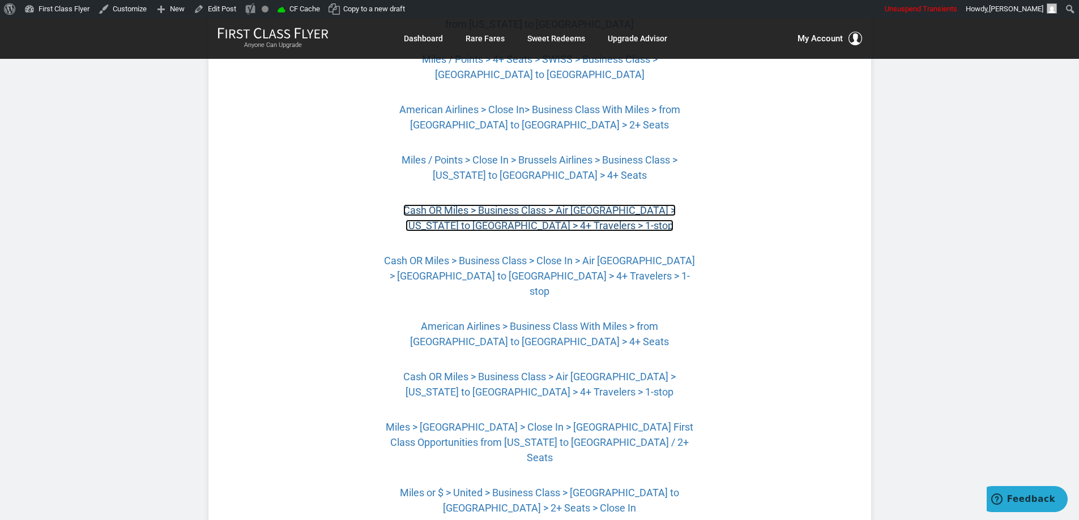
click at [580, 204] on link "Cash OR Miles > Business Class > Air France >New York to Barcelona > 4+ Travele…" at bounding box center [539, 217] width 272 height 27
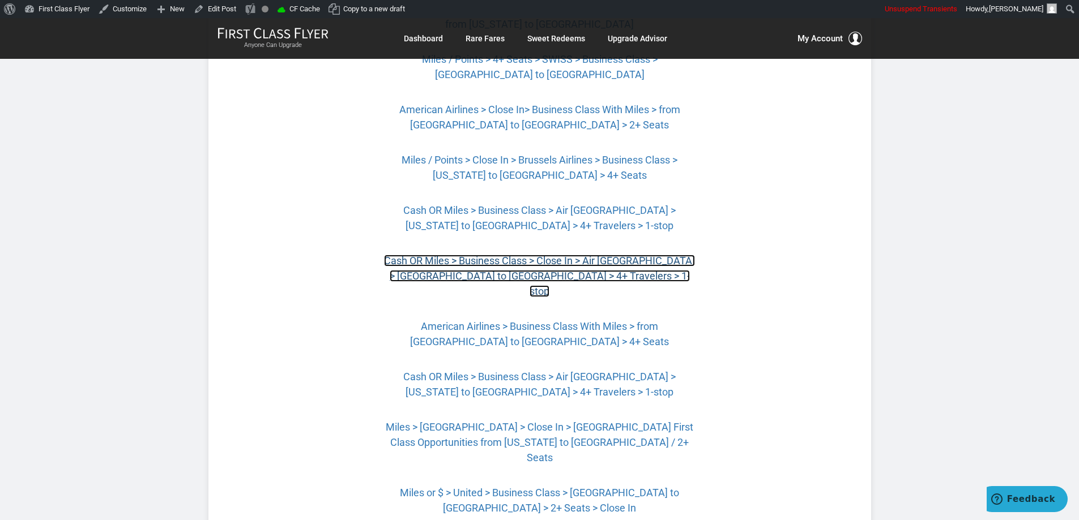
click at [558, 255] on link "Cash OR Miles > Business Class > Close In > Air France > Houston to Sardinia > …" at bounding box center [539, 276] width 311 height 42
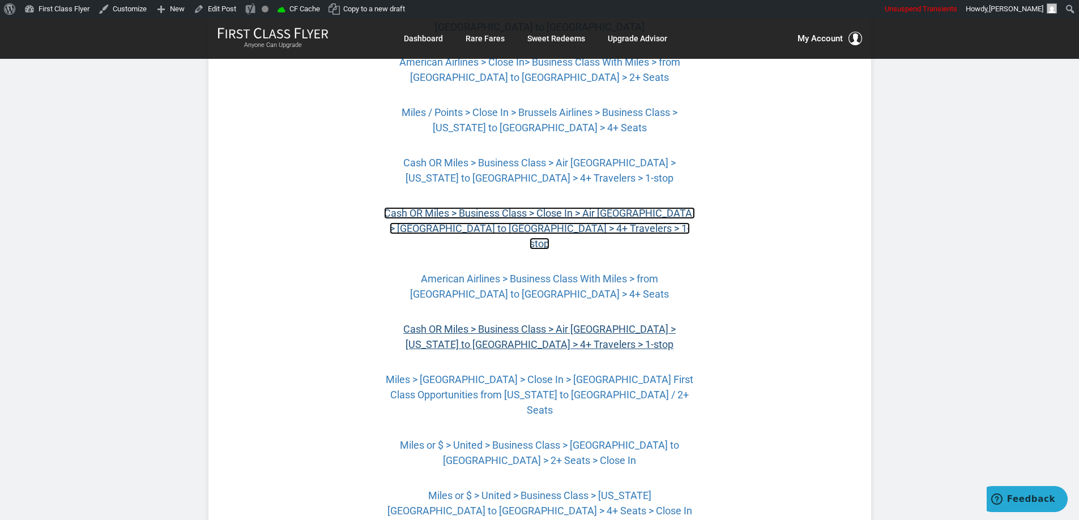
scroll to position [1330, 0]
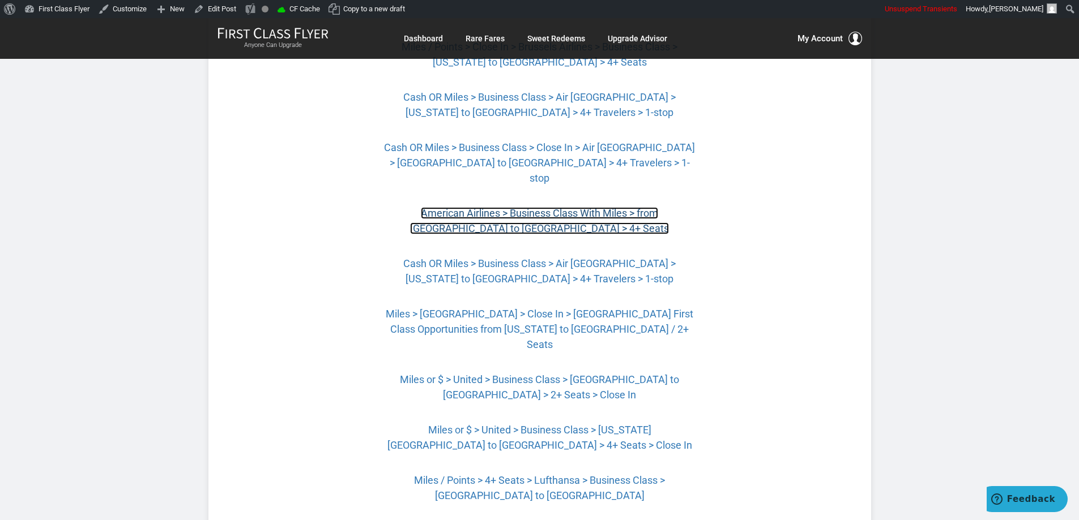
click at [565, 207] on link "American Airlines > Business Class With Miles > from Miami to Barcelona > 4+ Se…" at bounding box center [539, 220] width 259 height 27
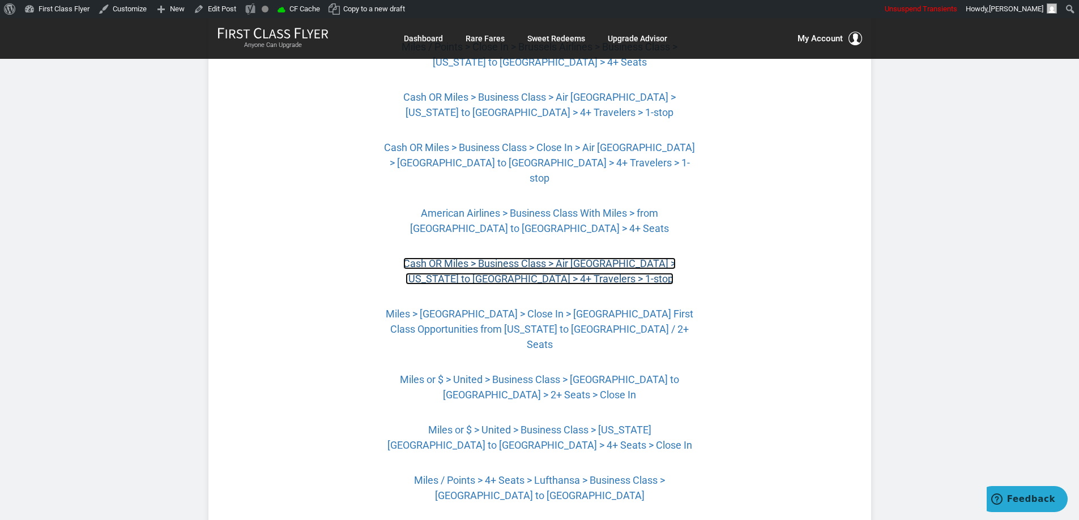
click at [569, 258] on link "Cash OR Miles > Business Class > Air France >New York to Bordeaux > 4+ Traveler…" at bounding box center [539, 271] width 272 height 27
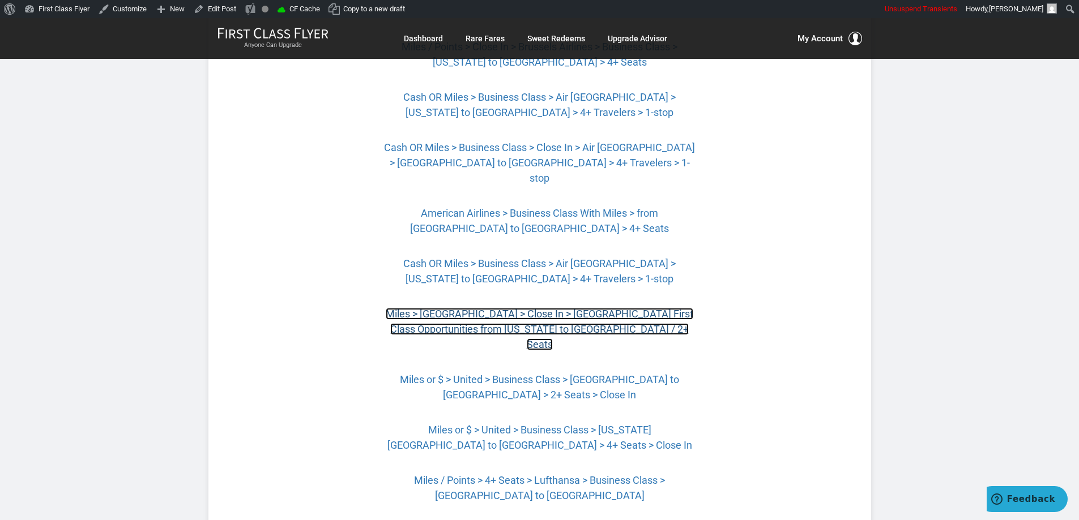
click at [583, 308] on link "Miles > Europe > Close In > Singapore First Class Opportunities from New York t…" at bounding box center [540, 329] width 308 height 42
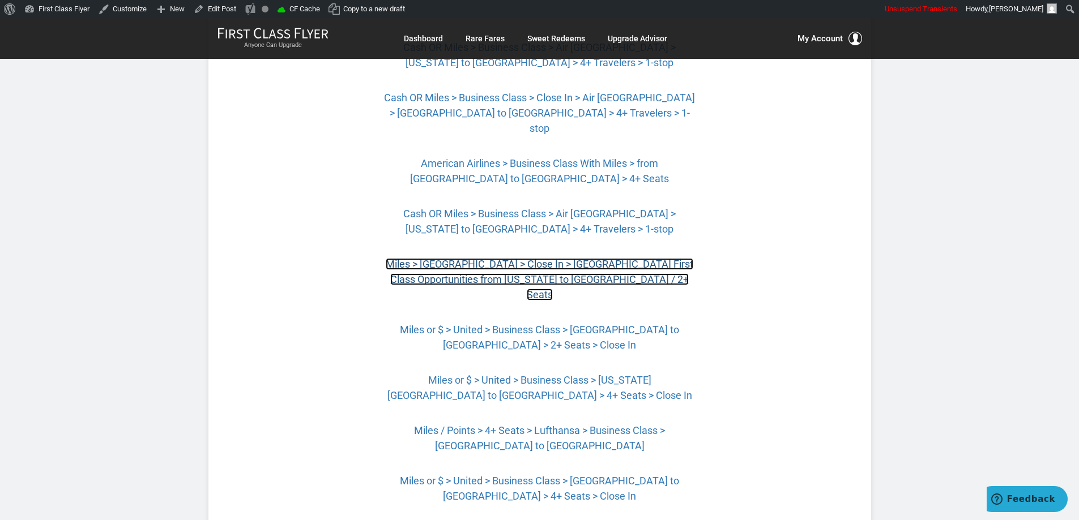
scroll to position [1443, 0]
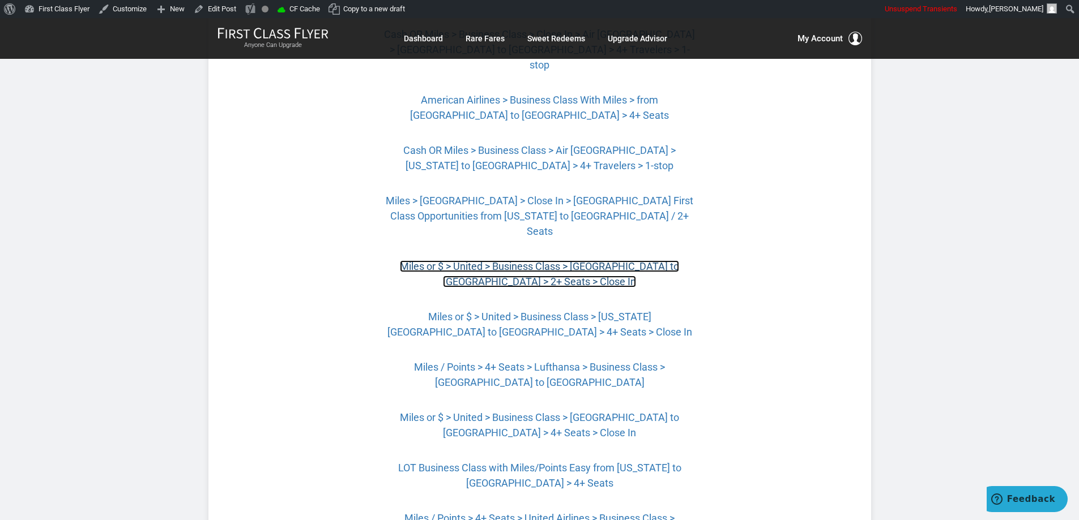
click at [572, 261] on link "Miles or $ > United > Business Class > ‎Newark to London > 2+ Seats > Close In" at bounding box center [539, 274] width 279 height 27
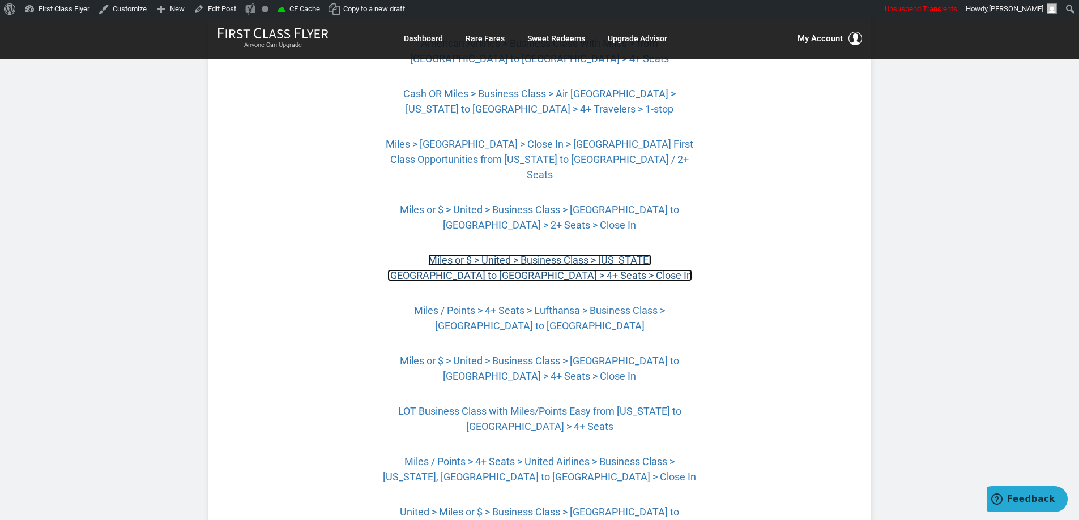
click at [552, 254] on link "Miles or $ > United > Business Class > ‎Washington DC to Venice > 4+ Seats > Cl…" at bounding box center [539, 267] width 305 height 27
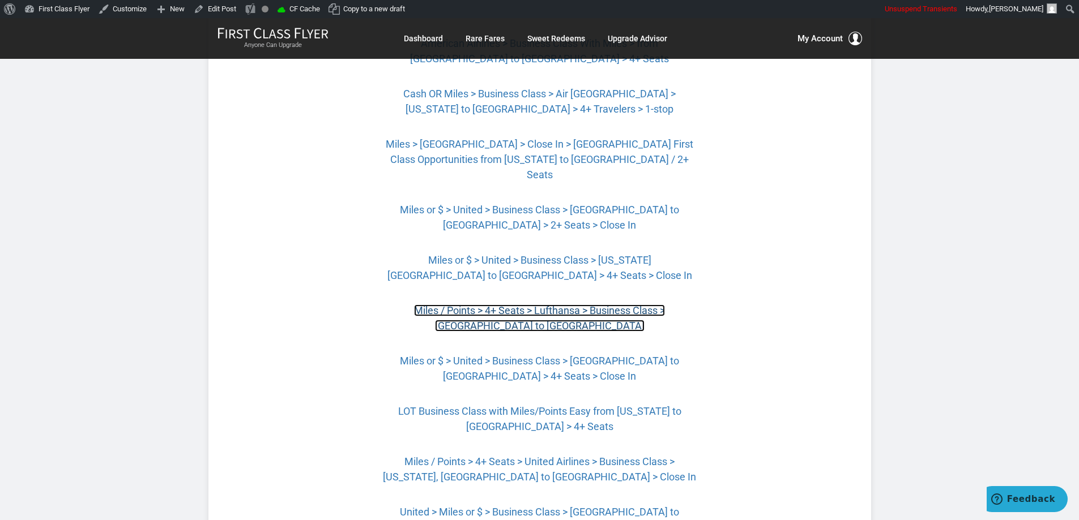
click at [563, 305] on link "Miles / Points > 4+ Seats > Lufthansa > Business Class > Chicago to Frankfurt" at bounding box center [539, 318] width 251 height 27
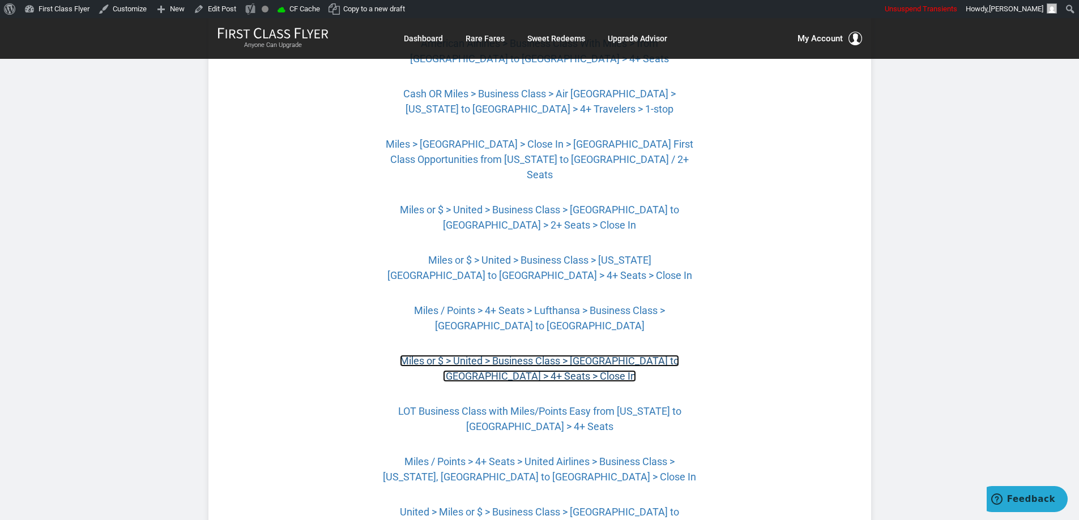
click at [579, 355] on link "Miles or $ > United > Business Class > ‎Newark to Naples > 4+ Seats > Close In" at bounding box center [539, 368] width 279 height 27
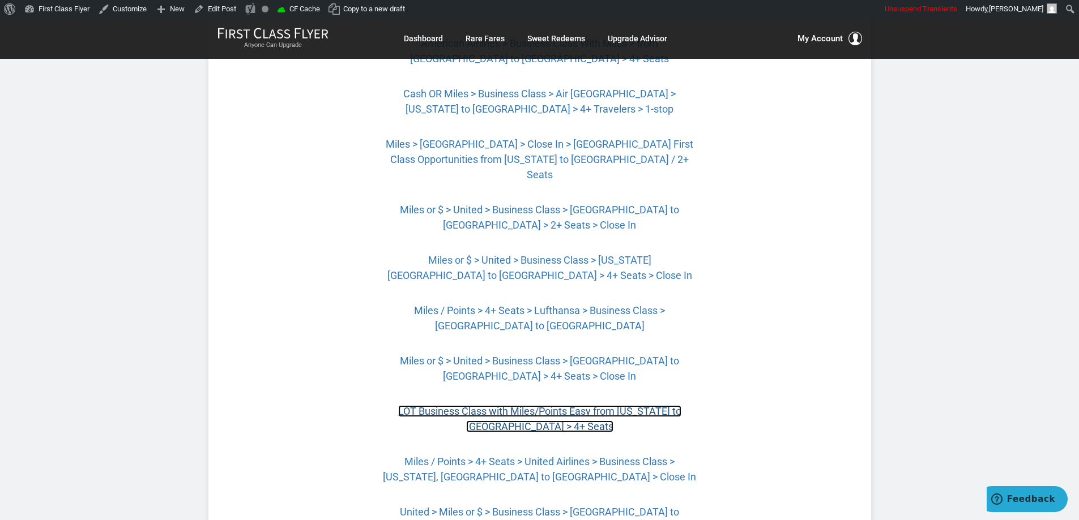
click at [601, 405] on link "LOT Business Class with Miles/Points Easy from New York to Warsaw > 4+ Seats" at bounding box center [539, 418] width 283 height 27
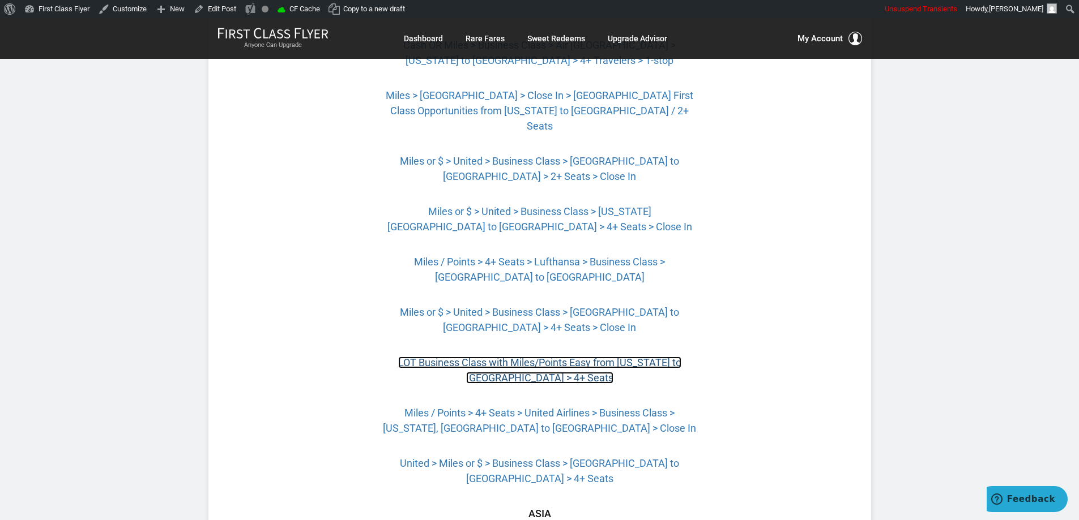
scroll to position [1613, 0]
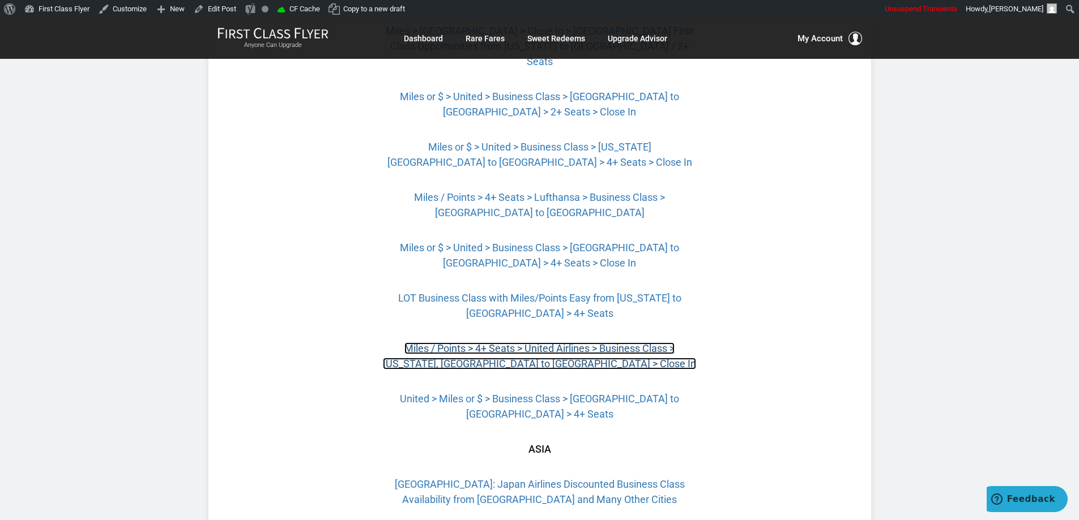
click at [603, 343] on link "Miles / Points > 4+ Seats > United Airlines > Business Class > Washington, DC t…" at bounding box center [539, 356] width 313 height 27
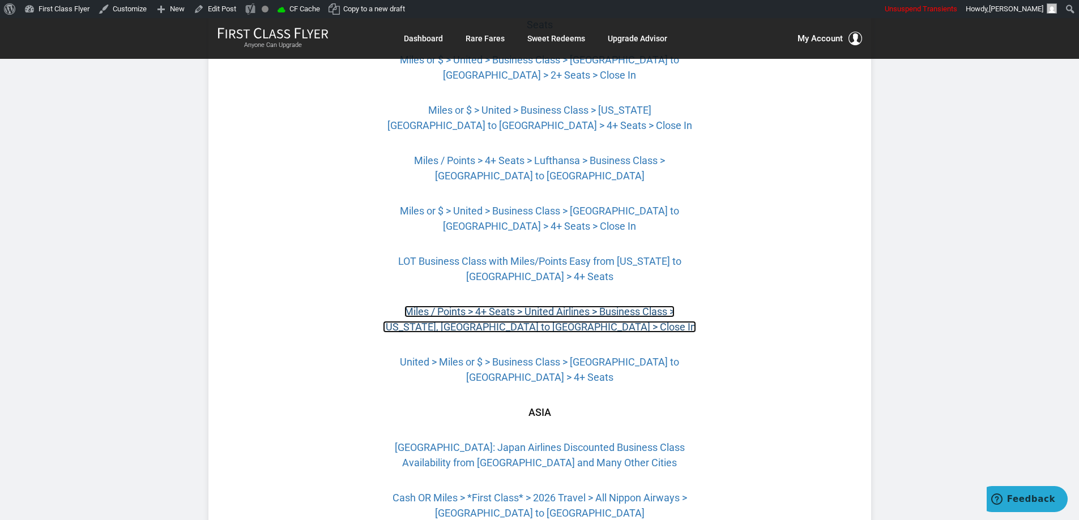
scroll to position [1669, 0]
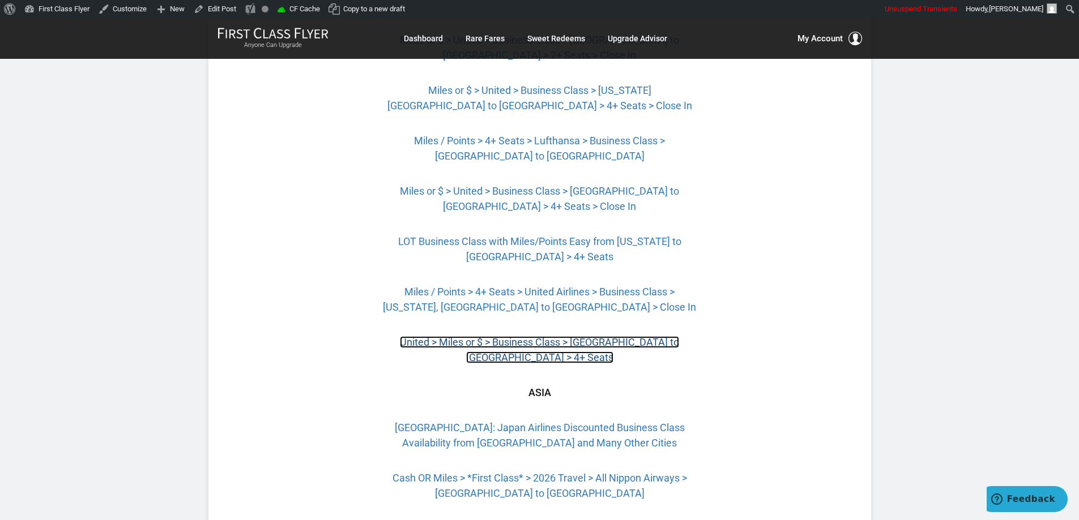
click at [630, 336] on link "United > Miles or $ > Business Class > ‎Newark to Venice > 4+ Seats" at bounding box center [539, 349] width 279 height 27
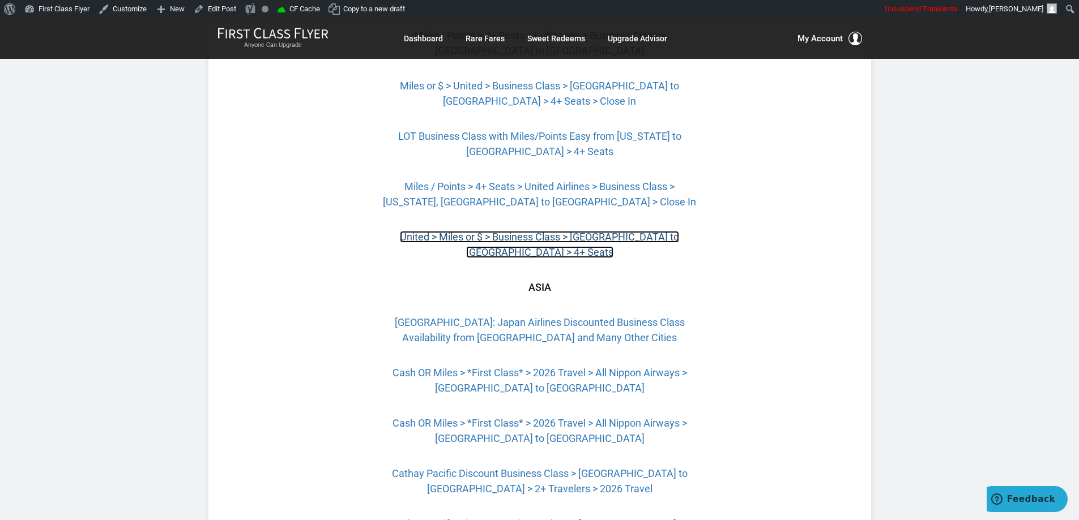
scroll to position [1783, 0]
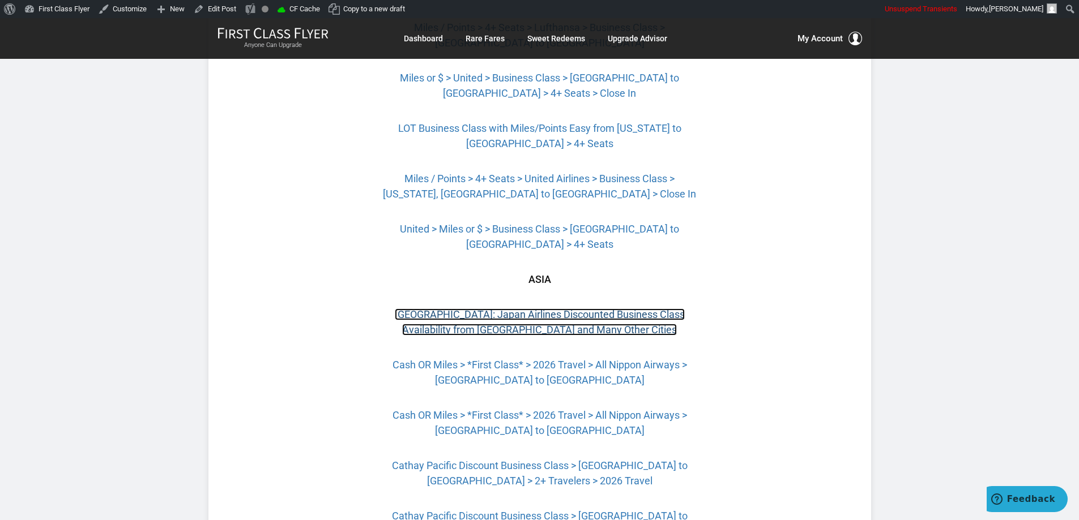
click at [573, 309] on link "Tokyo: Japan Airlines Discounted Business Class Availability from Dallas and Ma…" at bounding box center [540, 322] width 290 height 27
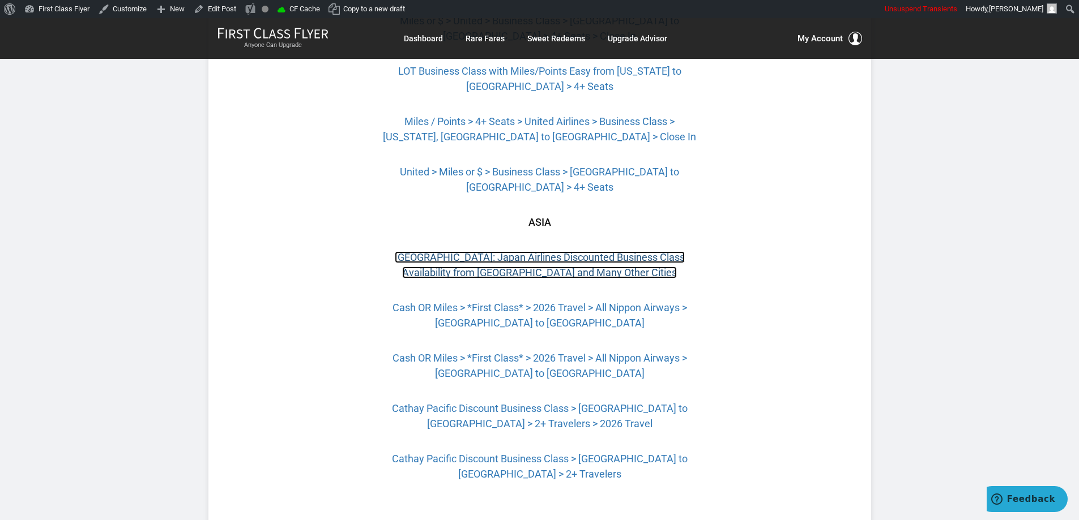
scroll to position [1839, 0]
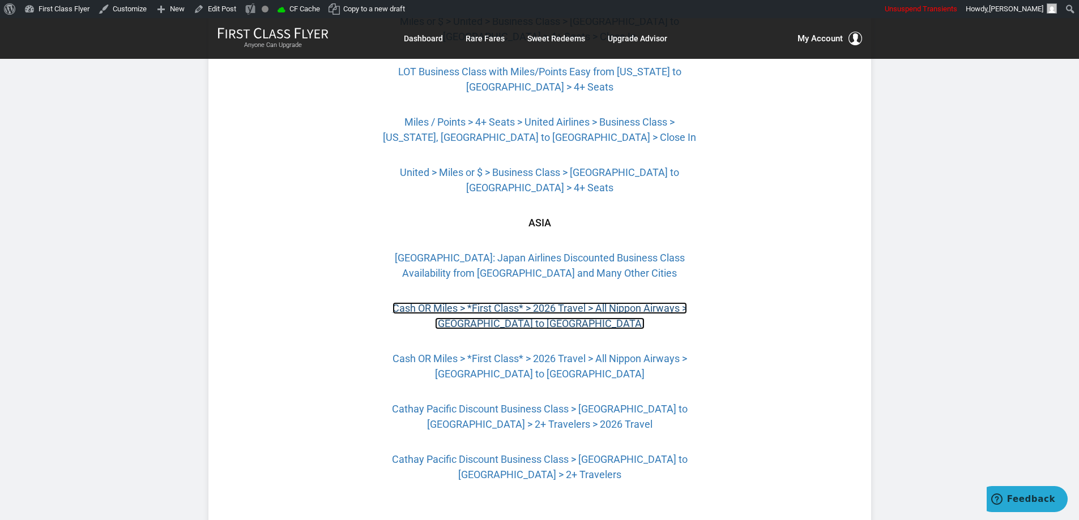
click at [574, 302] on link "Cash OR Miles > *First Class* > 2026 Travel > All Nippon Airways > [GEOGRAPHIC_…" at bounding box center [539, 315] width 294 height 27
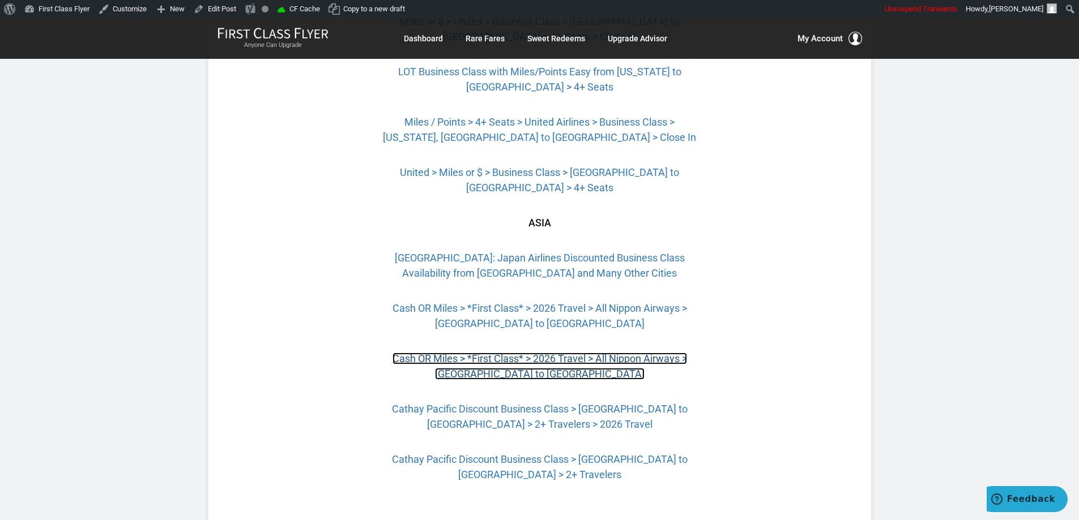
click at [598, 353] on link "Cash OR Miles > *First Class* > 2026 Travel > All Nippon Airways > Chicago to T…" at bounding box center [539, 366] width 294 height 27
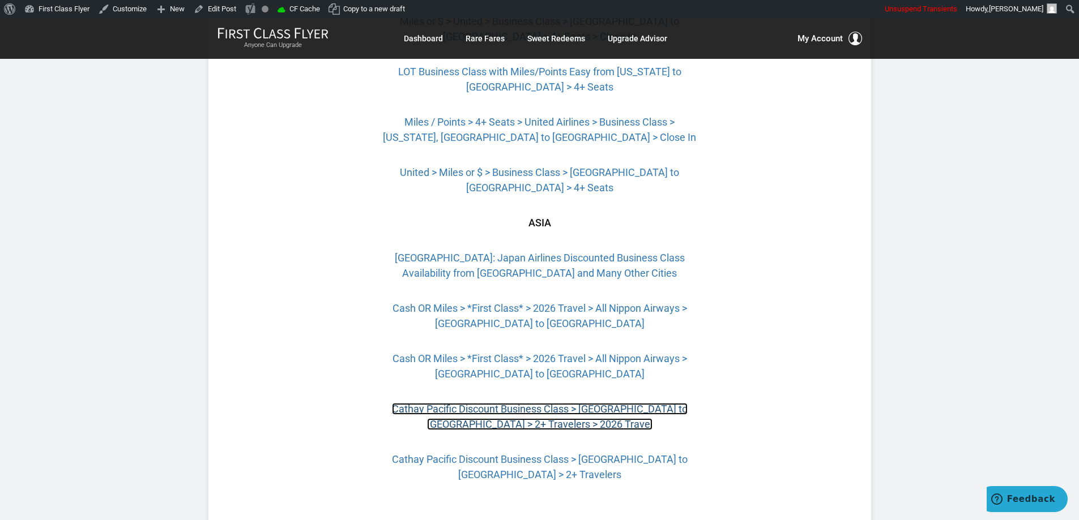
click at [570, 403] on link "Cathay Pacific Discount Business Class > Boston to Hong Kong > 2+ Travelers > 2…" at bounding box center [540, 416] width 296 height 27
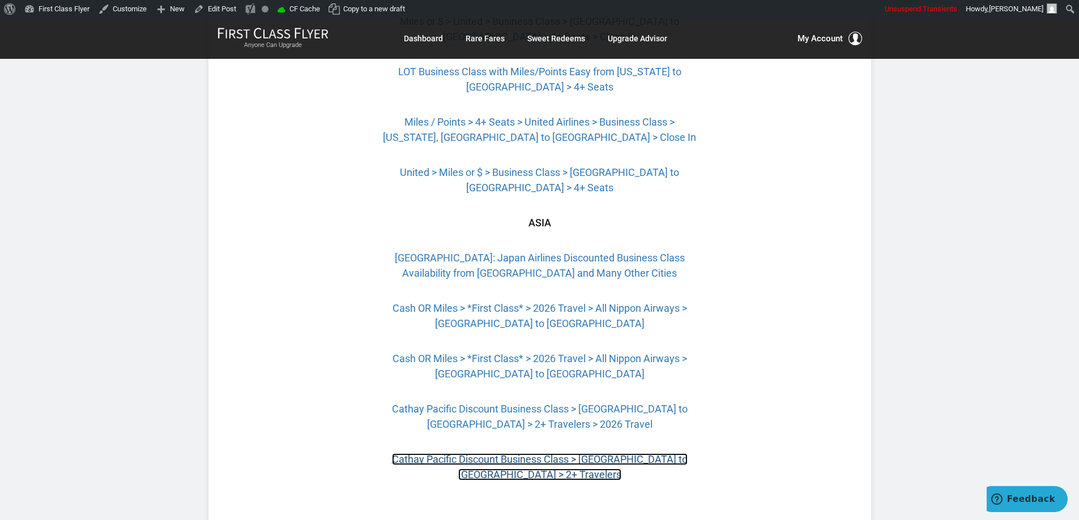
click at [593, 454] on link "Cathay Pacific Discount Business Class > Los Angeles to Hong Kong > 2+ Travelers" at bounding box center [540, 467] width 296 height 27
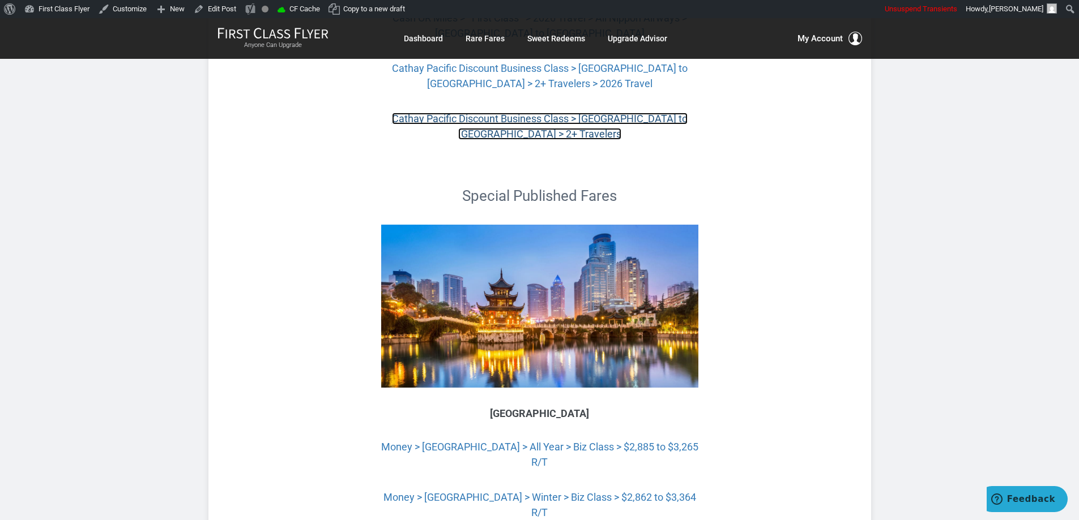
scroll to position [2292, 0]
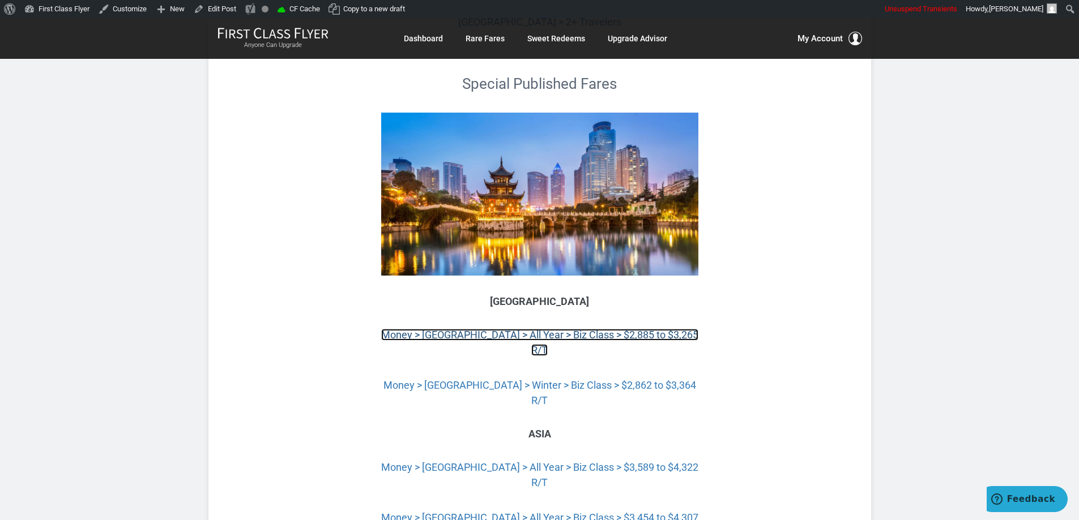
click at [619, 329] on link "Money > Cairo > All Year > Biz Class > $2,885 to $3,265 R/T" at bounding box center [539, 342] width 317 height 27
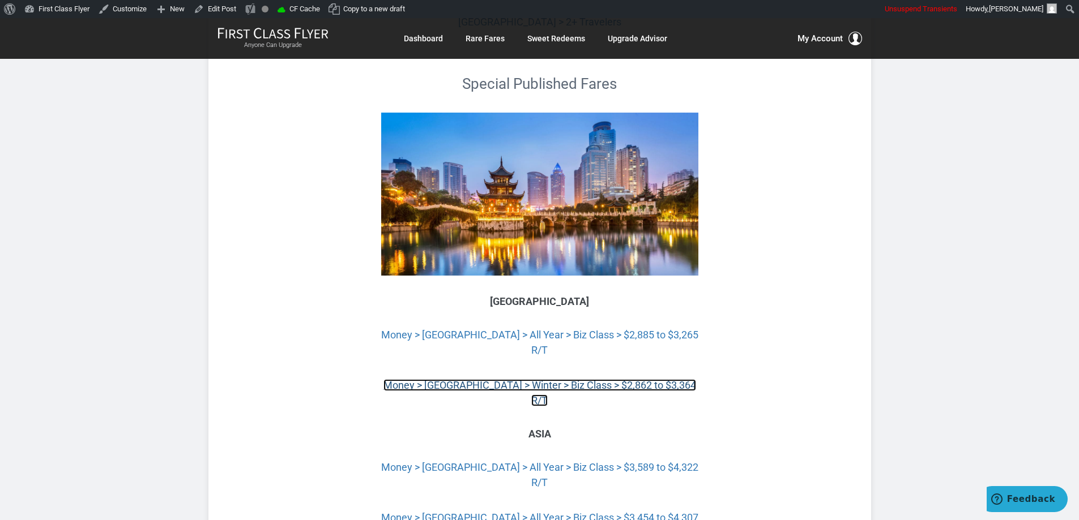
click at [598, 379] on link "Money > Morocco > Winter > Biz Class > $2,862 to $3,364 R/T" at bounding box center [539, 392] width 313 height 27
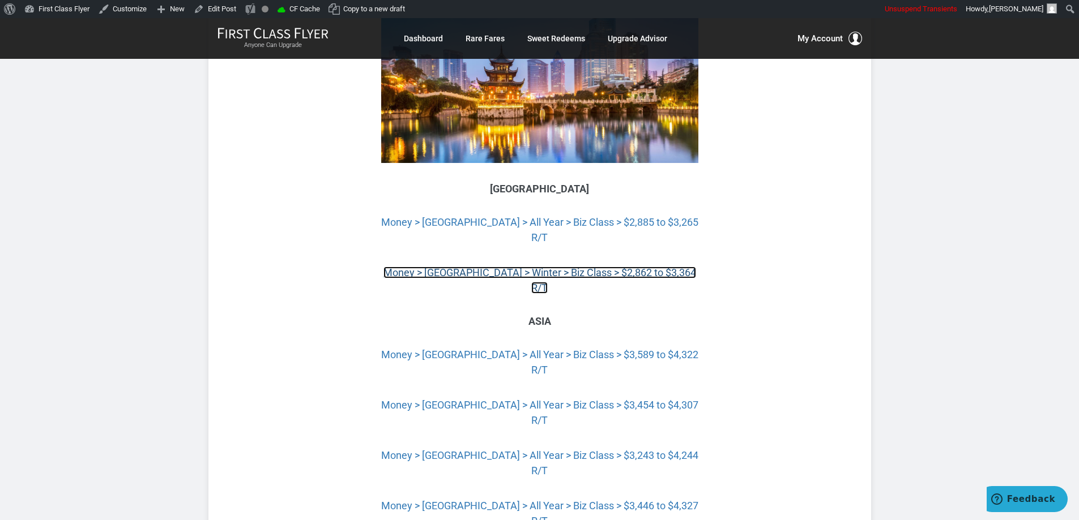
scroll to position [2406, 0]
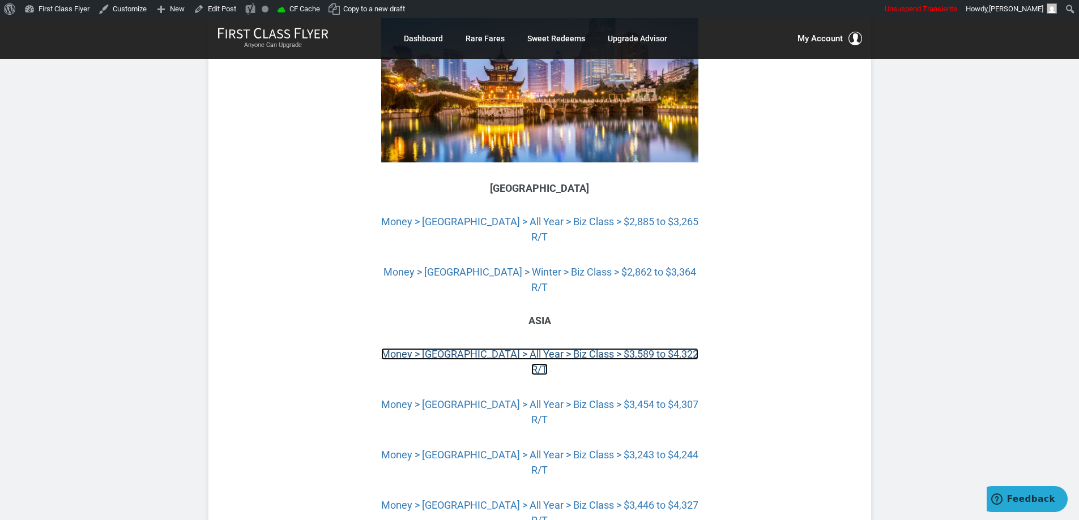
click at [584, 348] on link "Money > Japan > All Year > Biz Class > $3,589 to $4,322 R/T" at bounding box center [539, 361] width 317 height 27
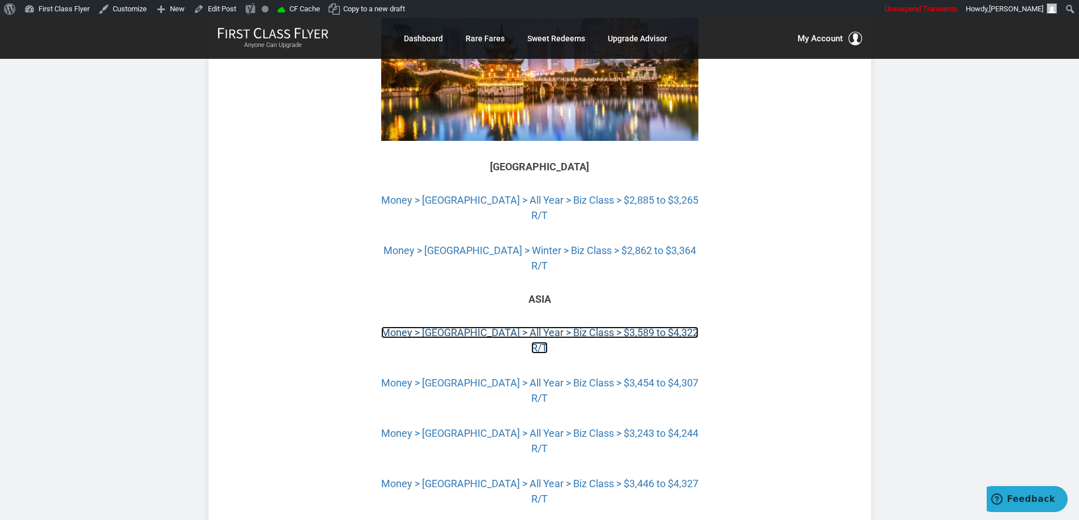
scroll to position [2462, 0]
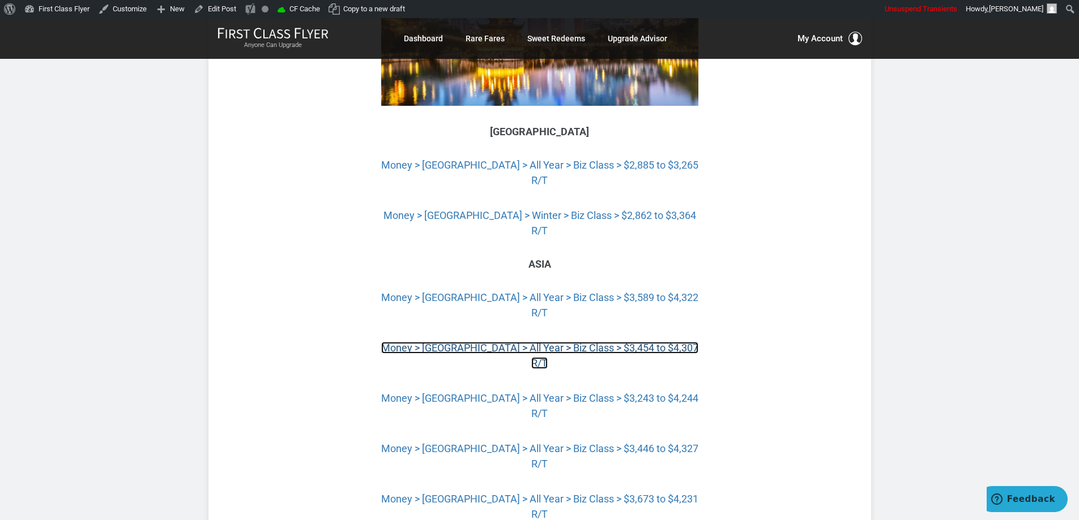
click at [607, 342] on link "Money > Manila > All Year > Biz Class > $3,454 to $4,307 R/T" at bounding box center [539, 355] width 317 height 27
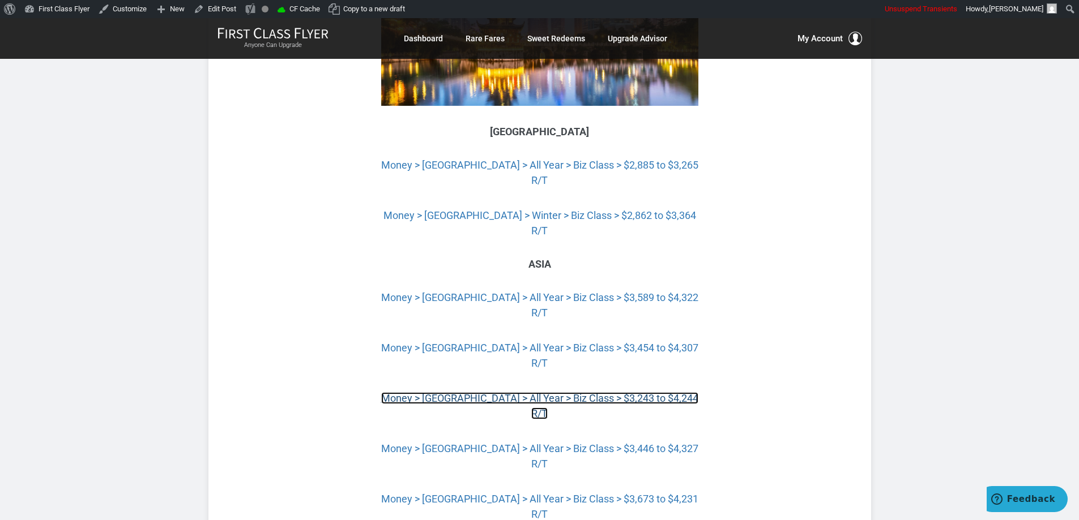
click at [561, 392] on link "Money > Seoul > All Year > Biz Class > $3,243 to $4,244 R/T" at bounding box center [539, 405] width 317 height 27
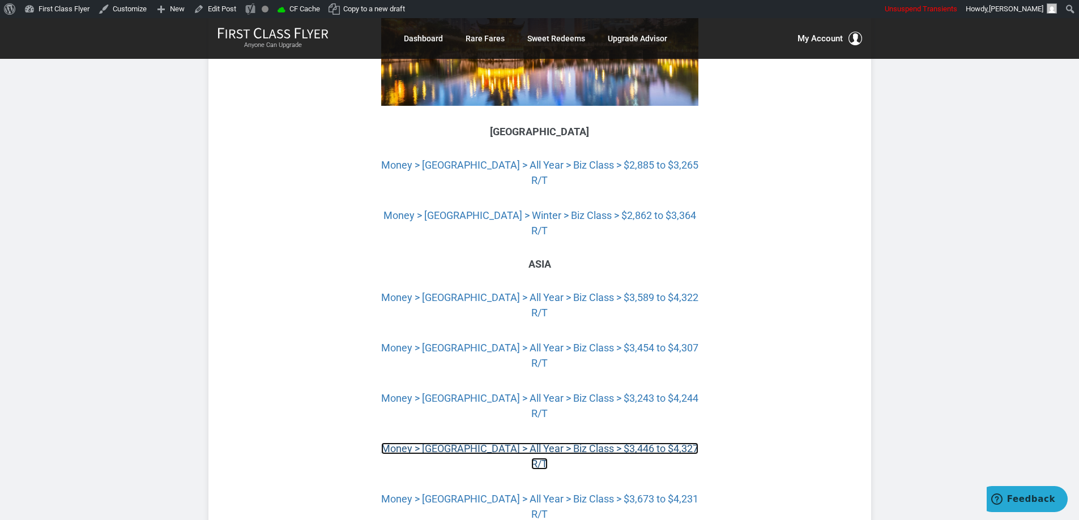
click at [570, 443] on link "Money > Maldives > All Year > Biz Class > $3,446 to $4,327 R/T" at bounding box center [539, 456] width 317 height 27
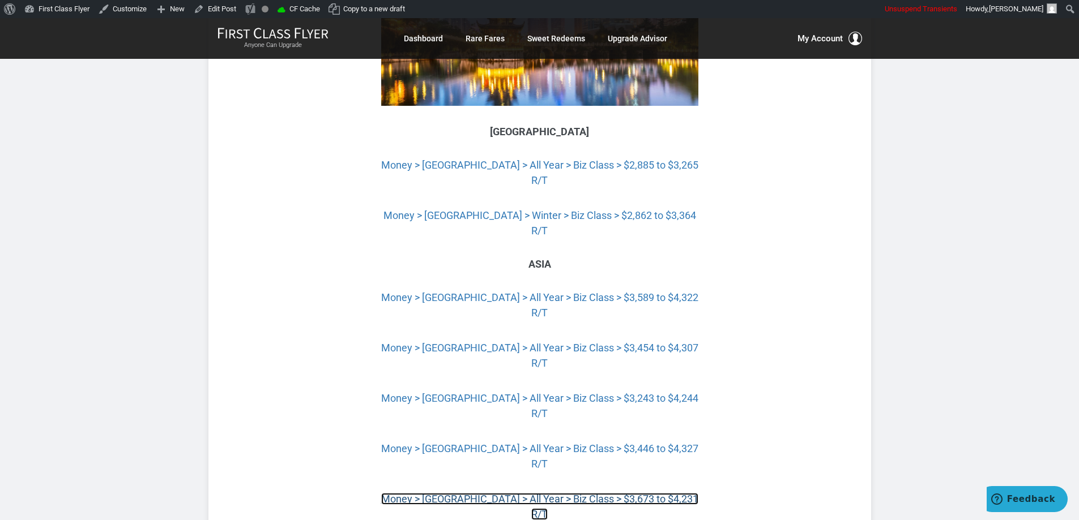
click at [578, 493] on link "Money > Taiwan > All Year > Biz Class > $3,673 to $4,231 R/T" at bounding box center [539, 506] width 317 height 27
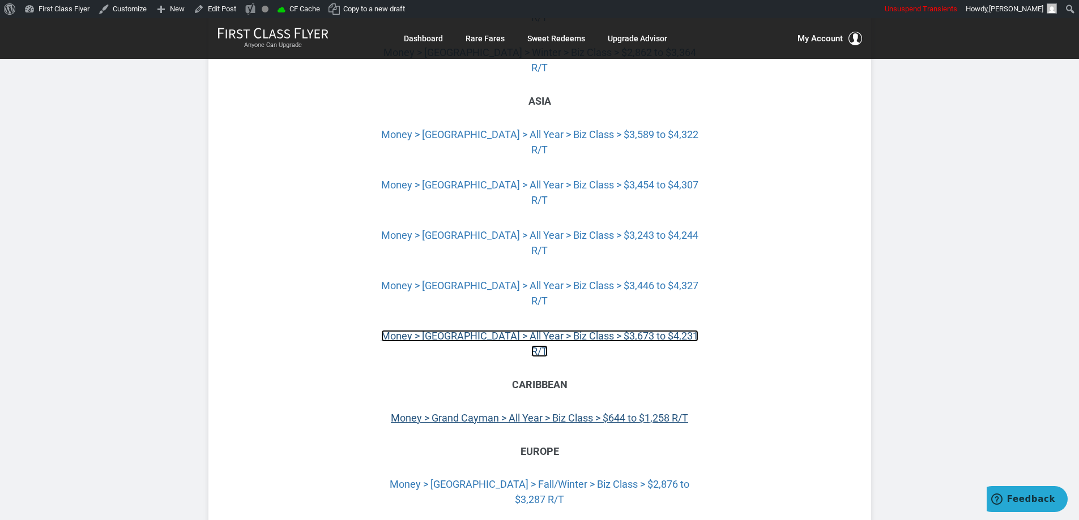
scroll to position [2632, 0]
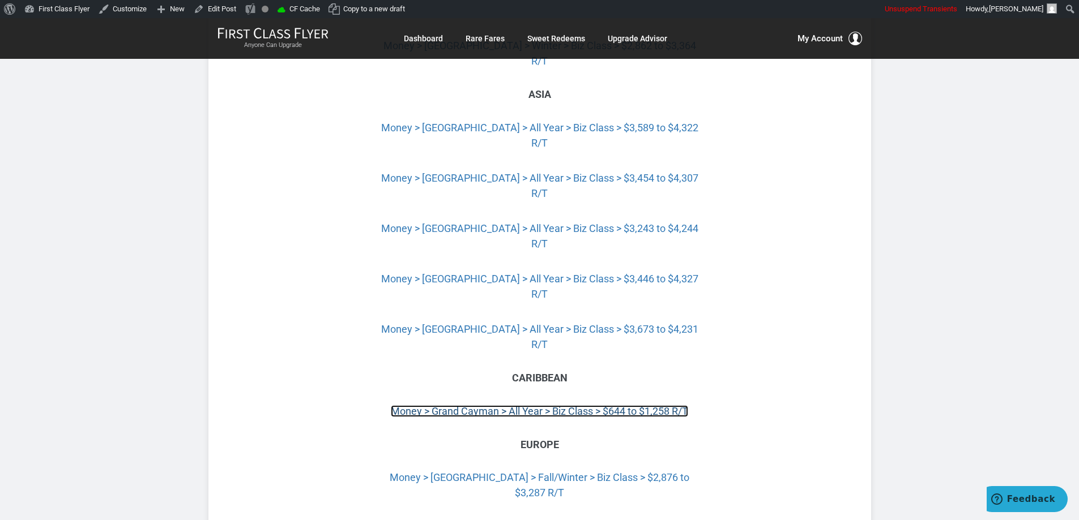
click at [625, 405] on link "Money > Grand Cayman > All Year > Biz Class > $644 to $1,258 R/T" at bounding box center [539, 411] width 297 height 12
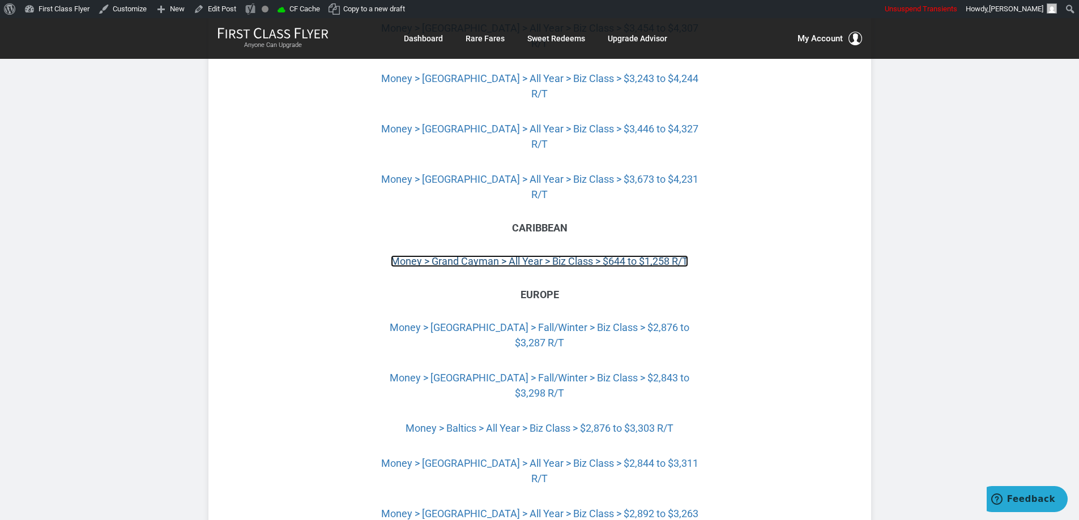
scroll to position [2802, 0]
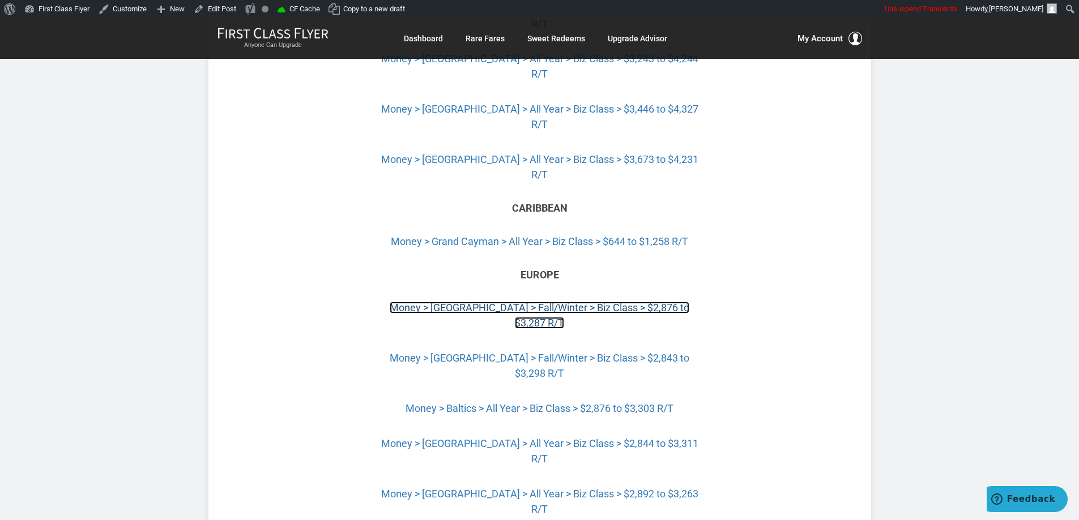
click at [638, 302] on link "Money > Prague > Fall/Winter > Biz Class > $2,876 to $3,287 R/T" at bounding box center [540, 315] width 300 height 27
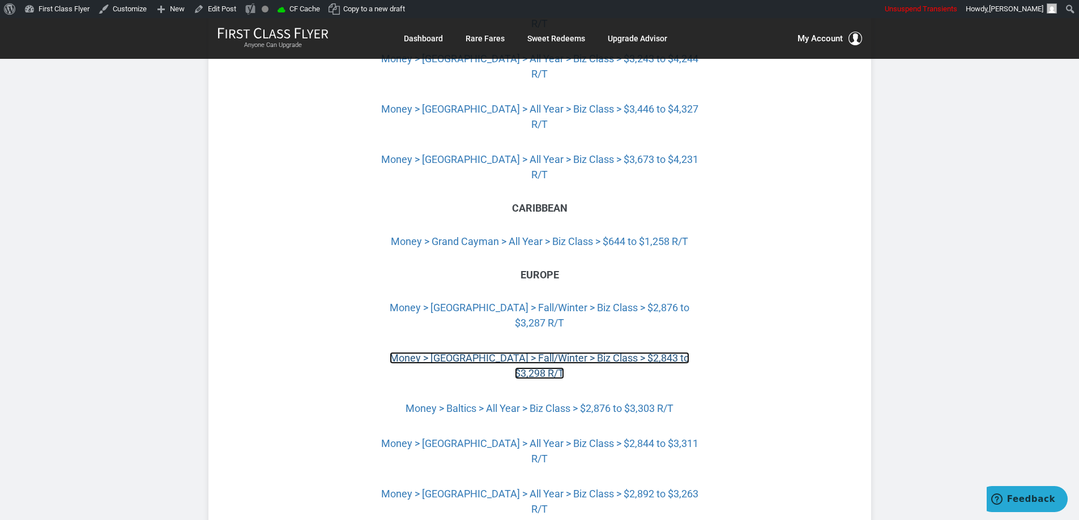
click at [575, 352] on link "Money > Switzerland > Fall/Winter > Biz Class > $2,843 to $3,298 R/T" at bounding box center [540, 365] width 300 height 27
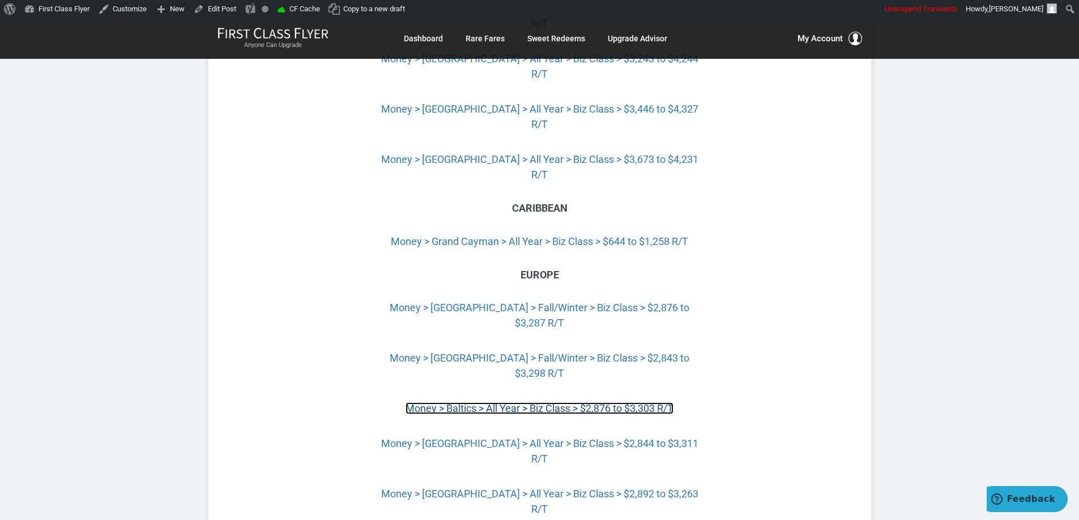
click at [561, 403] on link "Money > Baltics > All Year > Biz Class > $2,876 to $3,303 R/T" at bounding box center [539, 409] width 268 height 12
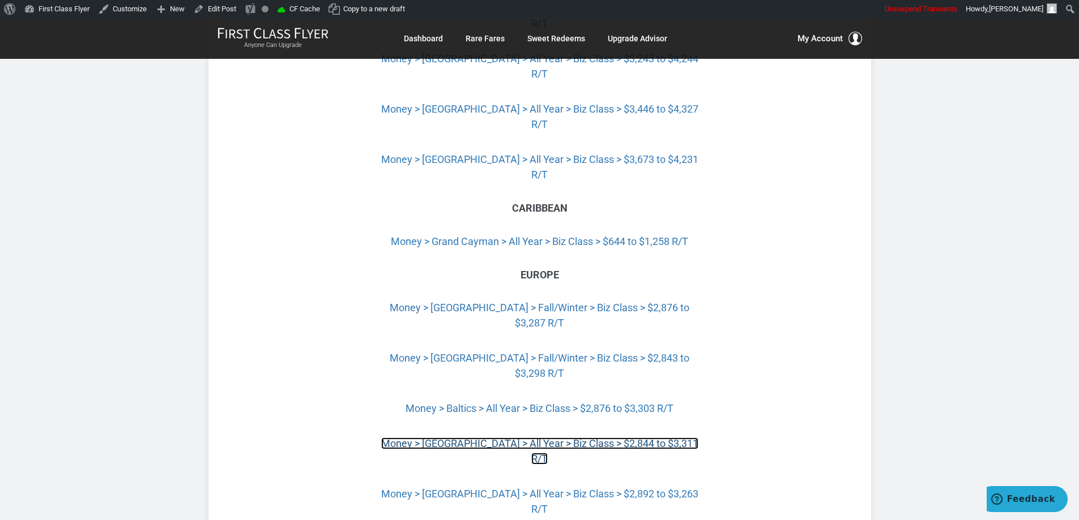
click at [540, 438] on link "Money > Scotland > All Year > Biz Class > $2,844 to $3,311 R/T" at bounding box center [539, 451] width 317 height 27
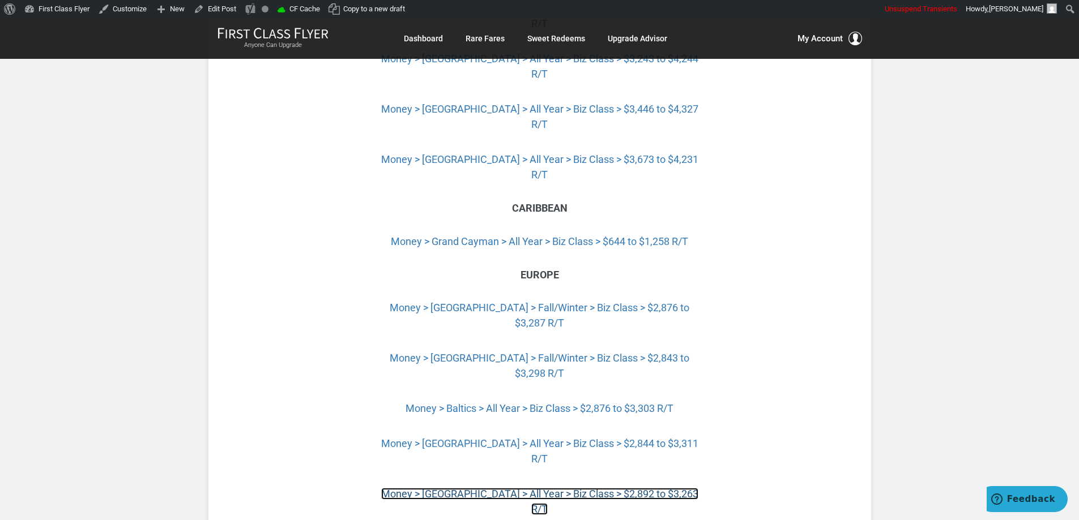
click at [553, 488] on link "Money > London > All Year > Biz Class > $2,892 to $3,263 R/T" at bounding box center [539, 501] width 317 height 27
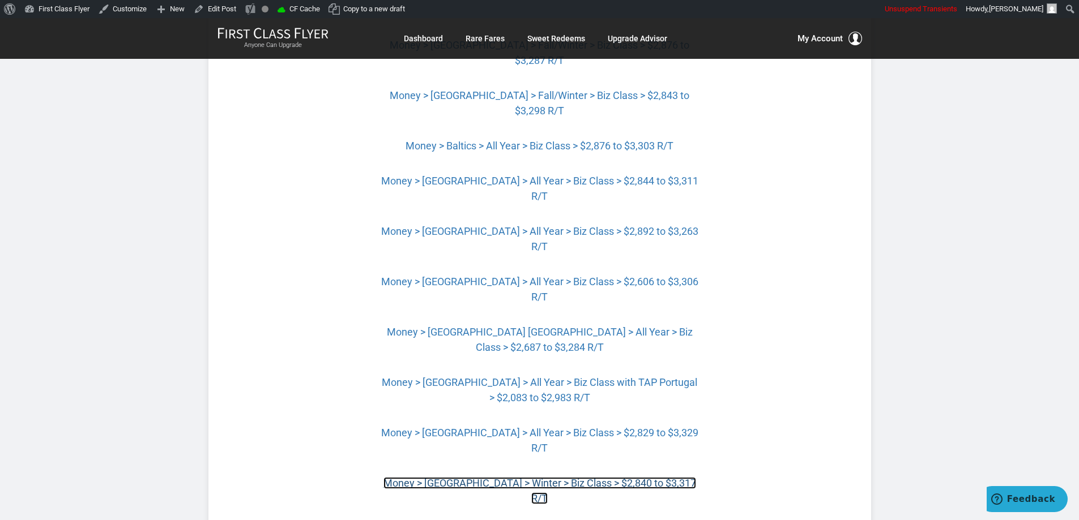
scroll to position [3085, 0]
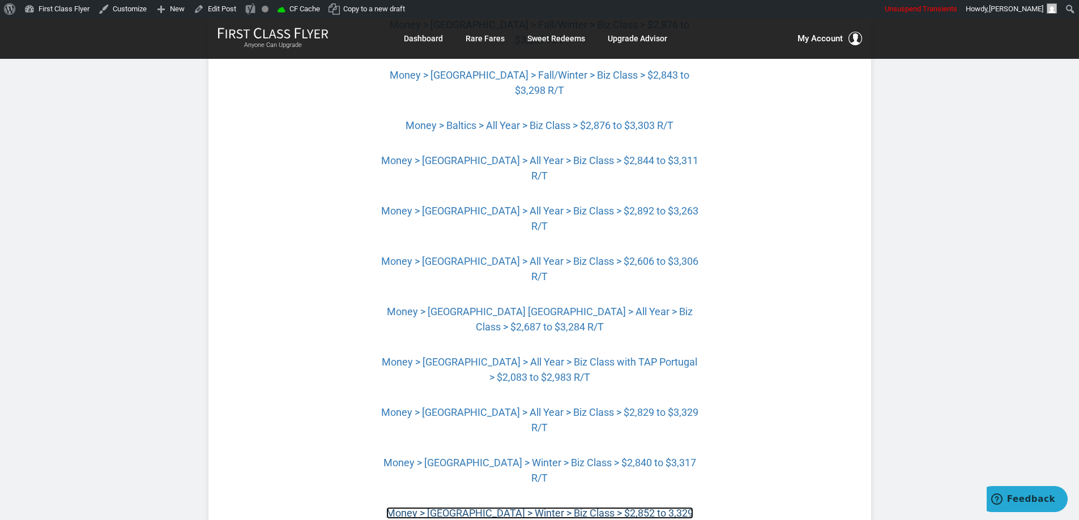
click at [592, 507] on link "Money > Greece > Winter > Biz Class > $2,852 to 3,329 R/T" at bounding box center [539, 520] width 307 height 27
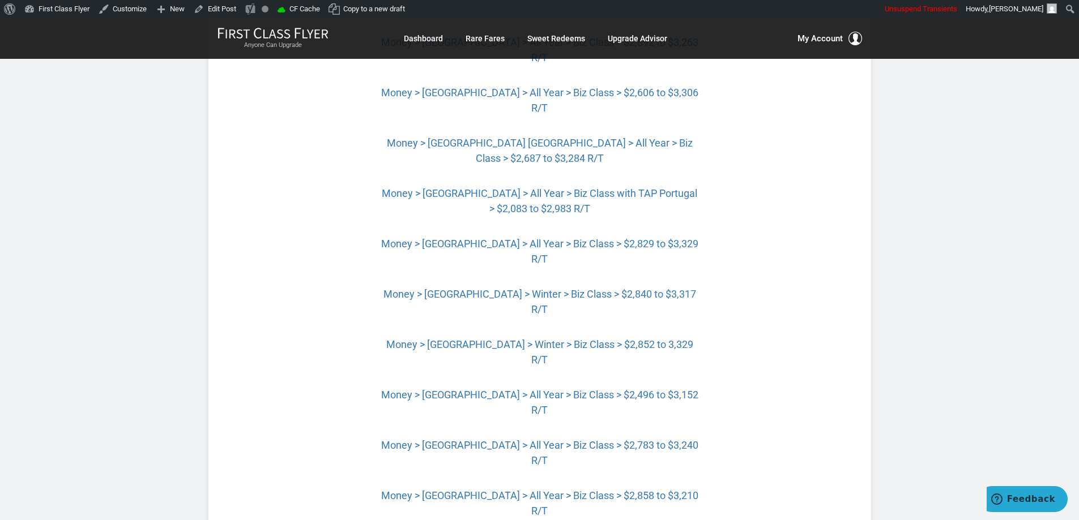
scroll to position [3255, 0]
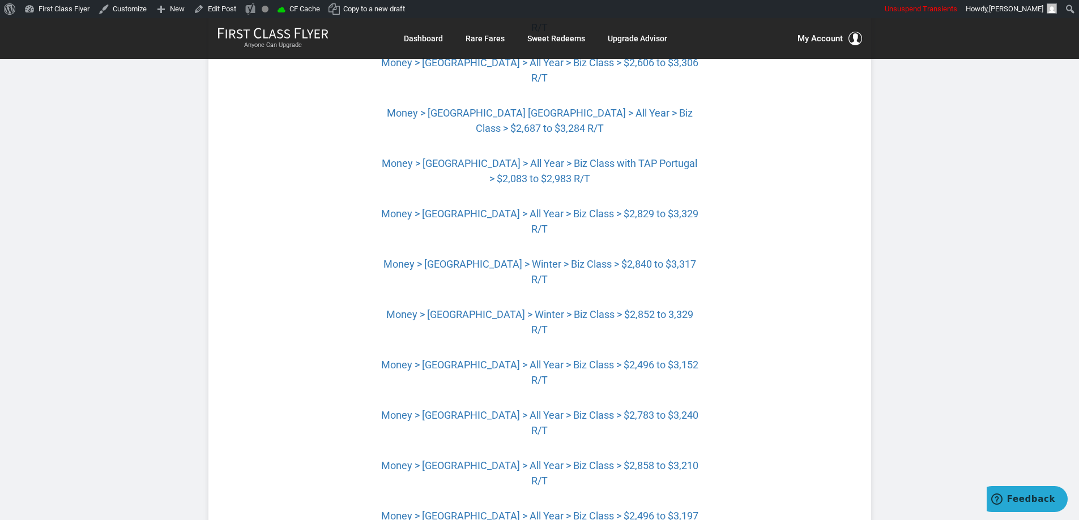
scroll to position [3312, 0]
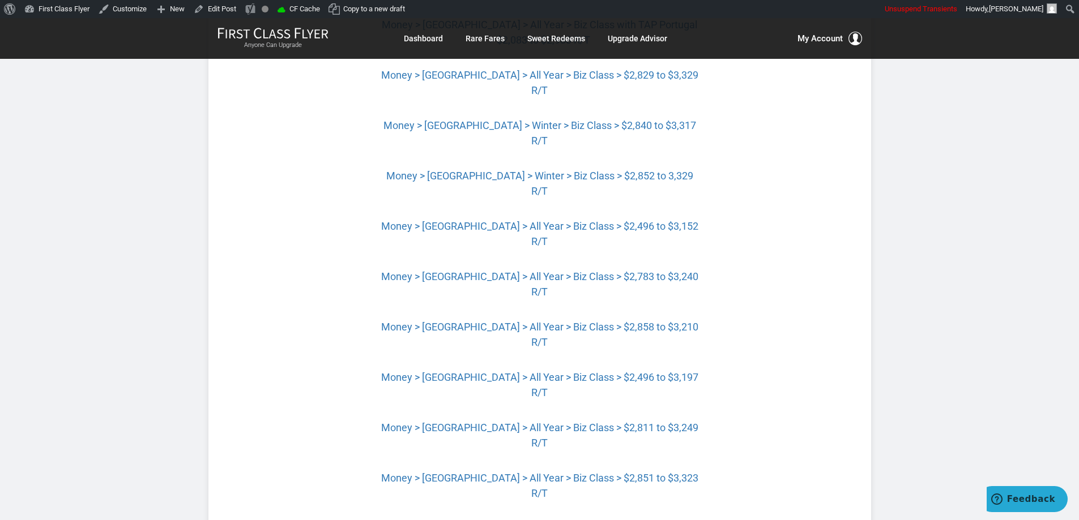
scroll to position [3425, 0]
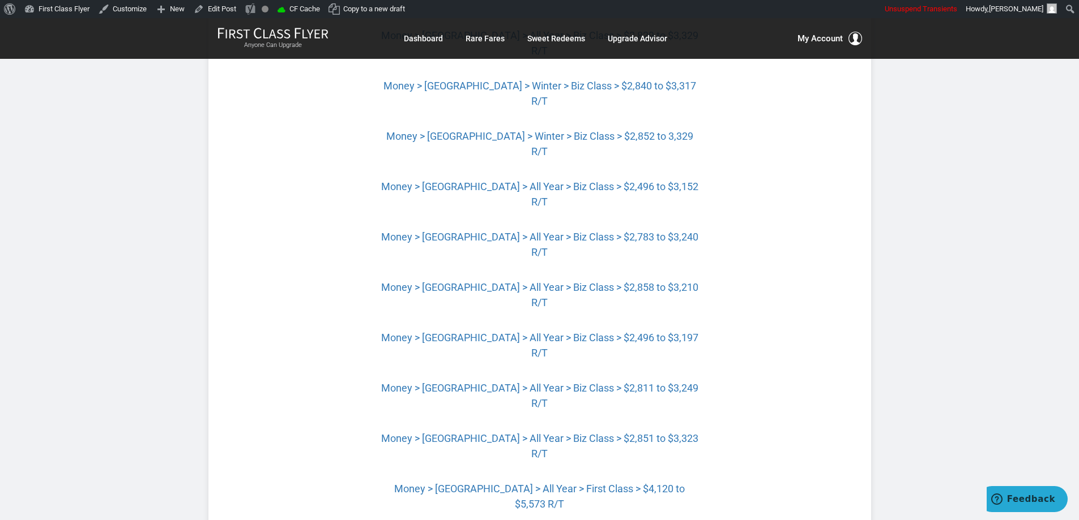
scroll to position [3482, 0]
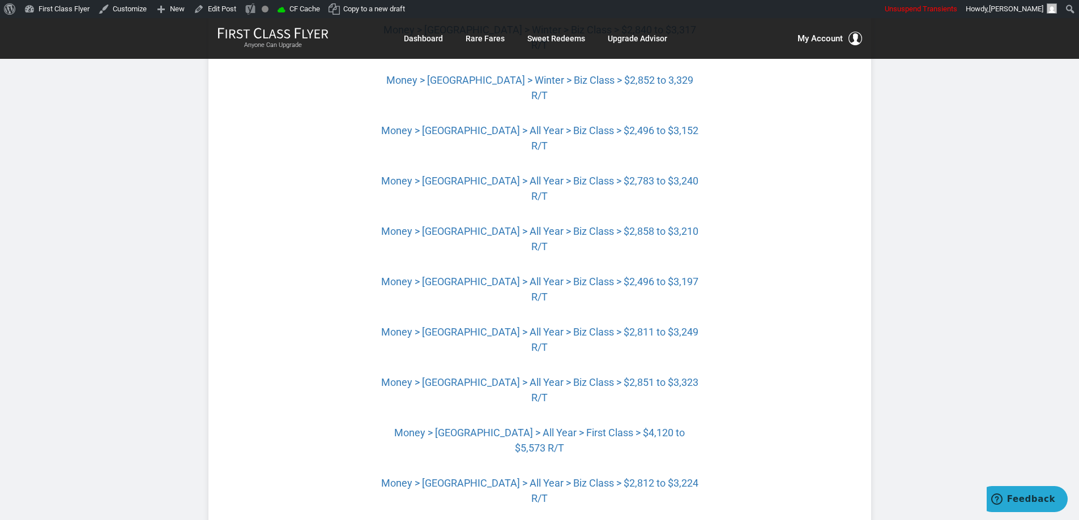
scroll to position [3538, 0]
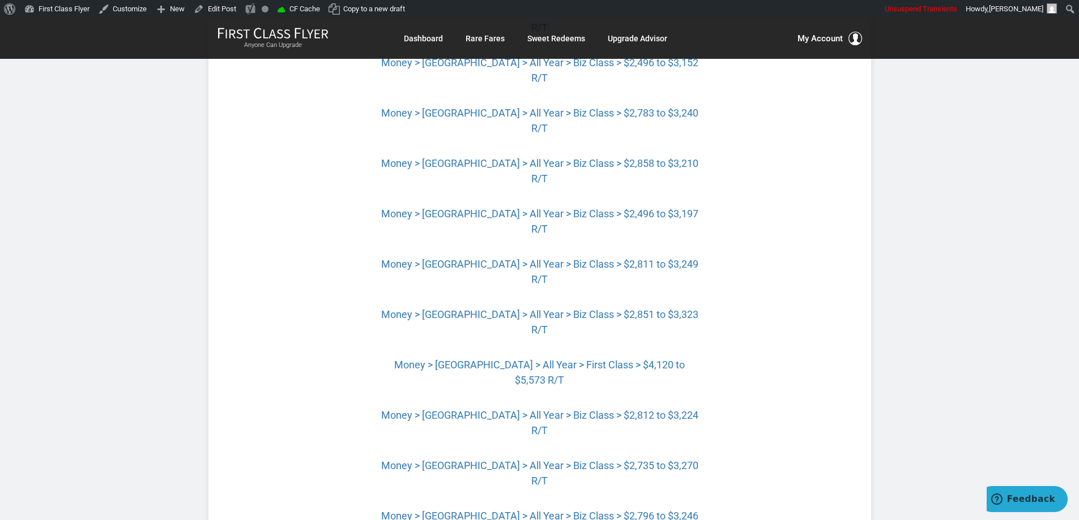
scroll to position [3652, 0]
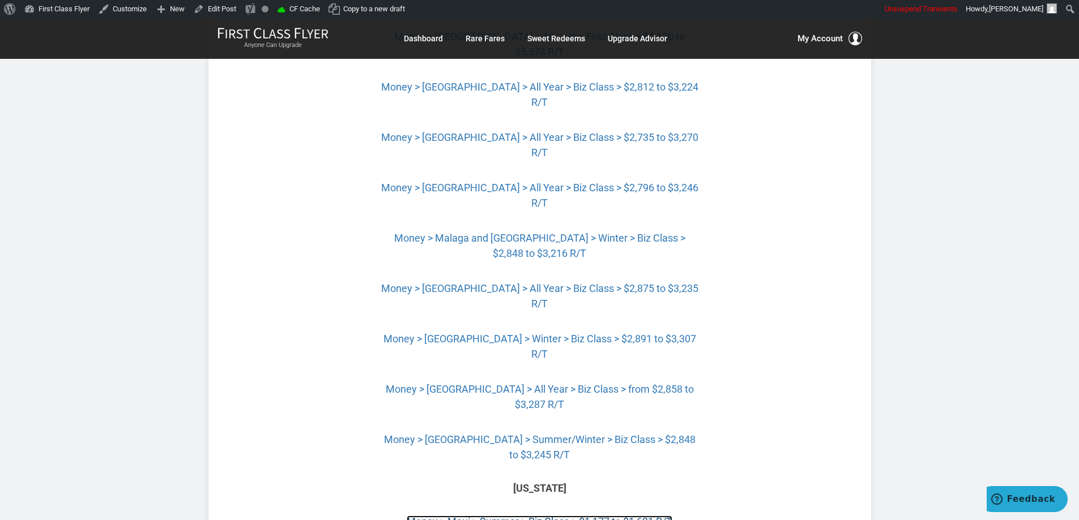
scroll to position [3991, 0]
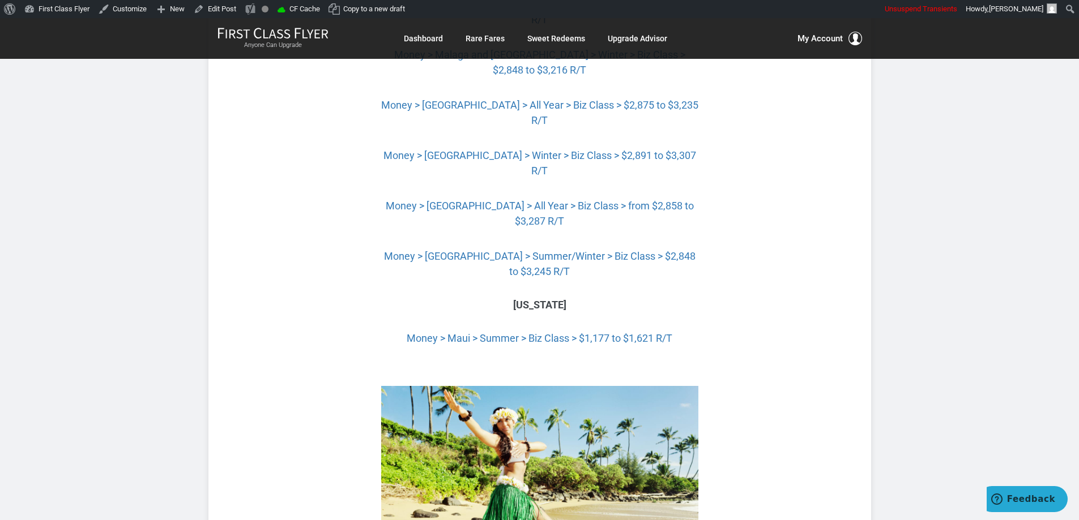
scroll to position [4105, 0]
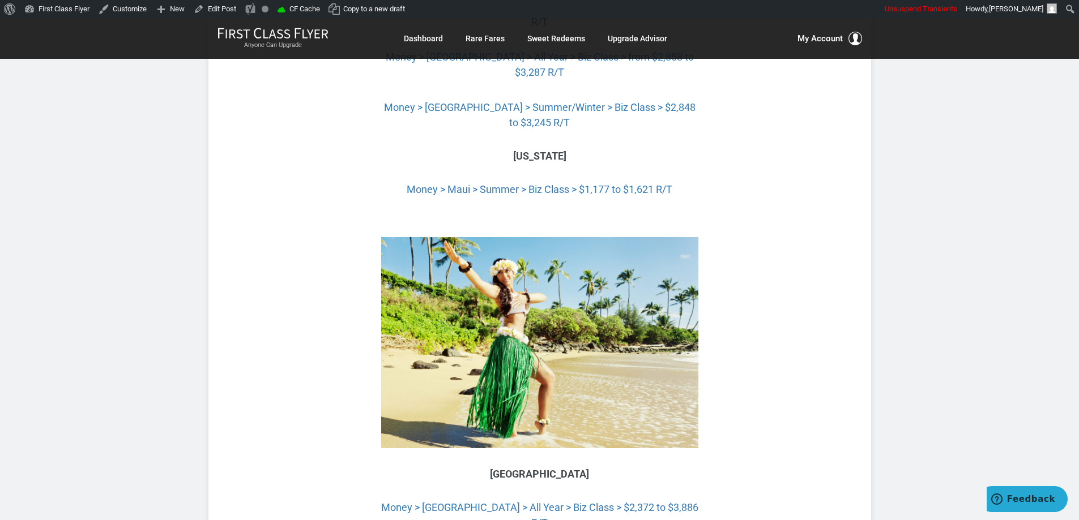
scroll to position [4275, 0]
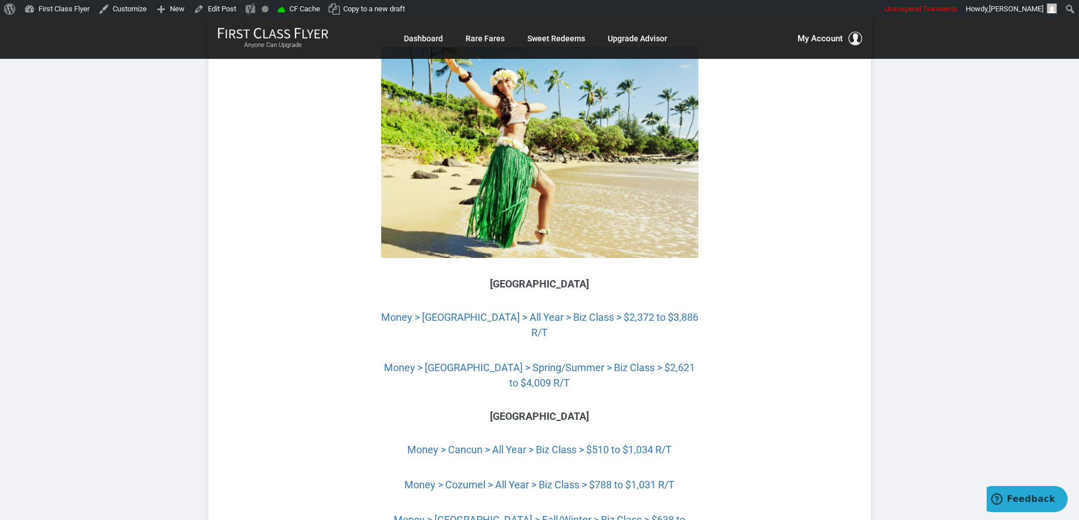
scroll to position [4444, 0]
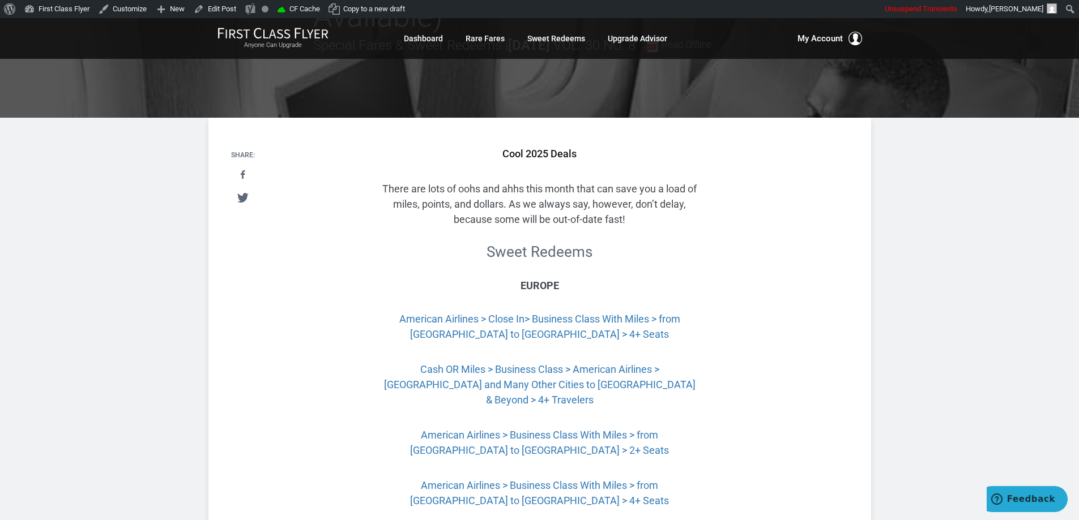
scroll to position [0, 0]
